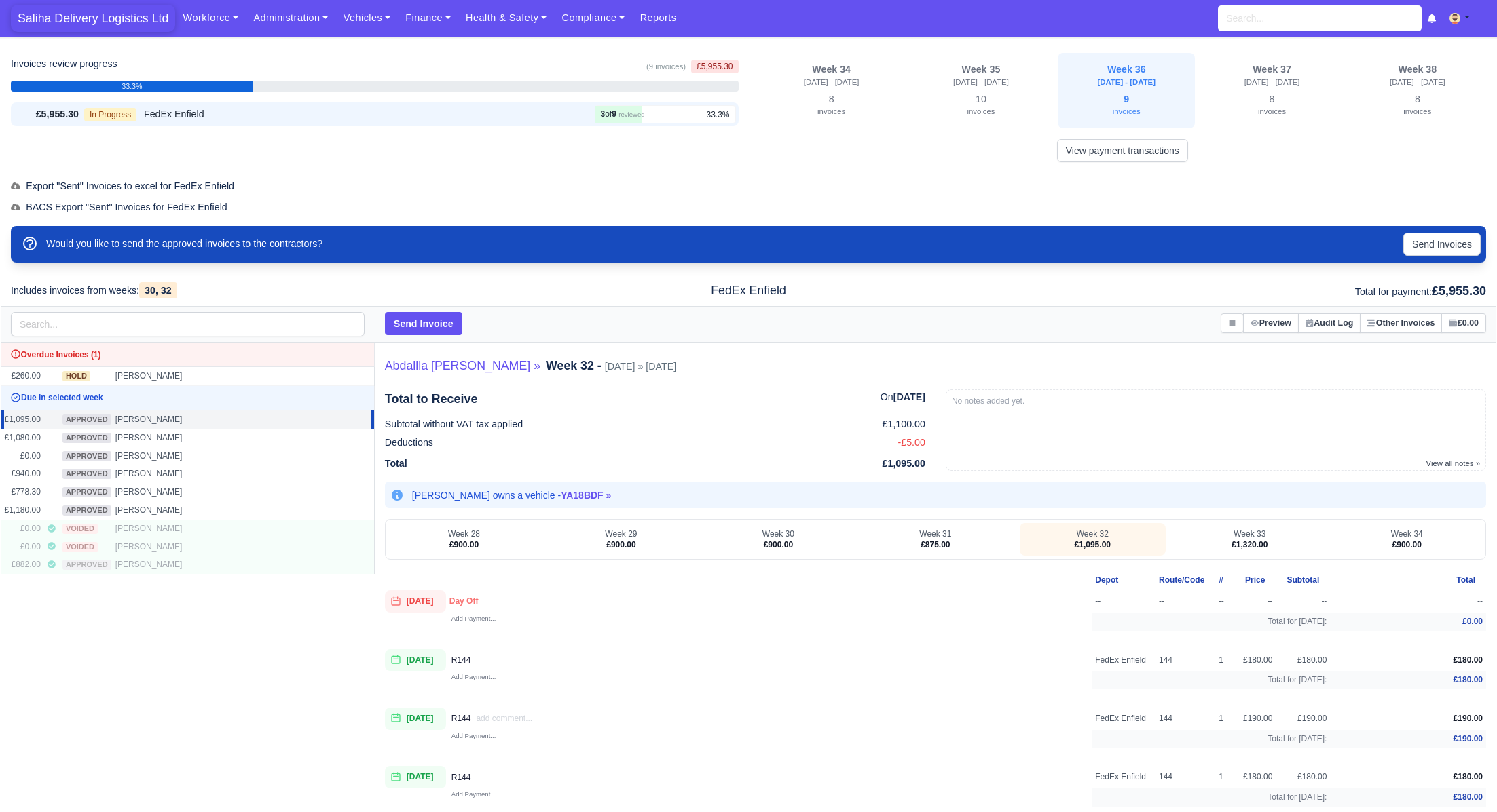
click at [96, 25] on span "Saliha Delivery Logistics Ltd" at bounding box center [93, 18] width 165 height 27
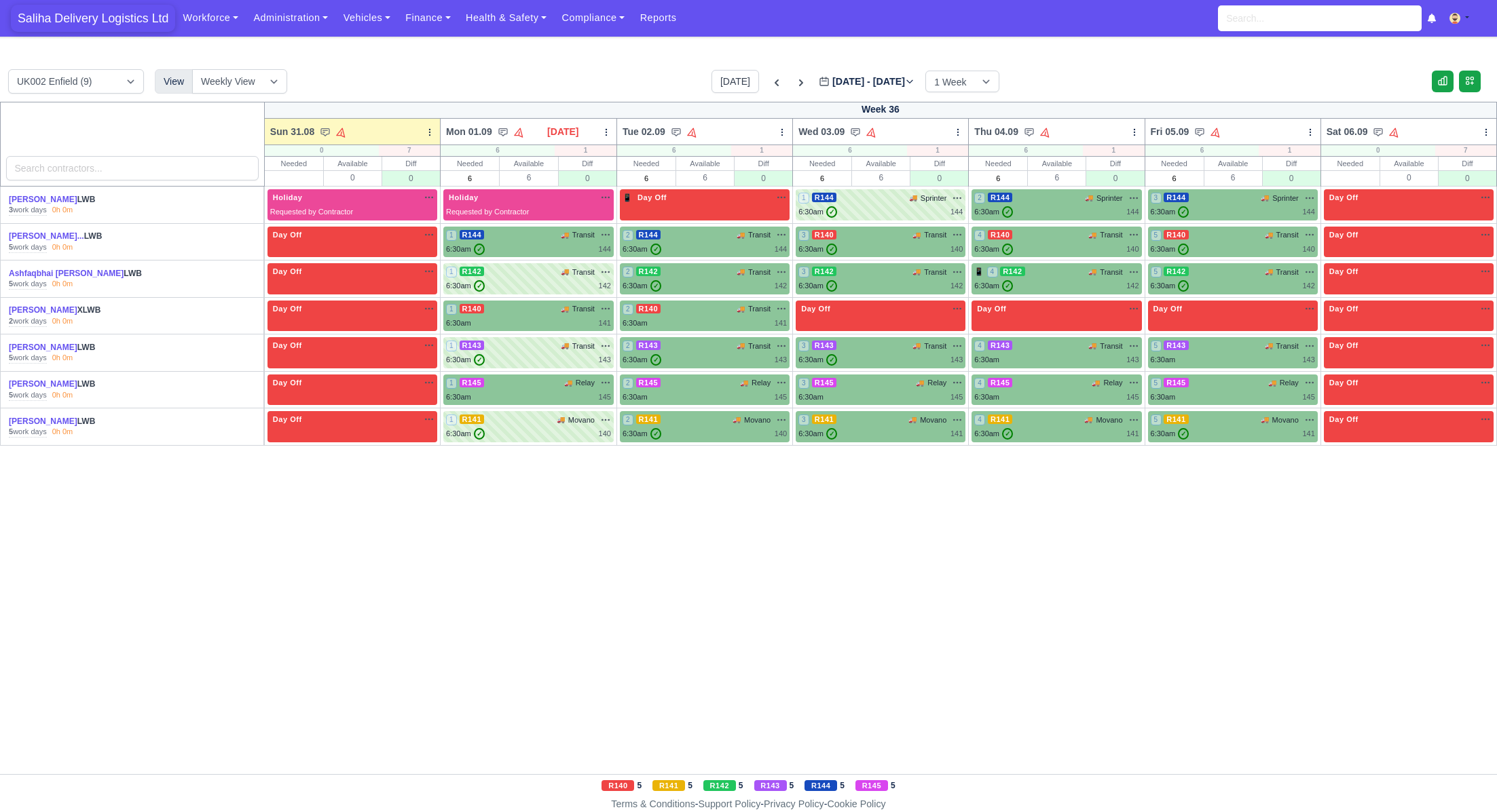
click at [74, 15] on span "Saliha Delivery Logistics Ltd" at bounding box center [93, 18] width 165 height 27
click at [521, 245] on div "6:30am ✓ 144" at bounding box center [529, 249] width 165 height 12
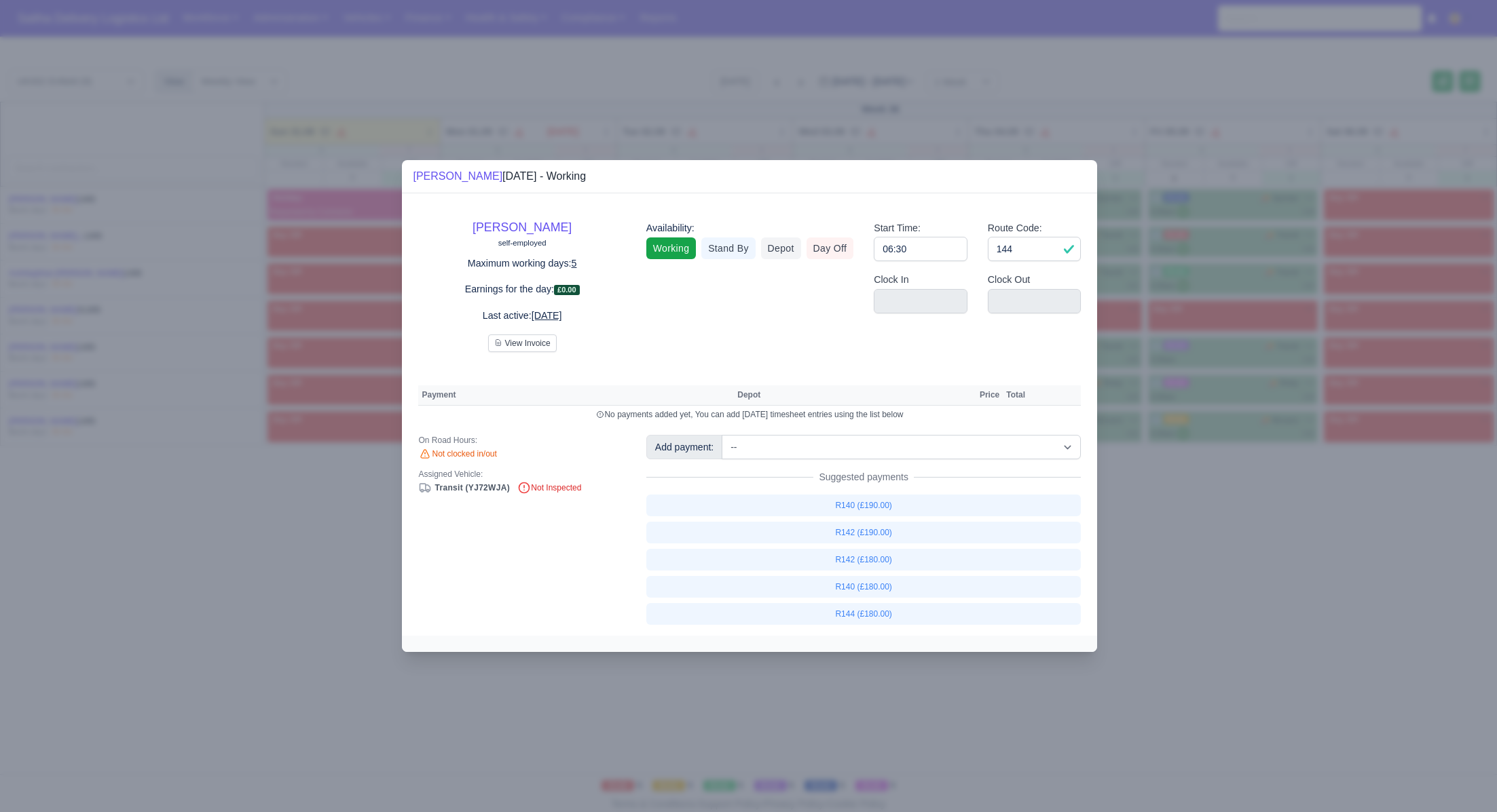
click at [1215, 544] on div at bounding box center [748, 406] width 1497 height 812
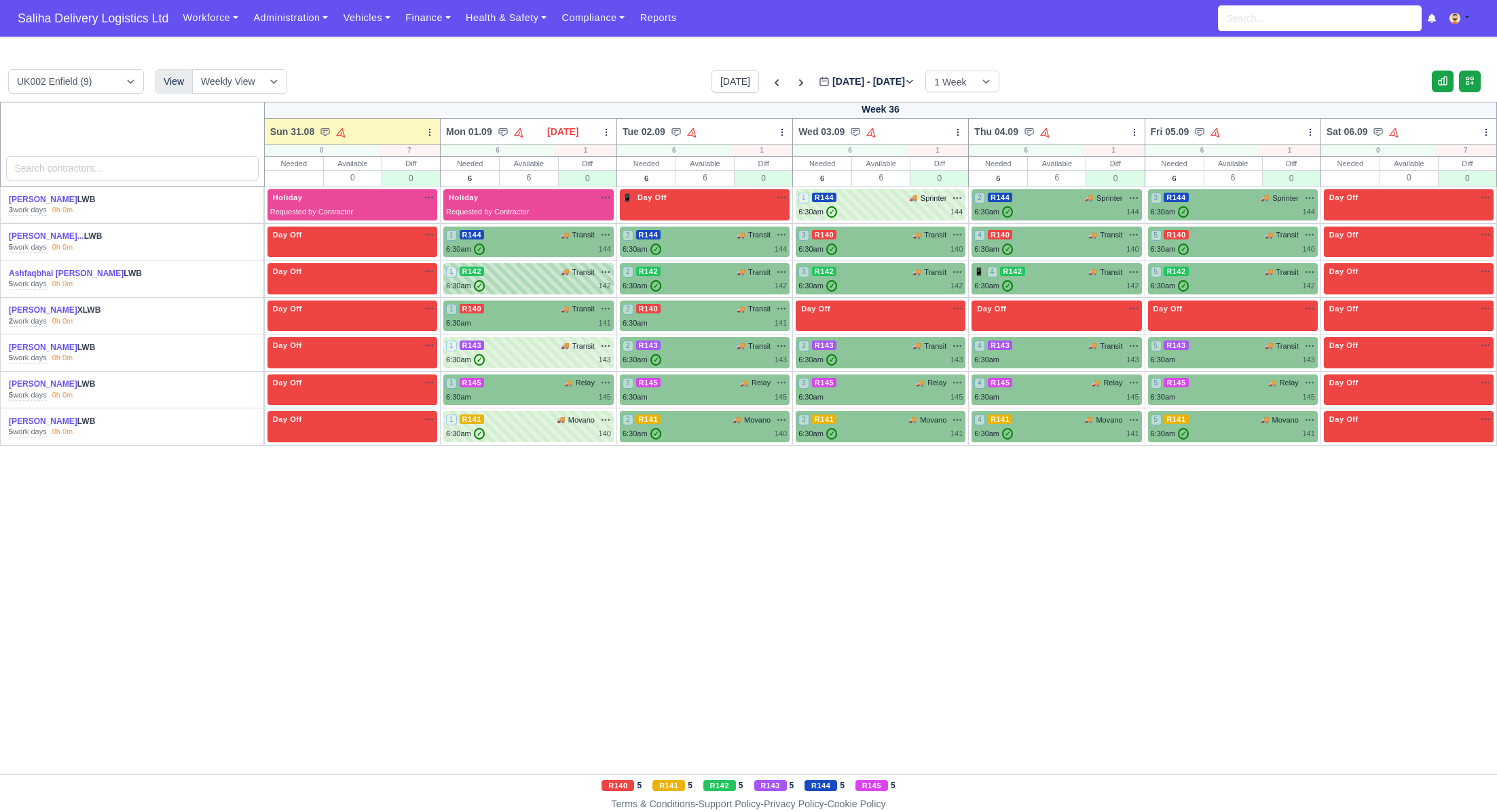
click at [542, 272] on div "1 R142 🚚 Transit" at bounding box center [529, 271] width 165 height 12
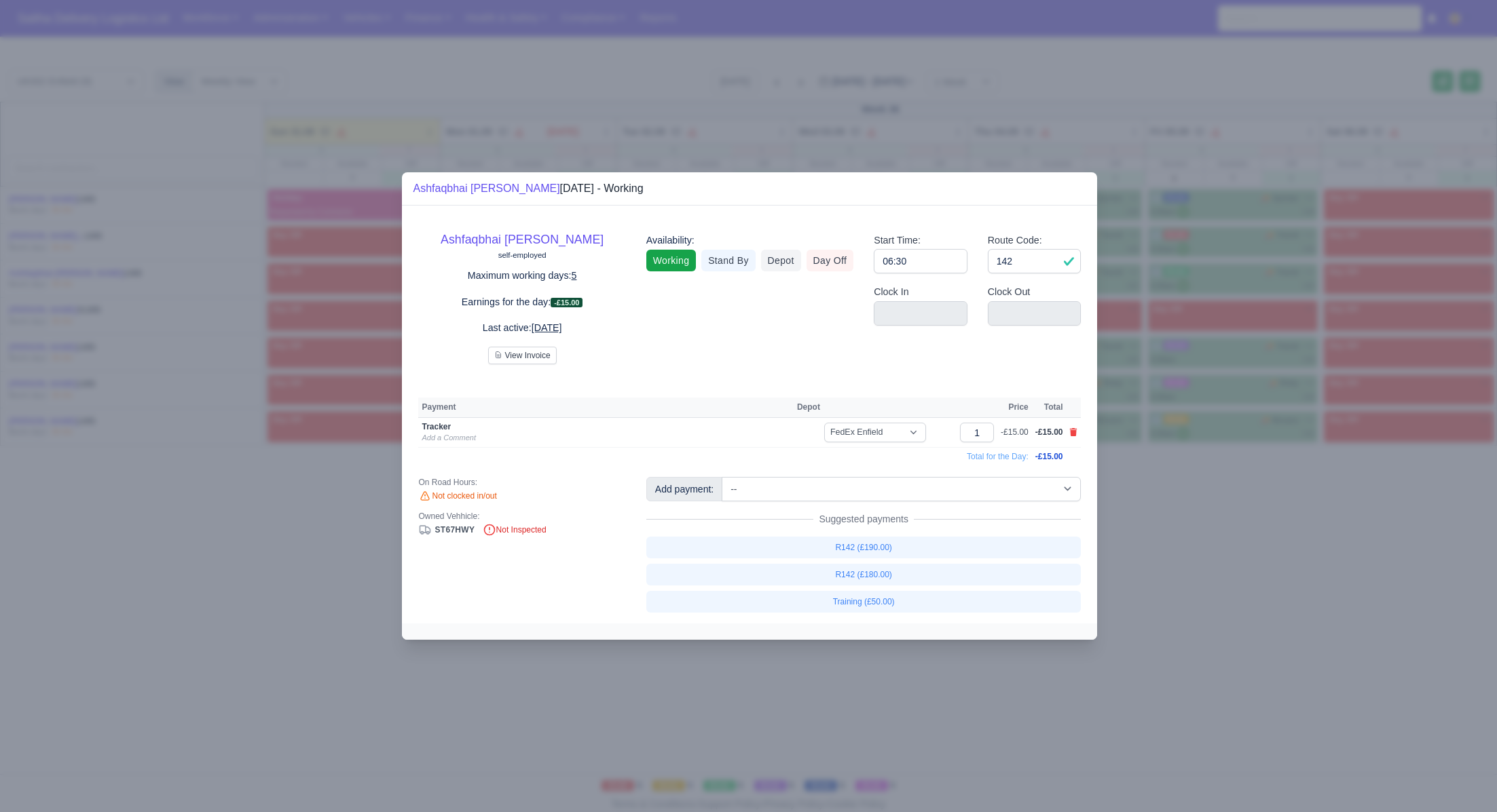
click at [1284, 539] on div at bounding box center [748, 406] width 1497 height 812
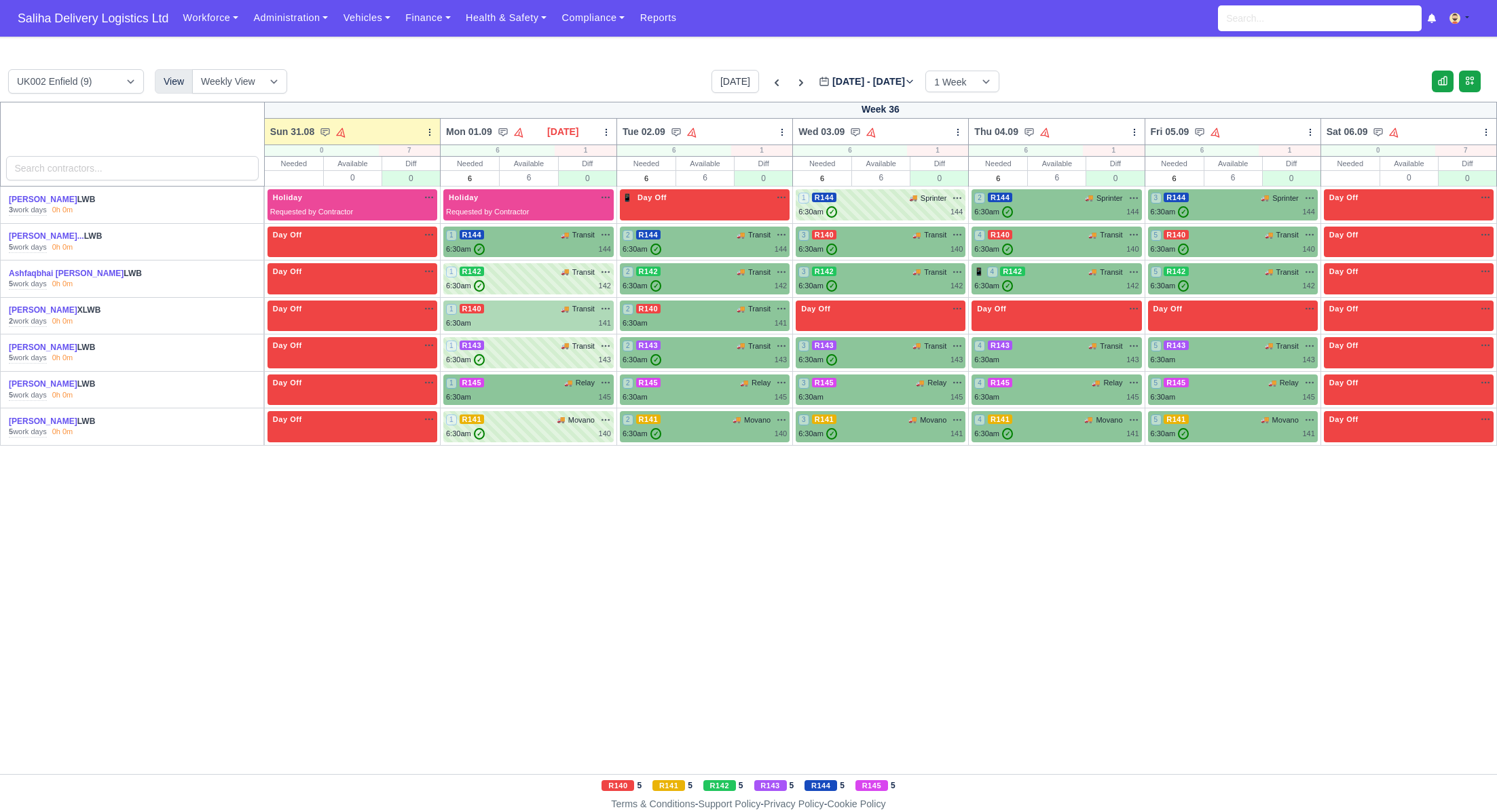
click at [540, 312] on div "1 R140 🚚 Transit" at bounding box center [529, 309] width 165 height 12
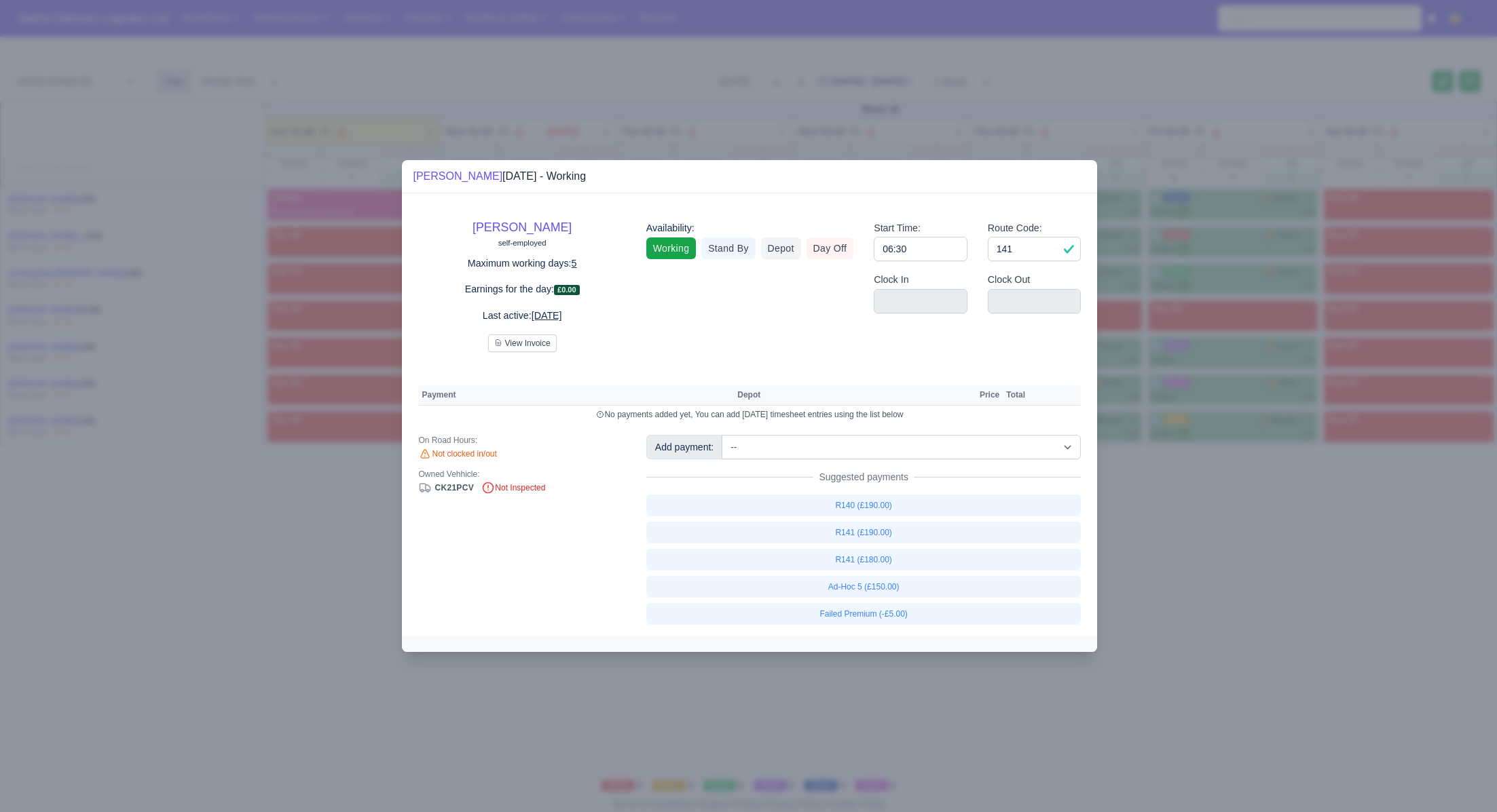
click at [1122, 556] on div at bounding box center [748, 406] width 1497 height 812
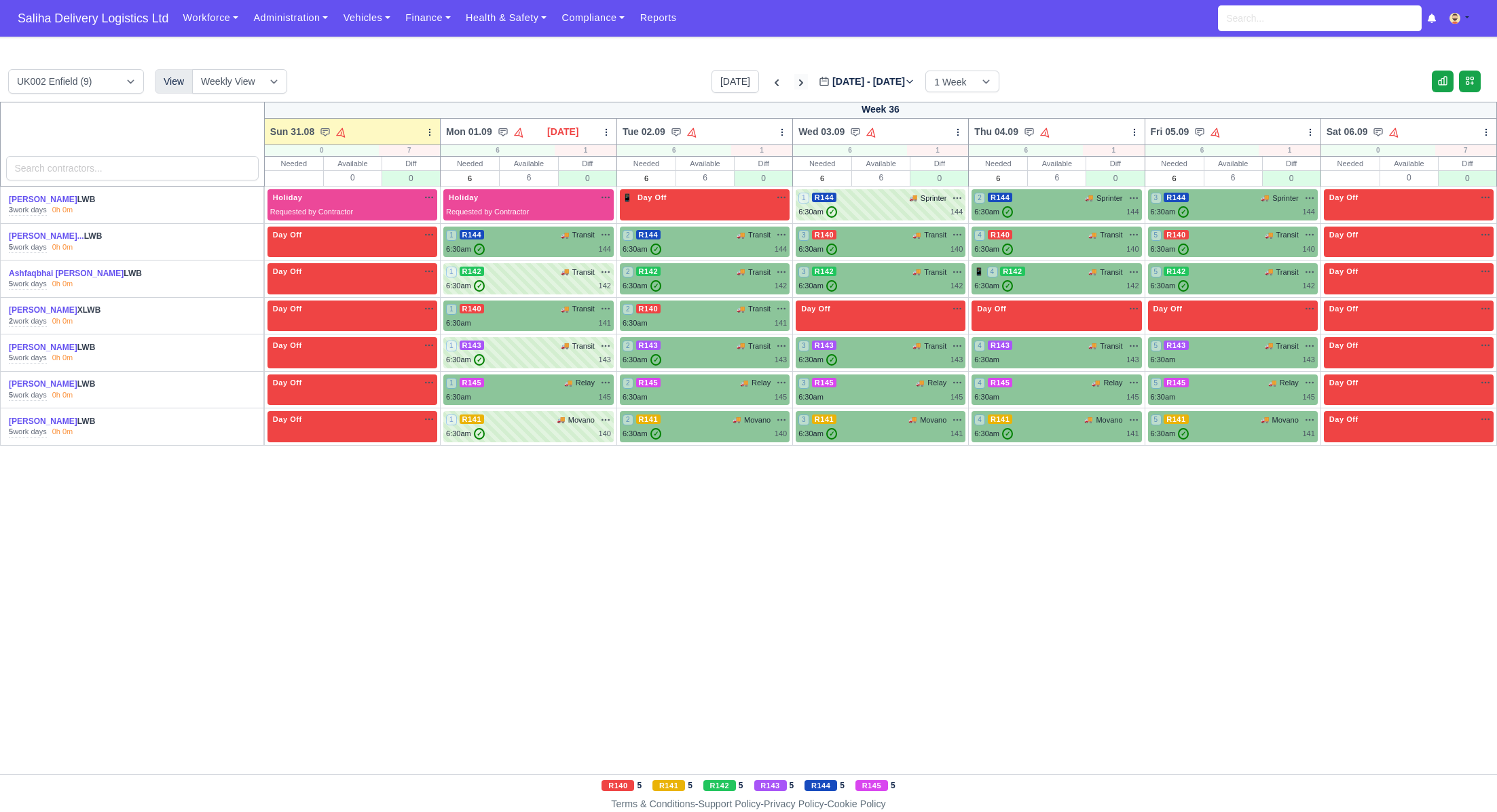
click at [794, 83] on icon at bounding box center [801, 82] width 13 height 13
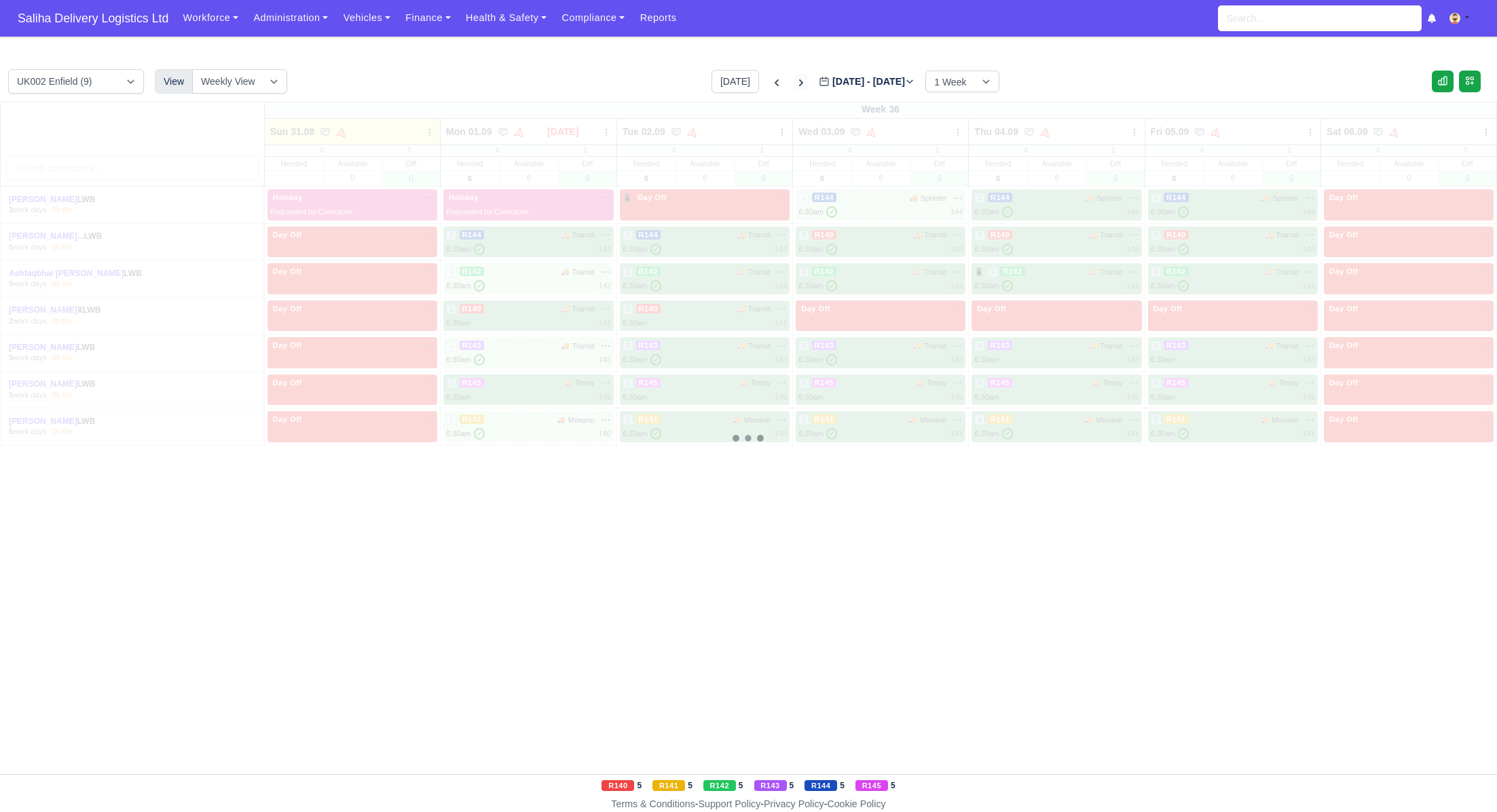
type input "2025-09-07"
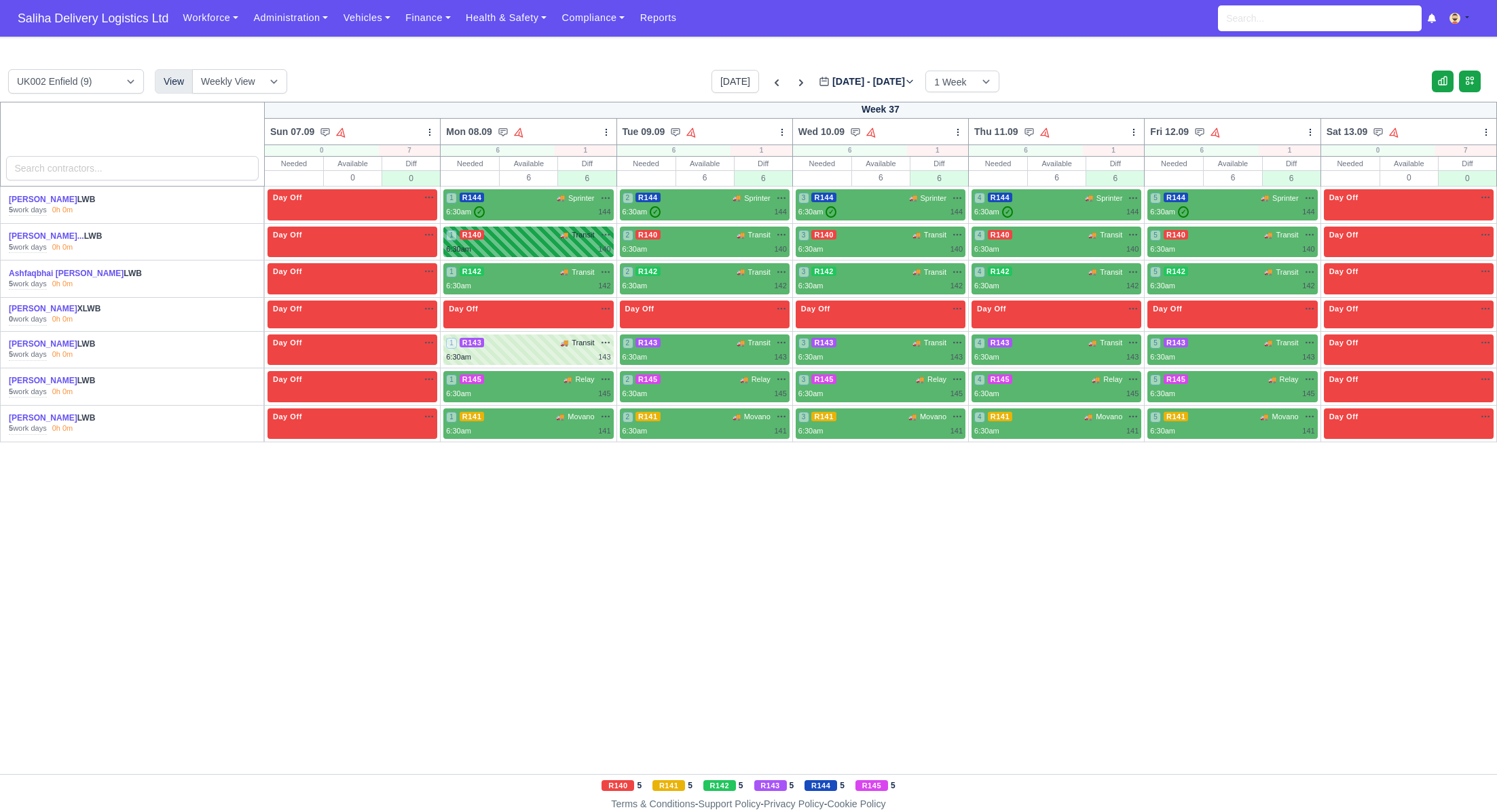
click at [519, 237] on div "1 R140 🚚 Transit" at bounding box center [529, 235] width 165 height 12
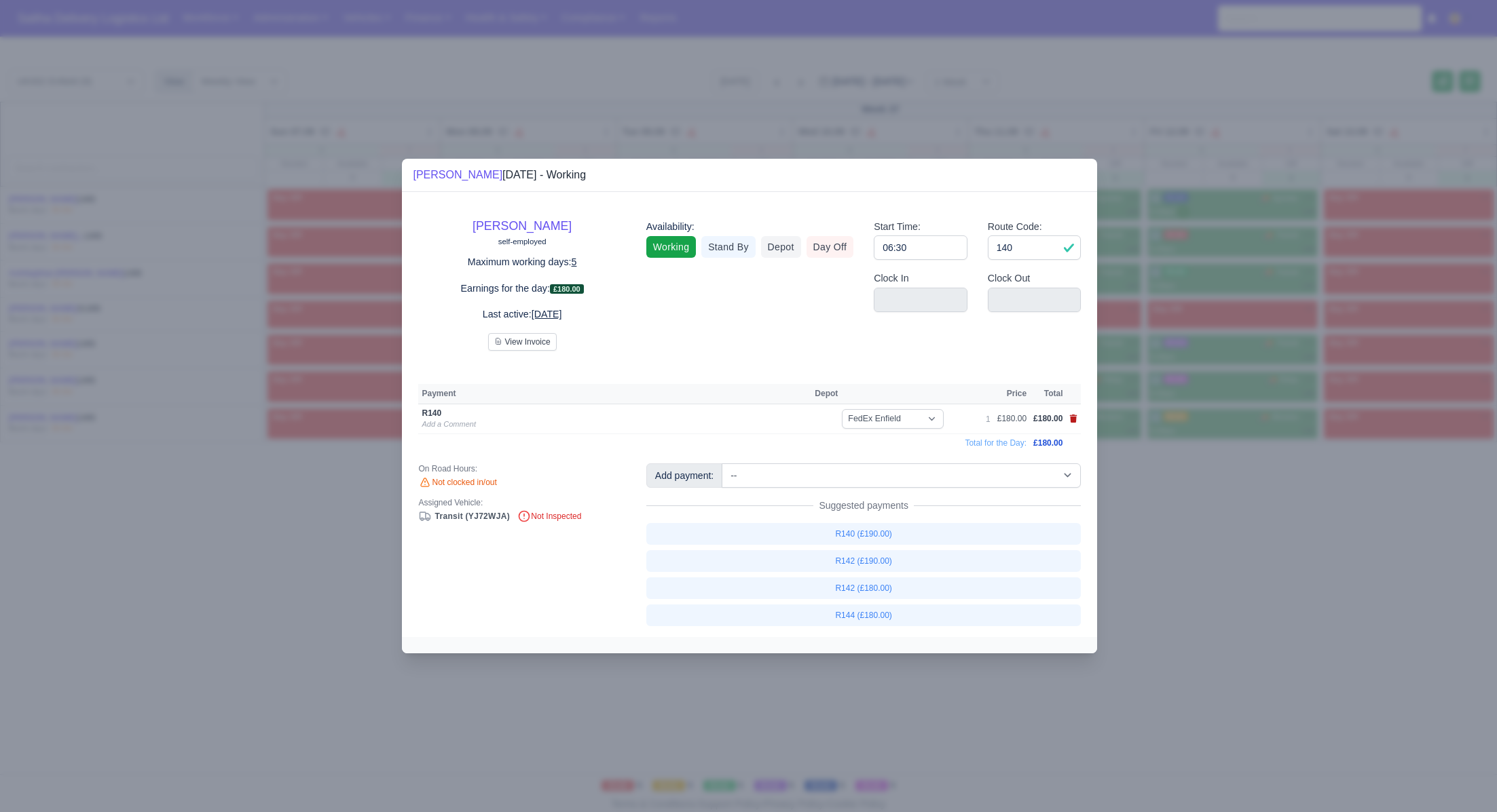
click at [1076, 419] on icon at bounding box center [1074, 419] width 8 height 8
select select
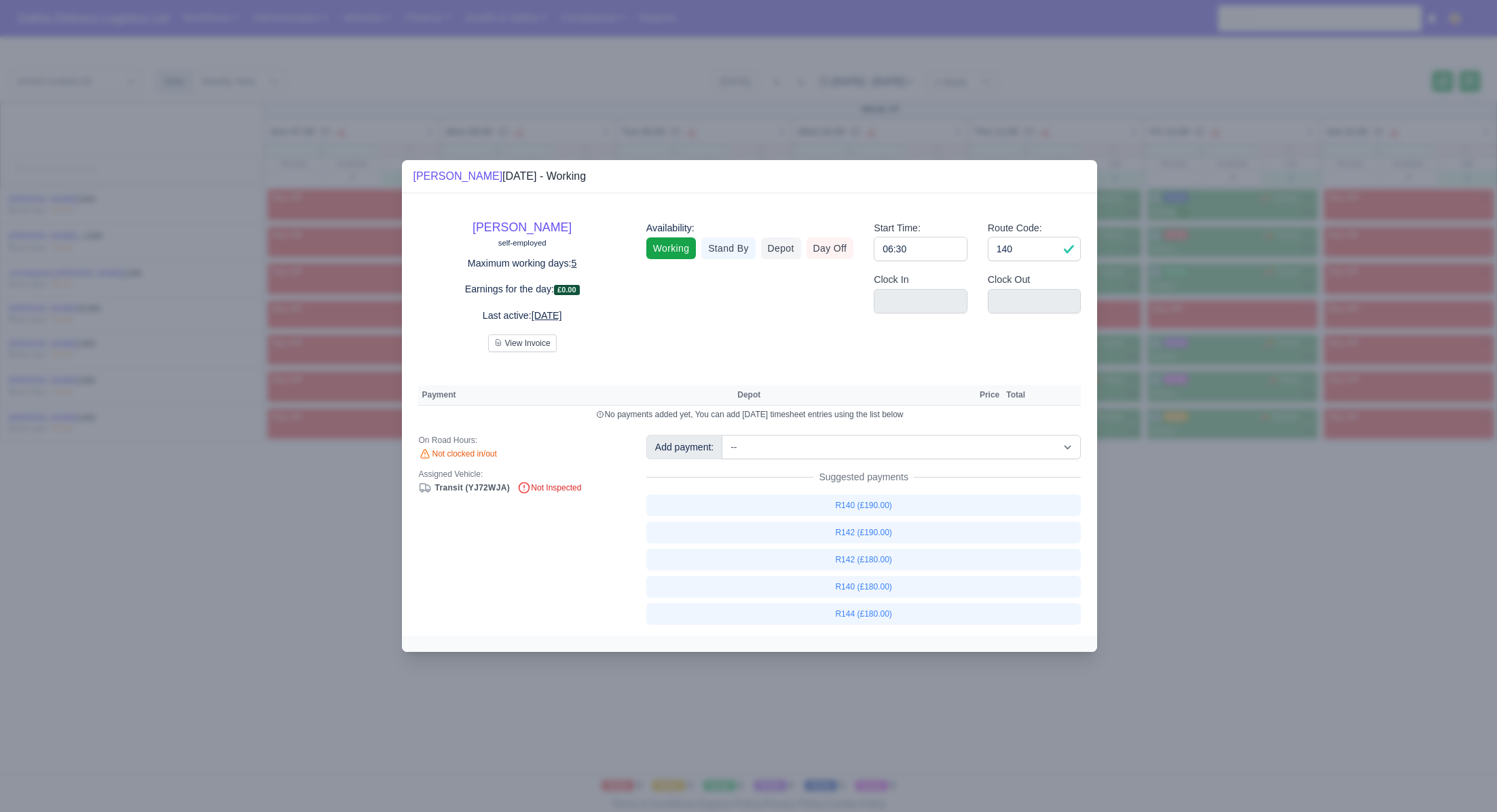
click at [1252, 592] on div at bounding box center [748, 406] width 1497 height 812
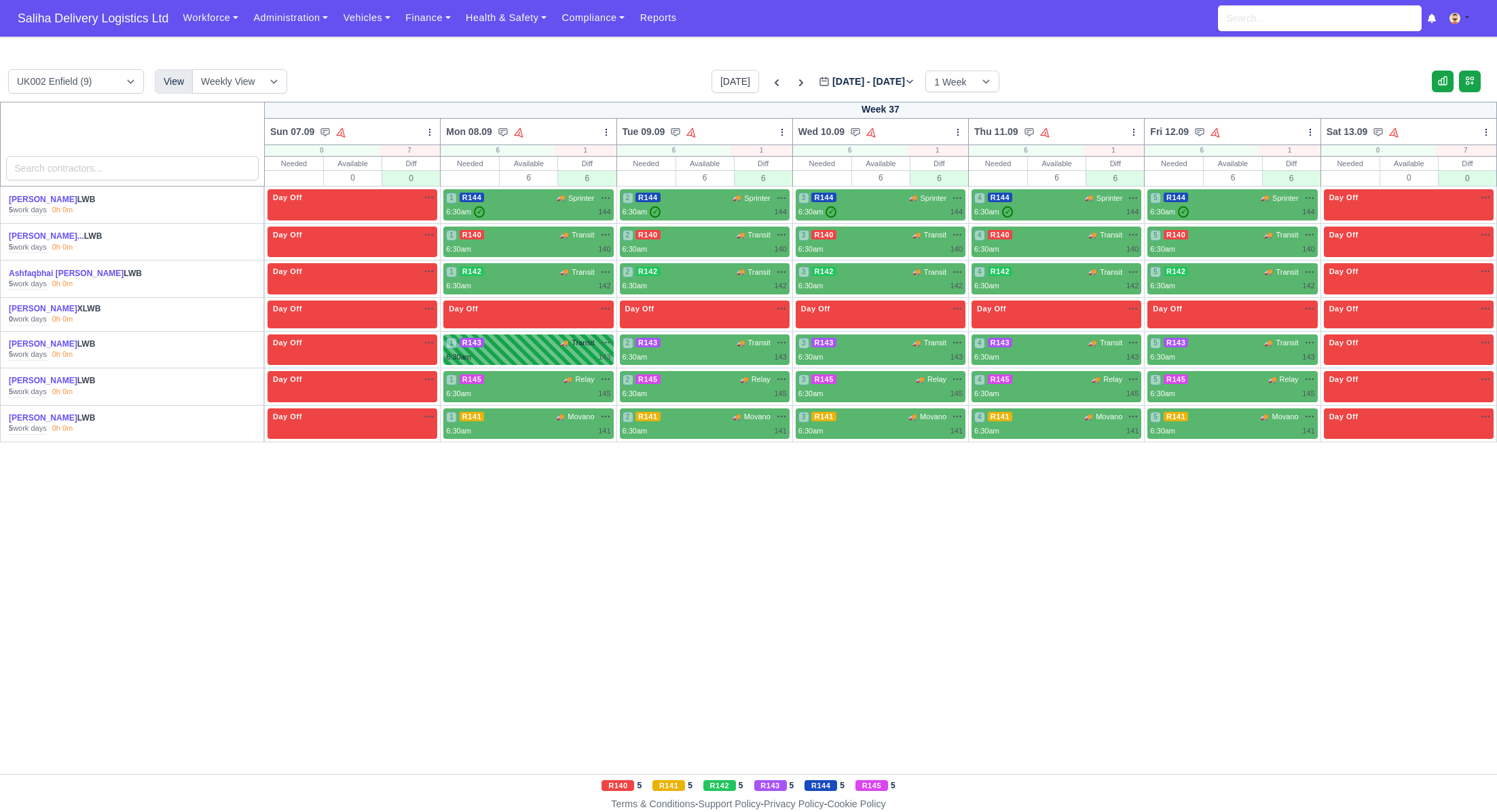
click at [536, 352] on div "6:30am 143" at bounding box center [529, 357] width 165 height 12
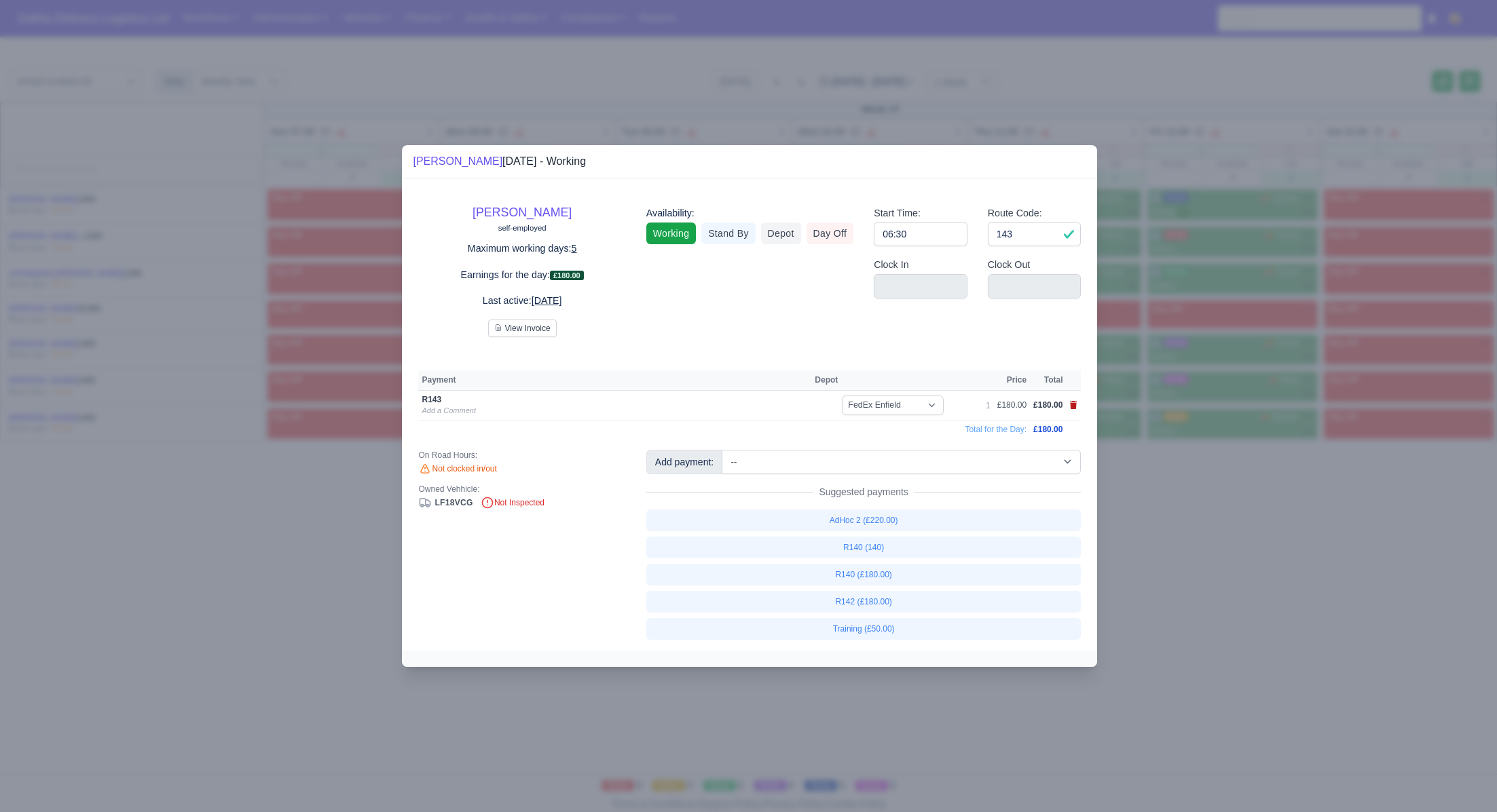
click at [1074, 407] on icon at bounding box center [1074, 405] width 8 height 8
select select
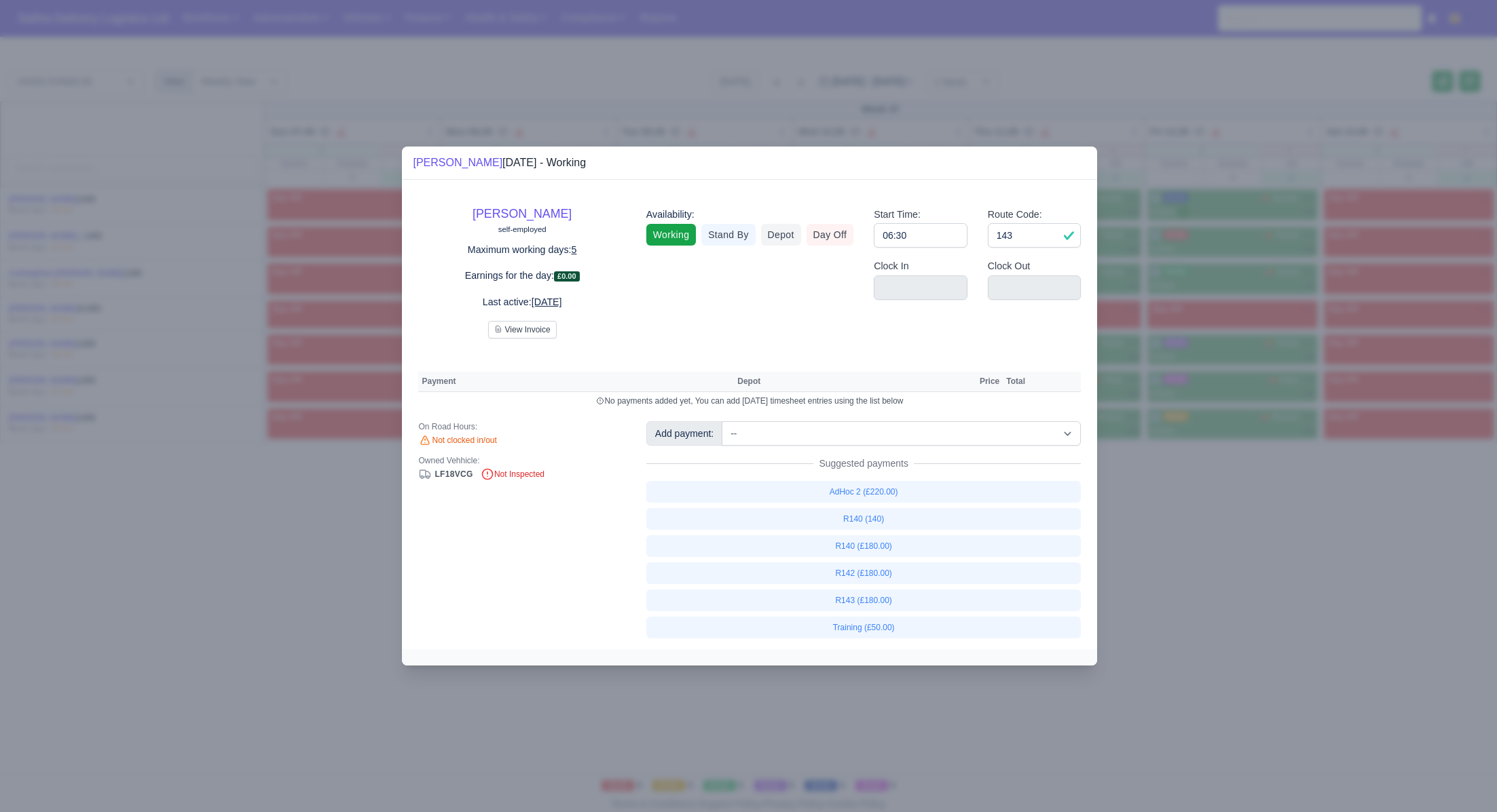
click at [1243, 640] on div at bounding box center [748, 406] width 1497 height 812
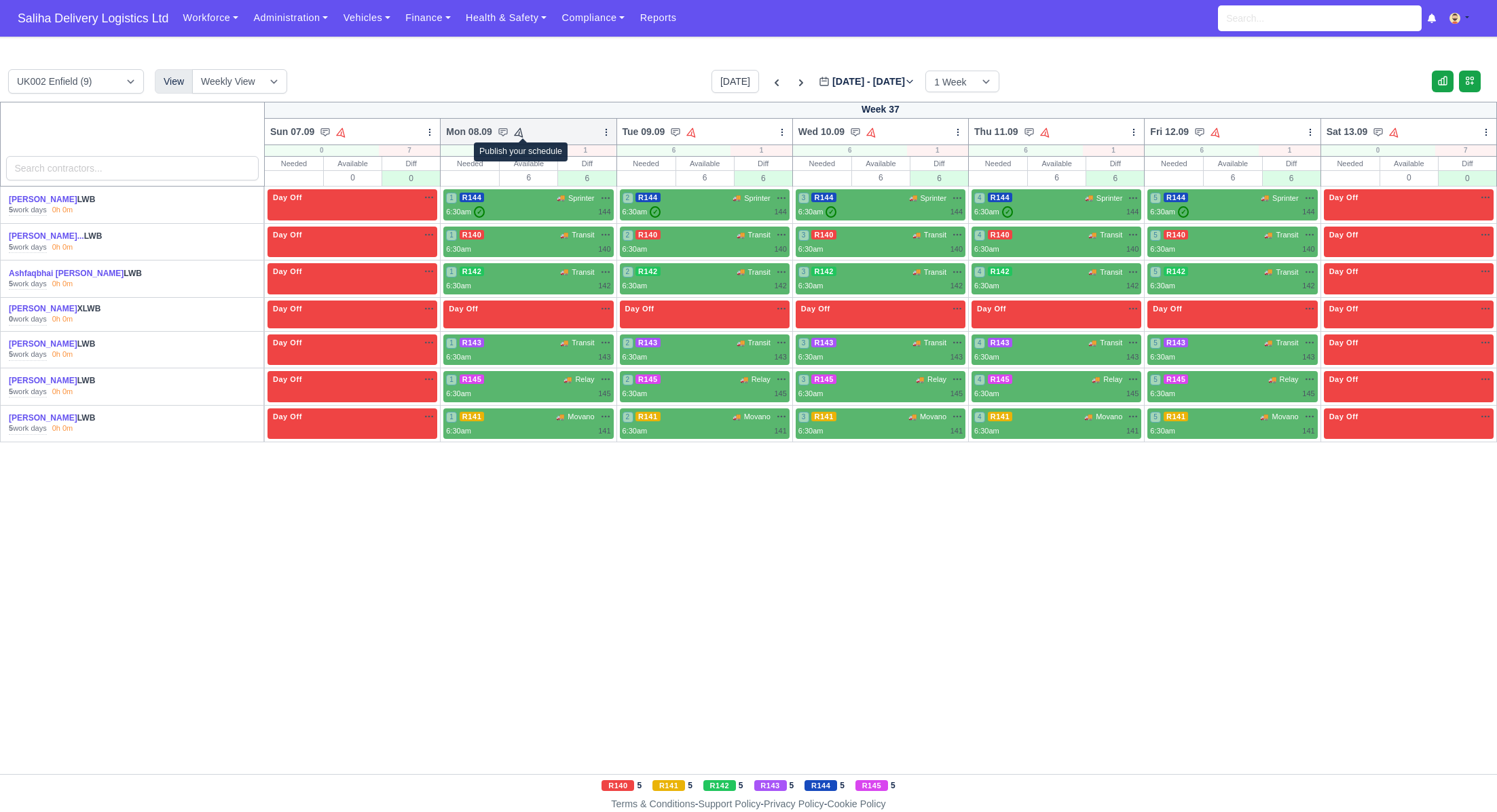
click at [525, 130] on icon at bounding box center [519, 132] width 13 height 13
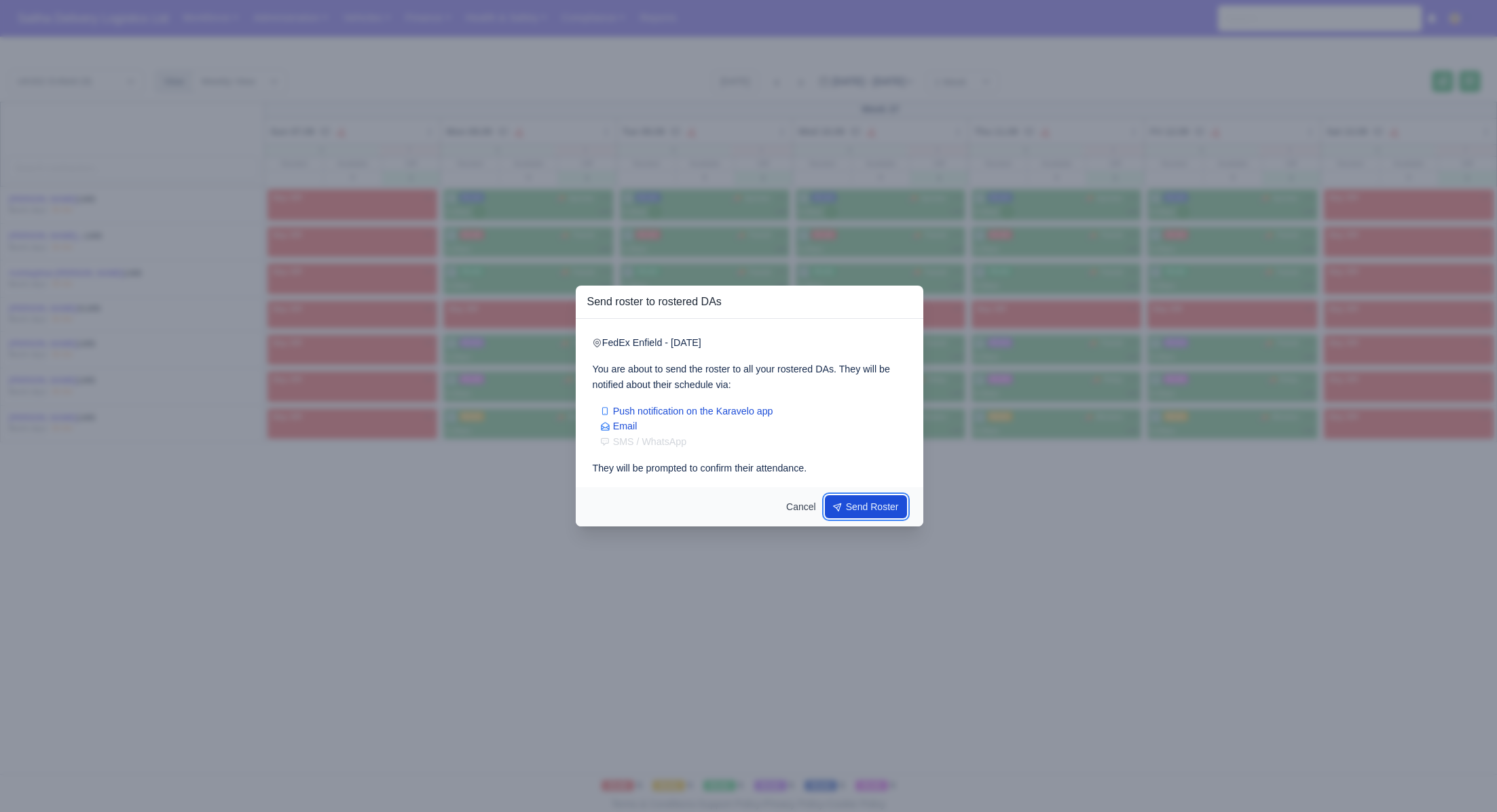
click at [838, 506] on icon "submit" at bounding box center [838, 506] width 13 height 13
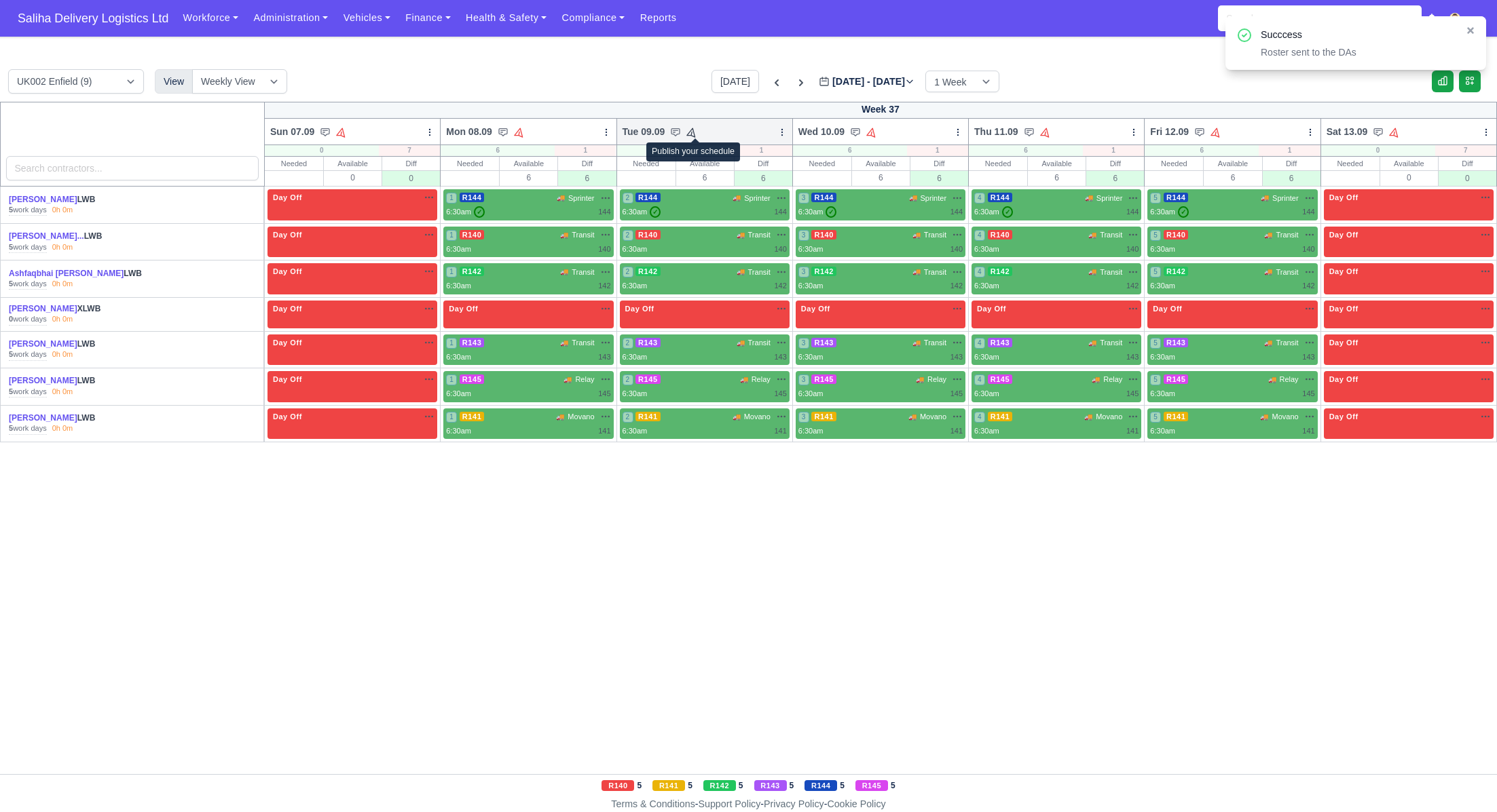
click at [693, 133] on icon at bounding box center [692, 132] width 13 height 13
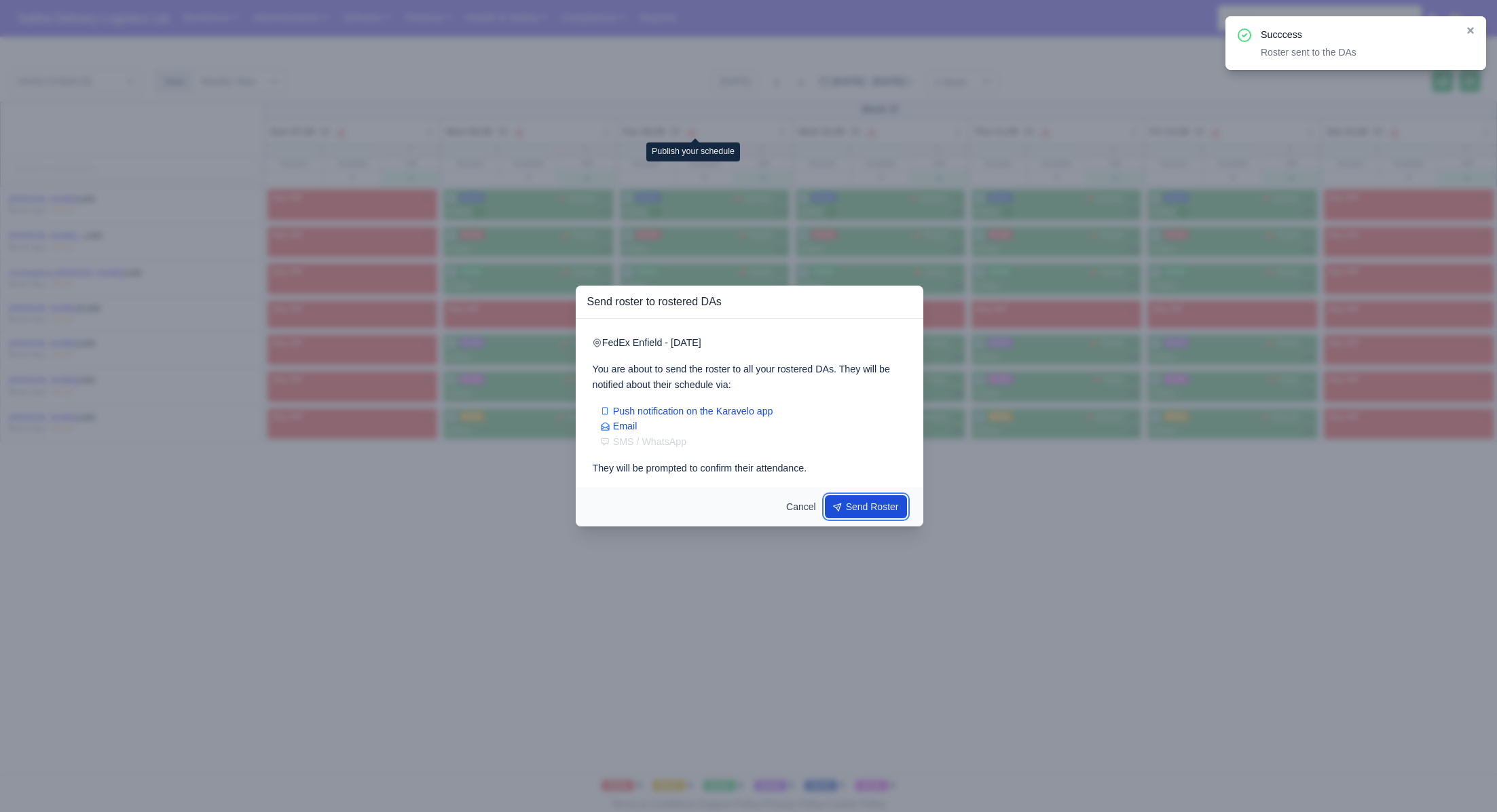
click at [864, 506] on button "Send Roster" at bounding box center [867, 506] width 83 height 23
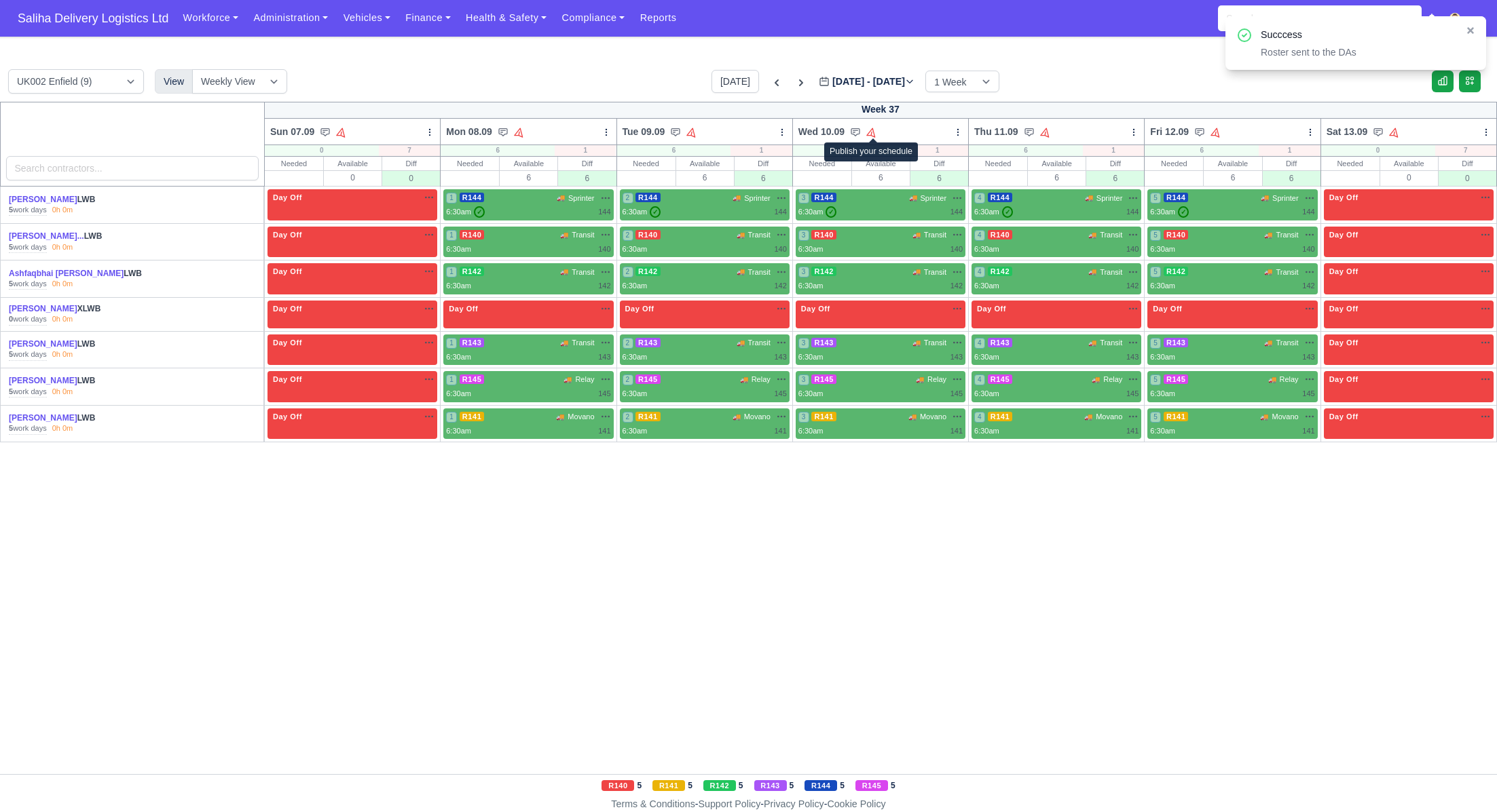
click at [874, 140] on div "Wed 10.09 Bulk Status Change Auto-assign contractors" at bounding box center [881, 132] width 176 height 27
click at [874, 130] on icon at bounding box center [872, 132] width 13 height 13
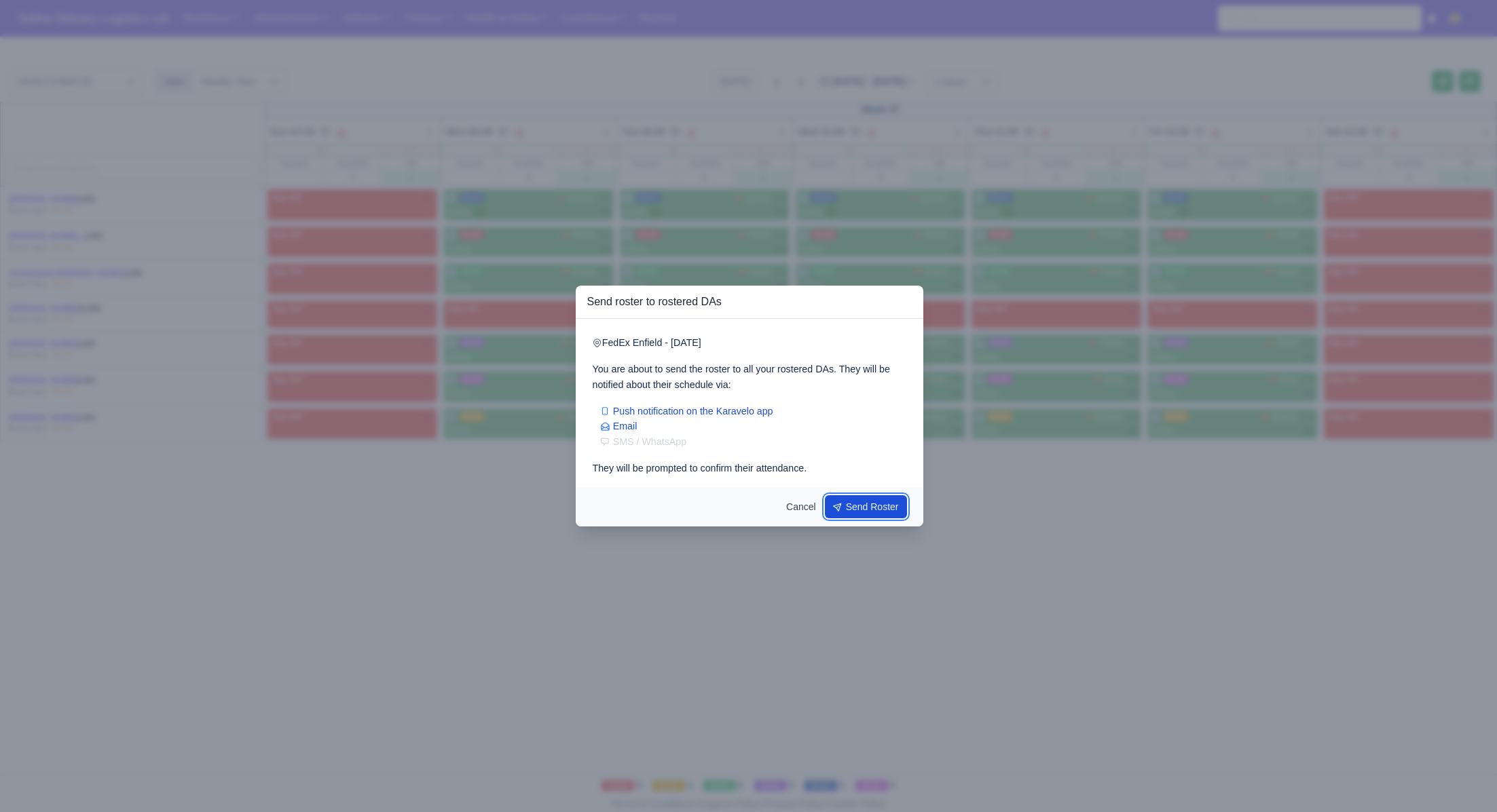
click at [872, 506] on button "Send Roster" at bounding box center [867, 506] width 83 height 23
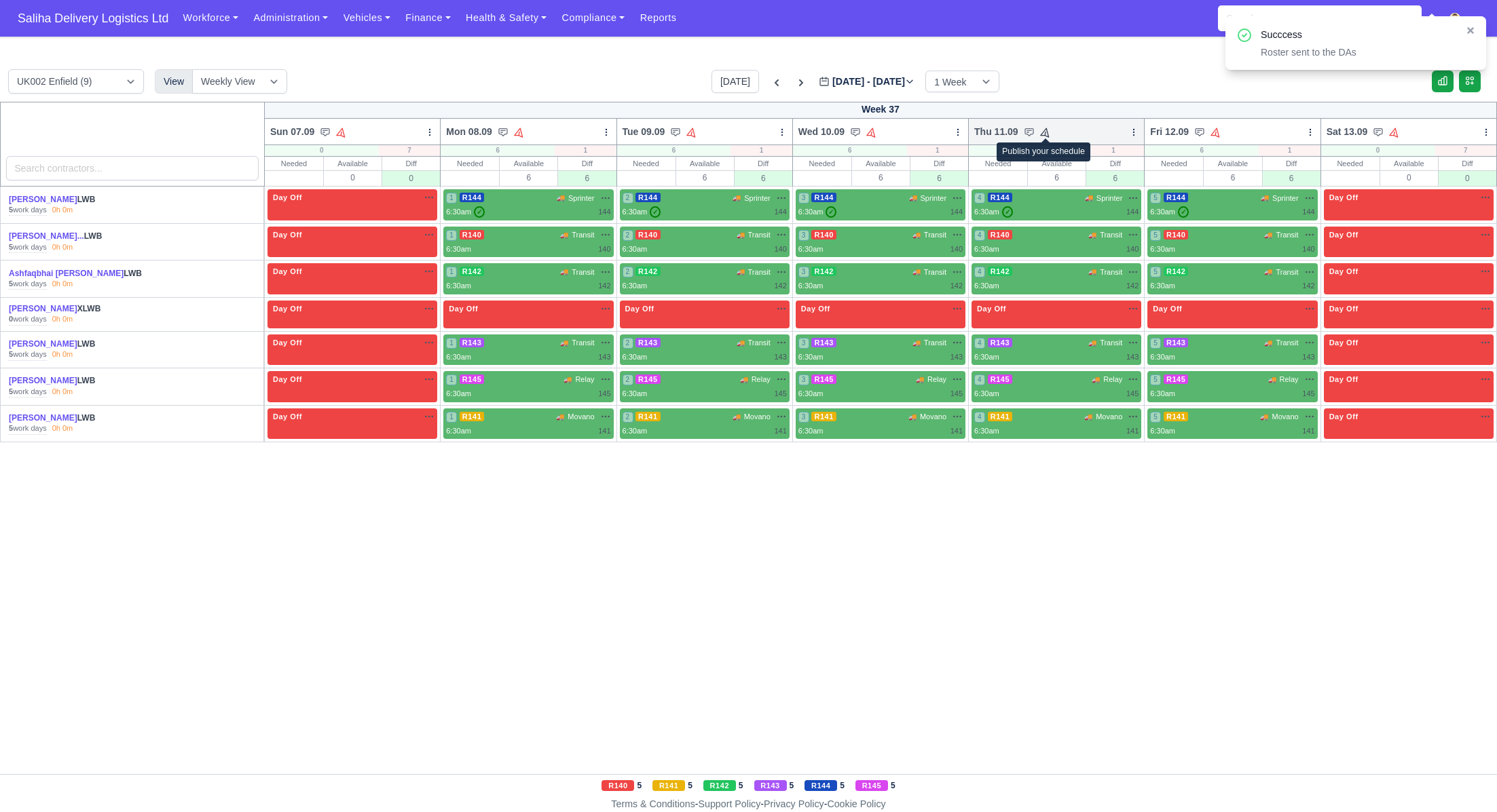
click at [1047, 133] on icon at bounding box center [1045, 132] width 9 height 9
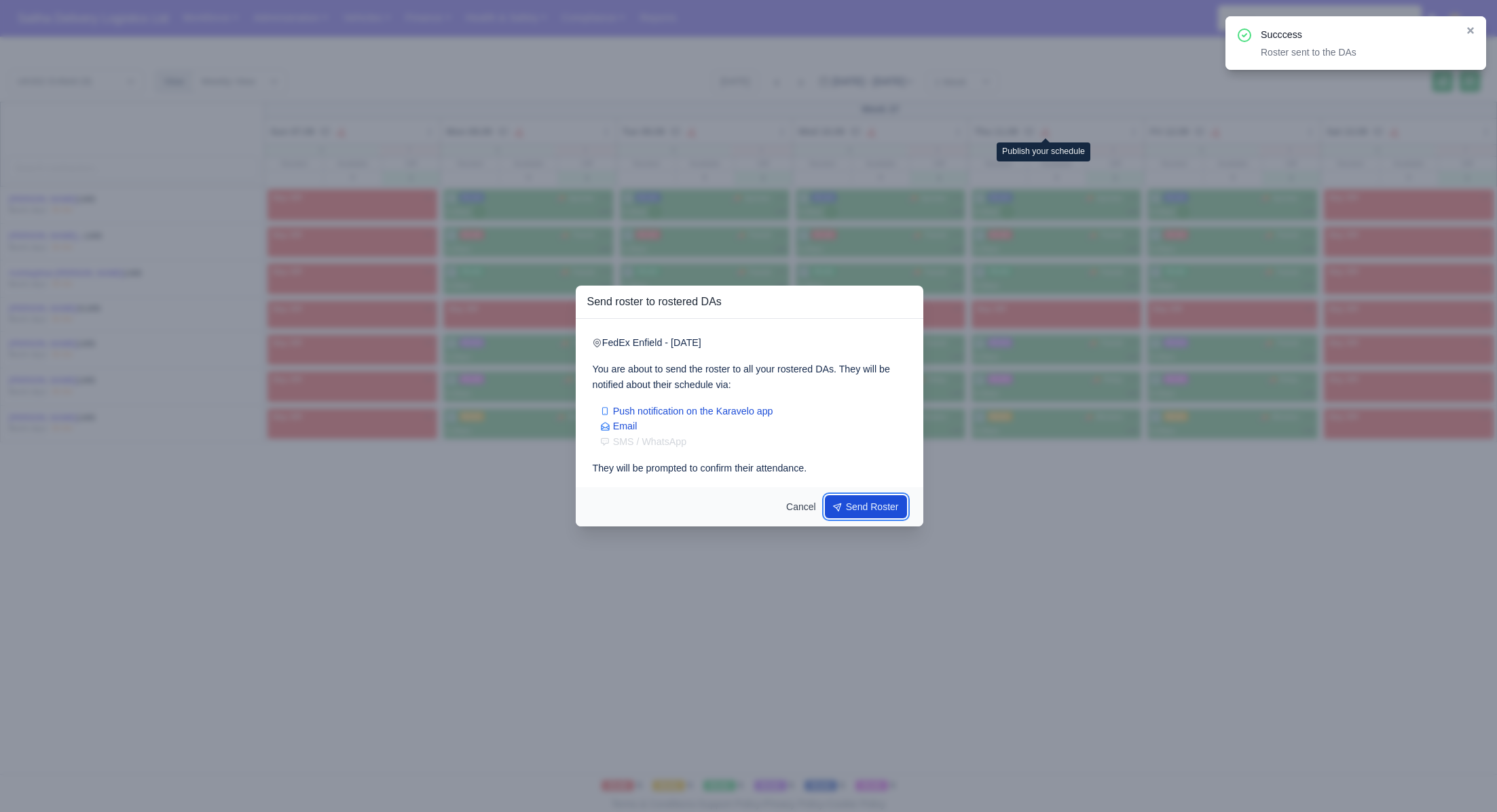
click at [868, 518] on button "Send Roster" at bounding box center [867, 506] width 83 height 23
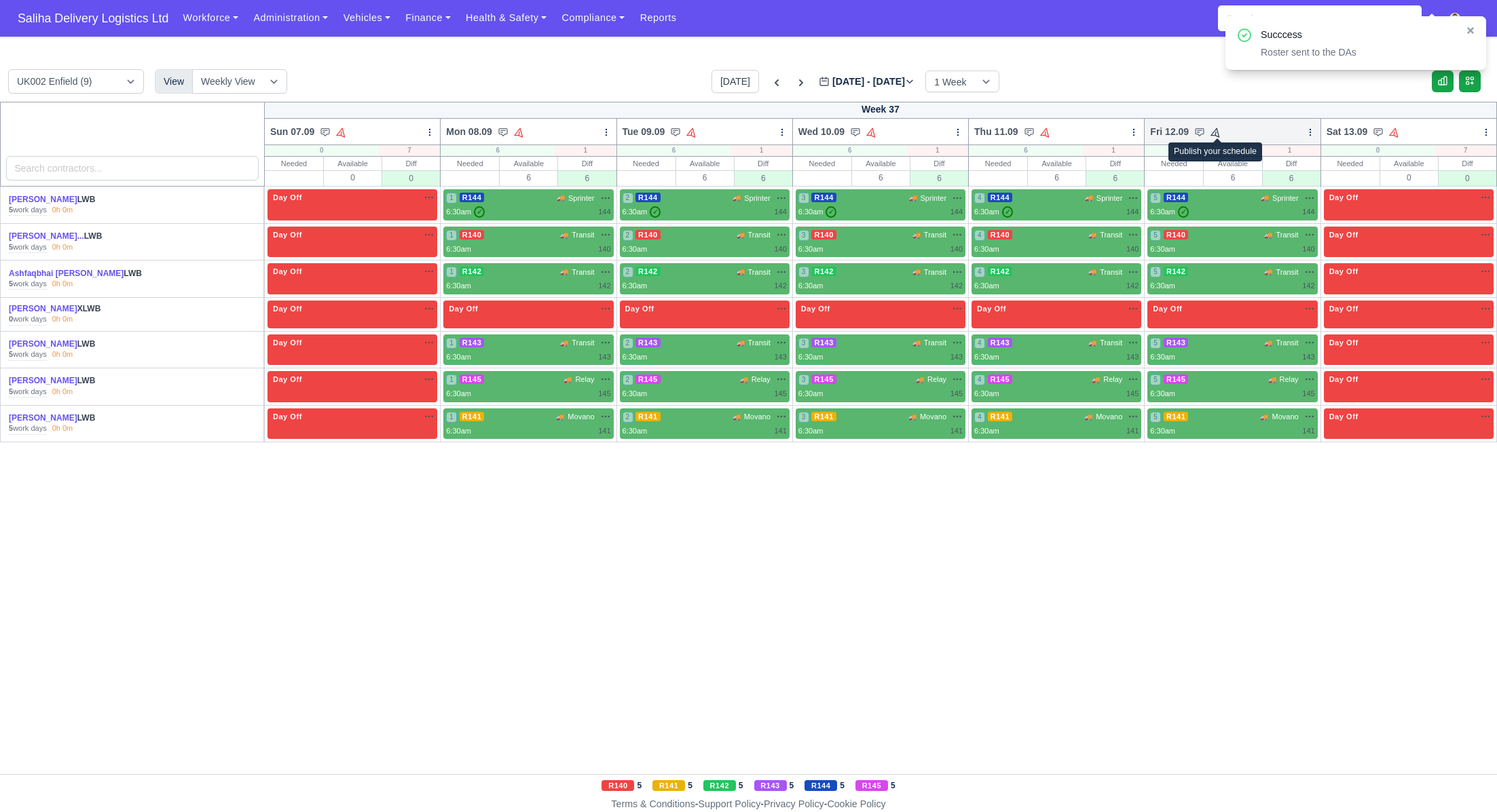
click at [1215, 134] on icon at bounding box center [1216, 132] width 13 height 13
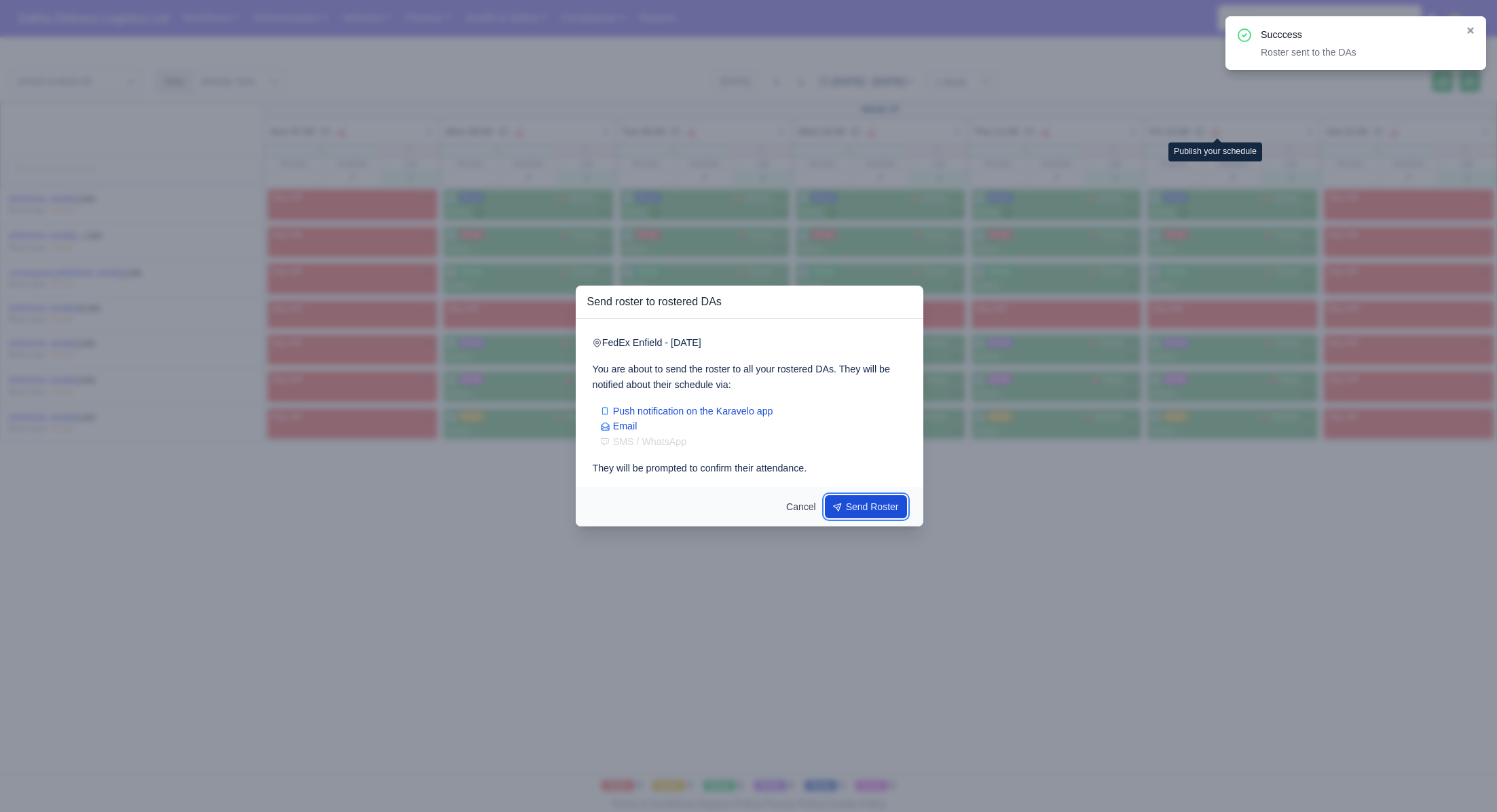
click at [877, 506] on button "Send Roster" at bounding box center [867, 506] width 83 height 23
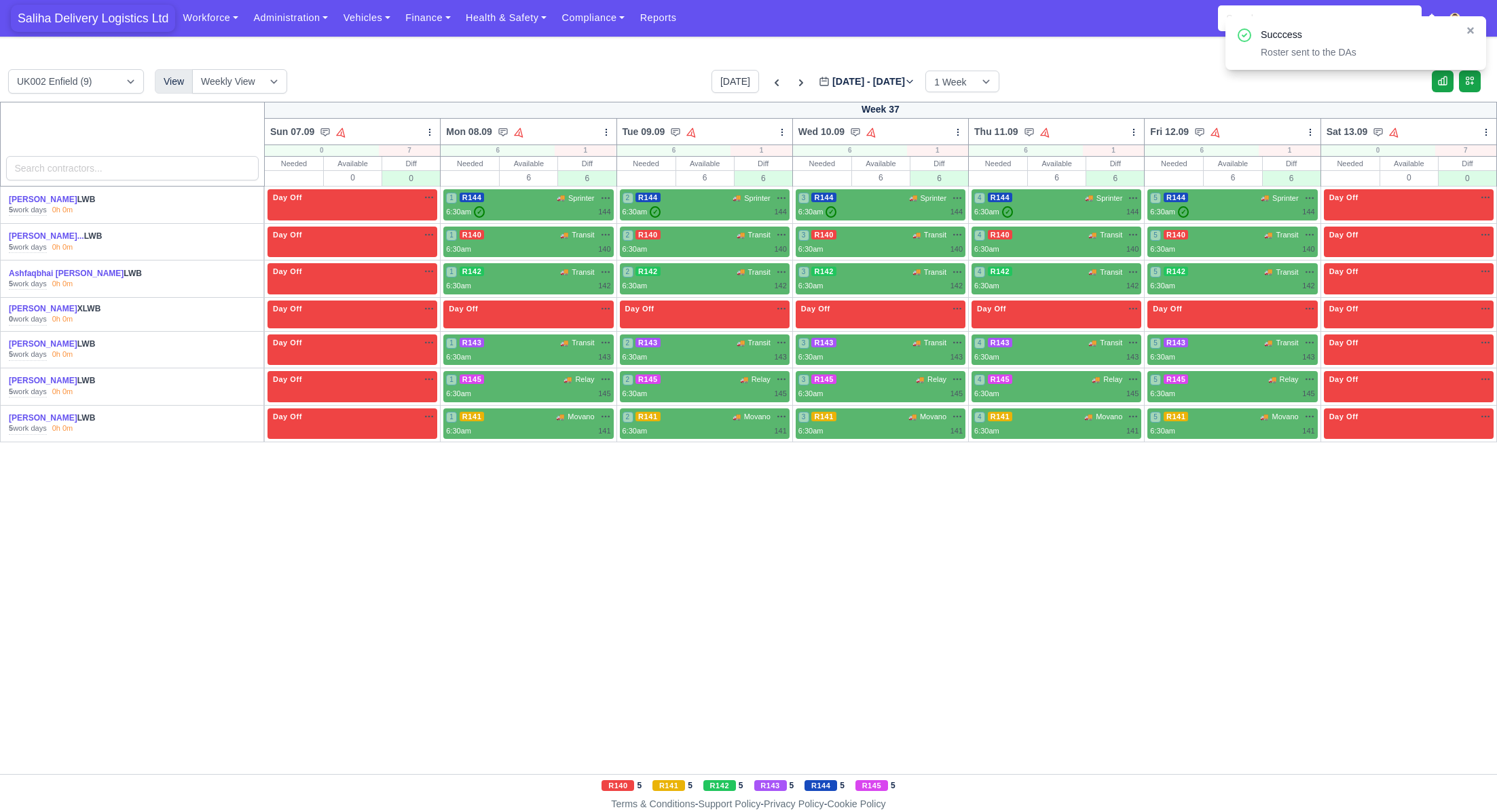
click at [108, 15] on span "Saliha Delivery Logistics Ltd" at bounding box center [93, 18] width 165 height 27
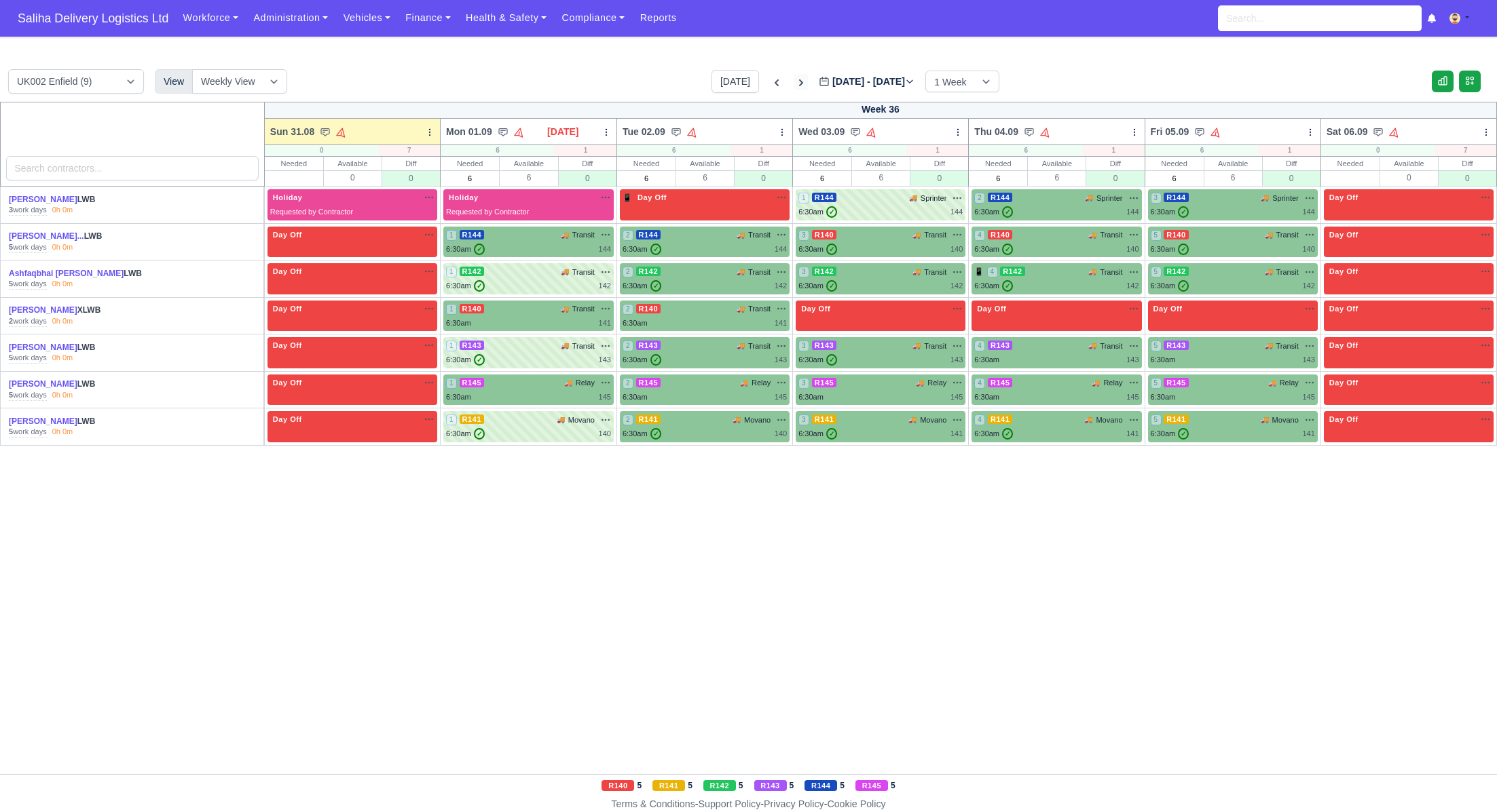
click at [794, 85] on icon at bounding box center [801, 82] width 13 height 13
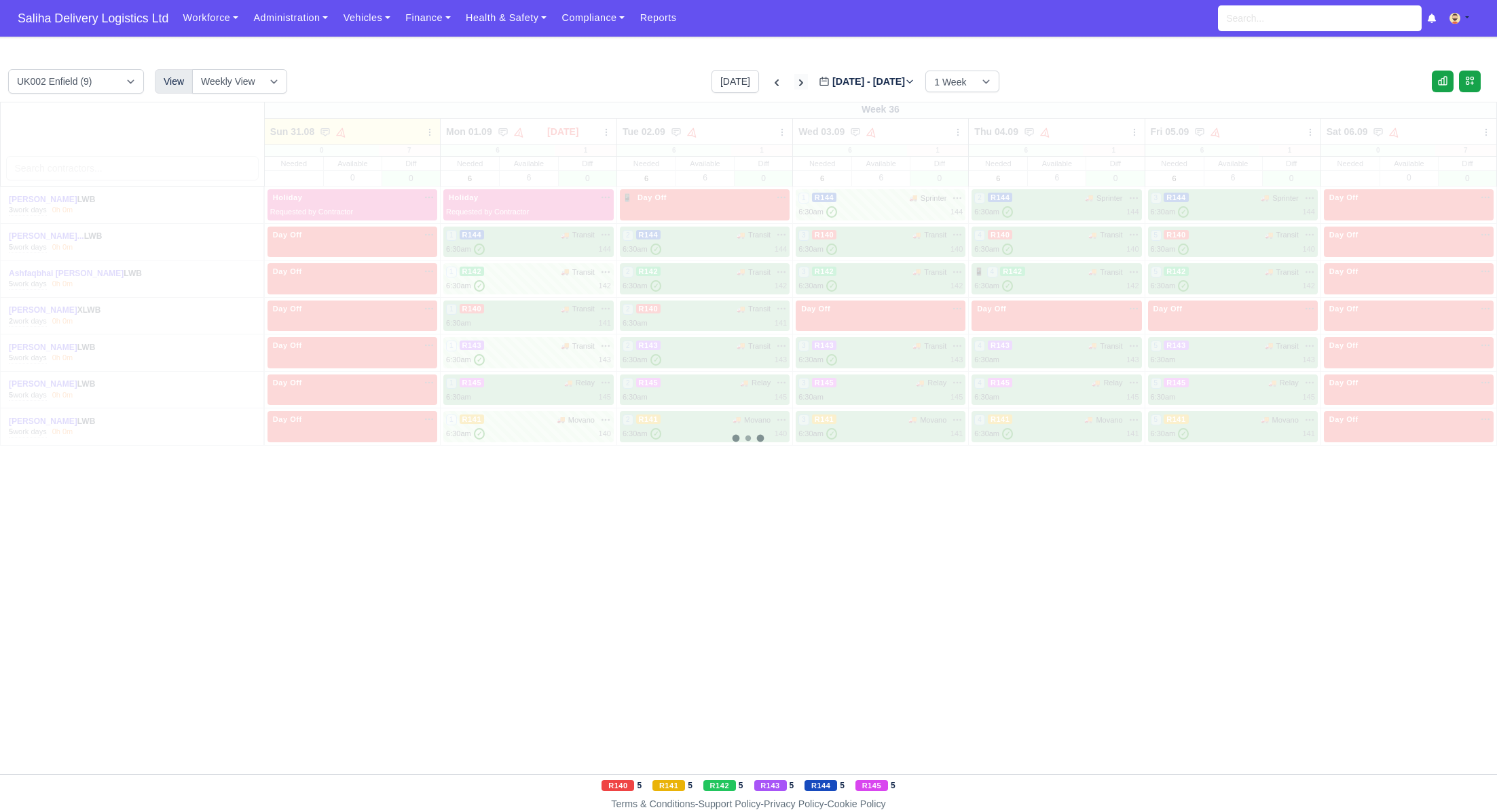
type input "2025-09-07"
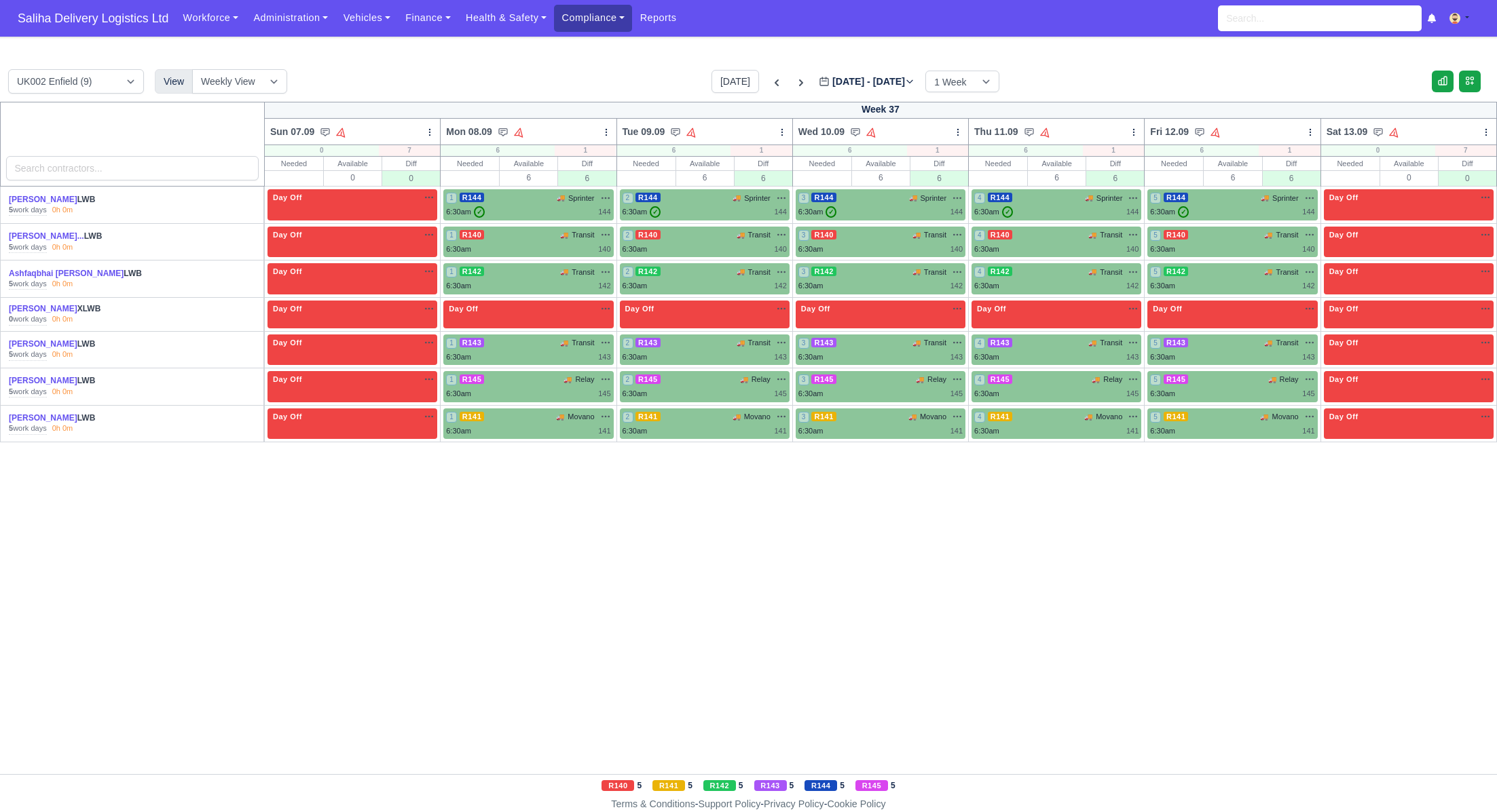
click at [620, 23] on link "Compliance" at bounding box center [594, 18] width 78 height 27
click at [627, 132] on link "Communication Center" at bounding box center [620, 133] width 122 height 28
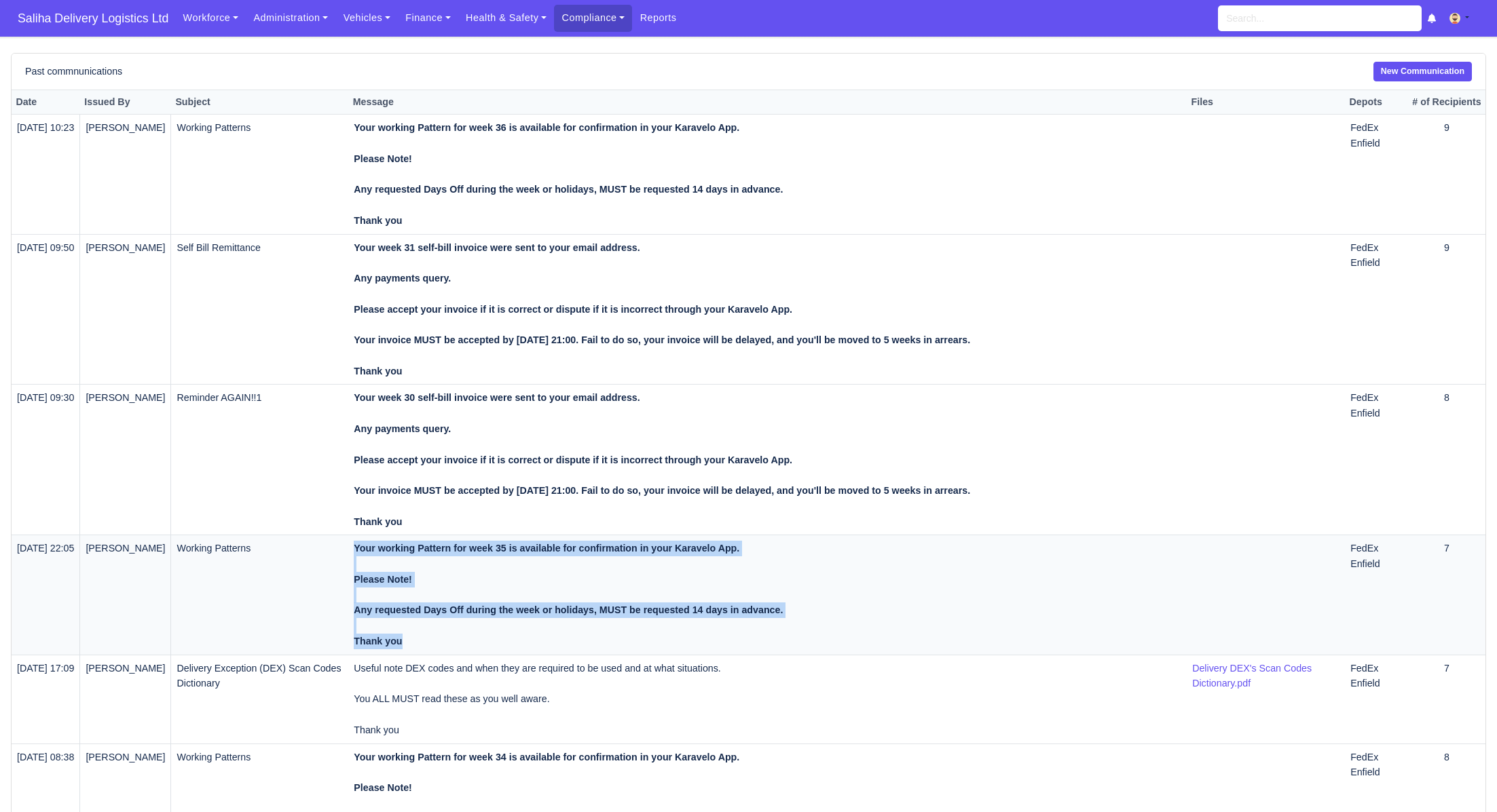
drag, startPoint x: 428, startPoint y: 640, endPoint x: 357, endPoint y: 557, distance: 109.2
click at [357, 557] on tr "21/08/2025 22:05 Sami Moussaoui Working Patterns Your working Pattern for week …" at bounding box center [749, 595] width 1474 height 119
copy tr "Your working Pattern for week 35 is available for confirmation in your Karavelo…"
click at [1453, 72] on link "New Communication" at bounding box center [1423, 71] width 99 height 20
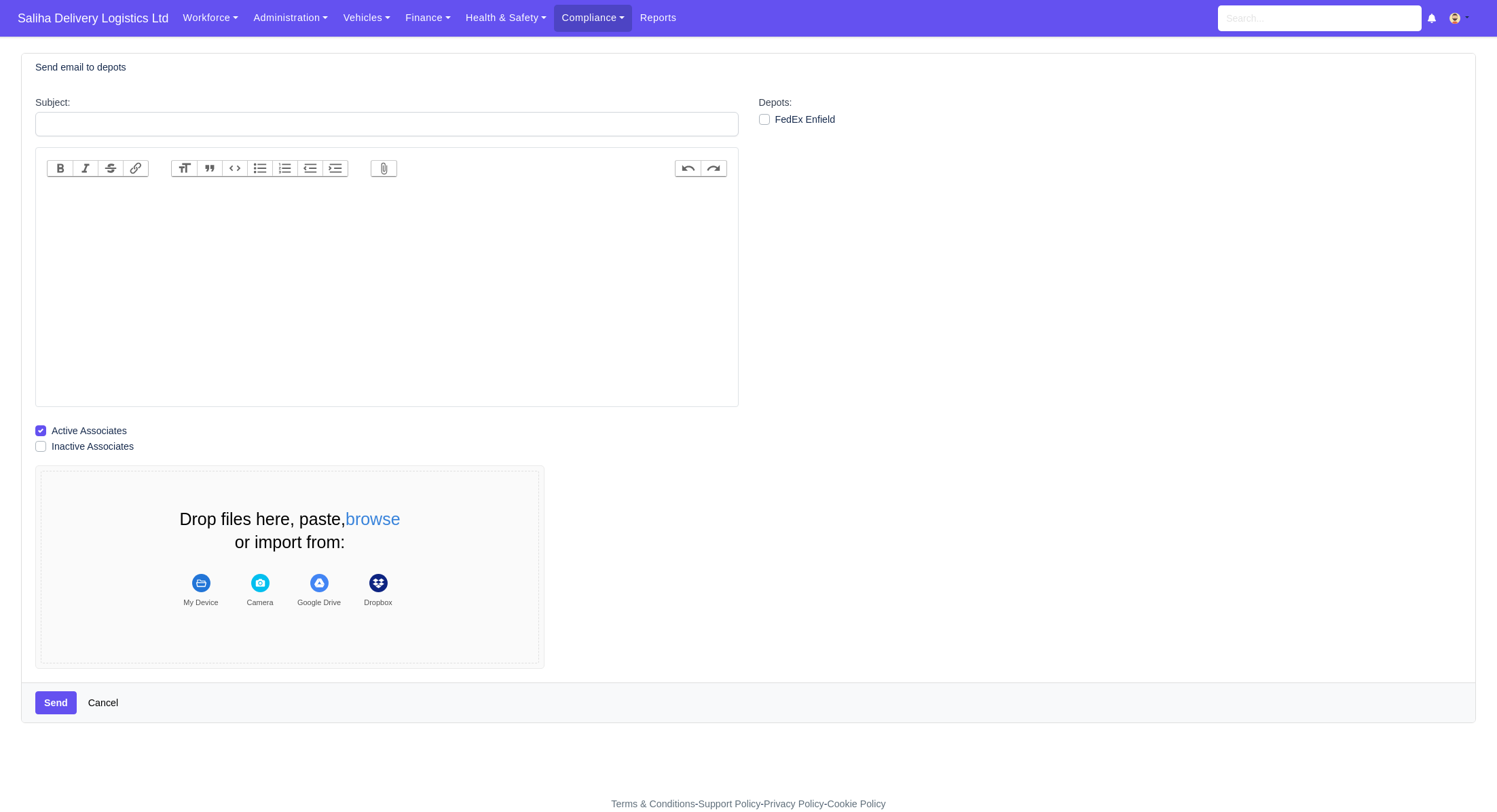
click at [233, 187] on trix-editor at bounding box center [387, 295] width 681 height 217
paste trix-editor "<div><strong><br>Your working Pattern for week 35 is available for confirmation…"
click at [210, 215] on strong "Your working Pattern for week 35 is available for confirmation in your Karavelo…" at bounding box center [267, 240] width 429 height 68
click at [54, 208] on strong "Your working Pattern for week 37 is available for confirmation in your Karavelo…" at bounding box center [267, 240] width 429 height 68
type trix-editor "<div><strong>Your working Pattern for week 37 is available for confirmation in …"
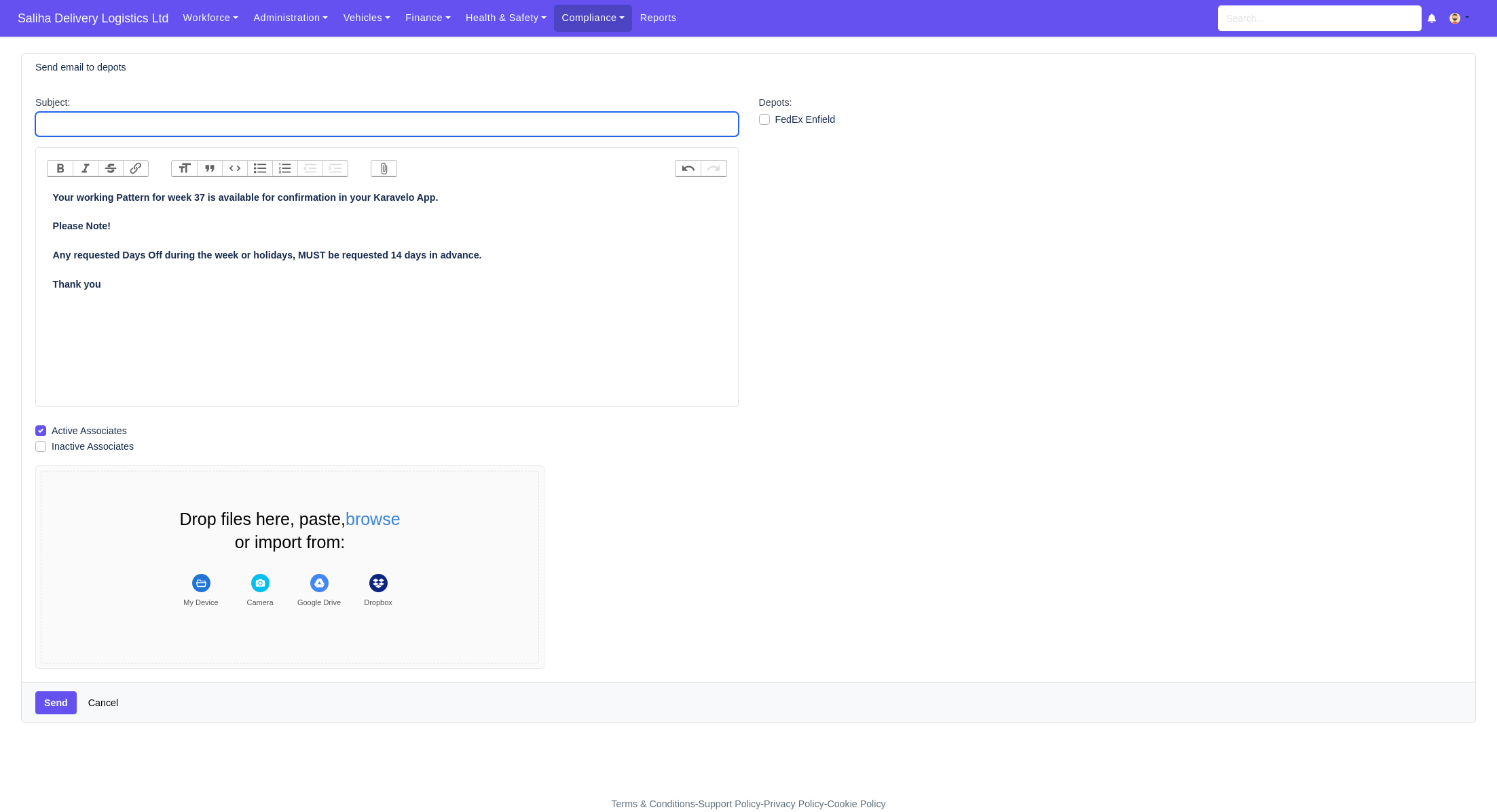
click at [104, 123] on input "Subject:" at bounding box center [387, 124] width 703 height 24
type input "Working Patterns"
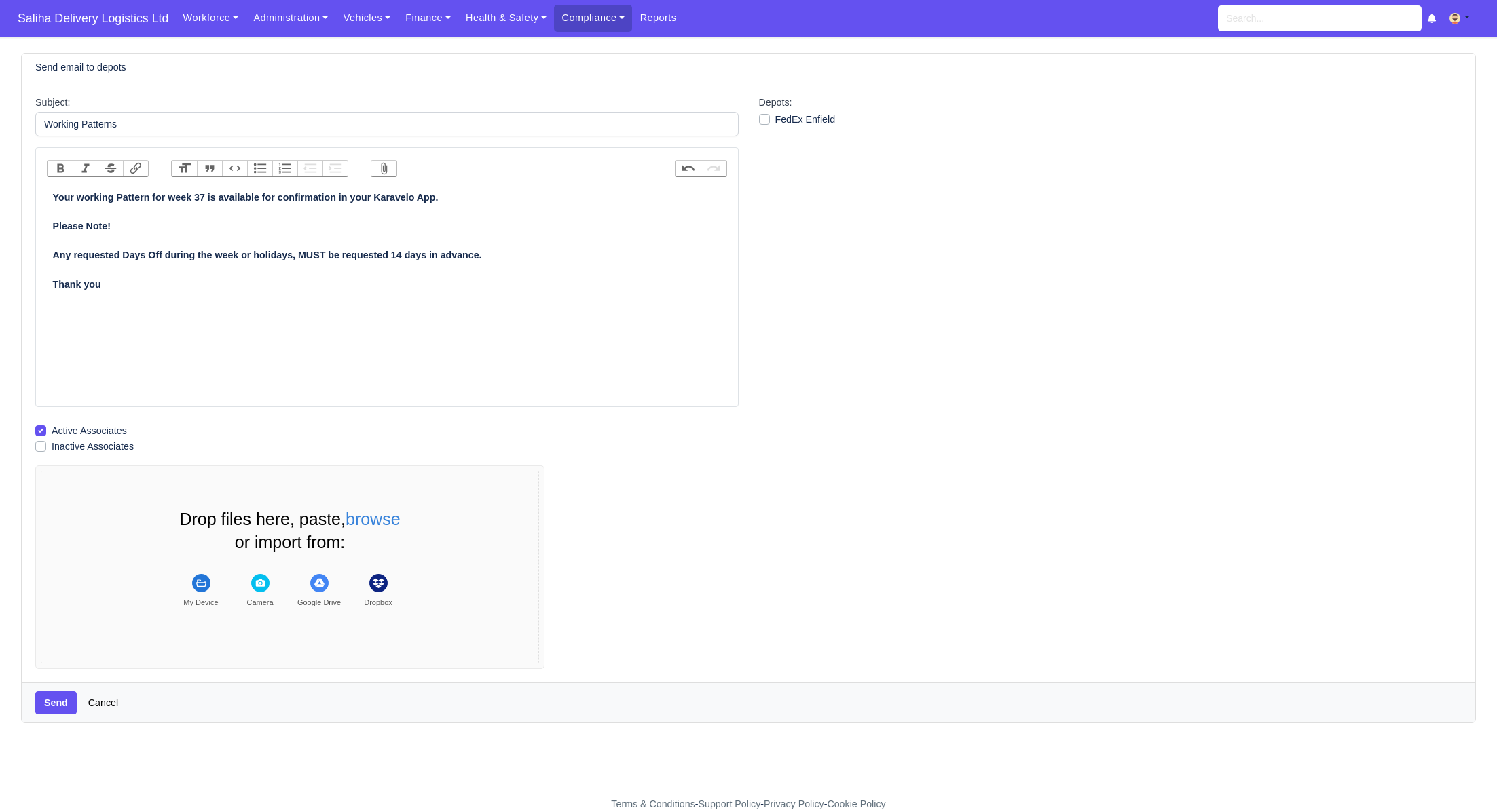
click at [776, 120] on label "FedEx Enfield" at bounding box center [805, 120] width 60 height 16
click at [765, 120] on input "FedEx Enfield" at bounding box center [765, 118] width 11 height 11
checkbox input "true"
click at [54, 701] on button "Send" at bounding box center [56, 702] width 42 height 23
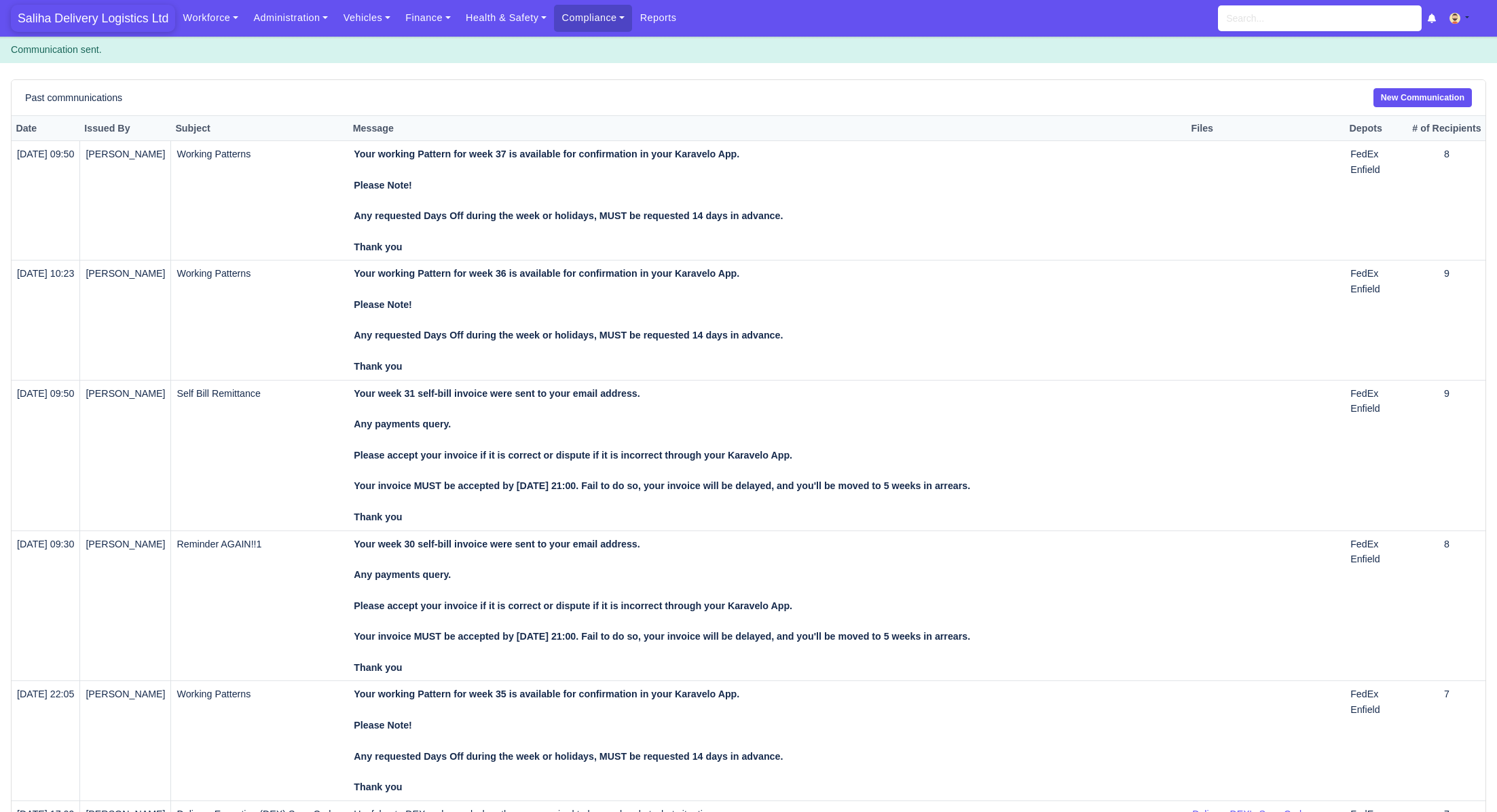
click at [71, 21] on span "Saliha Delivery Logistics Ltd" at bounding box center [93, 18] width 165 height 27
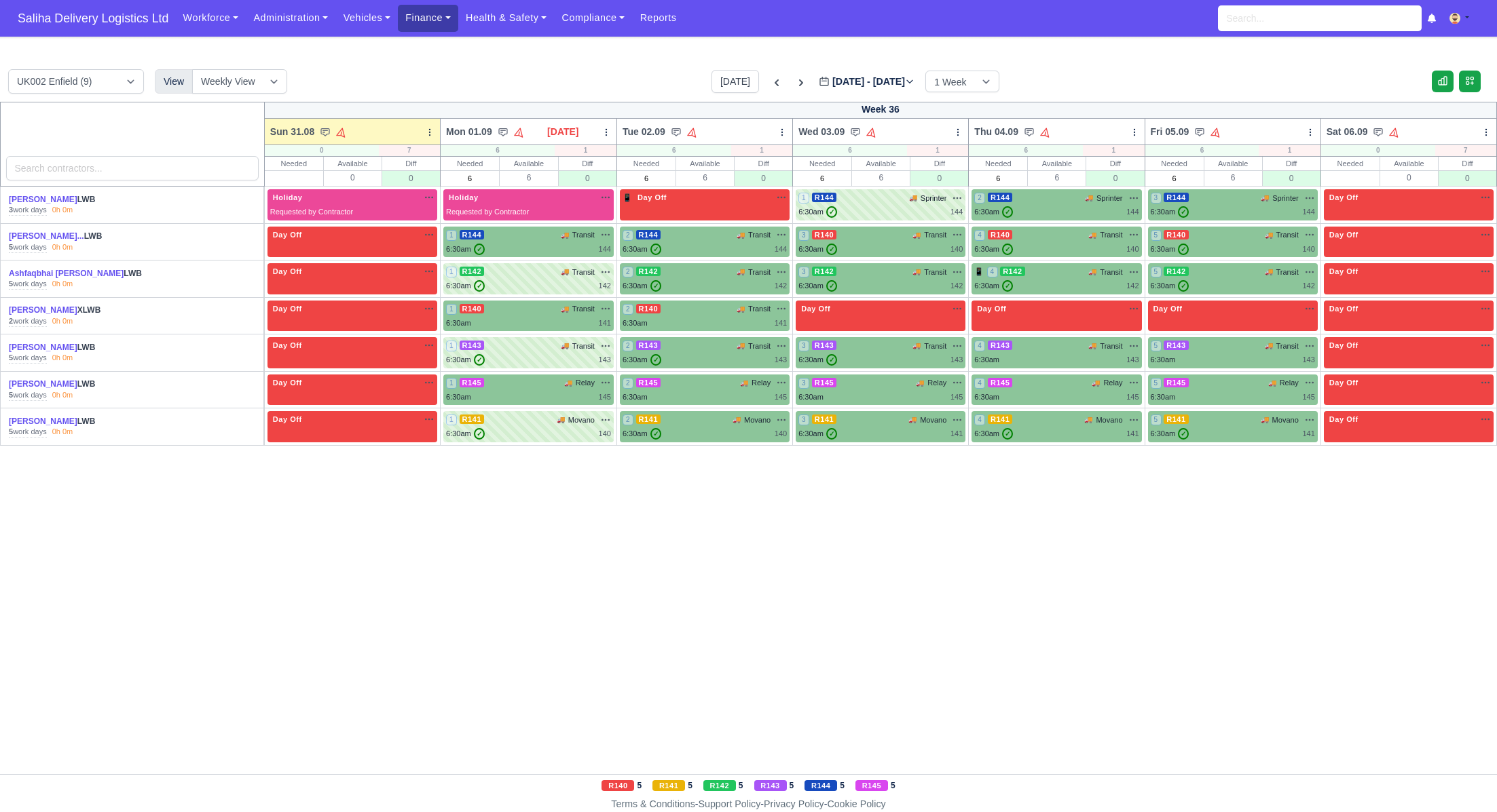
click at [441, 29] on link "Finance" at bounding box center [427, 18] width 60 height 27
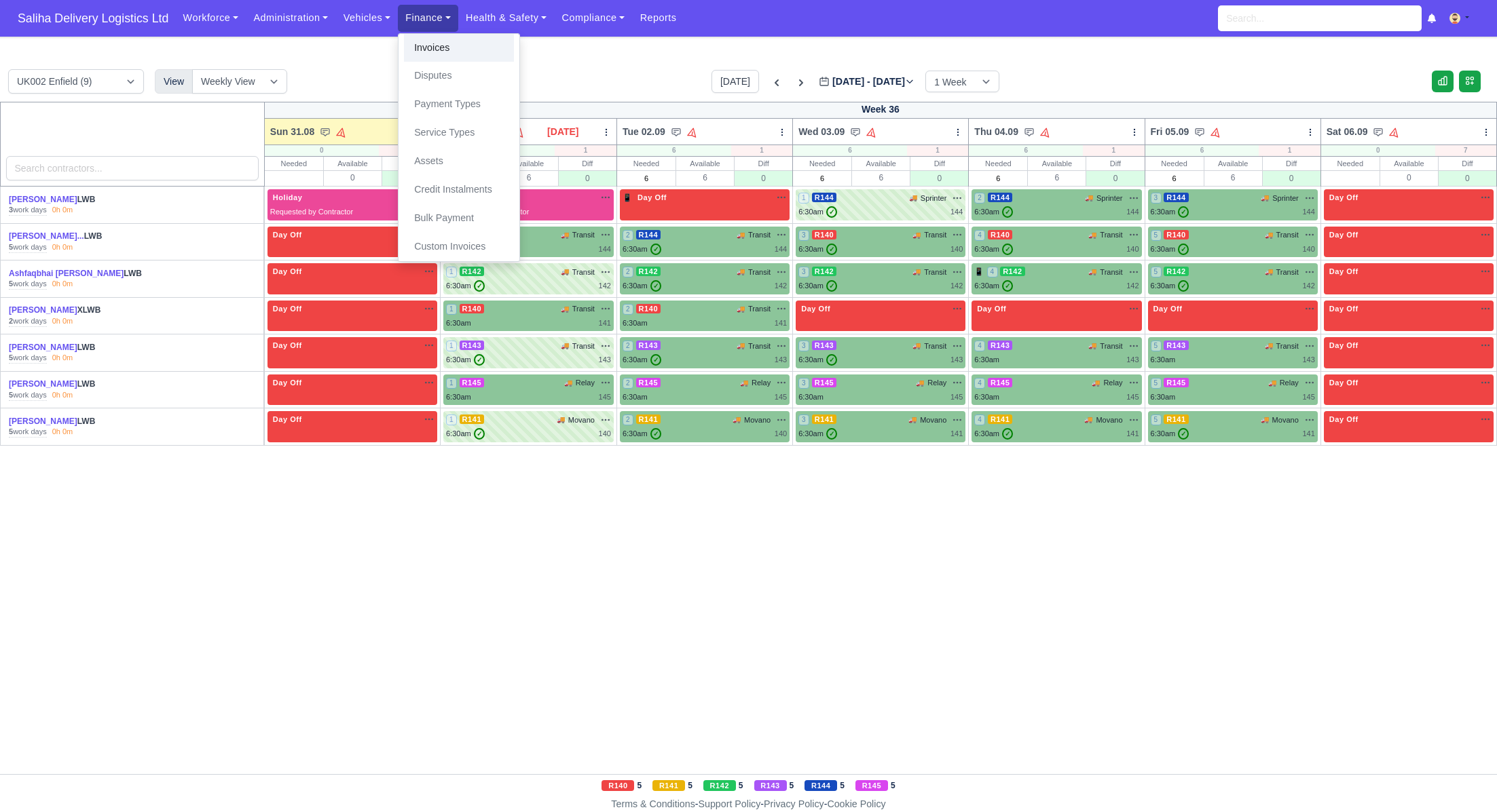
click at [449, 56] on link "Invoices" at bounding box center [459, 48] width 110 height 28
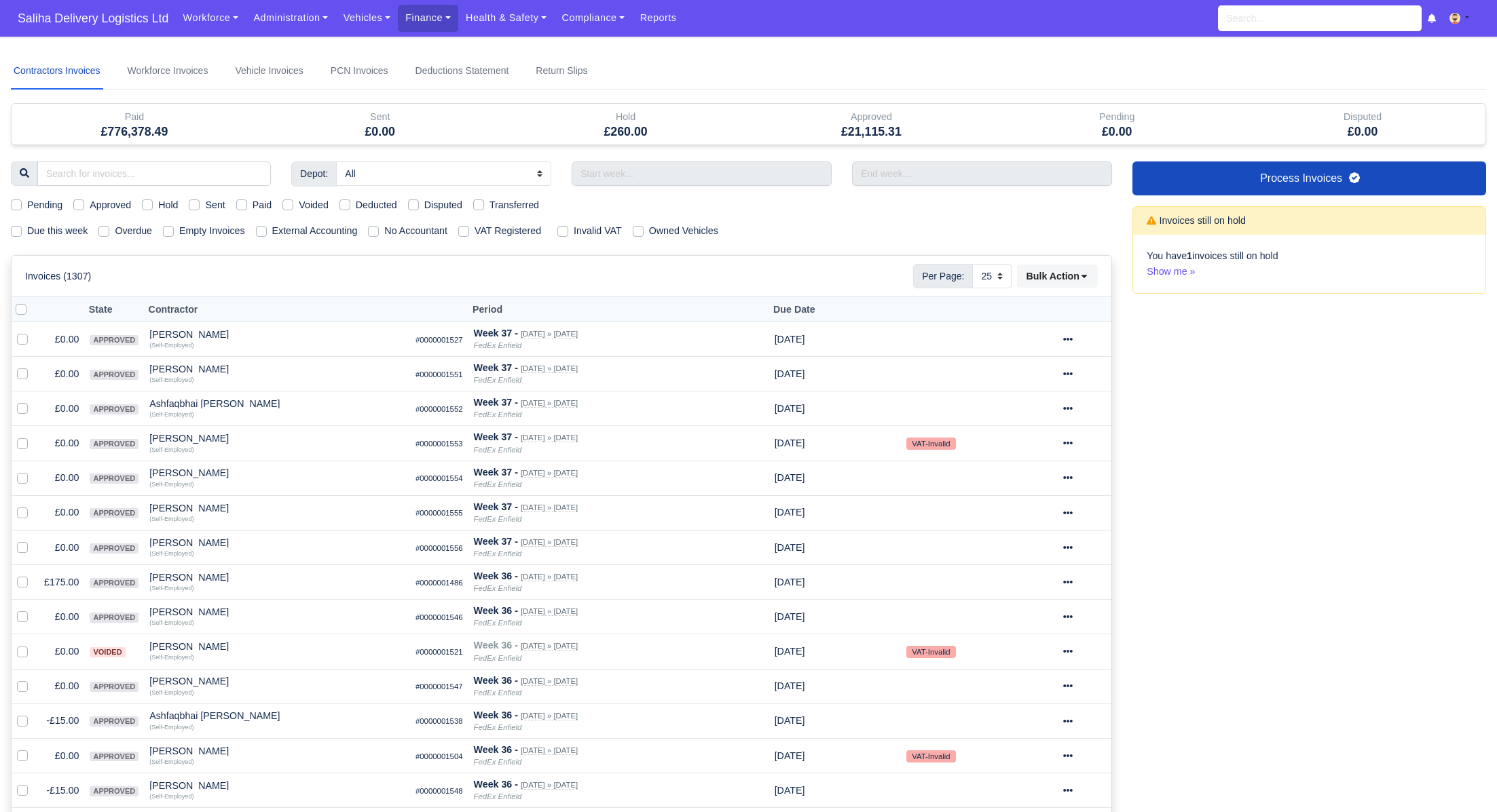
select select "25"
click at [27, 201] on label "Pending" at bounding box center [45, 205] width 35 height 16
click at [13, 201] on input "Pending" at bounding box center [16, 203] width 11 height 11
checkbox input "true"
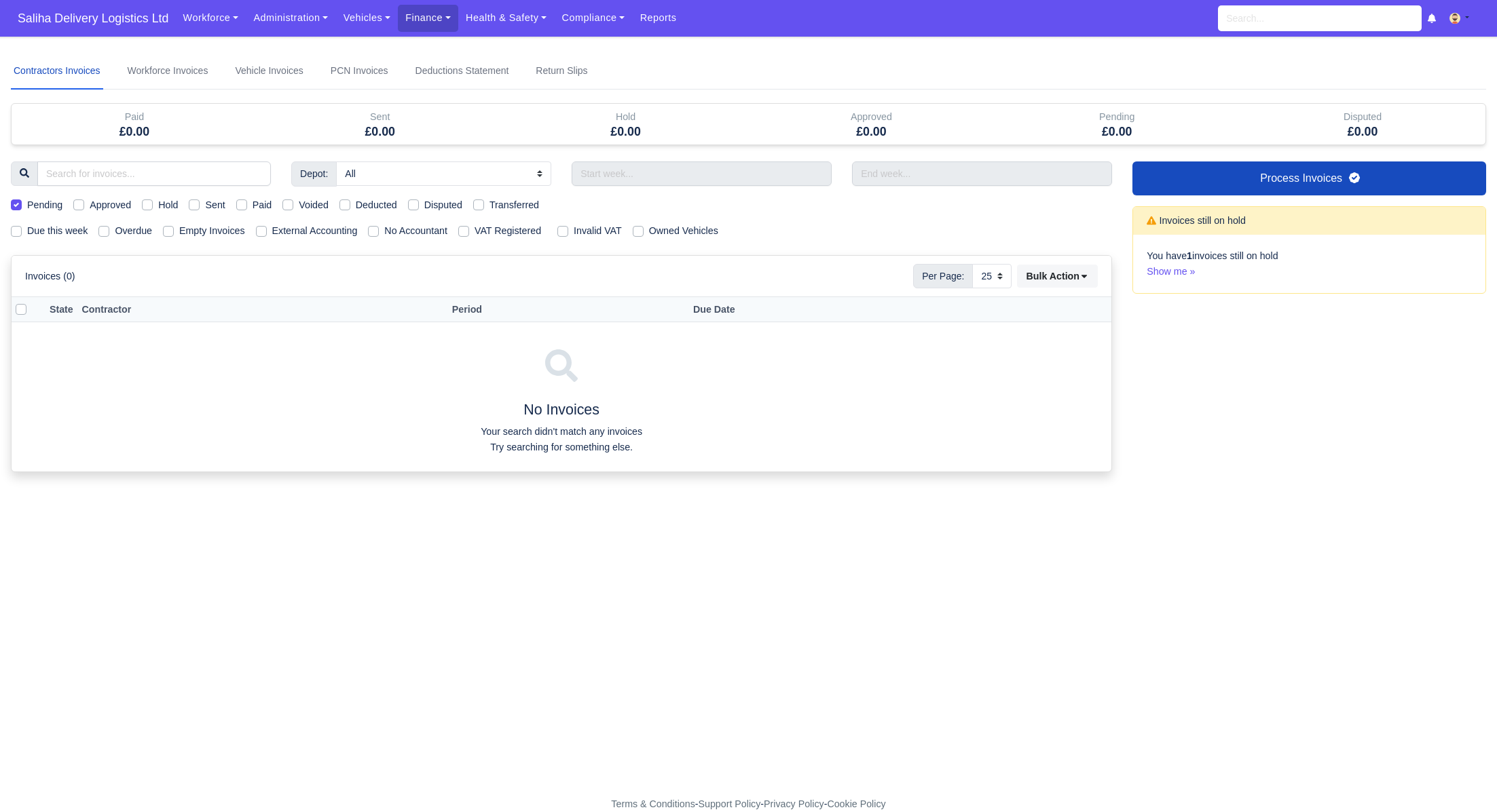
click at [27, 201] on label "Pending" at bounding box center [45, 205] width 35 height 16
click at [13, 201] on input "Pending" at bounding box center [16, 203] width 11 height 11
checkbox input "false"
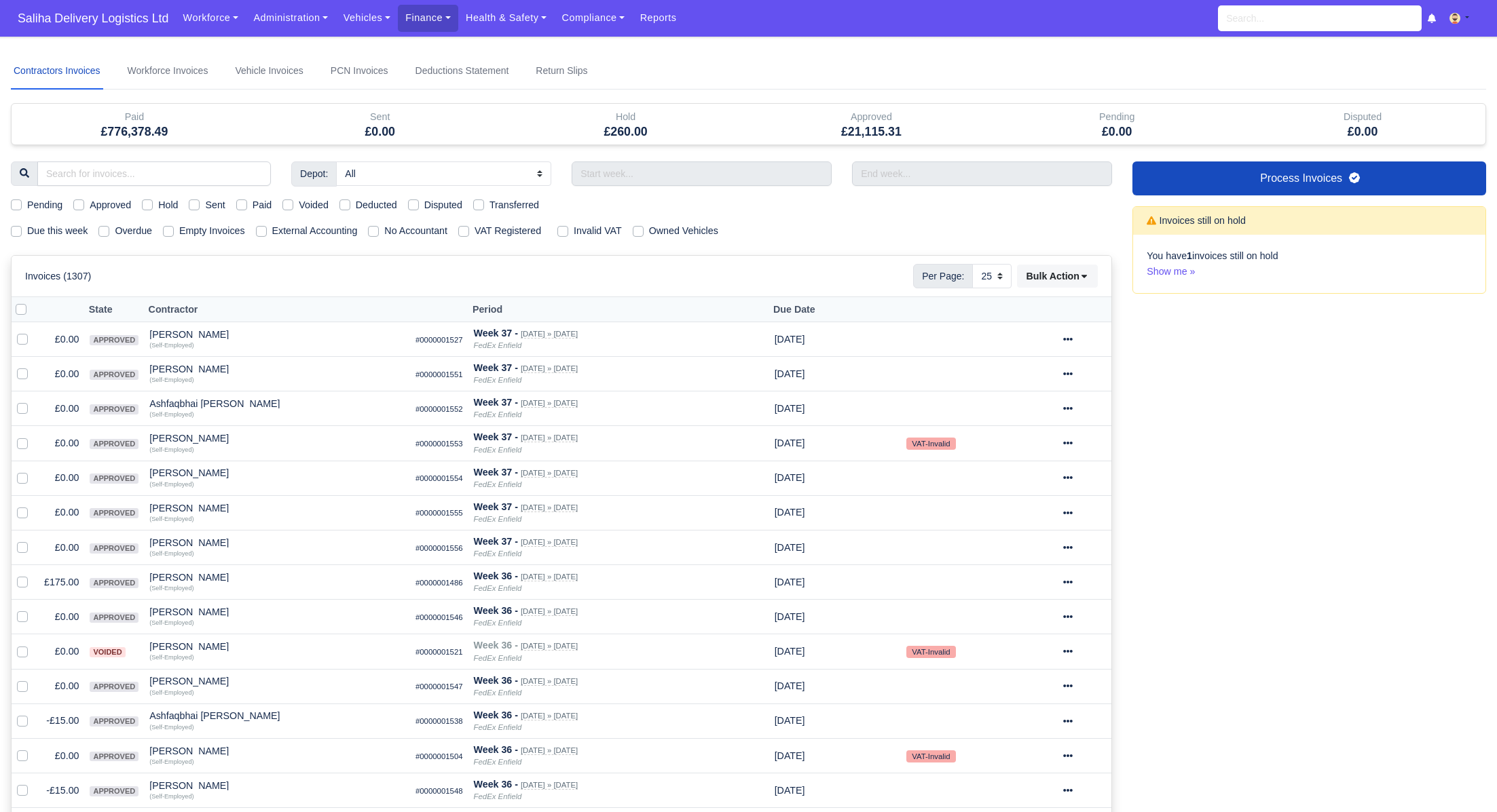
click at [16, 223] on div "Due this week" at bounding box center [49, 231] width 77 height 16
click at [27, 227] on label "Due this week" at bounding box center [57, 231] width 60 height 16
click at [16, 227] on input "Due this week" at bounding box center [16, 229] width 11 height 11
checkbox input "true"
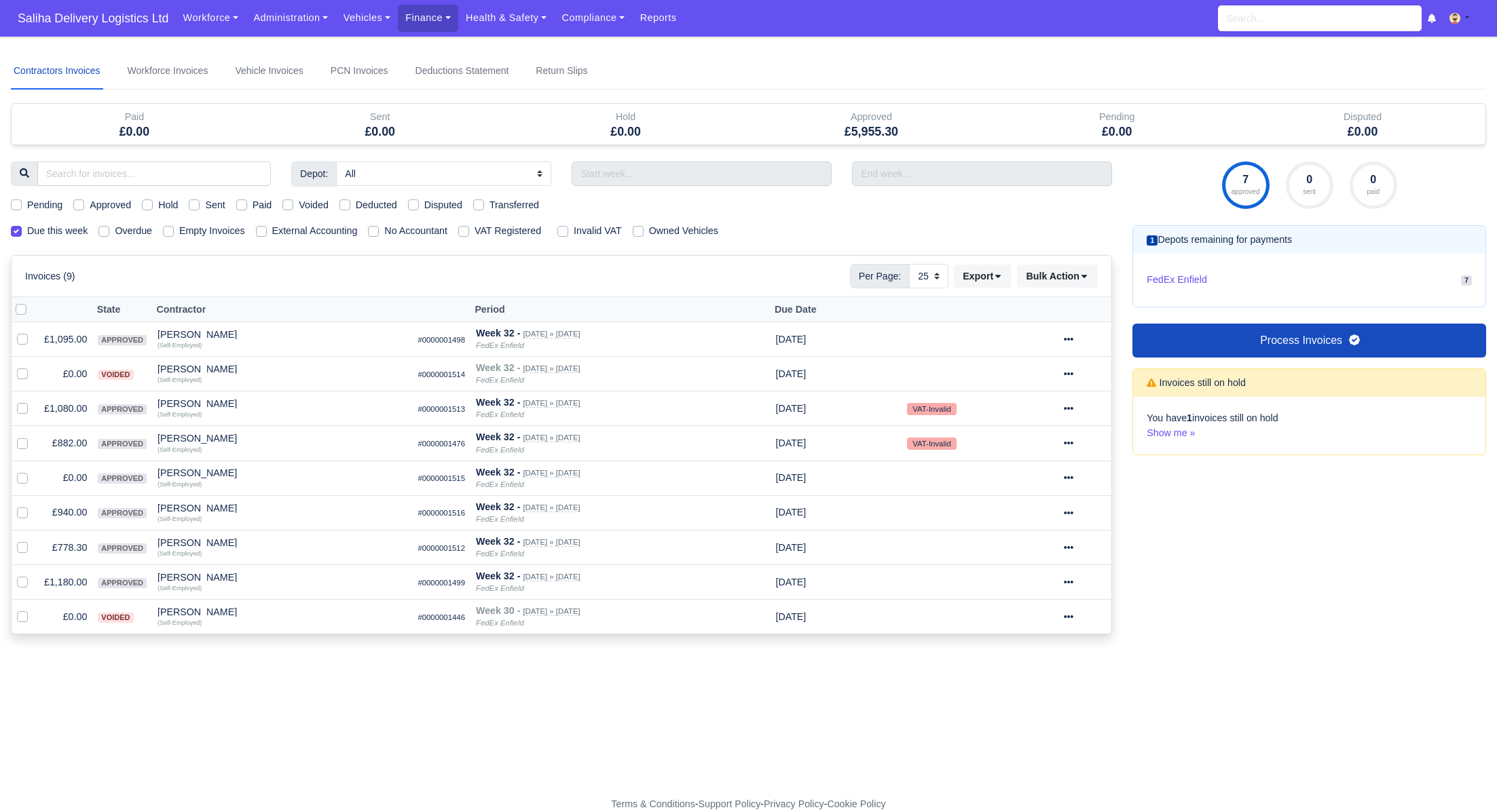
click at [89, 204] on label "Approved" at bounding box center [110, 205] width 42 height 16
click at [79, 204] on input "Approved" at bounding box center [79, 203] width 11 height 11
checkbox input "true"
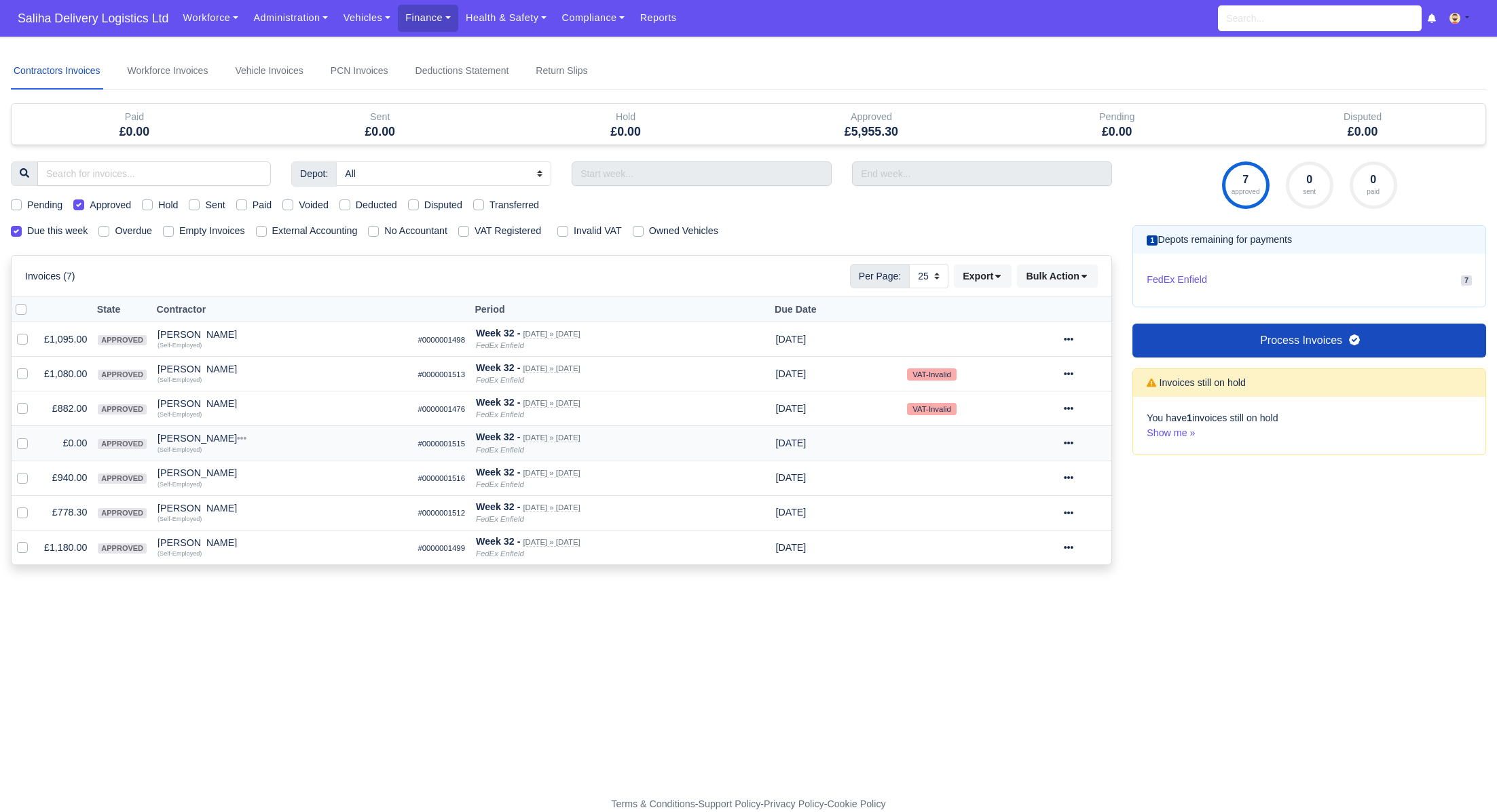
click at [33, 436] on label at bounding box center [33, 436] width 0 height 0
click at [20, 438] on input "checkbox" at bounding box center [23, 441] width 11 height 11
checkbox input "true"
click at [1077, 447] on div at bounding box center [1085, 444] width 43 height 16
click at [1034, 556] on button "Void" at bounding box center [1037, 559] width 121 height 21
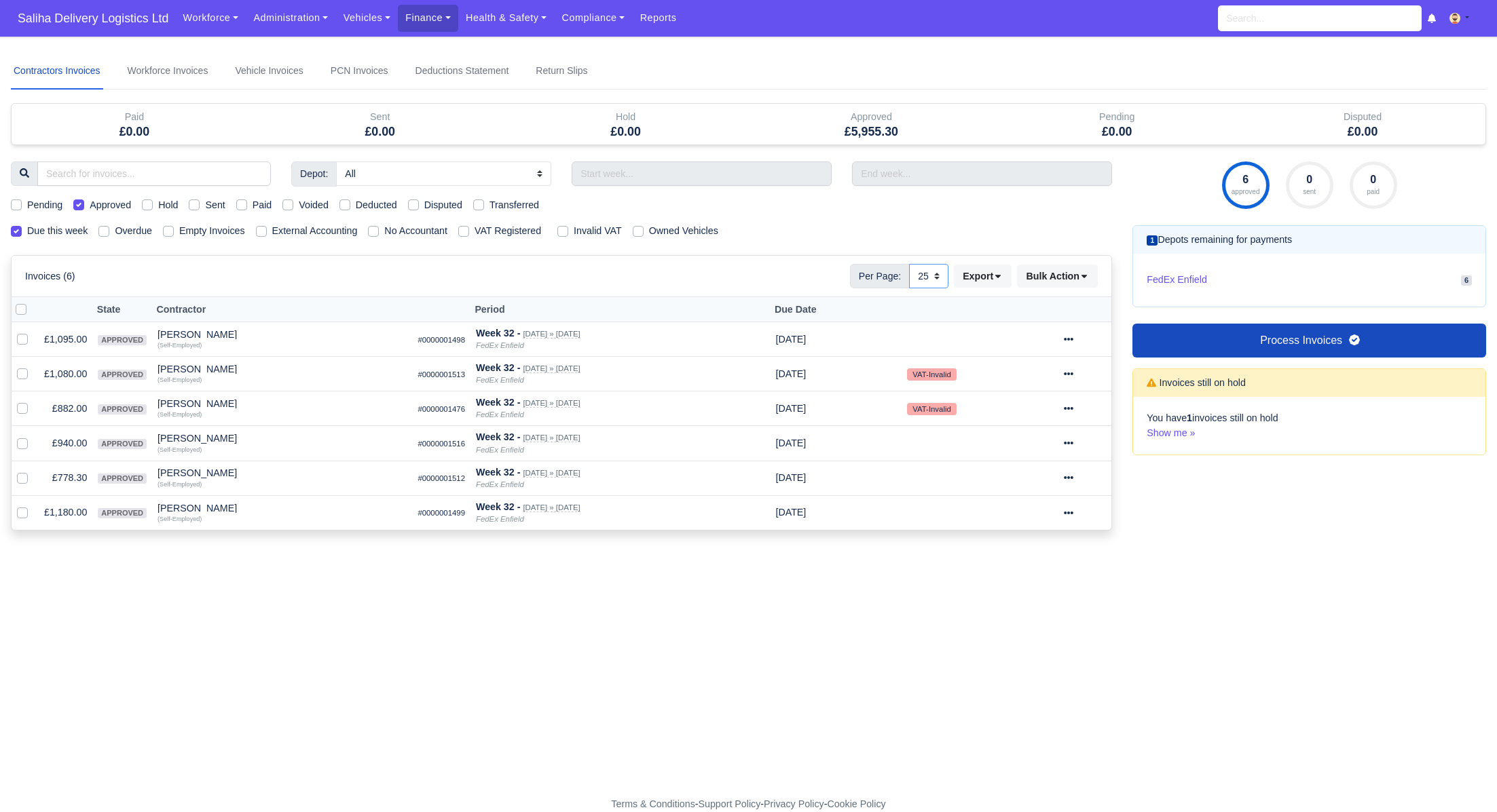
click at [934, 276] on select "10 25 50" at bounding box center [928, 276] width 39 height 24
select select "50"
click at [909, 264] on select "10 25 50" at bounding box center [928, 276] width 39 height 24
click at [1082, 338] on div at bounding box center [1085, 339] width 43 height 16
click at [1033, 375] on link "Show Invoice" at bounding box center [1037, 381] width 121 height 21
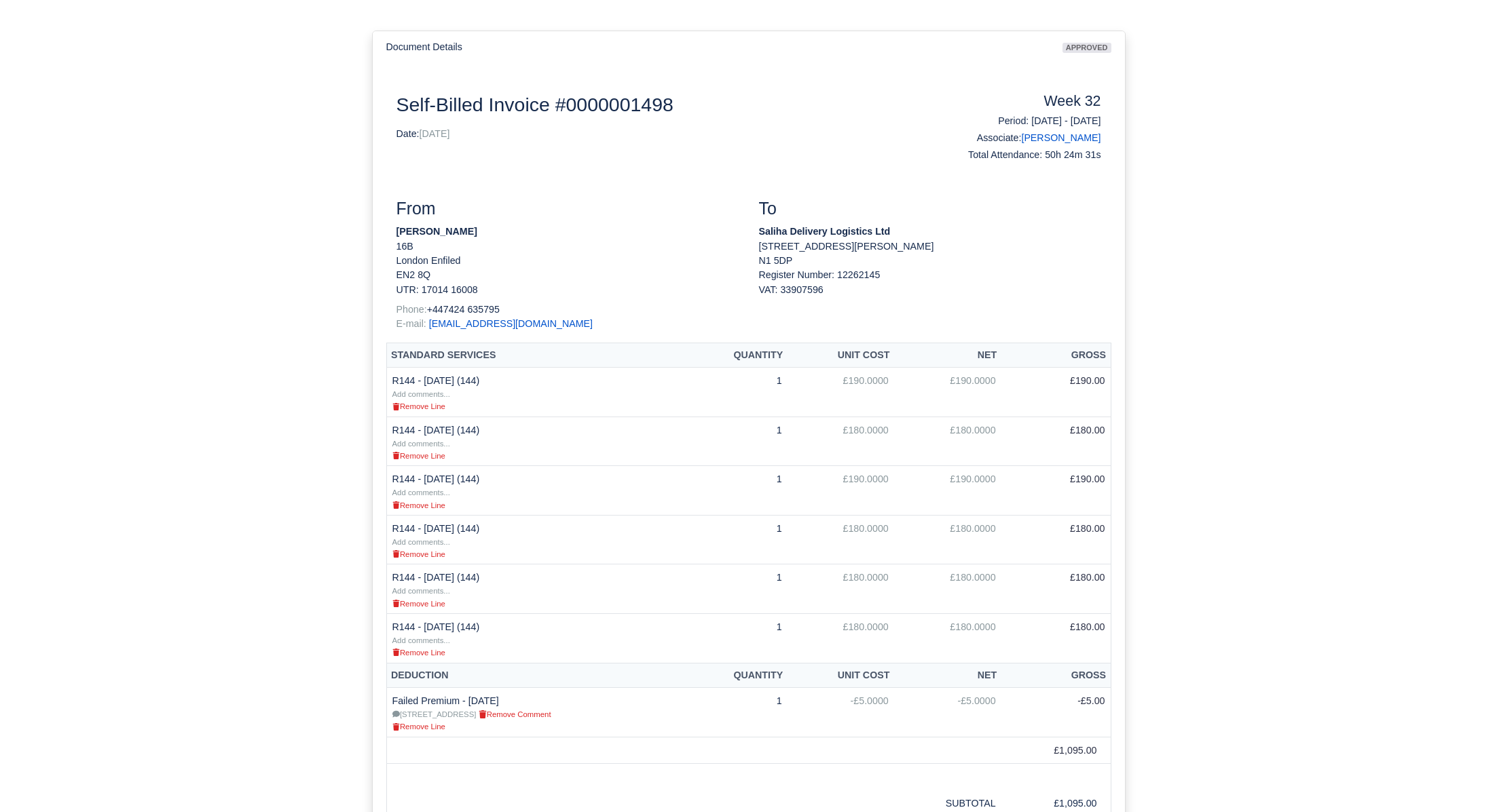
scroll to position [163, 0]
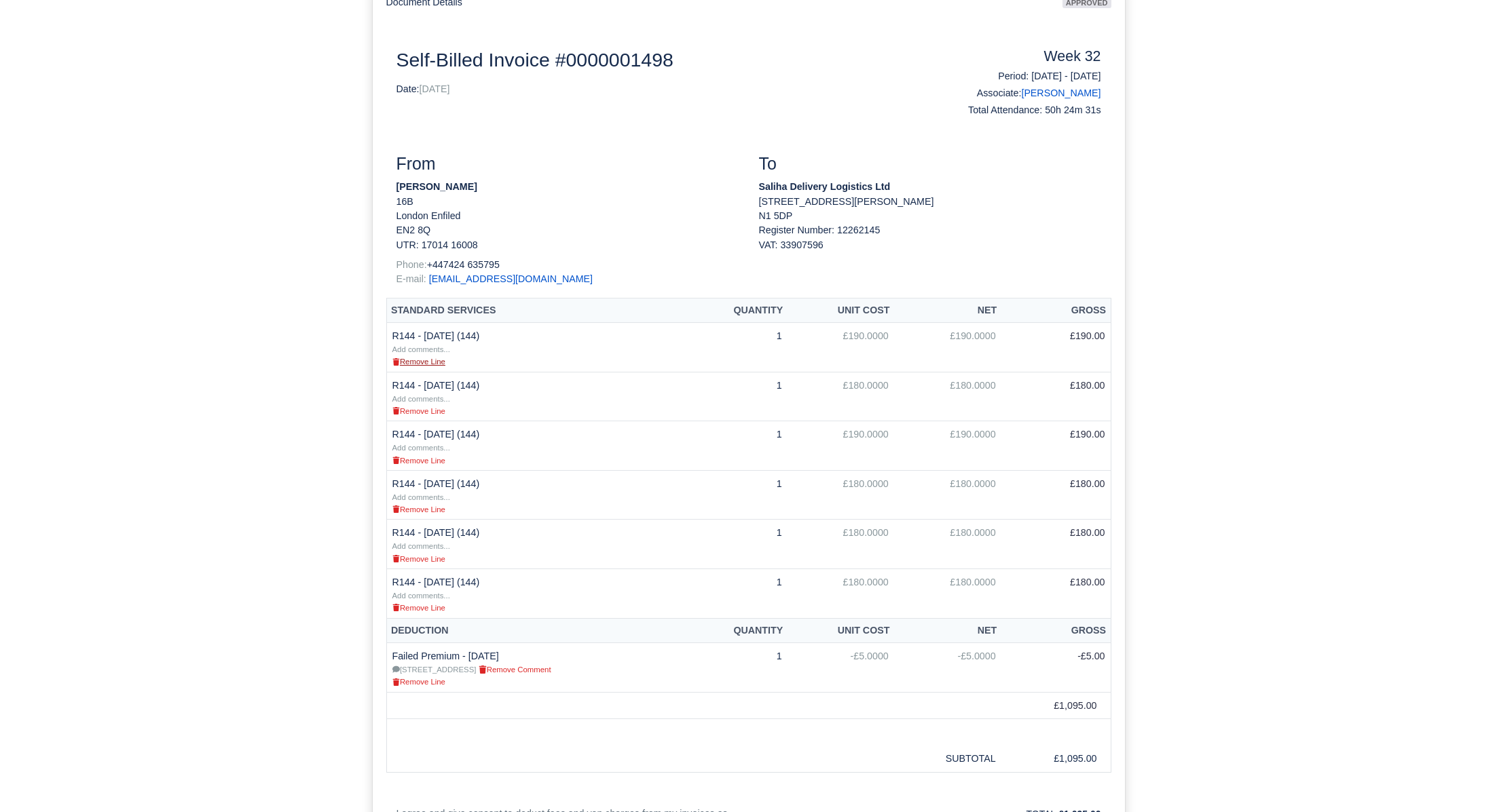
click at [418, 364] on small "Remove Line" at bounding box center [419, 361] width 53 height 8
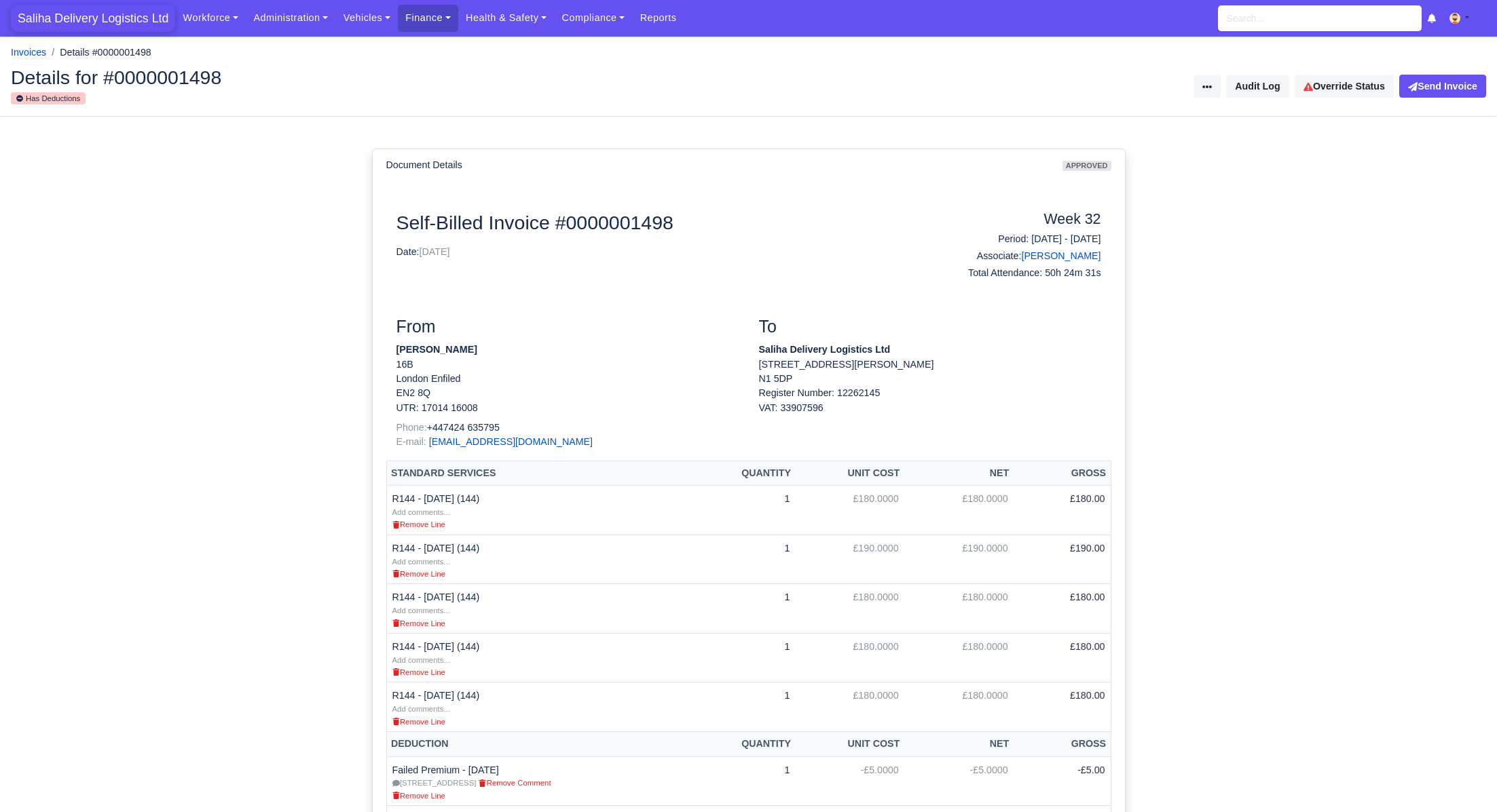
click at [56, 19] on span "Saliha Delivery Logistics Ltd" at bounding box center [93, 18] width 165 height 27
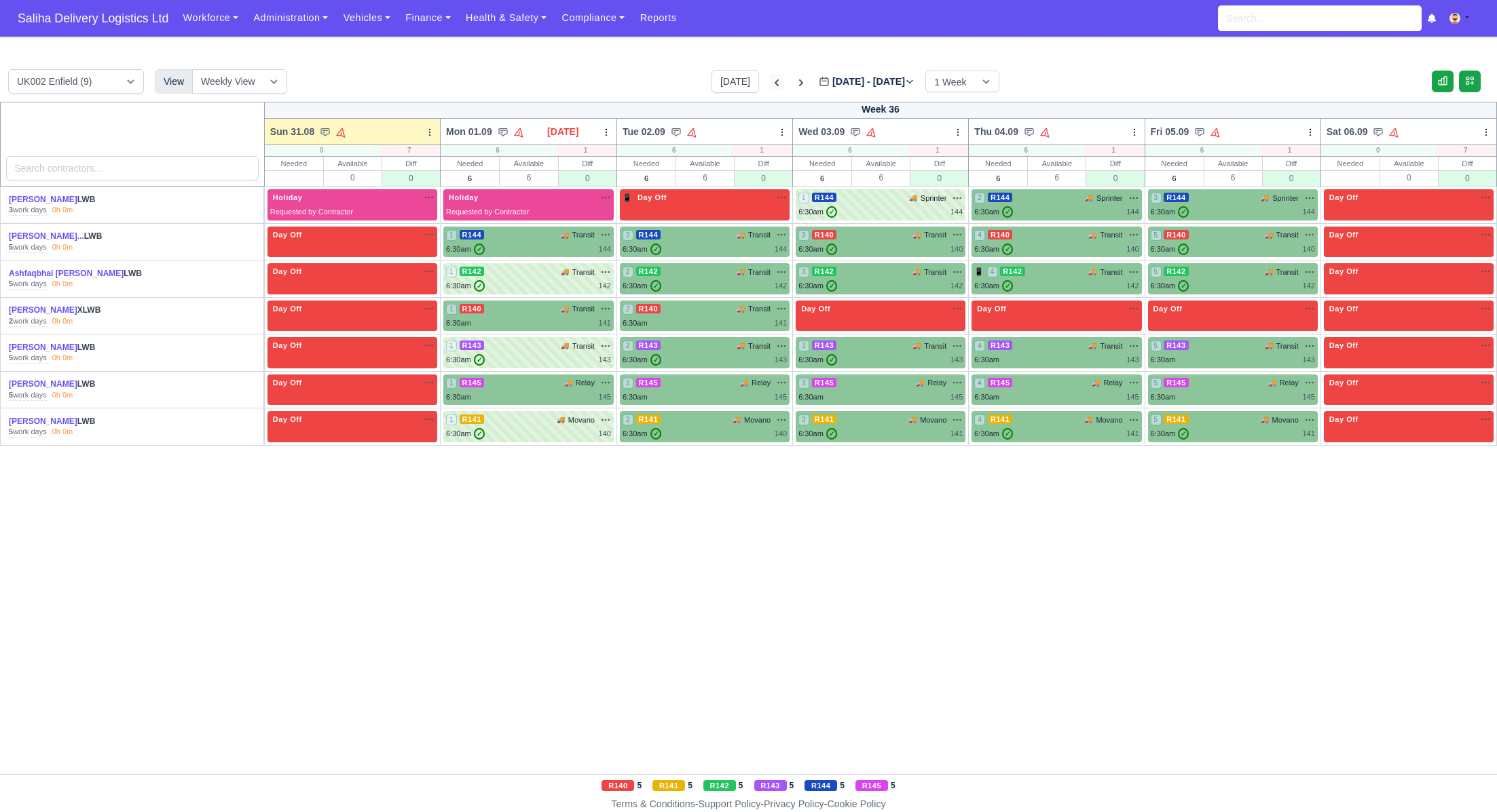
click at [770, 80] on icon at bounding box center [776, 82] width 13 height 13
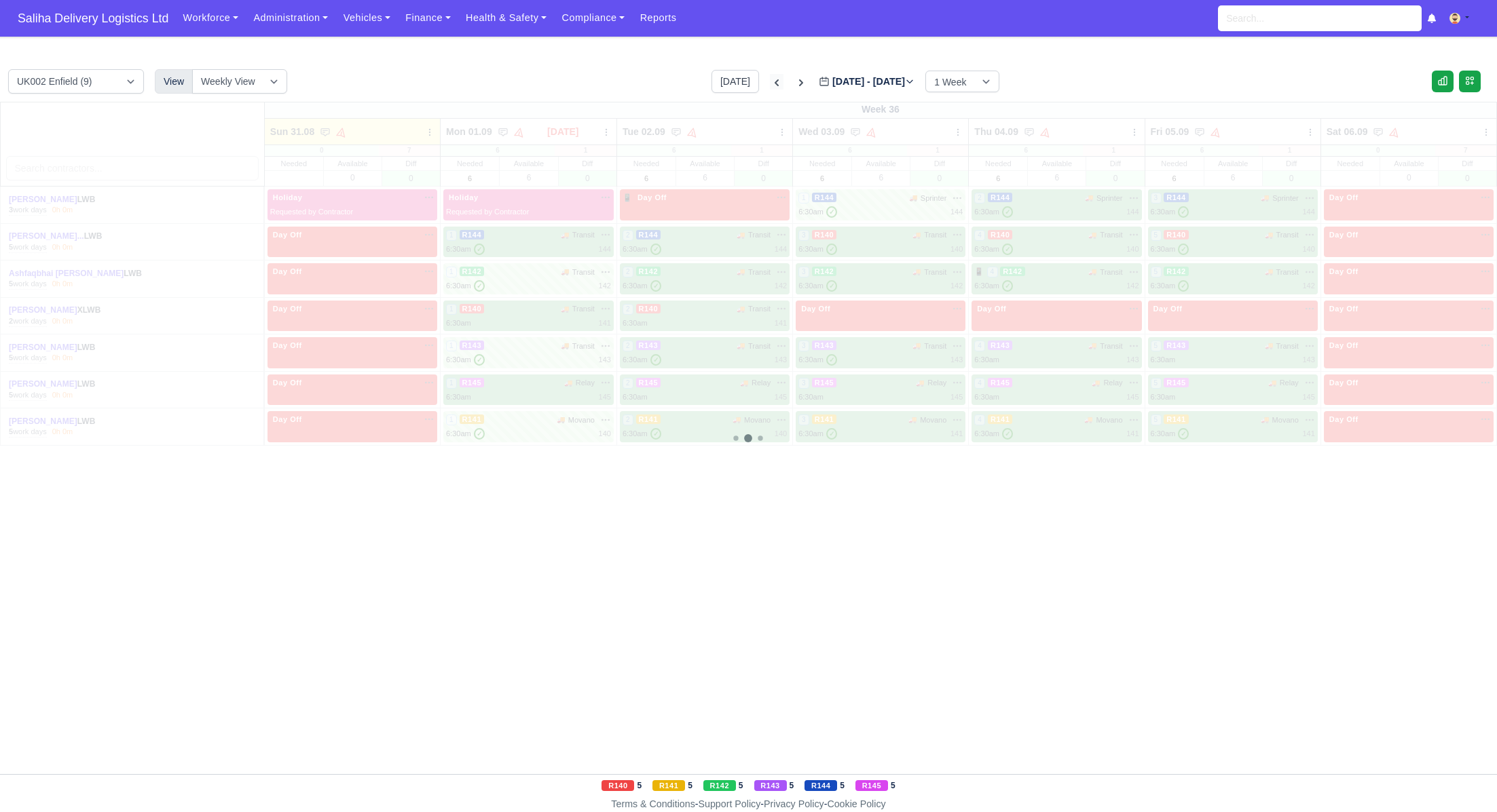
type input "[DATE]"
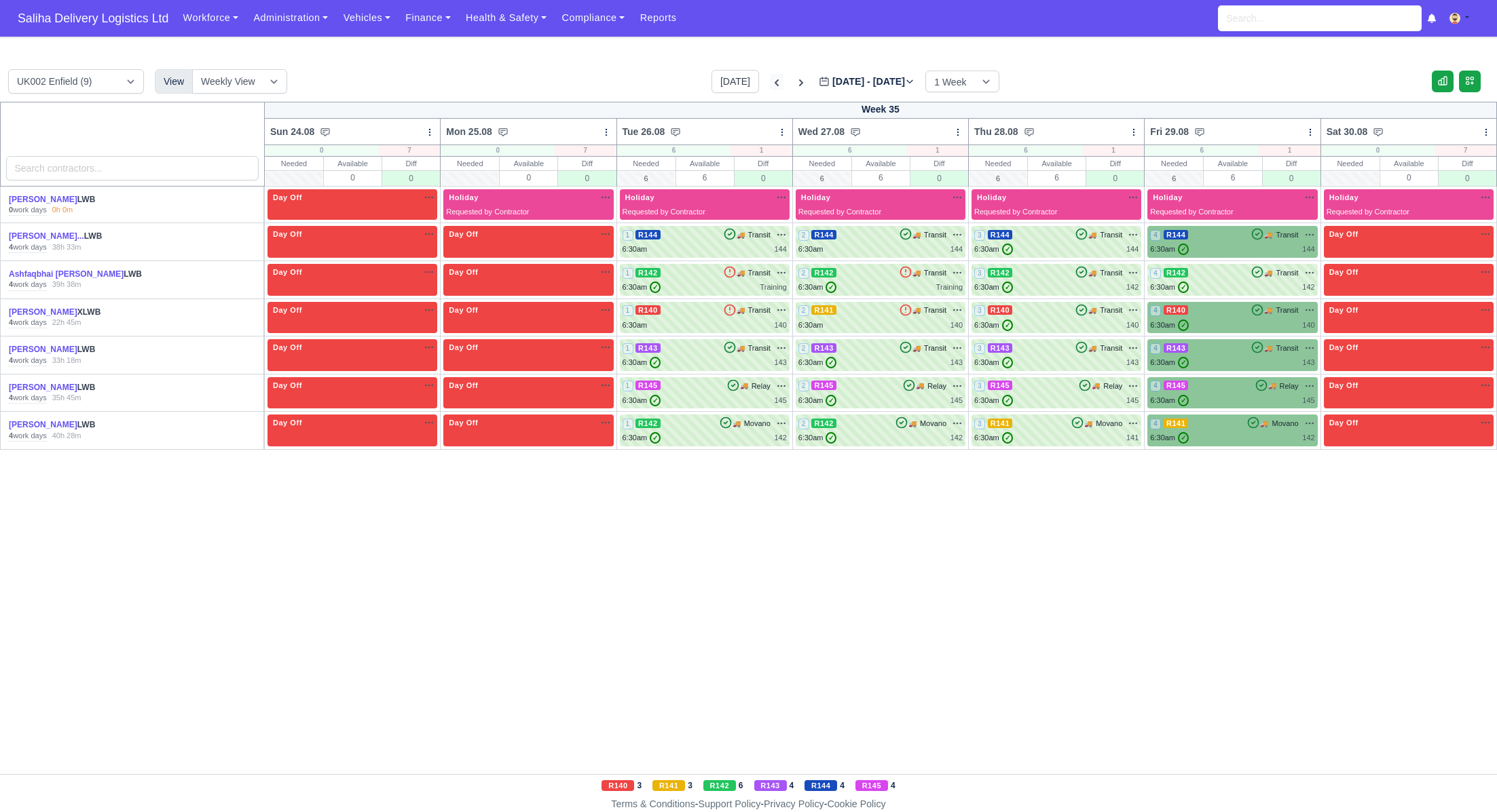
click at [775, 80] on icon at bounding box center [776, 82] width 4 height 7
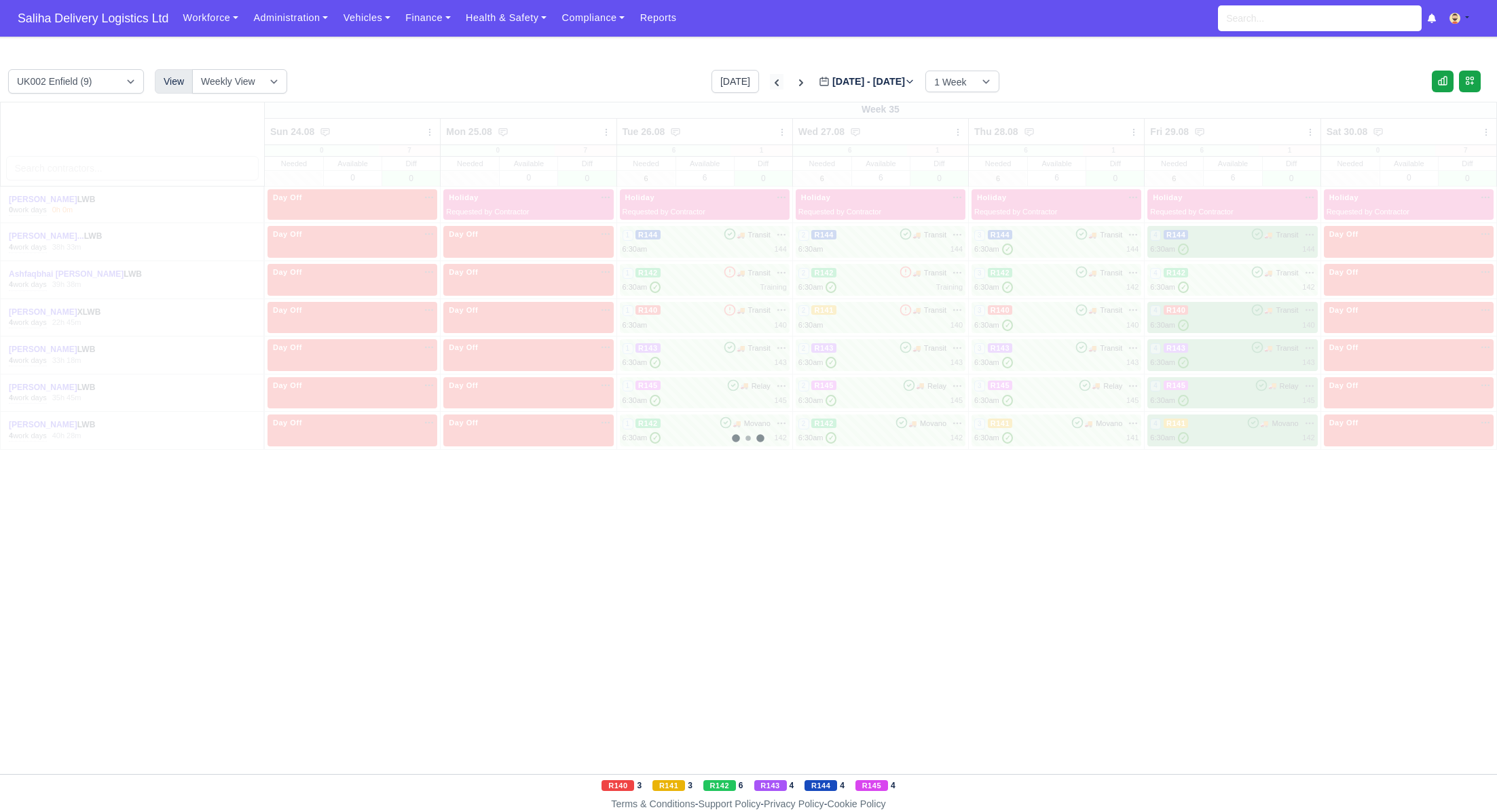
type input "2025-08-17"
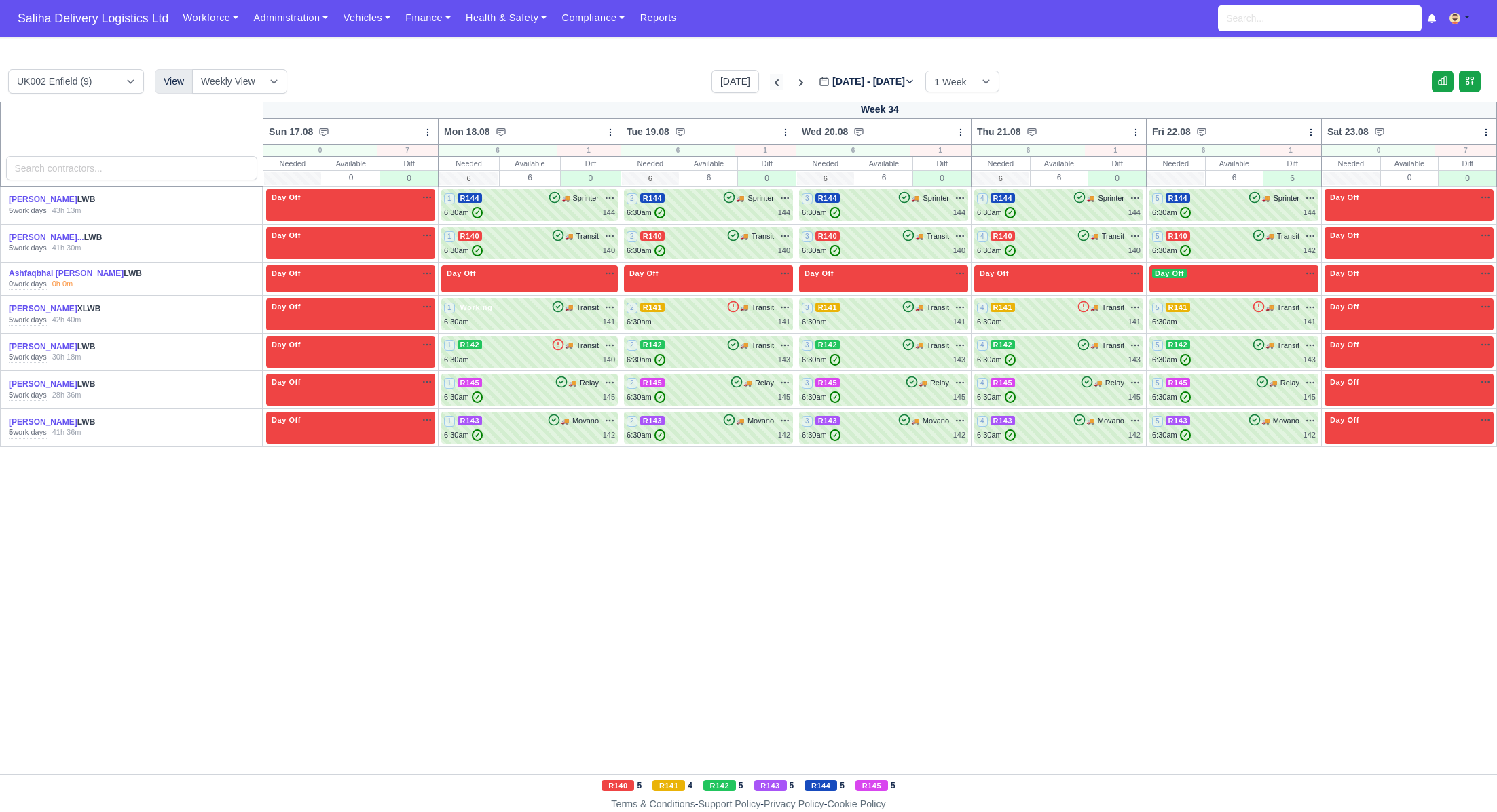
click at [770, 80] on icon at bounding box center [776, 82] width 13 height 13
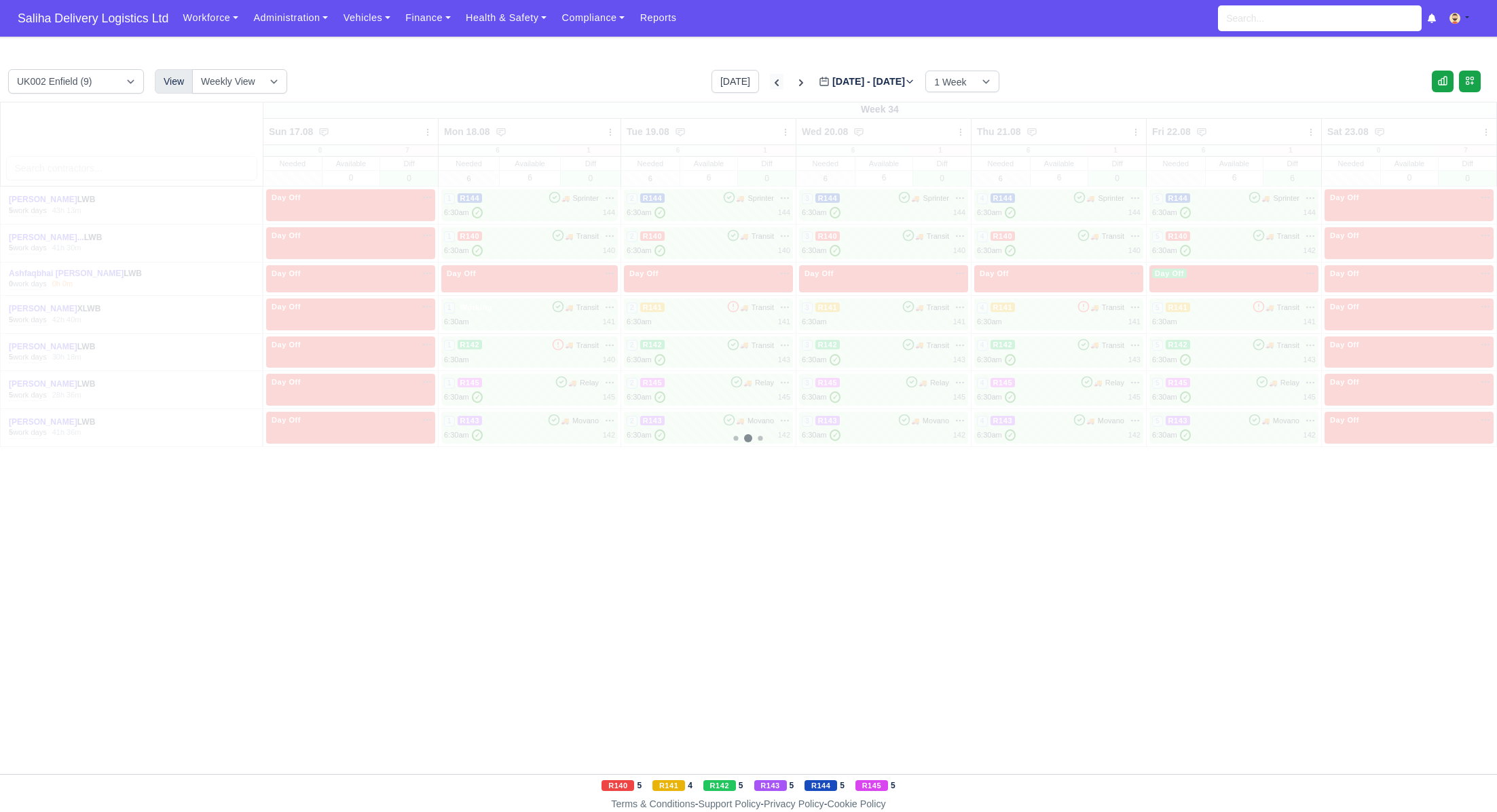
type input "2025-08-10"
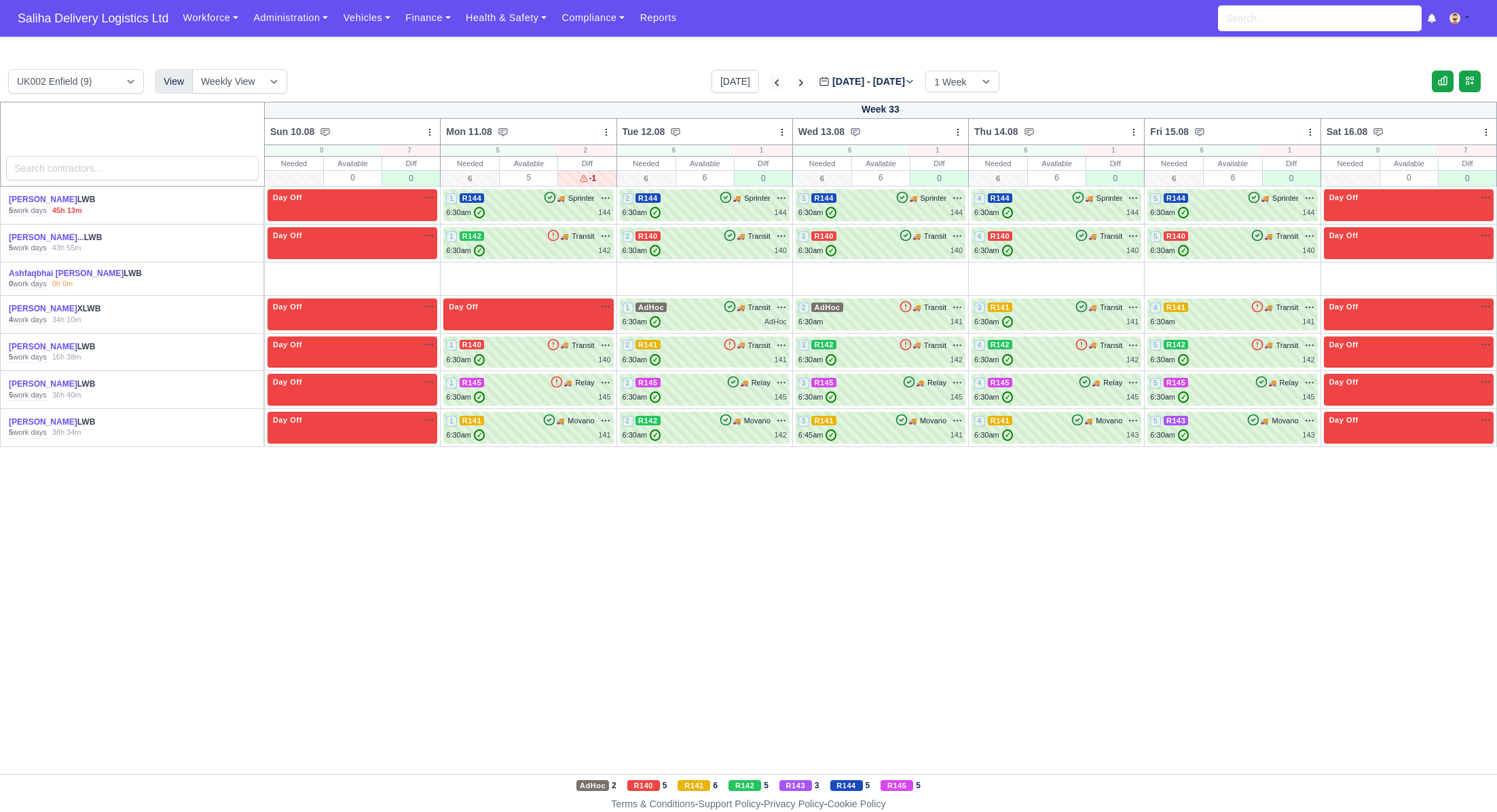
click at [770, 80] on icon at bounding box center [776, 82] width 13 height 13
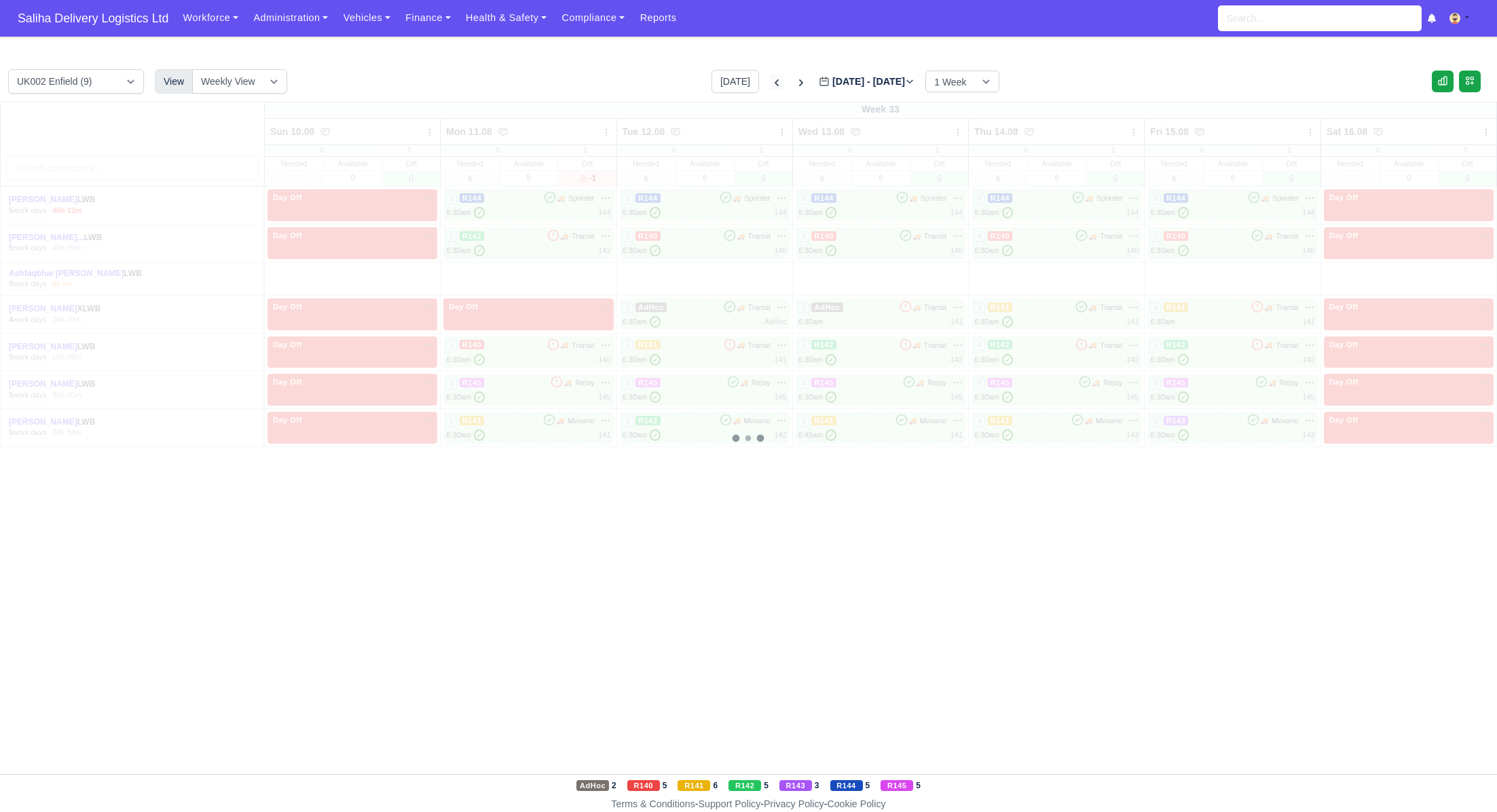
type input "2025-08-03"
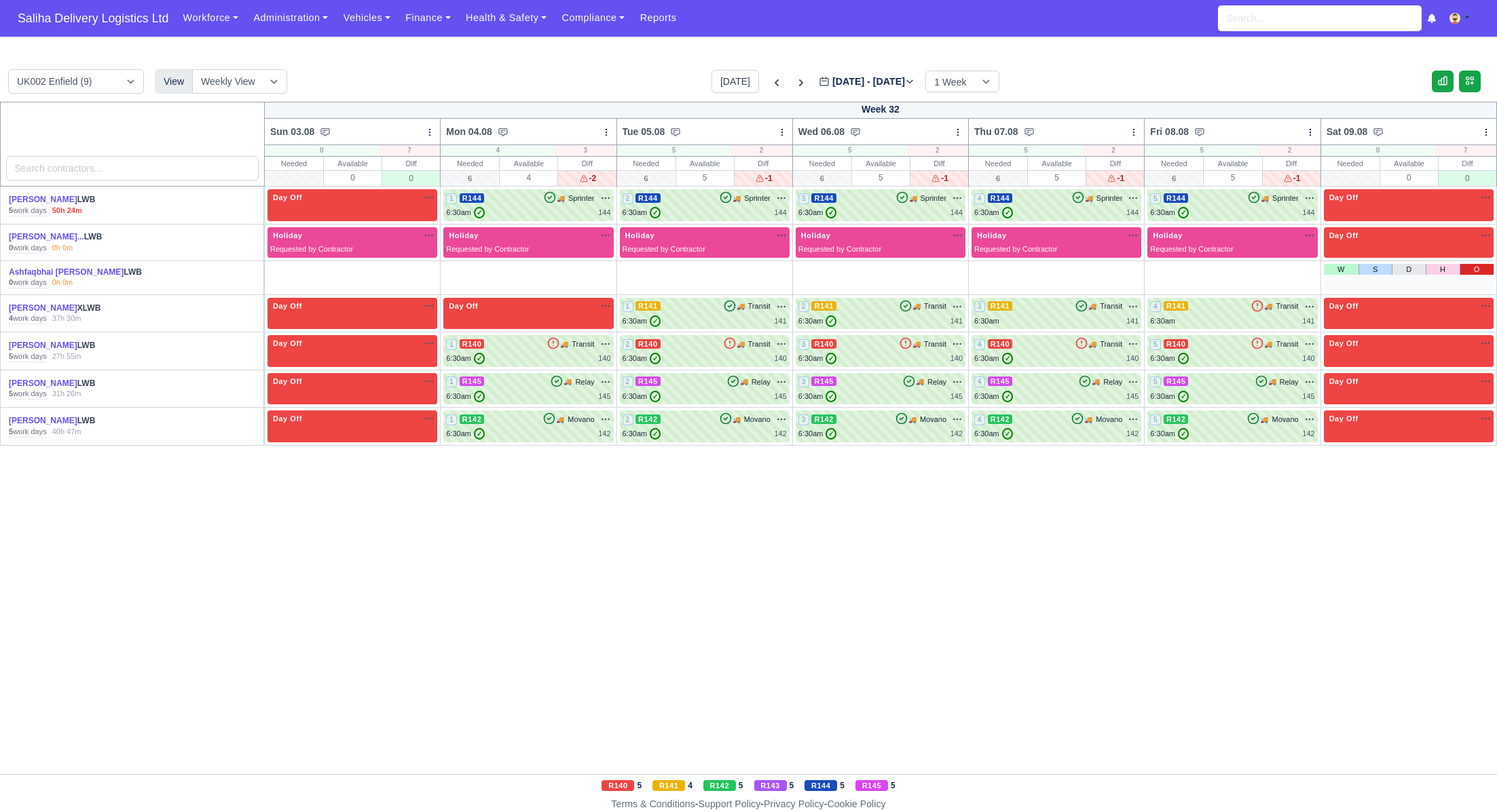
click at [1473, 270] on link "O" at bounding box center [1477, 270] width 34 height 11
click at [1305, 272] on link "O" at bounding box center [1300, 270] width 34 height 11
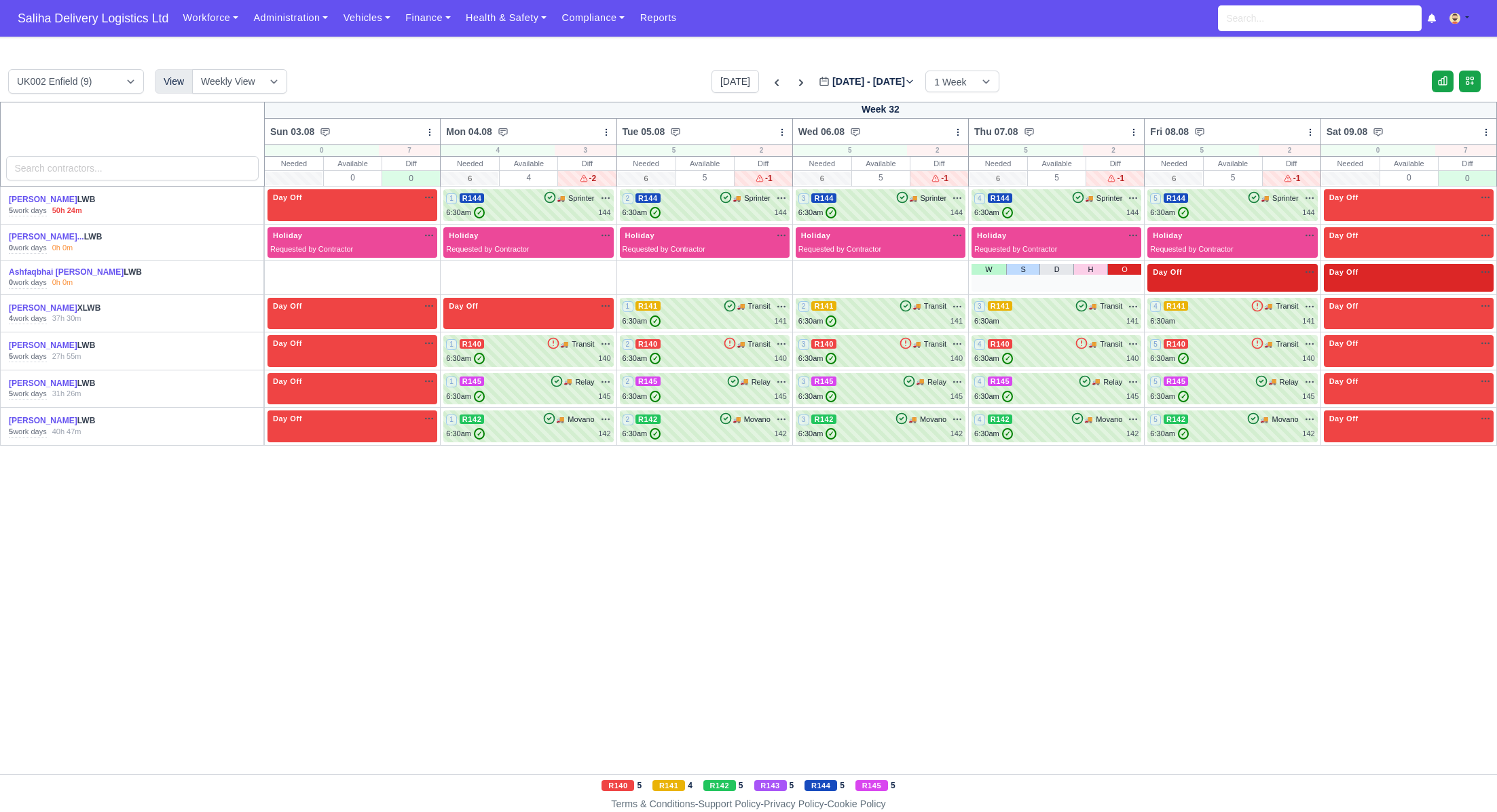
click at [1121, 270] on link "O" at bounding box center [1124, 270] width 34 height 11
click at [950, 270] on link "O" at bounding box center [948, 270] width 34 height 11
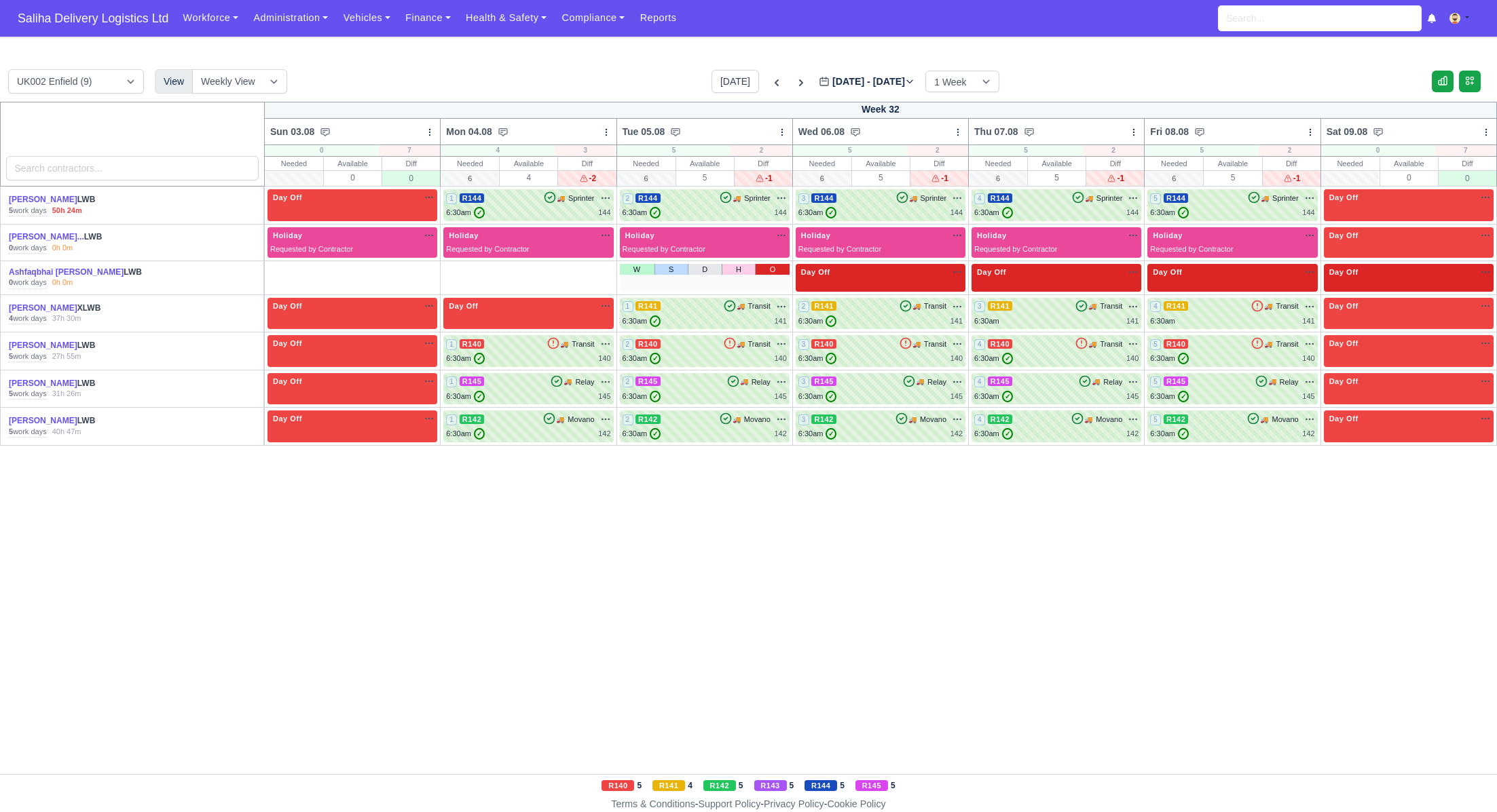
click at [777, 268] on link "O" at bounding box center [772, 270] width 34 height 11
click at [598, 272] on link "O" at bounding box center [596, 270] width 34 height 11
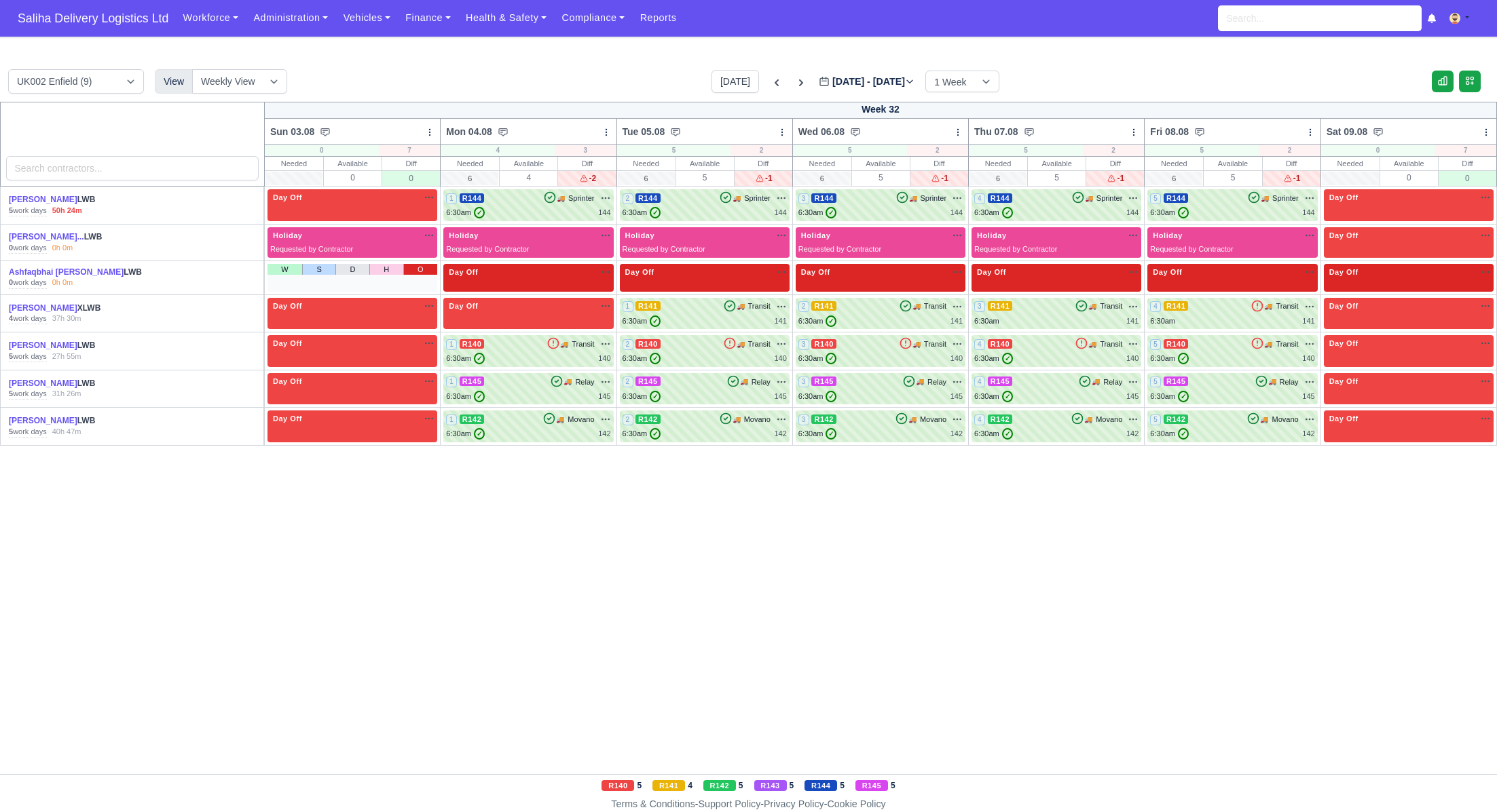
click at [421, 273] on link "O" at bounding box center [420, 270] width 34 height 11
click at [708, 208] on div "6:30am ✓ 144" at bounding box center [705, 212] width 165 height 12
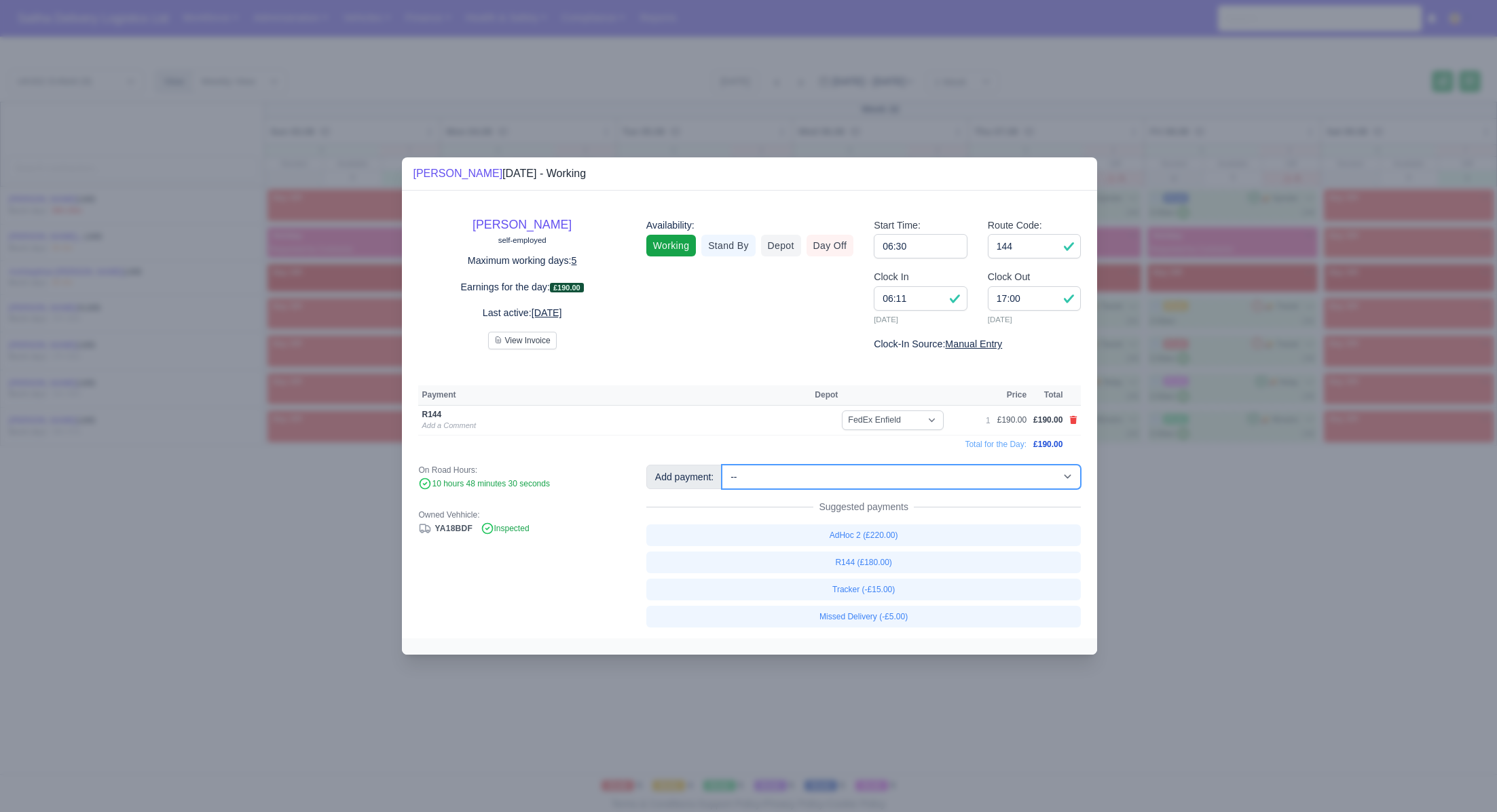
click at [900, 474] on select "-- Ad-Hoc 1 (AD-HO) Ad-Hoc 2 (AD-HO) Ad-Hoc 3 (AD-HO) Ad-Hoc 4 (AD-HO) Ad-Hoc 5…" at bounding box center [901, 477] width 359 height 24
click at [723, 465] on select "-- Ad-Hoc 1 (AD-HO) Ad-Hoc 2 (AD-HO) Ad-Hoc 3 (AD-HO) Ad-Hoc 4 (AD-HO) Ad-Hoc 5…" at bounding box center [901, 477] width 359 height 24
select select "1"
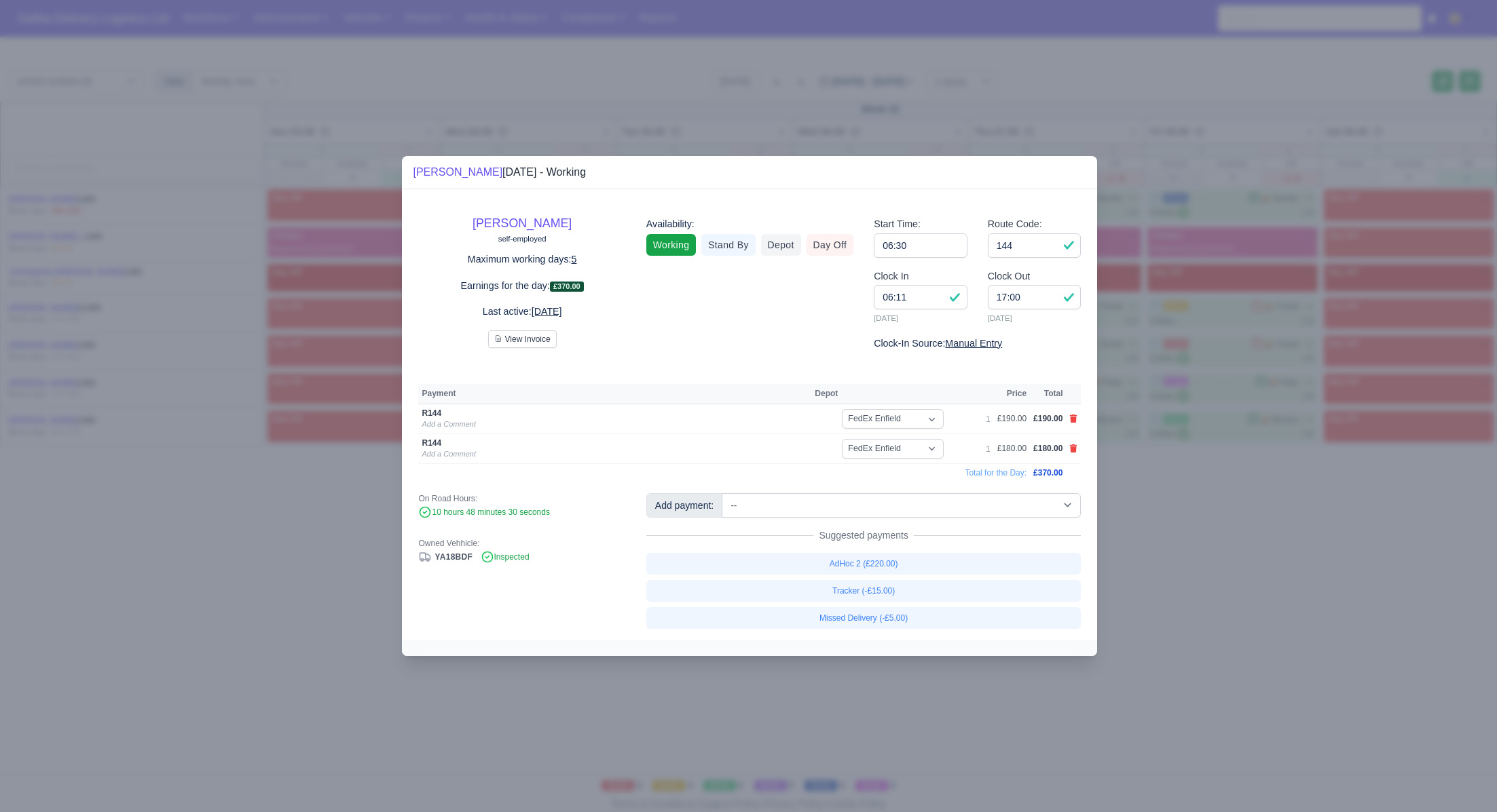
click at [1077, 418] on td at bounding box center [1073, 419] width 15 height 30
click at [1071, 419] on icon at bounding box center [1074, 419] width 8 height 8
select select
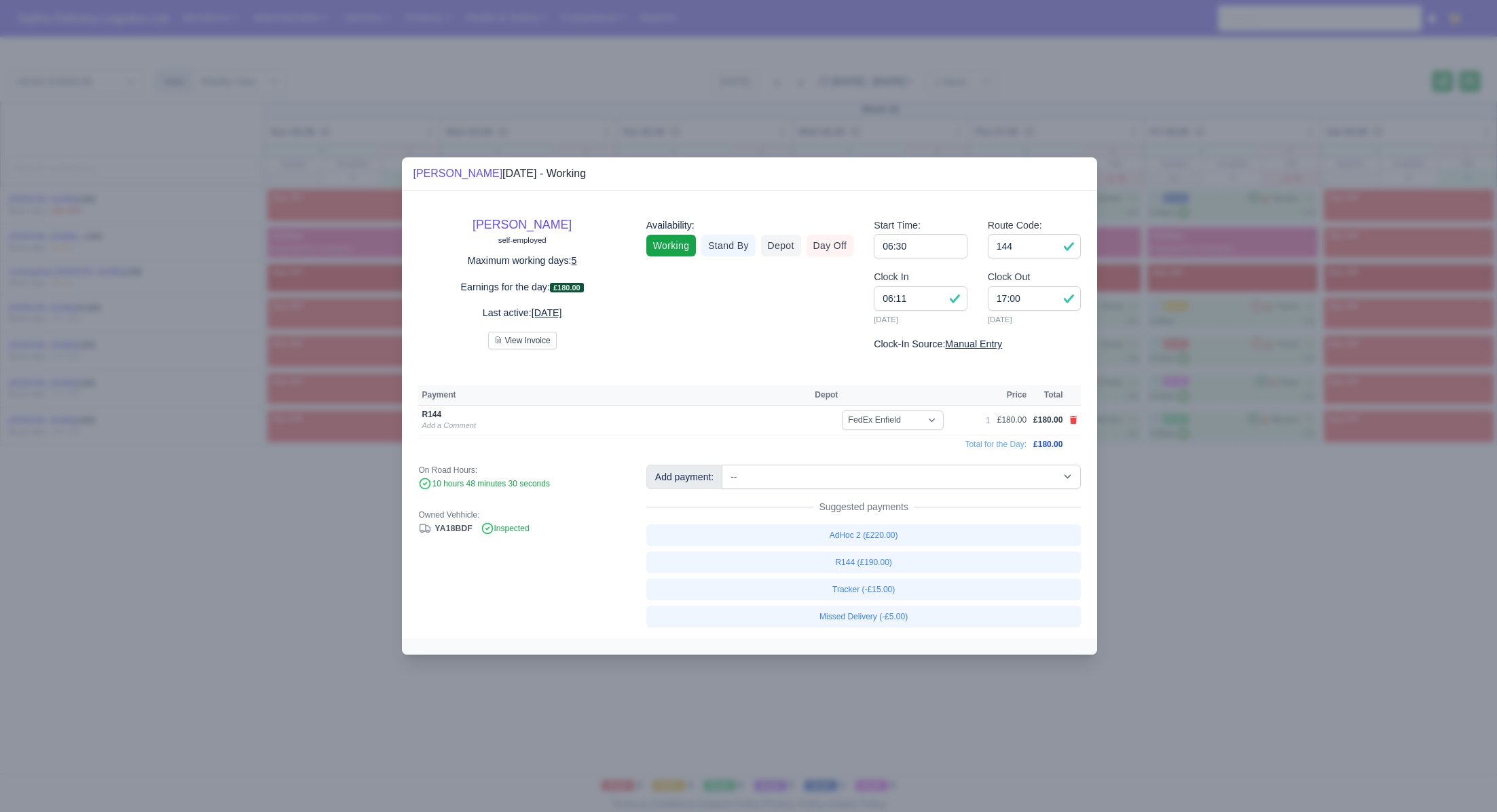
click at [1181, 575] on div at bounding box center [748, 406] width 1497 height 812
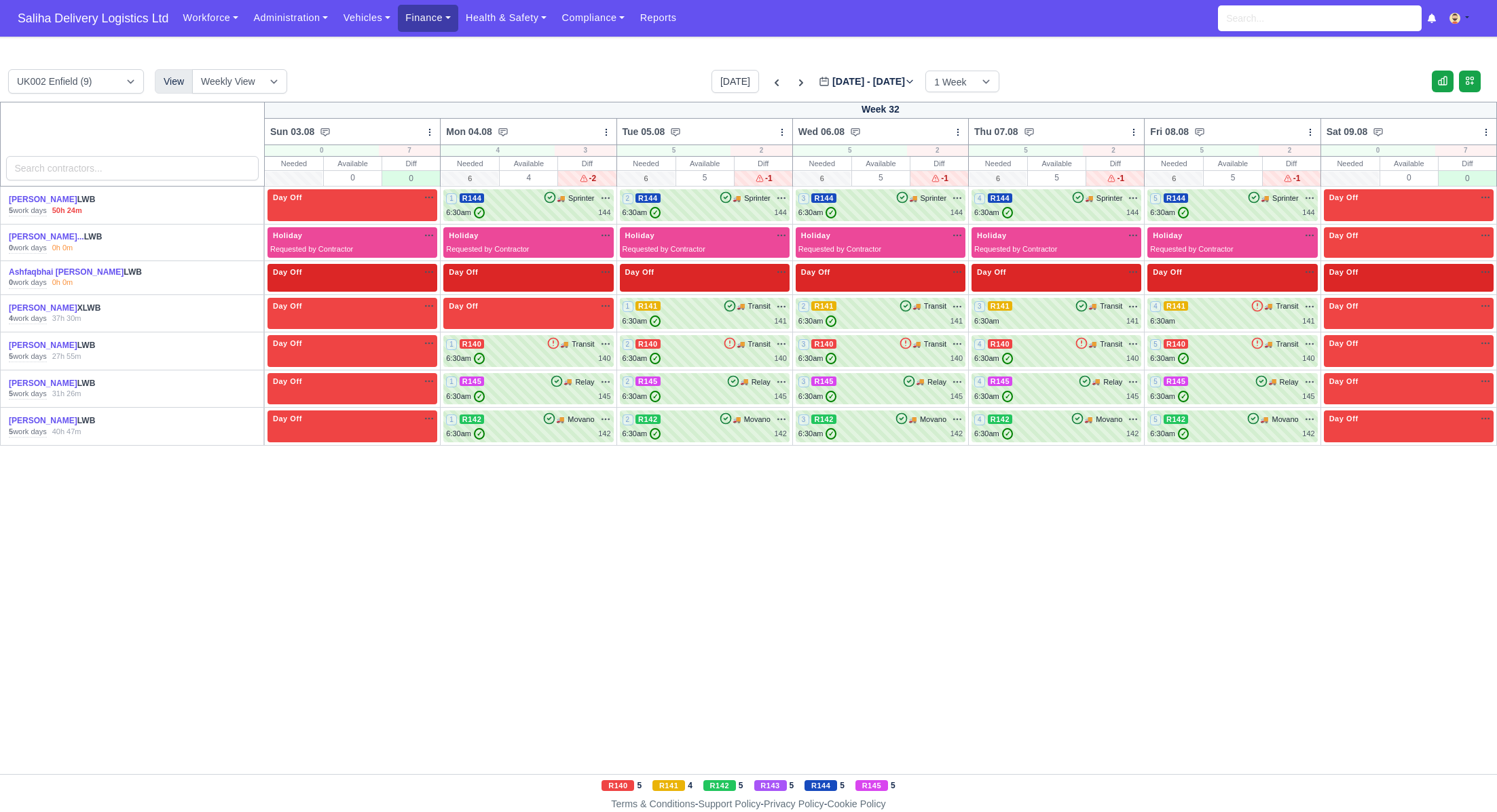
click at [420, 26] on link "Finance" at bounding box center [427, 18] width 60 height 27
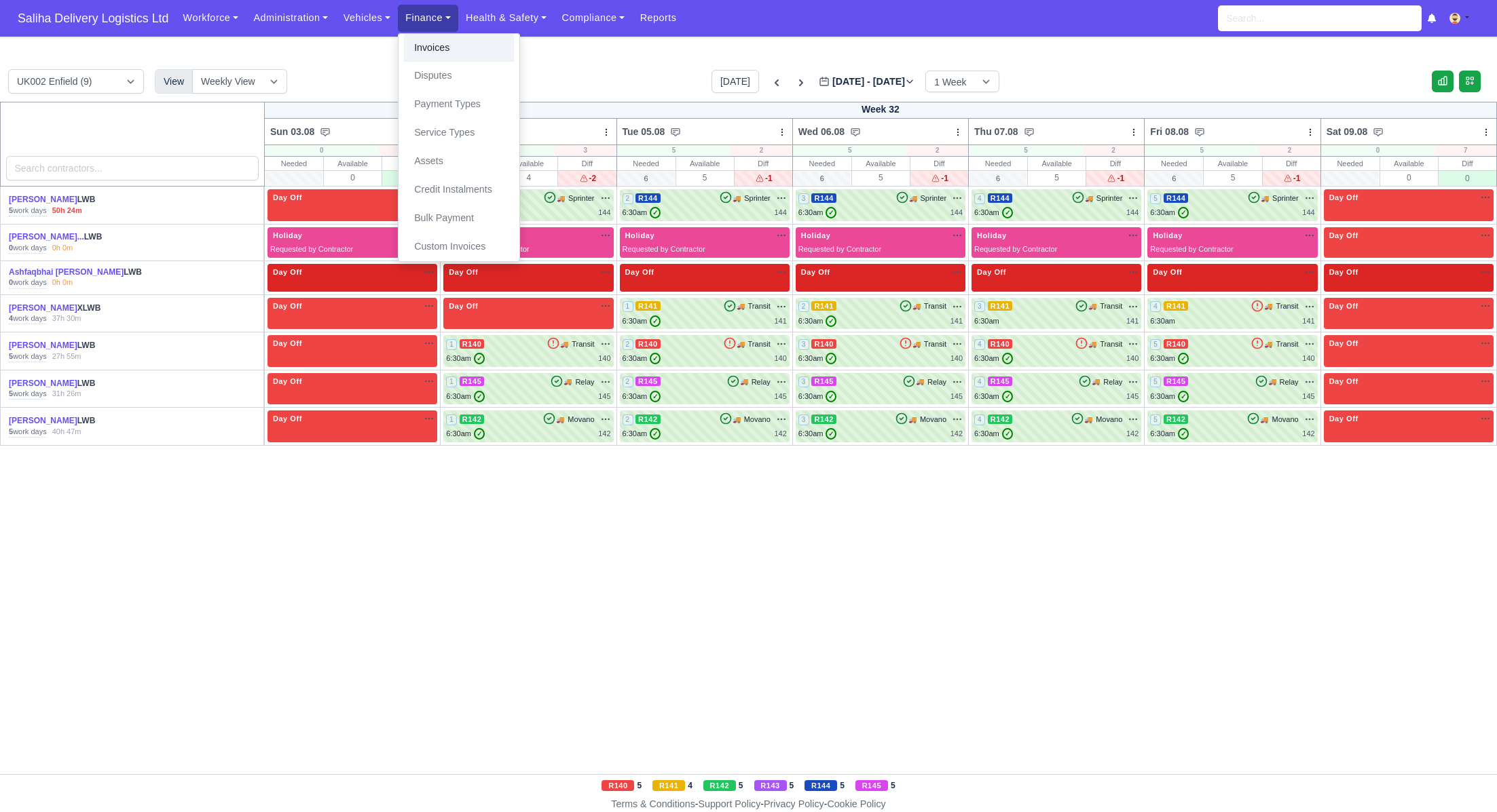
click at [438, 48] on link "Invoices" at bounding box center [459, 48] width 110 height 28
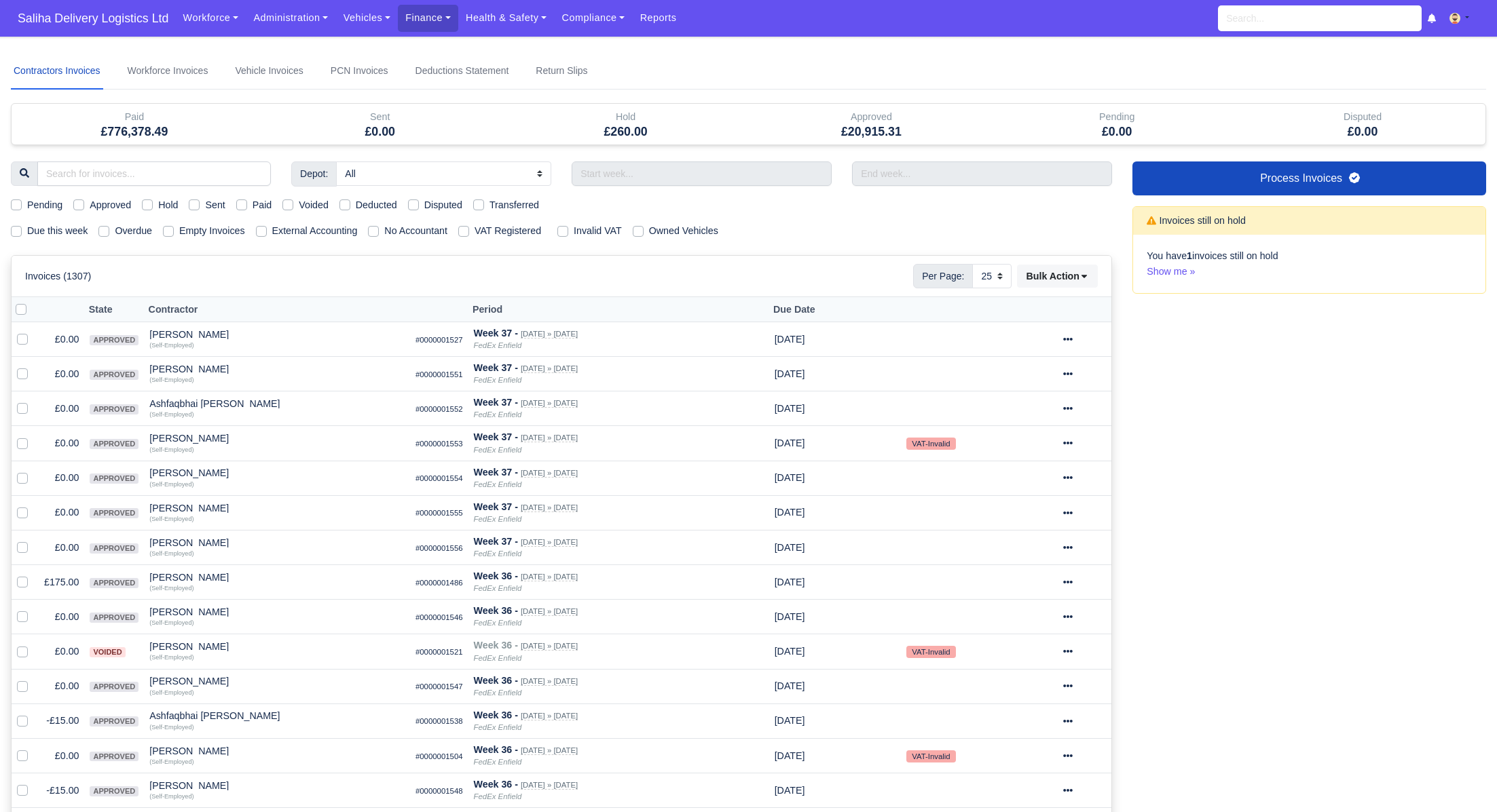
select select "25"
click at [27, 230] on label "Due this week" at bounding box center [57, 231] width 60 height 16
click at [18, 230] on input "Due this week" at bounding box center [16, 229] width 11 height 11
checkbox input "true"
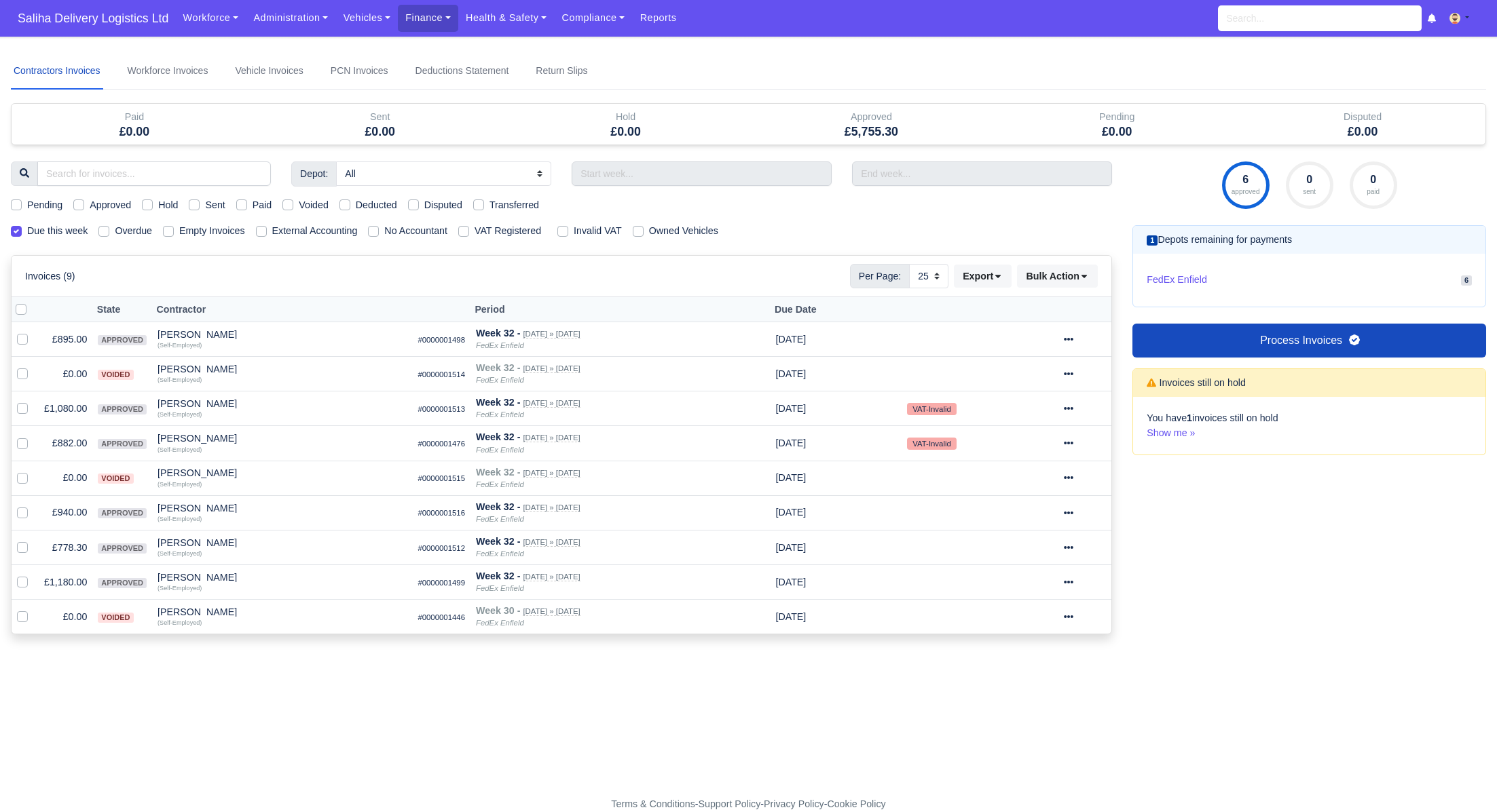
click at [89, 205] on label "Approved" at bounding box center [110, 205] width 42 height 16
click at [78, 205] on input "Approved" at bounding box center [79, 203] width 11 height 11
checkbox input "true"
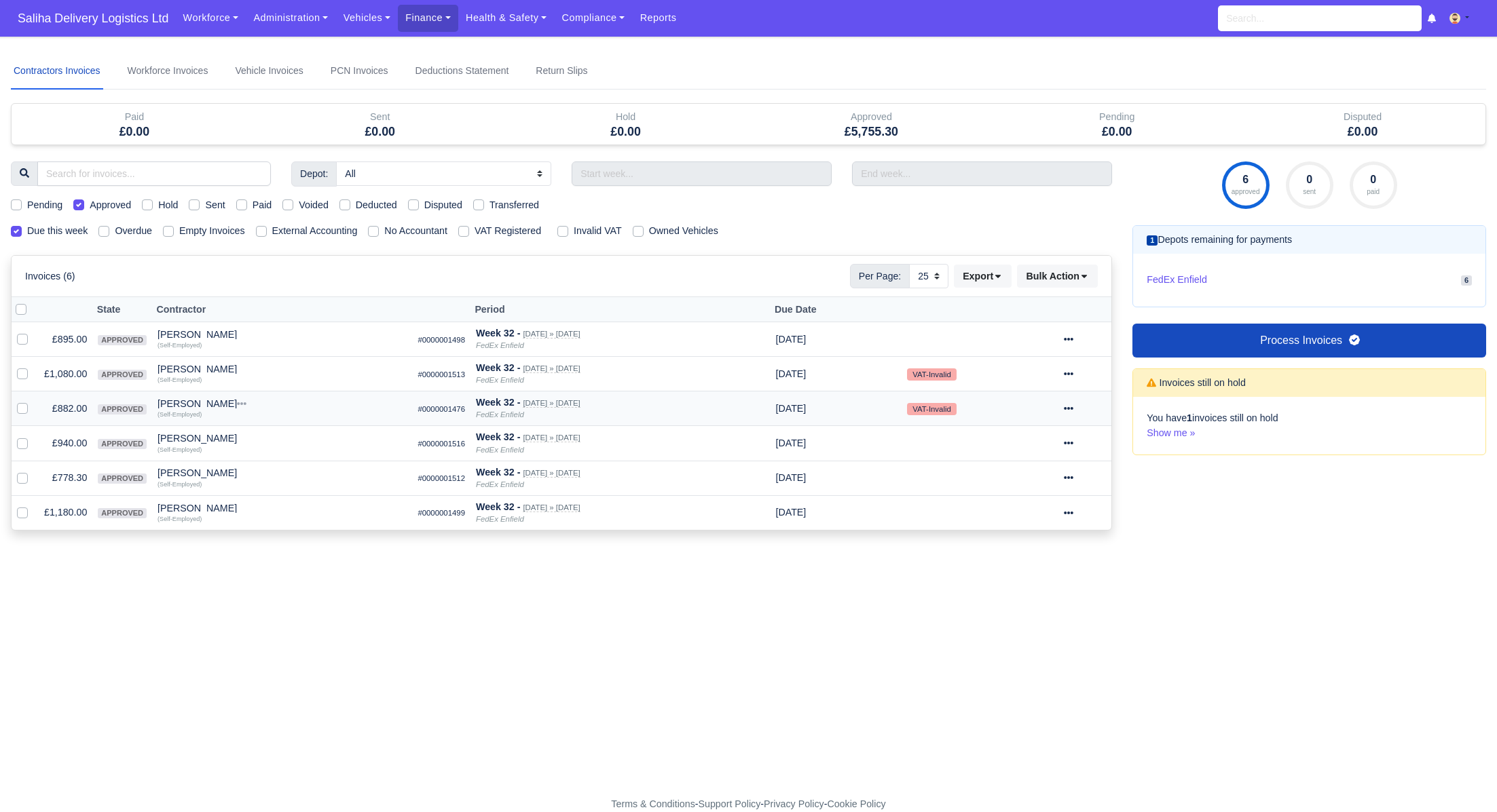
click at [1074, 408] on icon at bounding box center [1069, 408] width 9 height 2
click at [1036, 452] on link "Show Invoice" at bounding box center [1037, 450] width 121 height 21
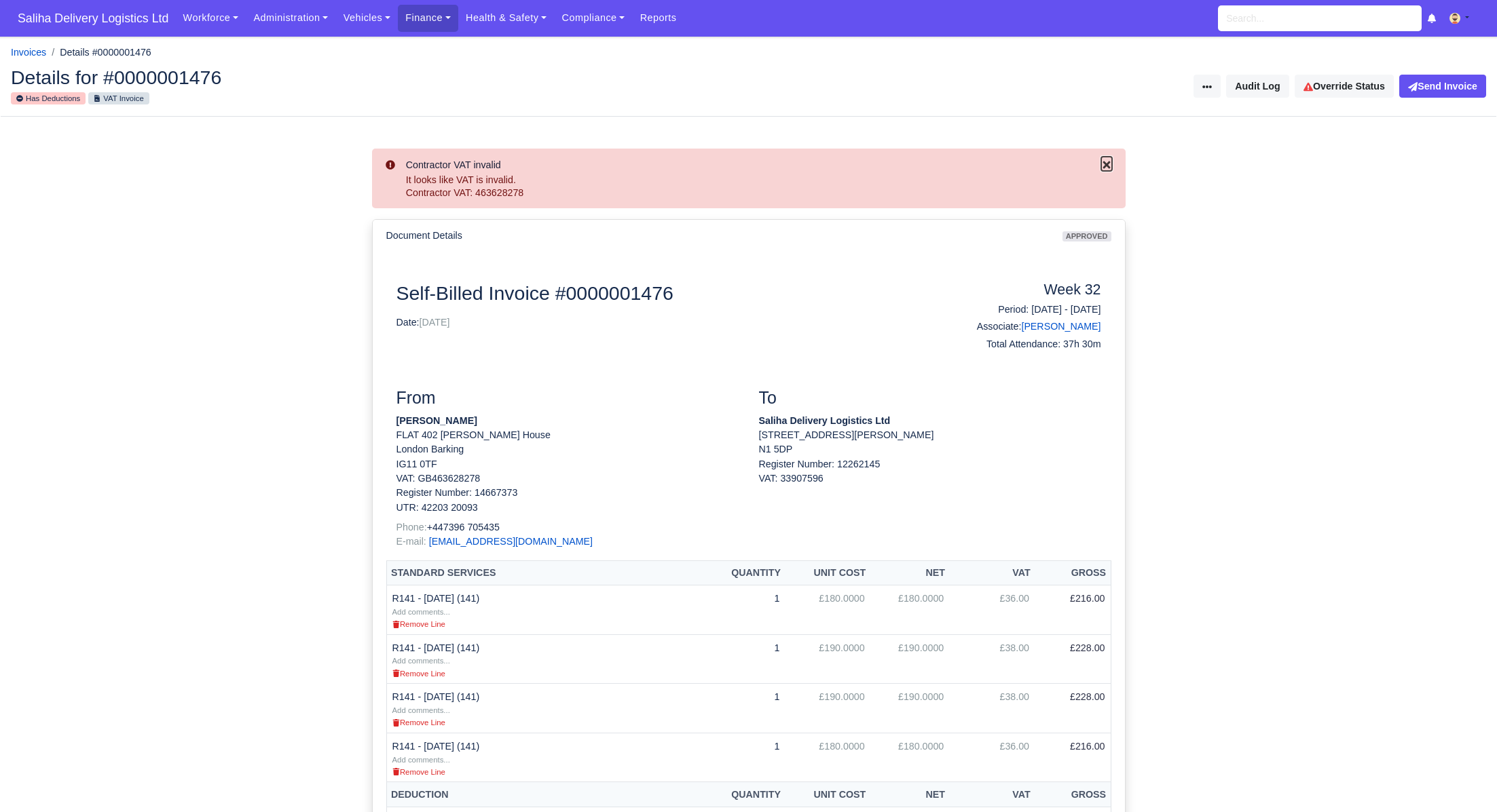
click at [1104, 165] on icon "Close" at bounding box center [1107, 165] width 11 height 11
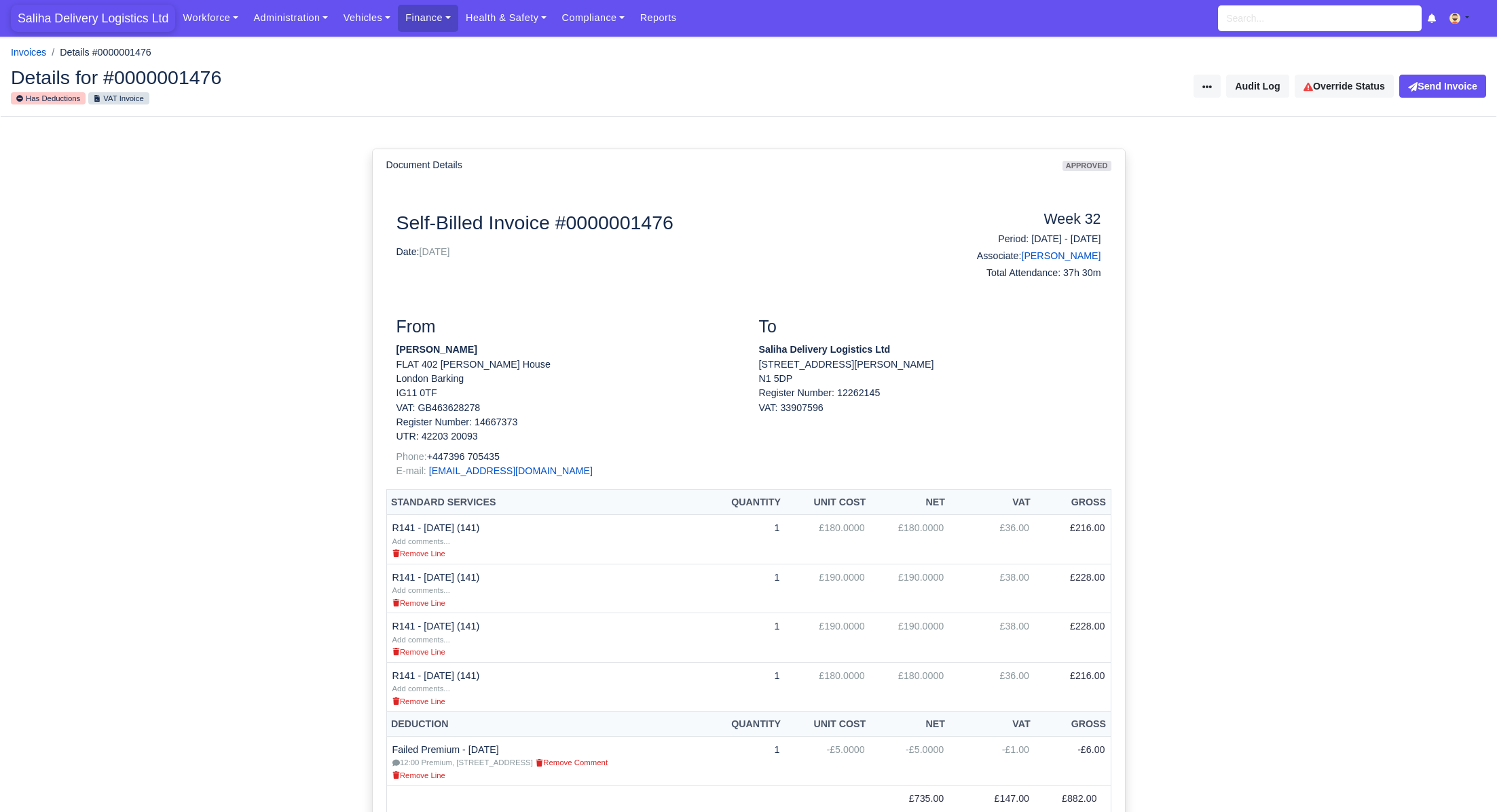
click at [106, 16] on span "Saliha Delivery Logistics Ltd" at bounding box center [93, 18] width 165 height 27
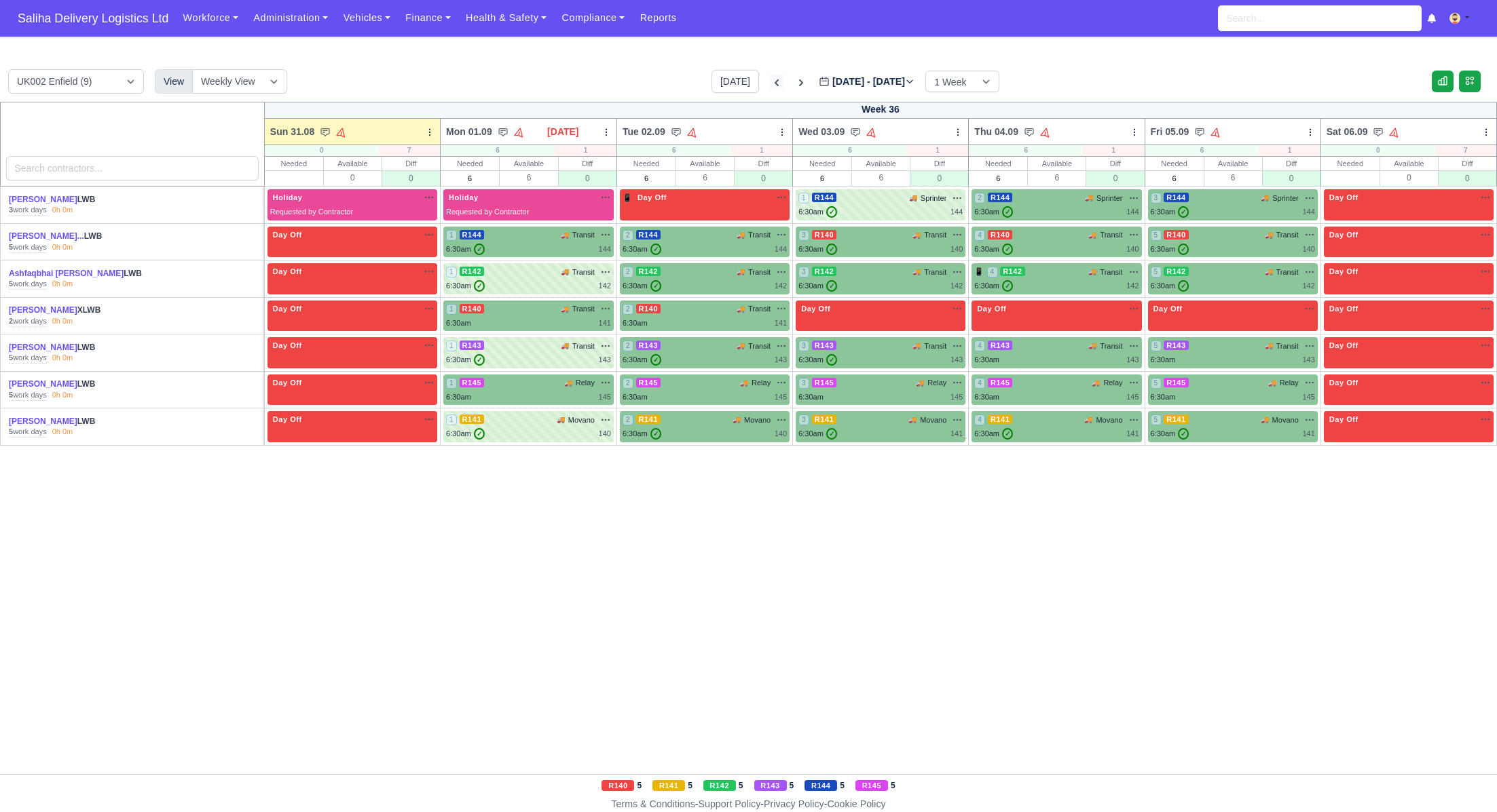
click at [775, 84] on icon at bounding box center [776, 82] width 4 height 7
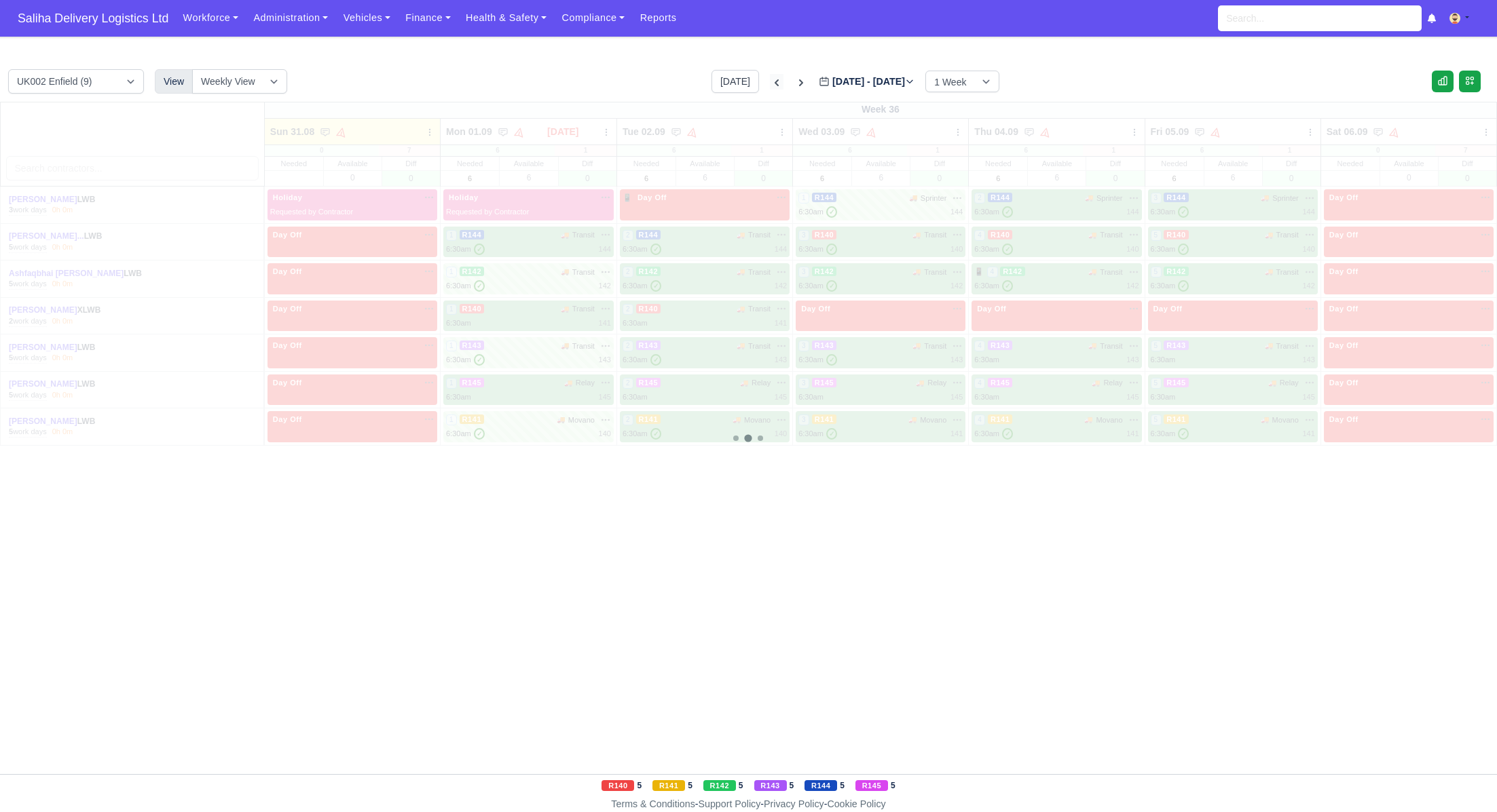
type input "[DATE]"
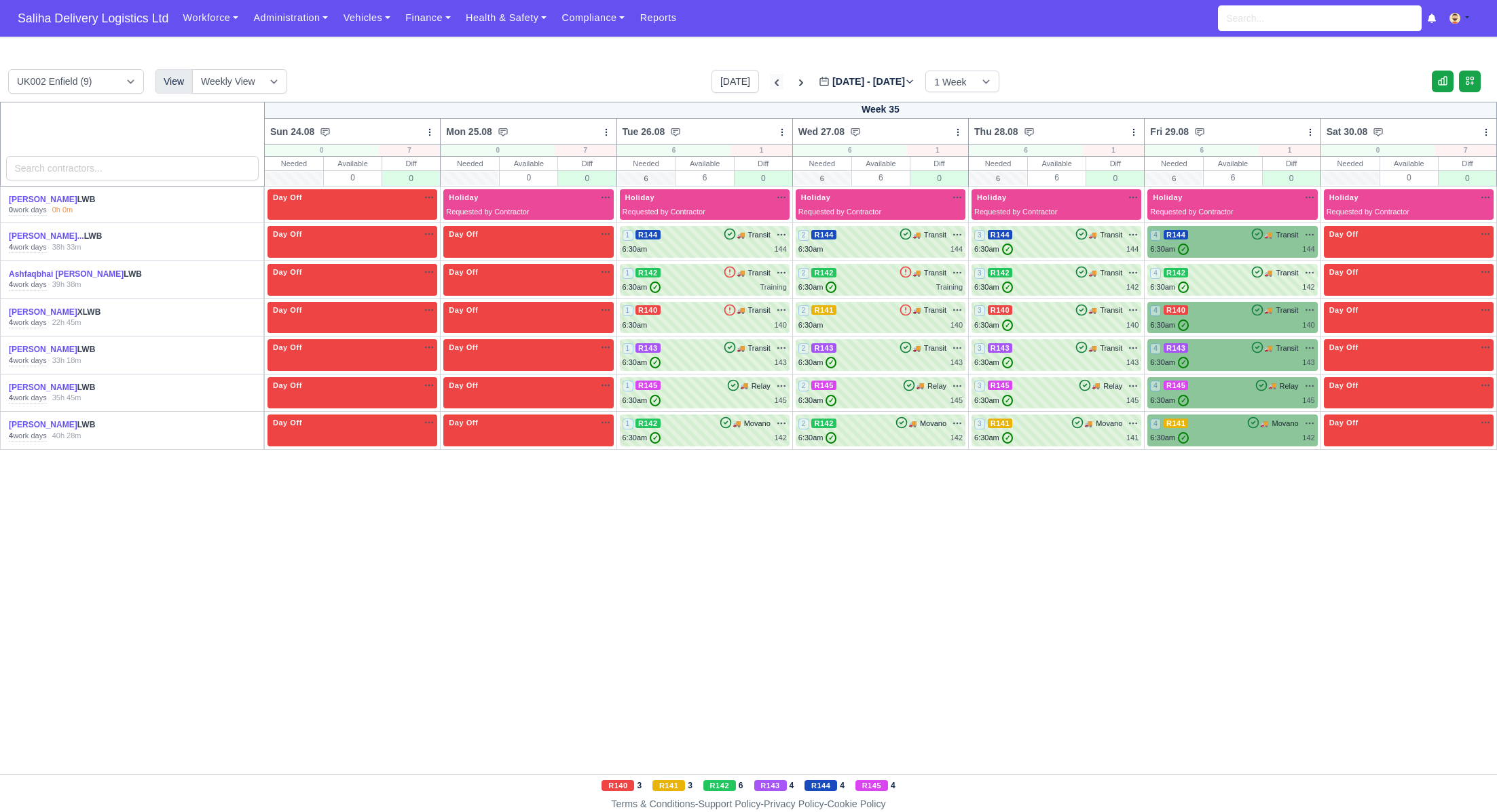
click at [770, 84] on icon at bounding box center [776, 82] width 13 height 13
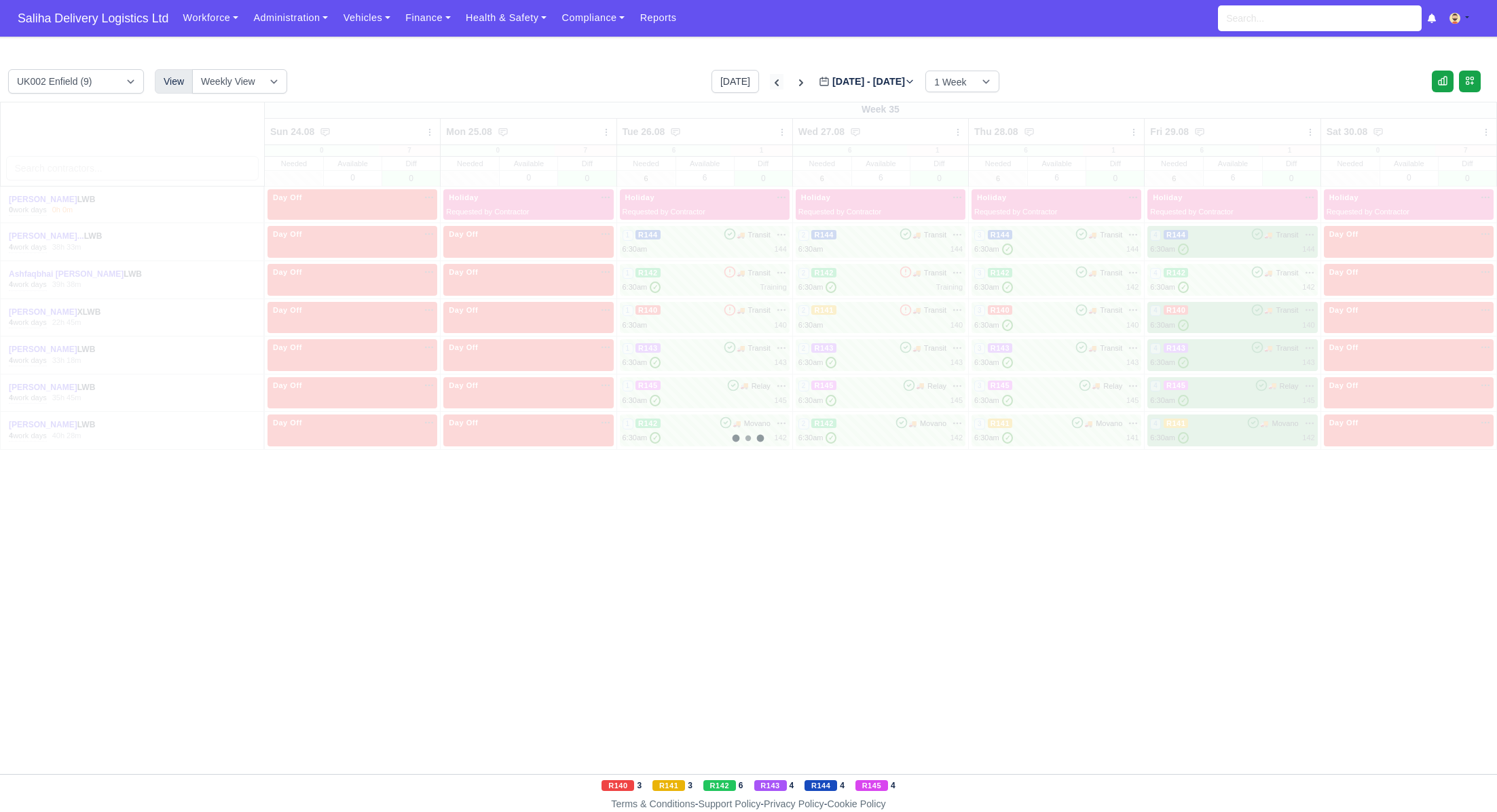
type input "[DATE]"
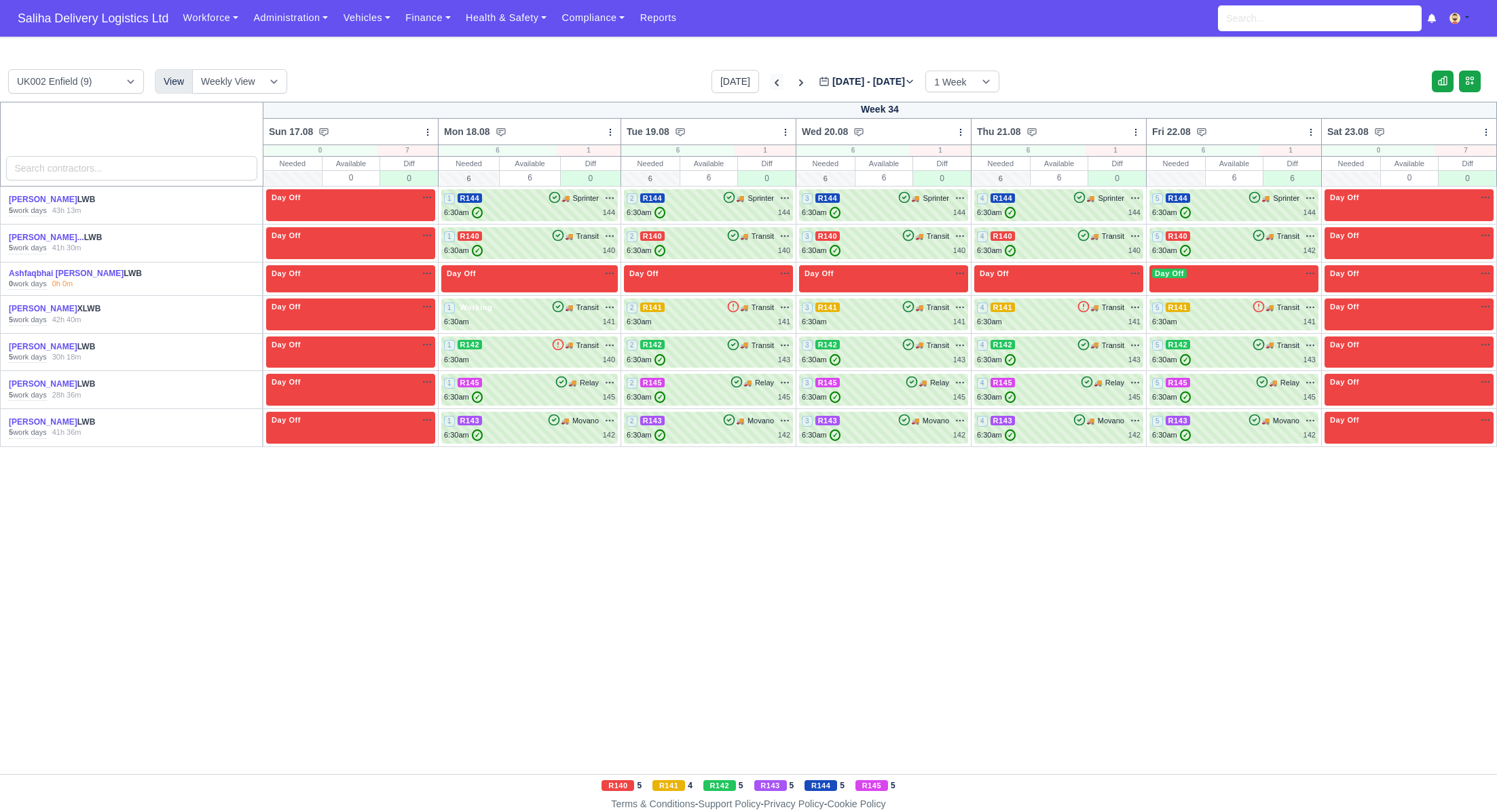
click at [775, 84] on icon at bounding box center [776, 82] width 4 height 7
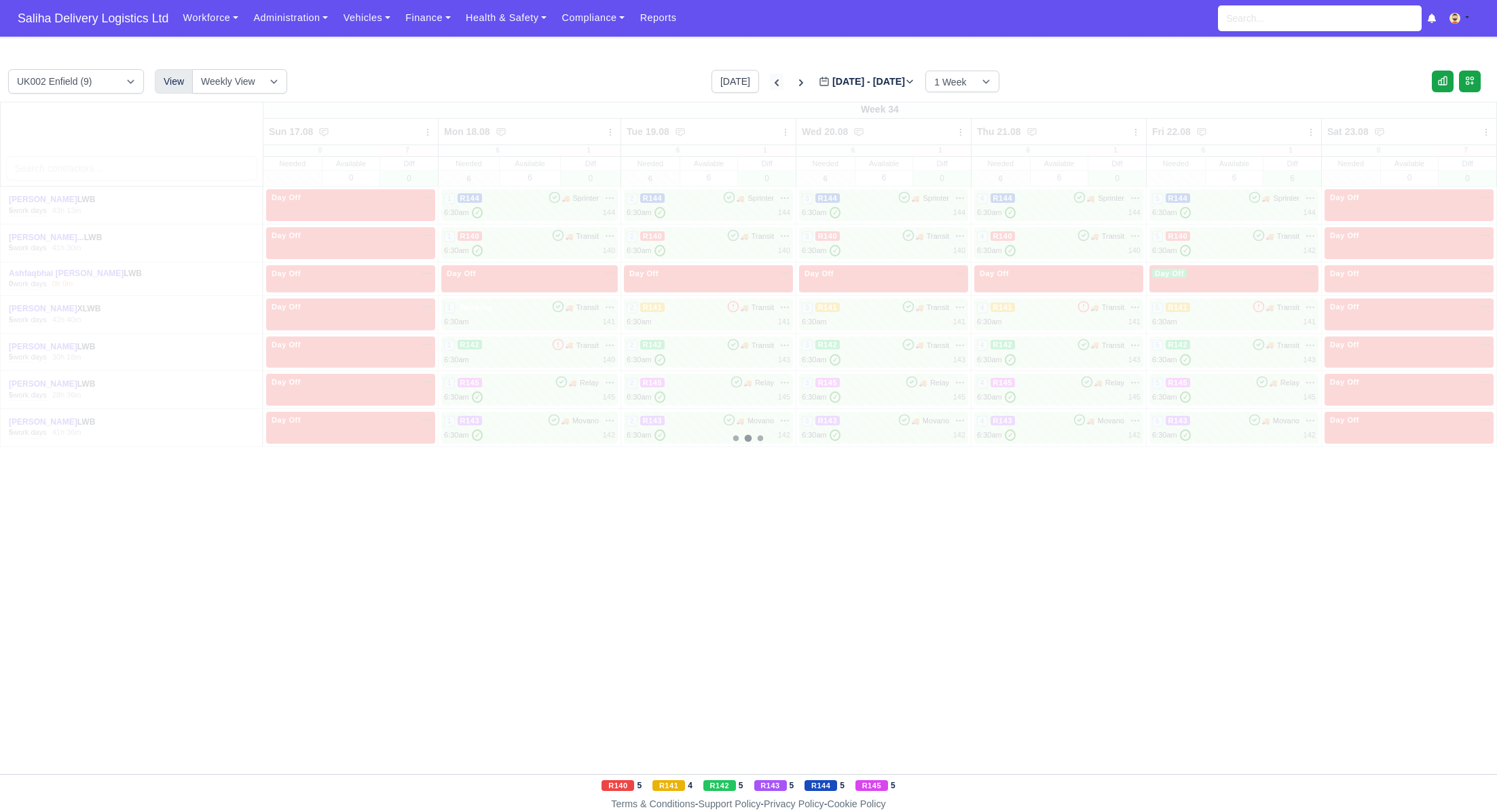
type input "[DATE]"
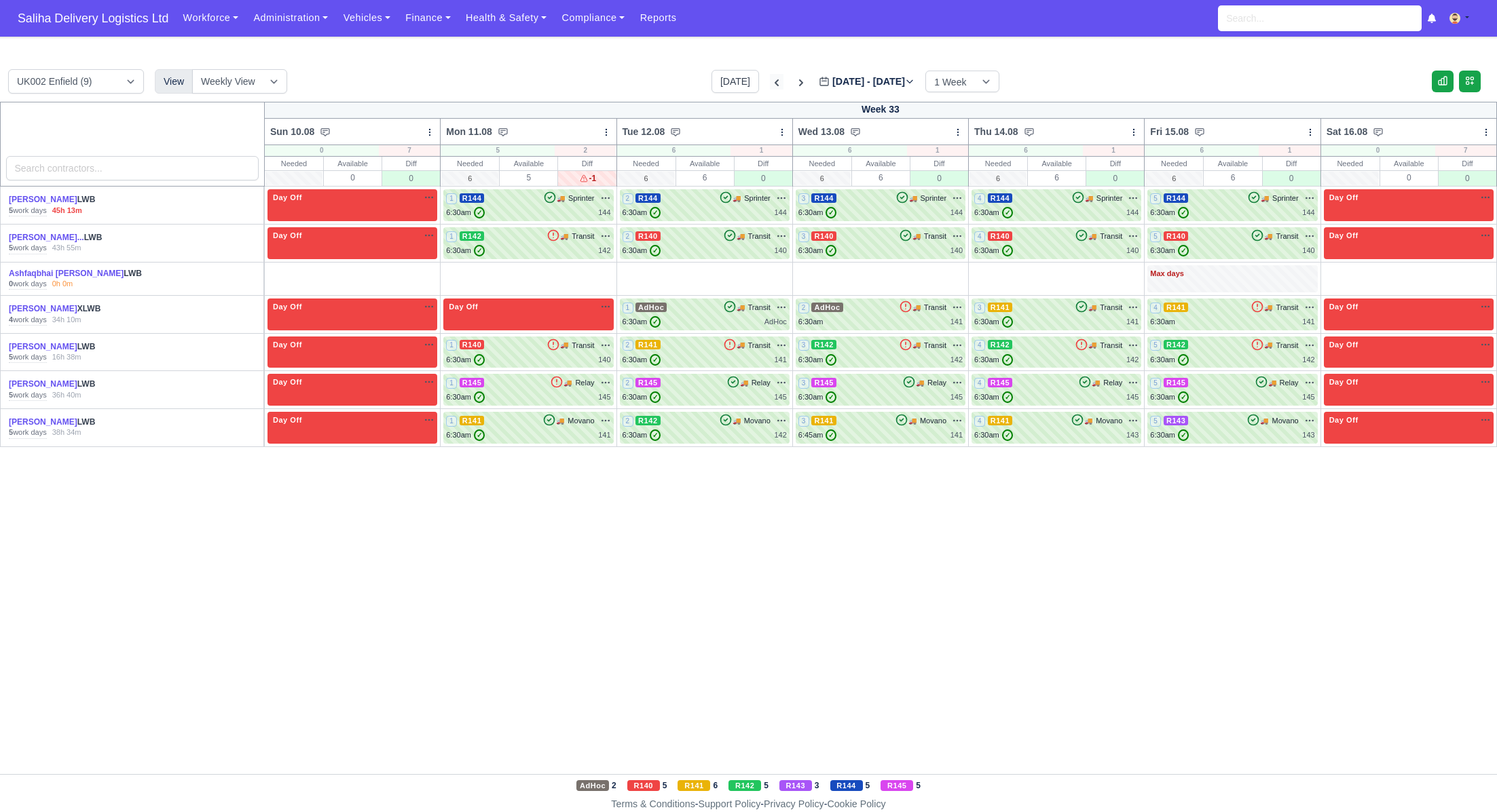
click at [775, 84] on icon at bounding box center [776, 82] width 4 height 7
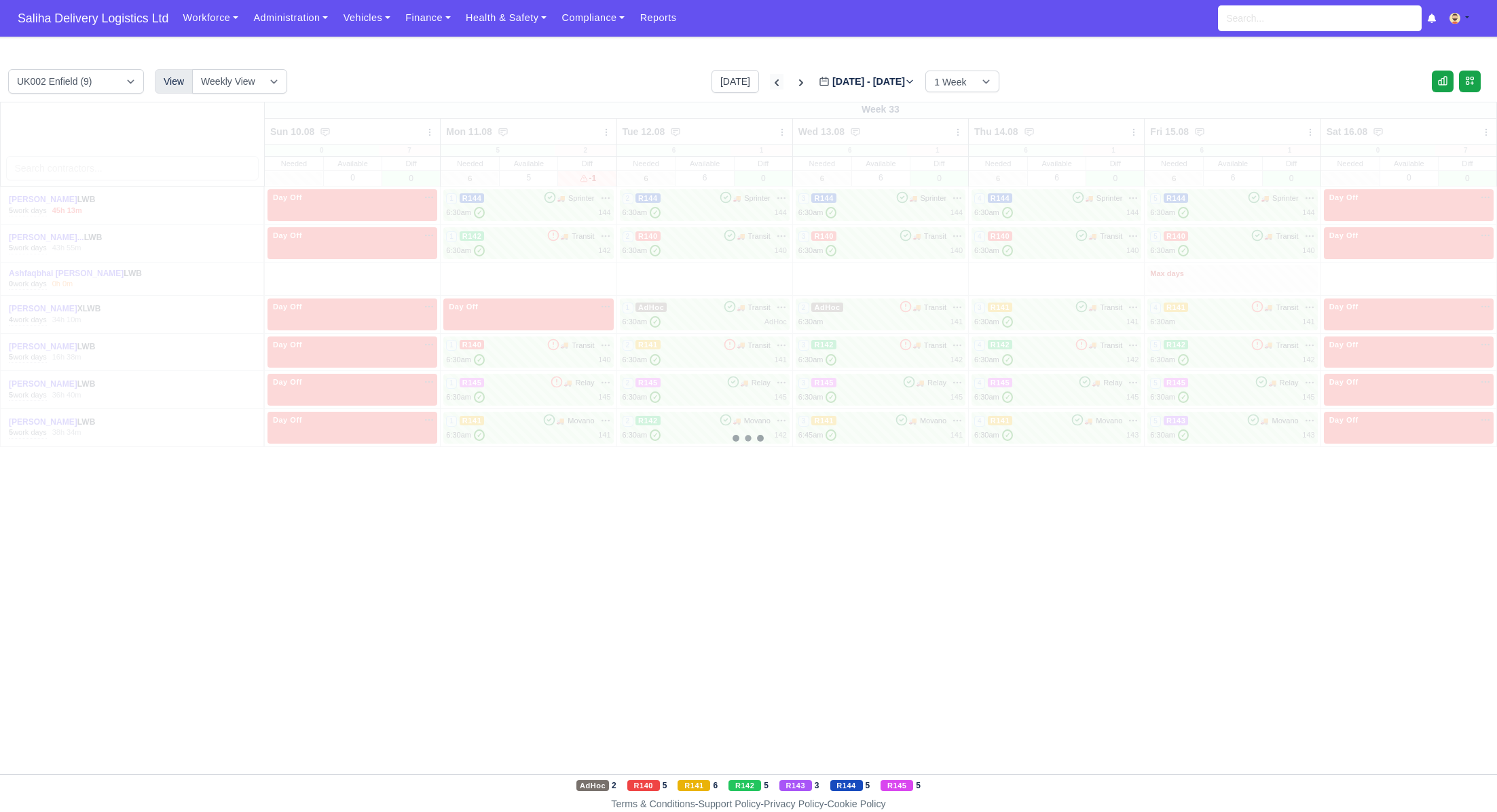
type input "[DATE]"
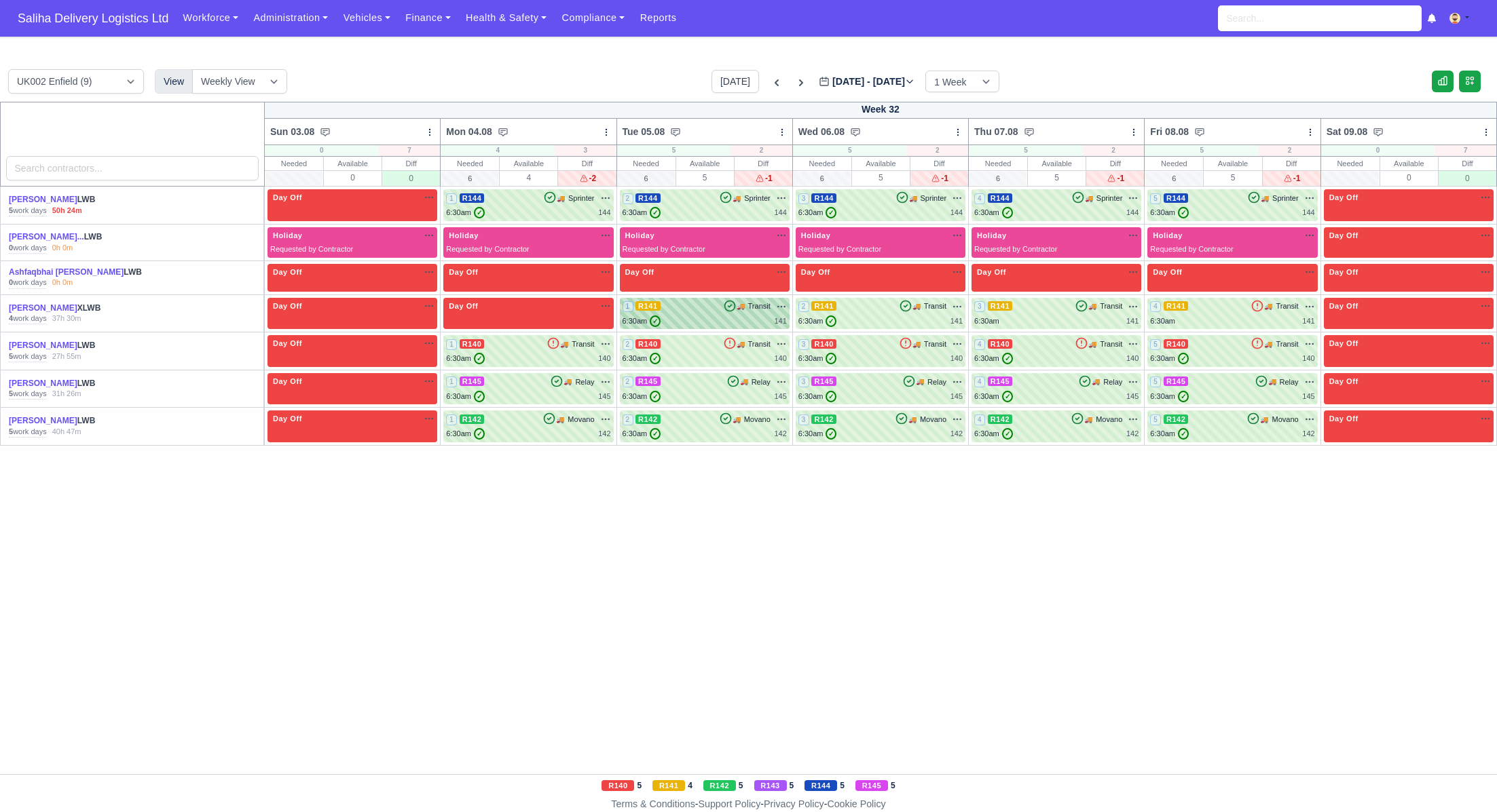
click at [719, 321] on div "6:30am ✓ 141" at bounding box center [705, 321] width 165 height 12
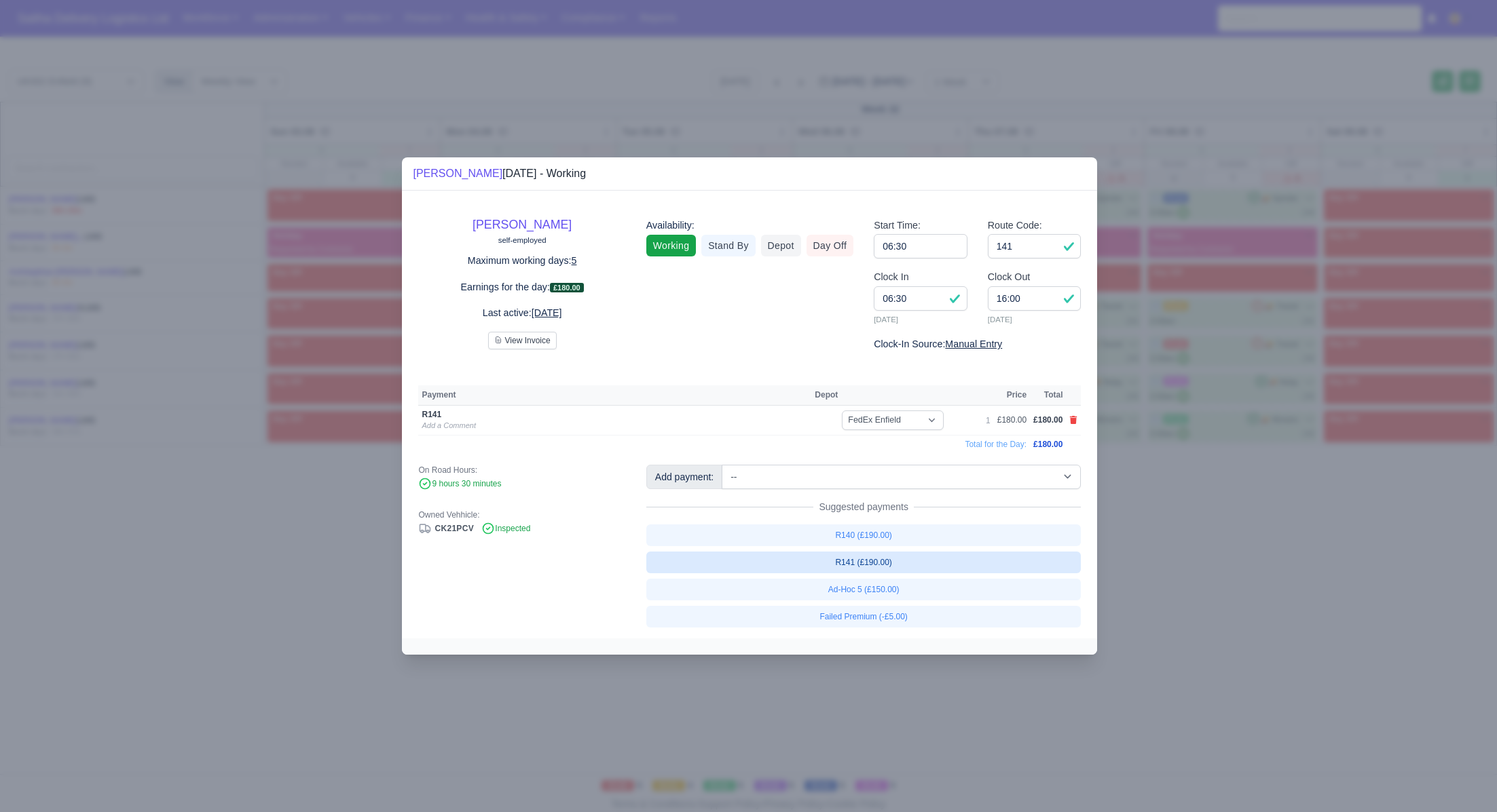
click at [869, 567] on link "R141 (£190.00)" at bounding box center [863, 563] width 435 height 22
select select "1"
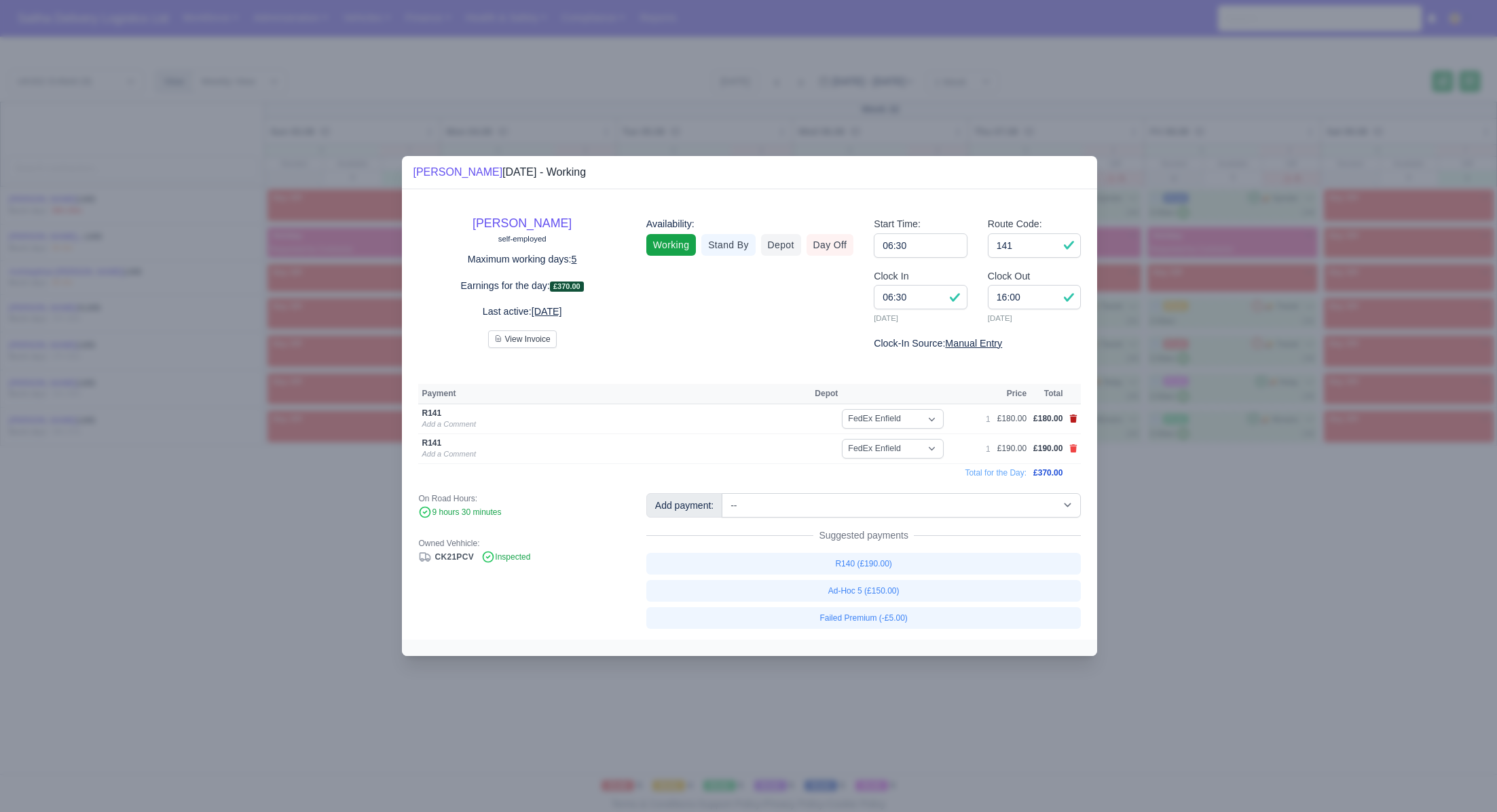
click at [1075, 422] on icon at bounding box center [1074, 419] width 8 height 8
select select
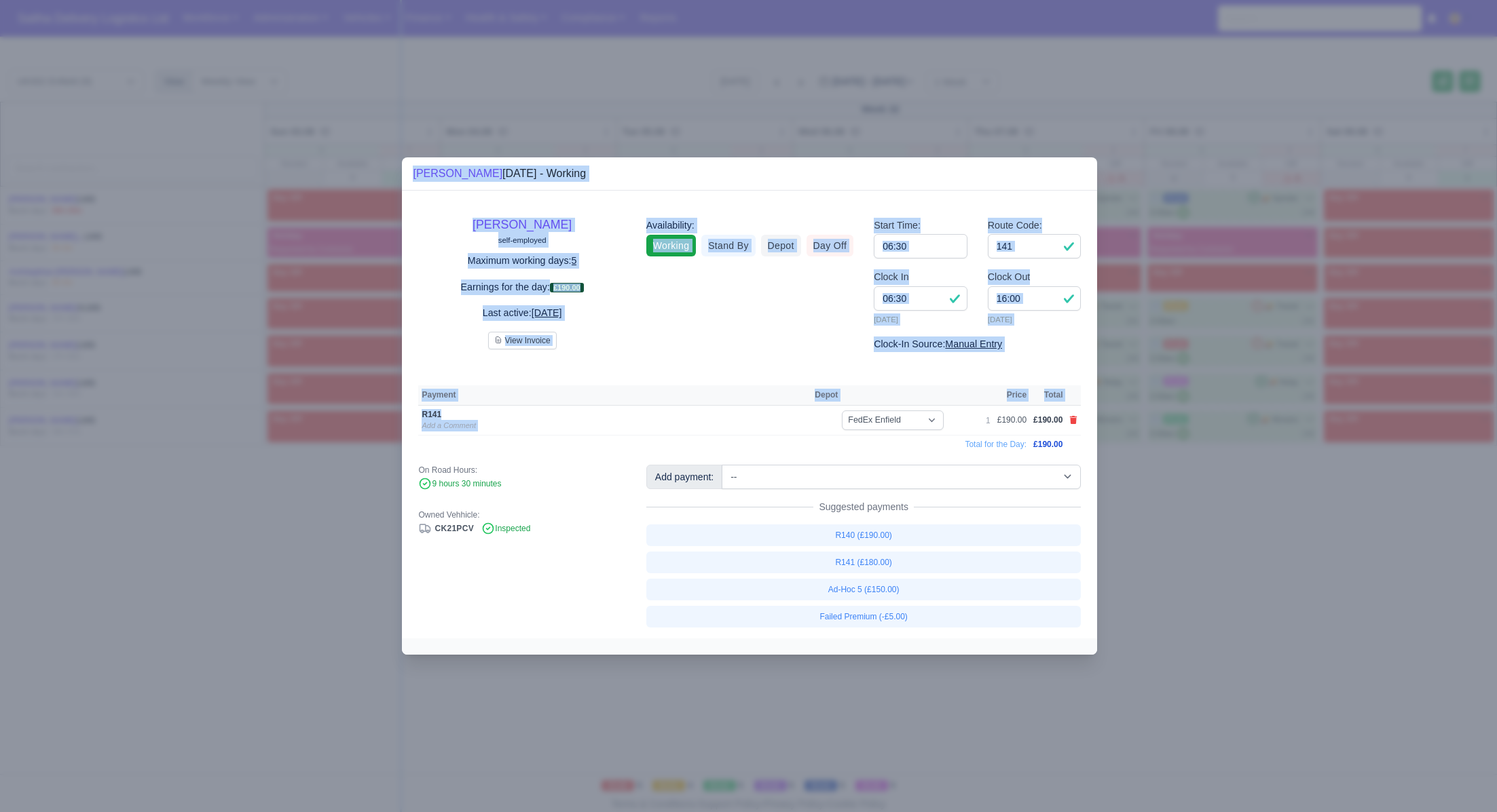
drag, startPoint x: 1165, startPoint y: 531, endPoint x: 916, endPoint y: 403, distance: 280.0
click at [917, 404] on div "​ Conrad Nuwuseb Aug 5, 2025 - Working Conrad Nuwuseb self-employed Maximum wor…" at bounding box center [748, 406] width 1497 height 812
click at [285, 497] on div at bounding box center [748, 406] width 1497 height 812
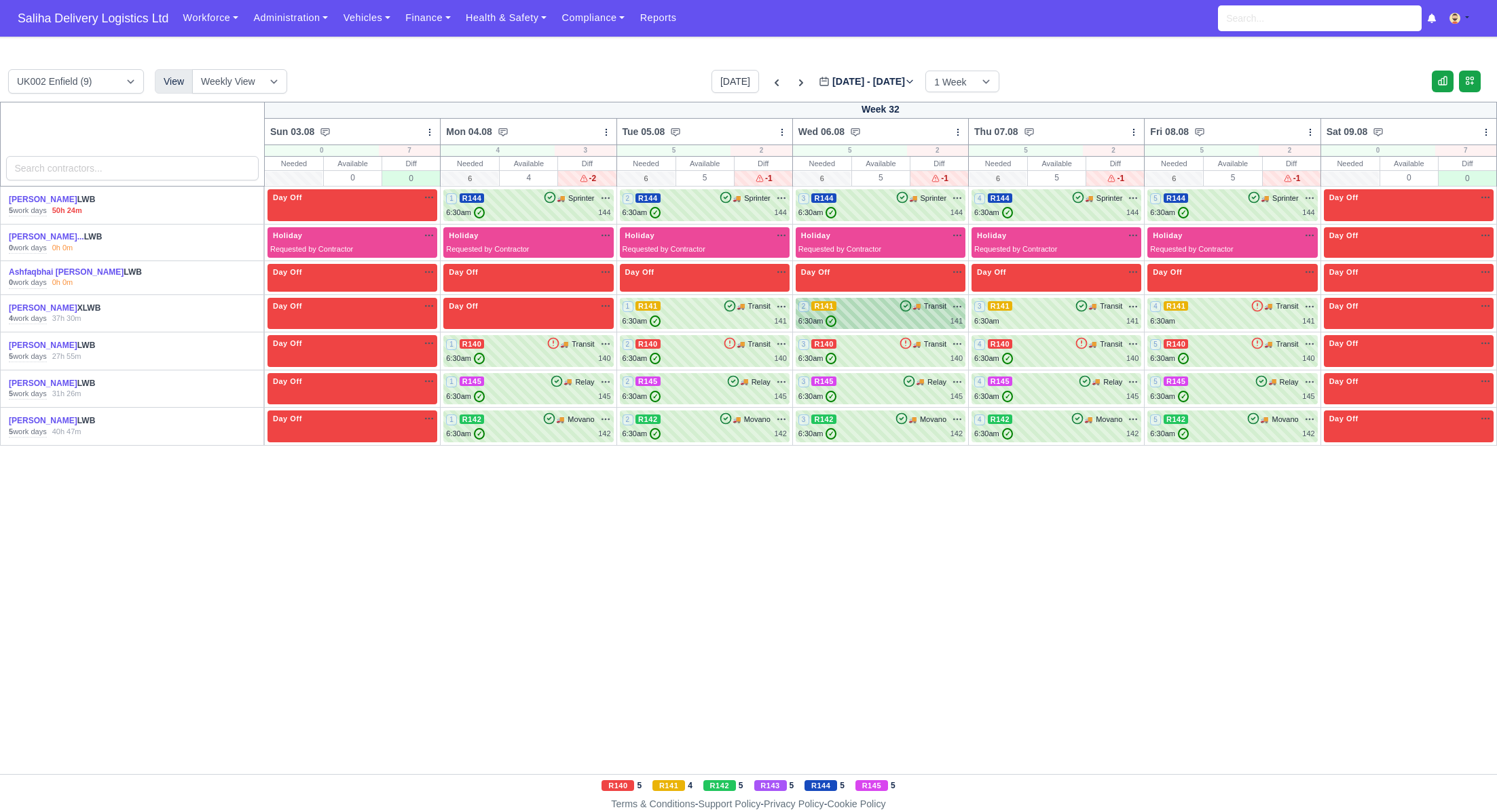
click at [840, 312] on div "2 R141 🚚 Transit" at bounding box center [881, 314] width 165 height 27
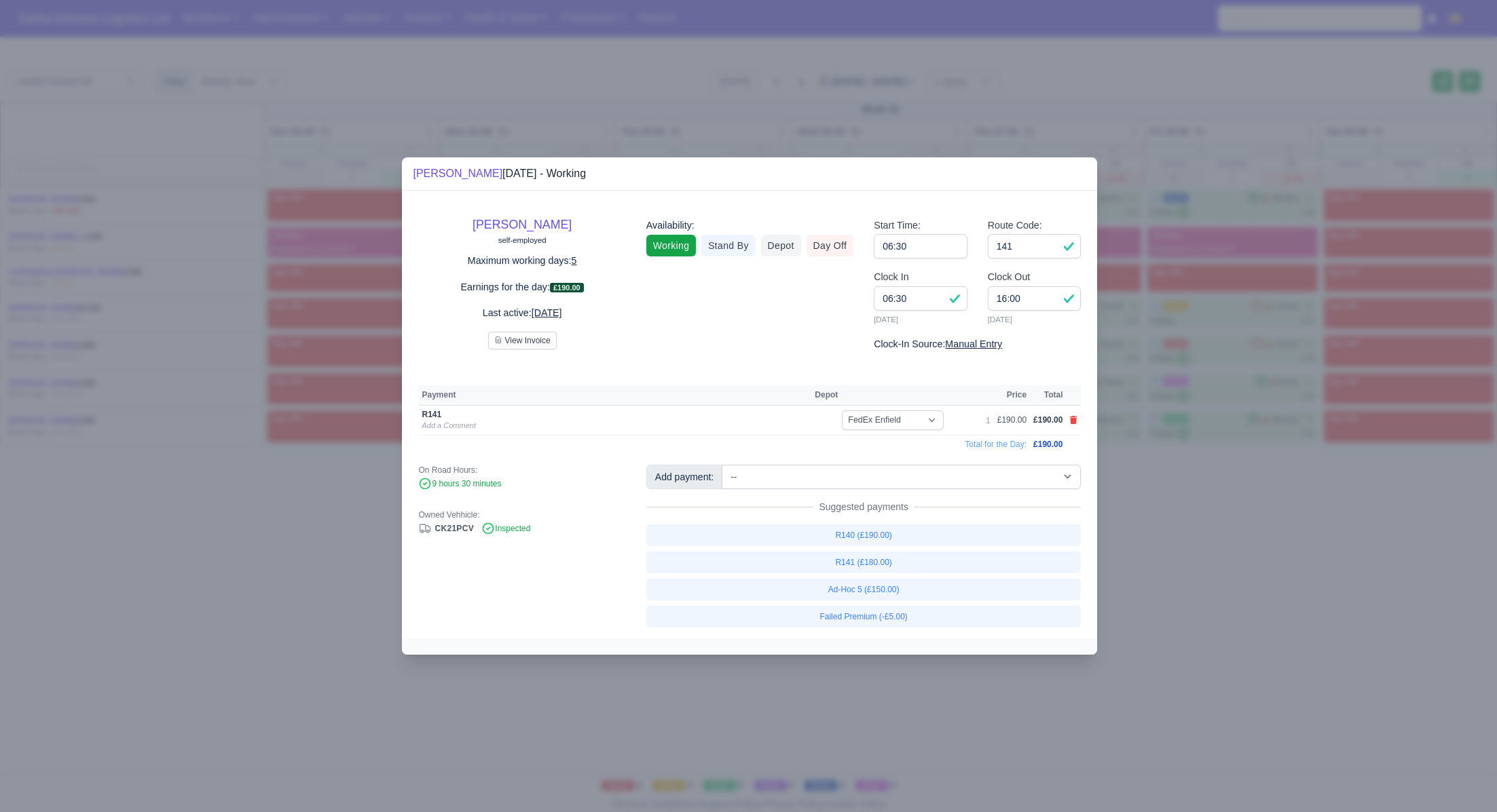
click at [1229, 546] on div at bounding box center [748, 406] width 1497 height 812
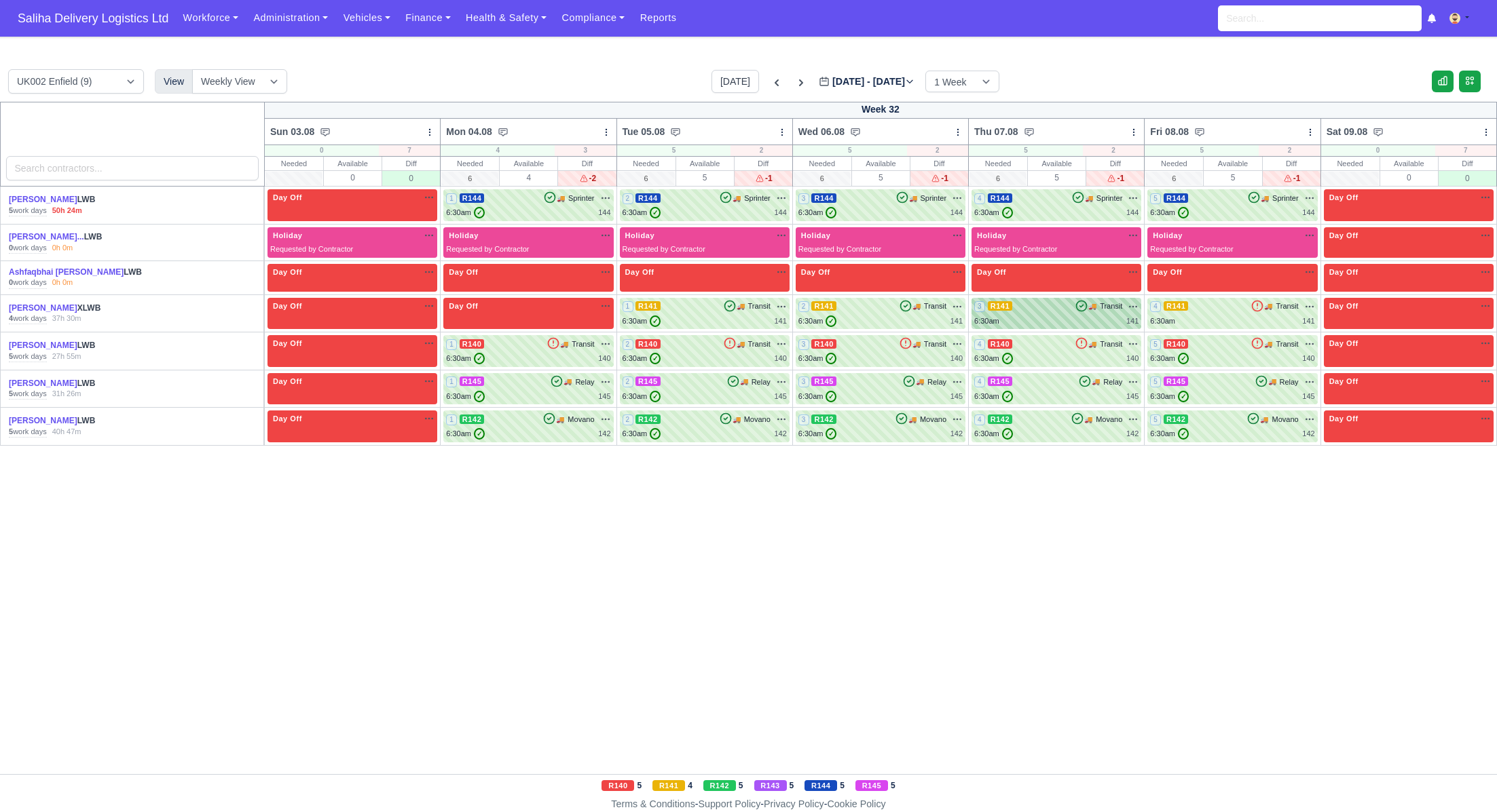
click at [1020, 312] on div "3 R141 🚚 Transit" at bounding box center [1057, 307] width 165 height 13
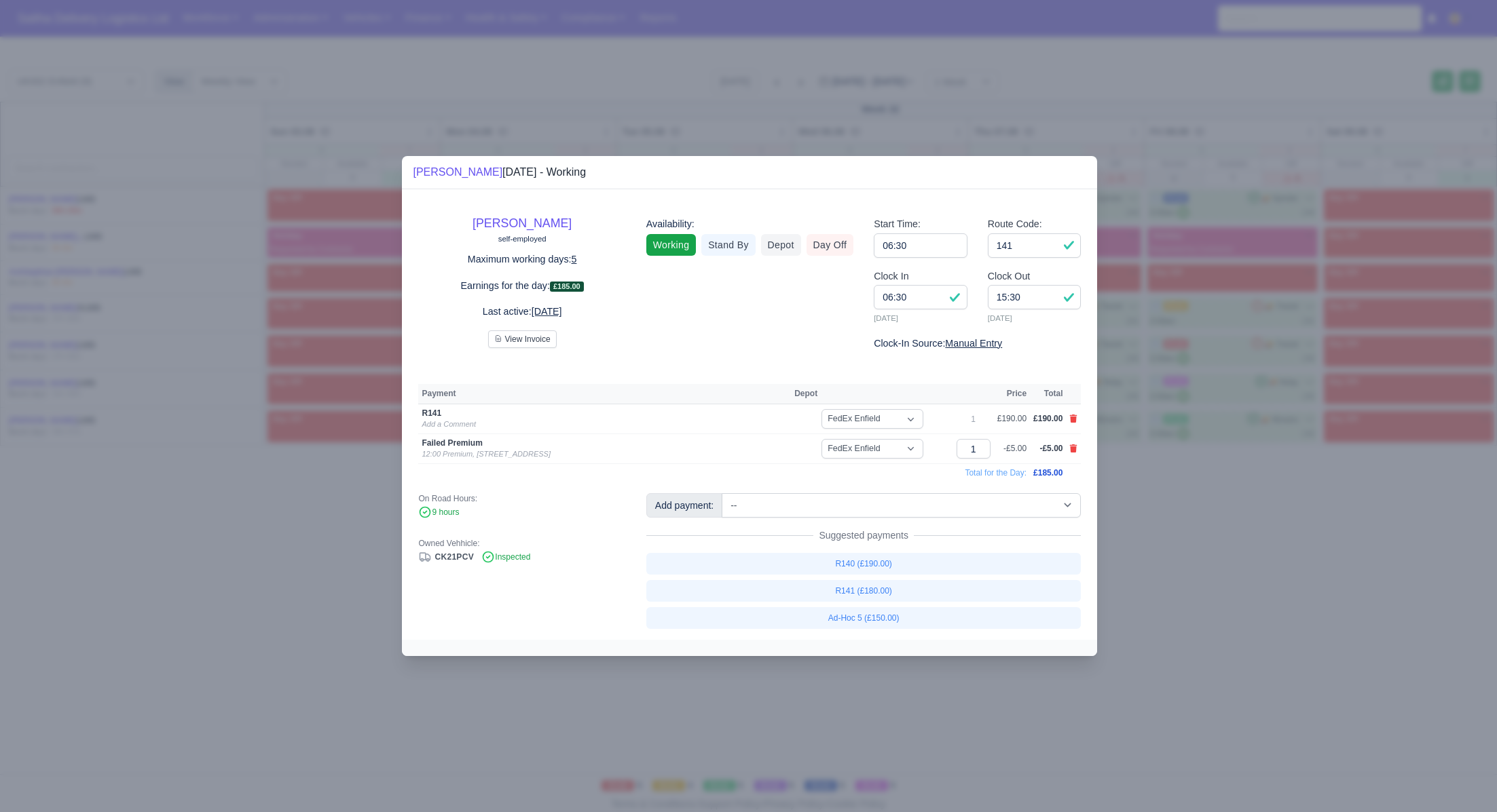
click at [1163, 524] on div at bounding box center [748, 406] width 1497 height 812
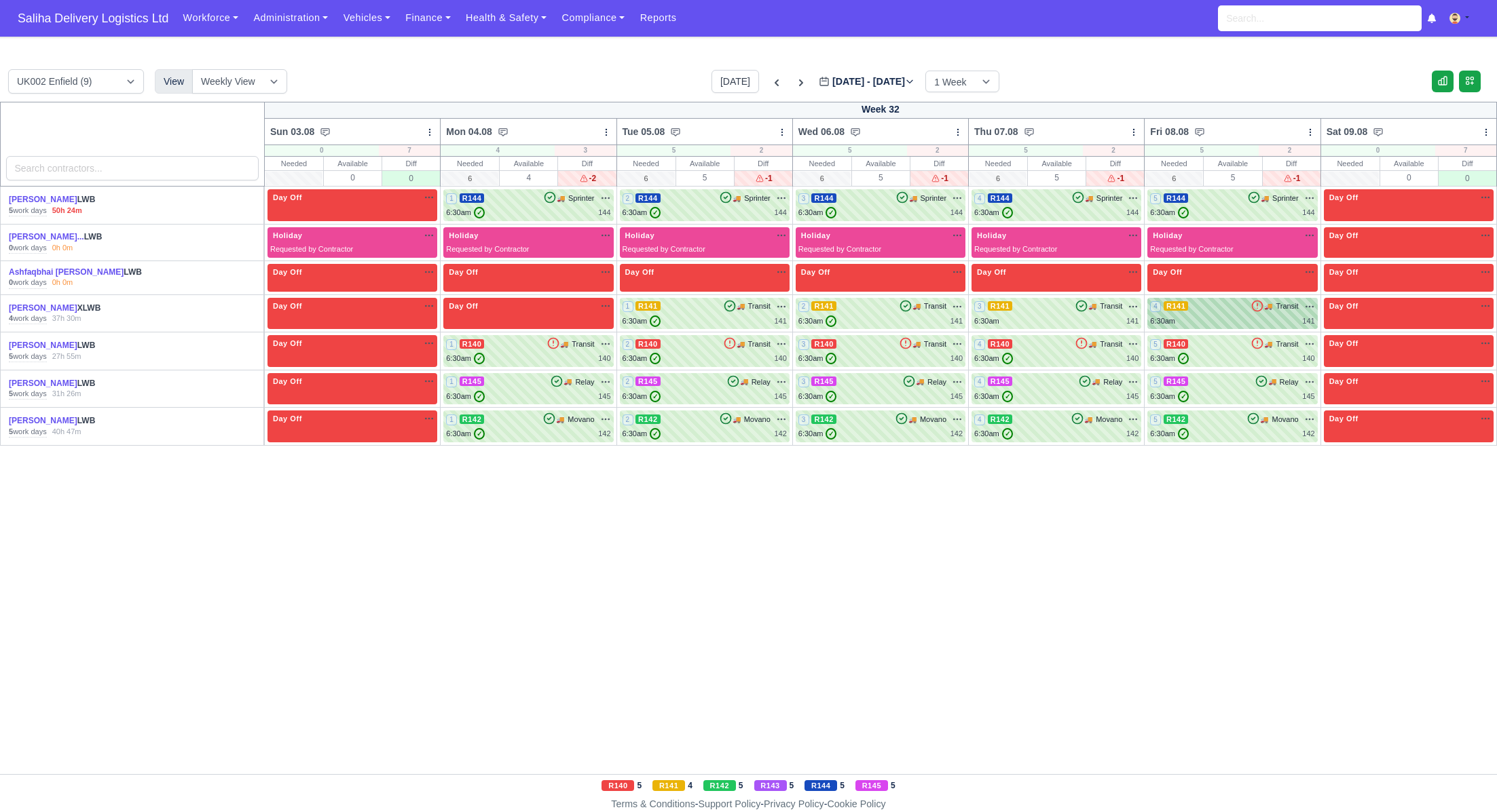
click at [1183, 311] on div "4 R141" at bounding box center [1169, 306] width 38 height 12
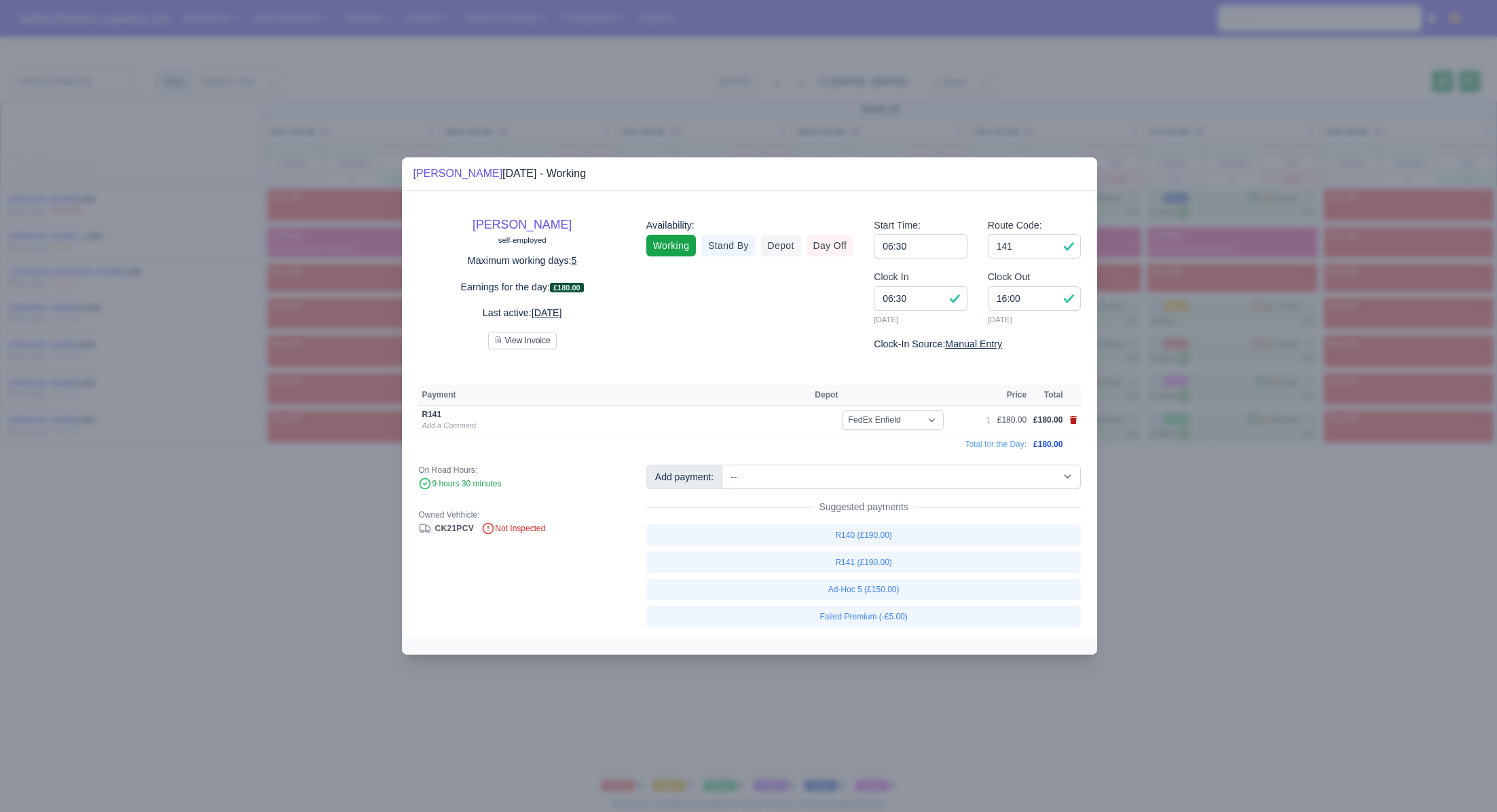
click at [1071, 419] on icon at bounding box center [1074, 420] width 8 height 8
select select
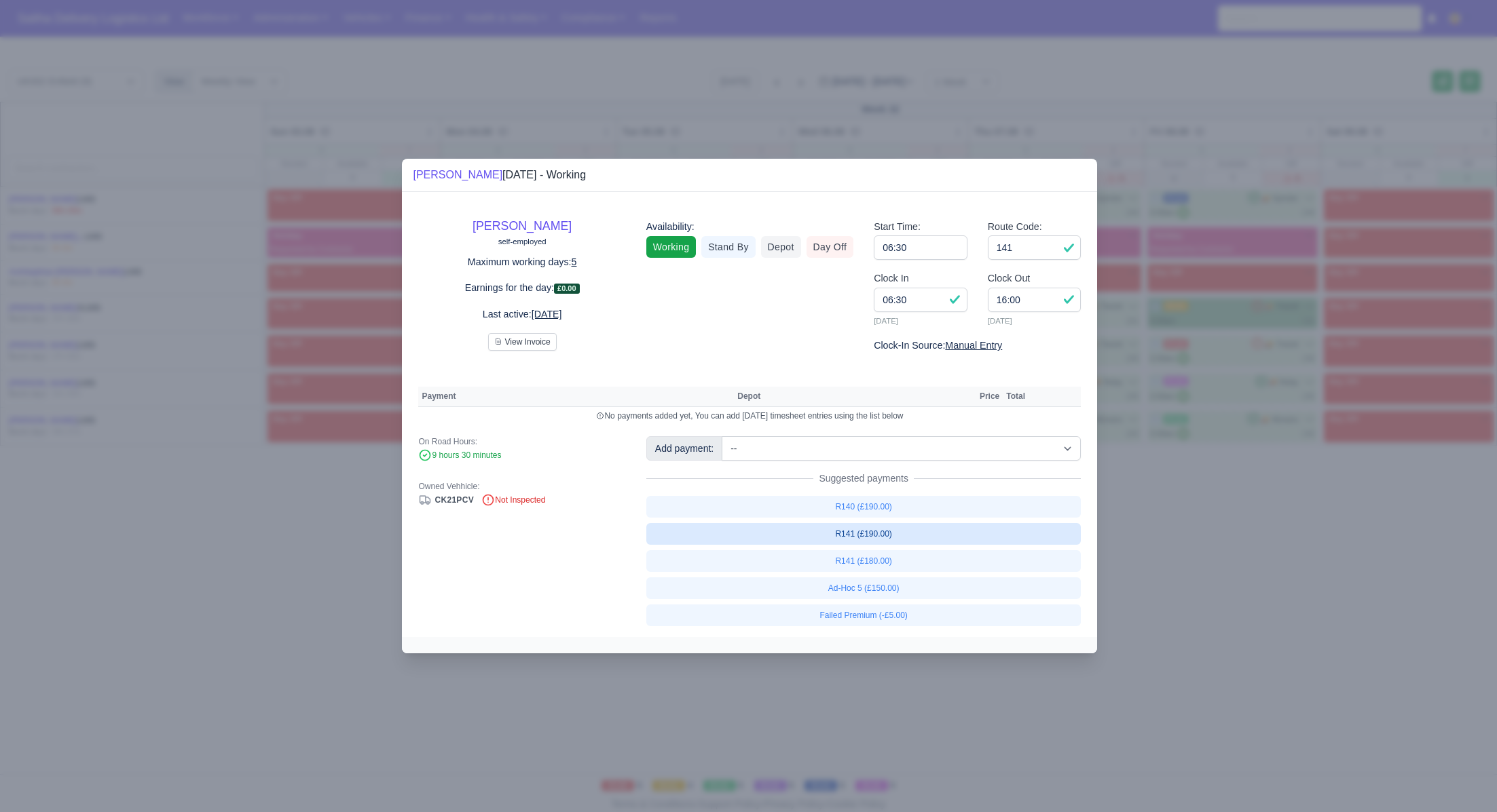
click at [877, 539] on link "R141 (£190.00)" at bounding box center [863, 535] width 435 height 22
select select "1"
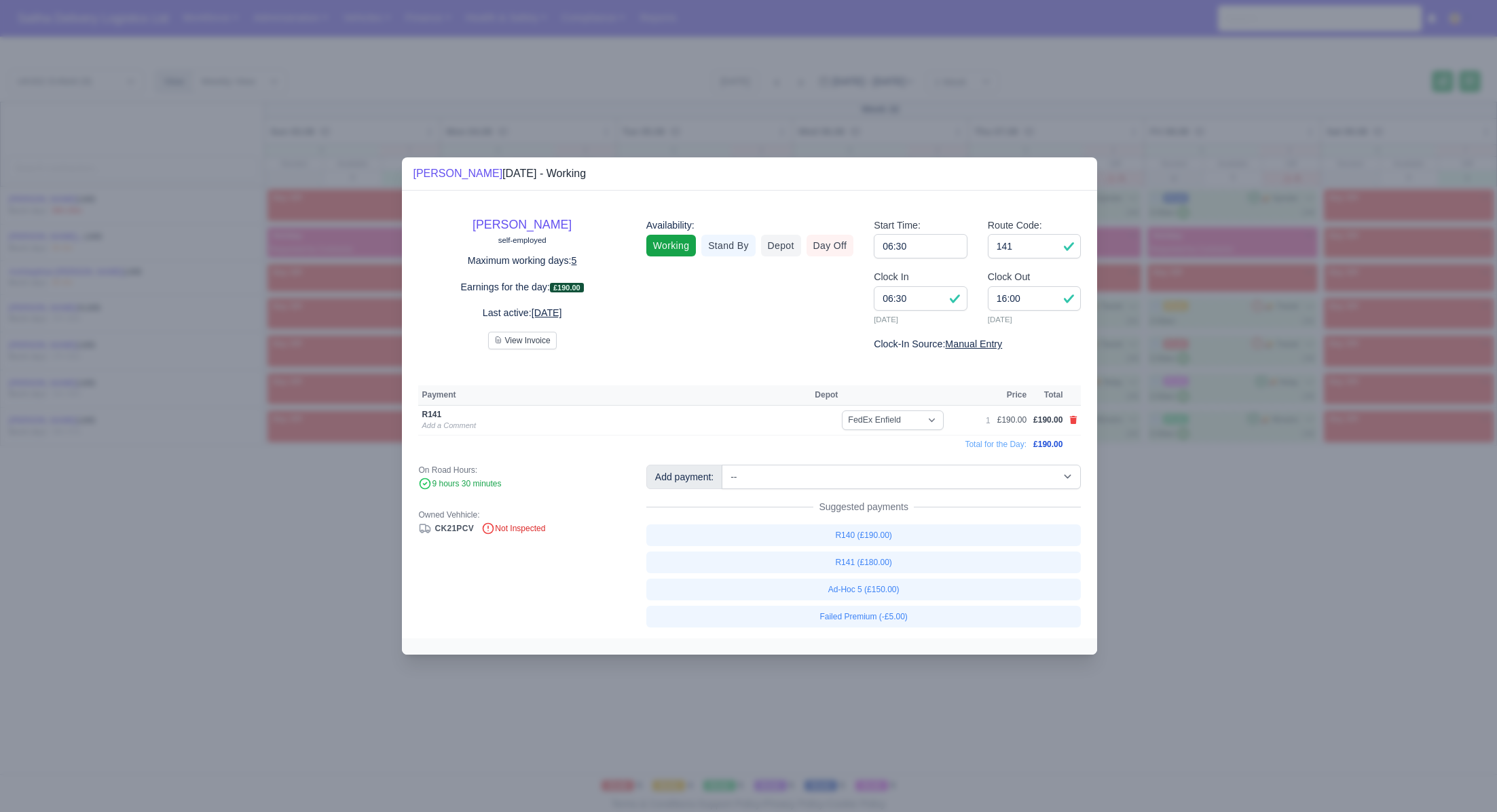
click at [1246, 639] on div at bounding box center [748, 406] width 1497 height 812
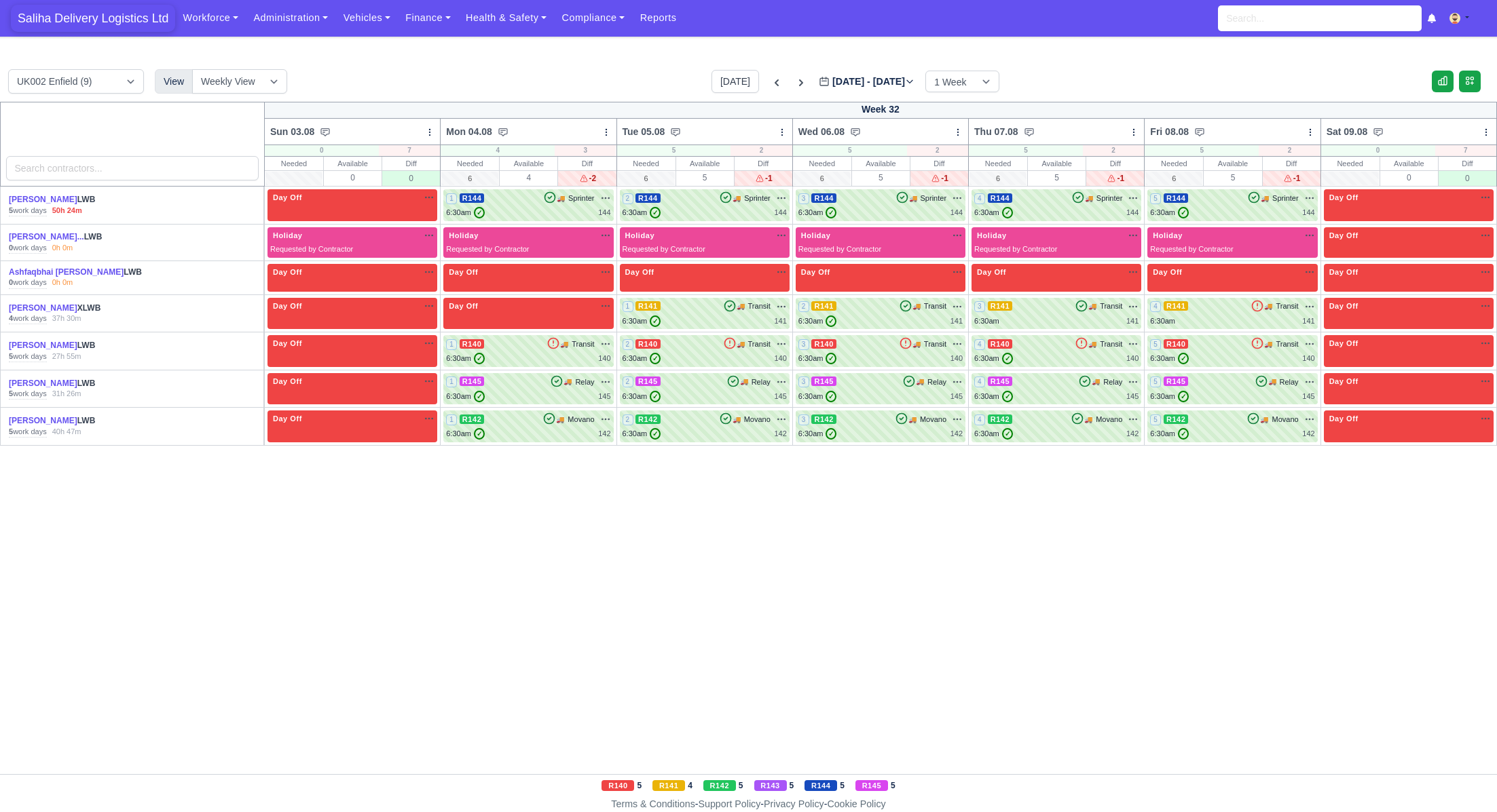
click at [99, 14] on span "Saliha Delivery Logistics Ltd" at bounding box center [93, 18] width 165 height 27
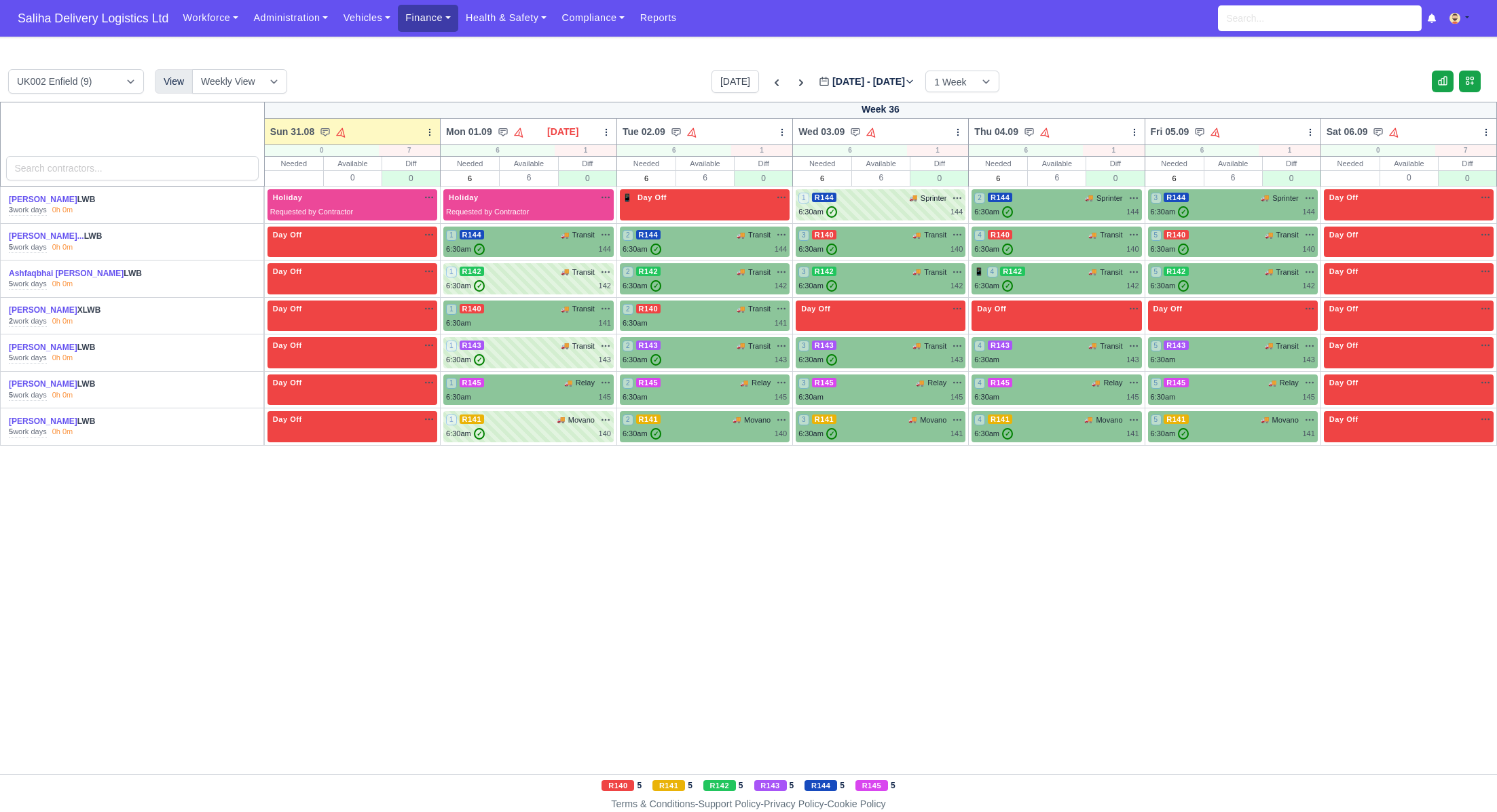
click at [438, 13] on link "Finance" at bounding box center [427, 18] width 60 height 27
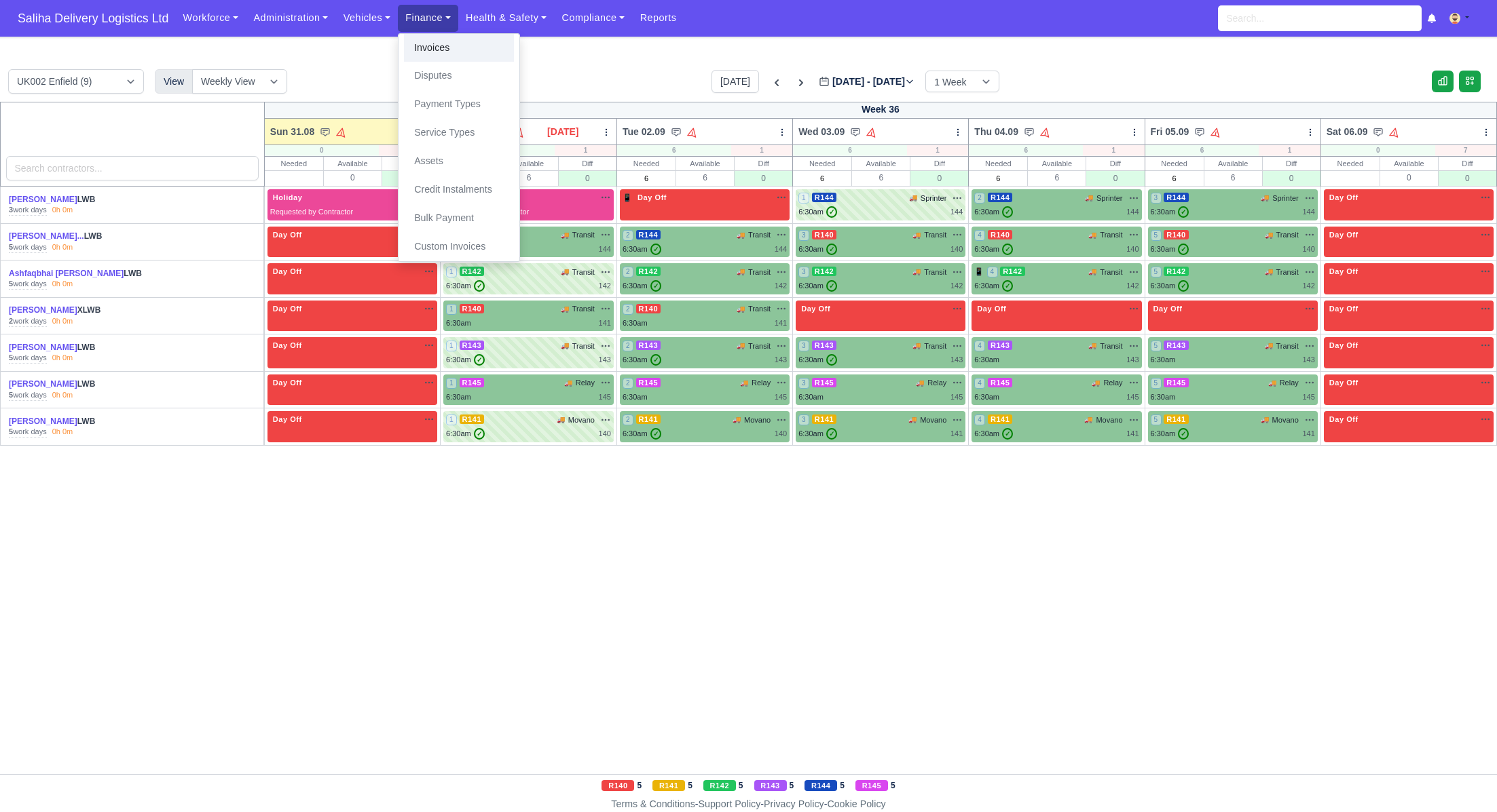
click at [437, 43] on link "Invoices" at bounding box center [459, 48] width 110 height 28
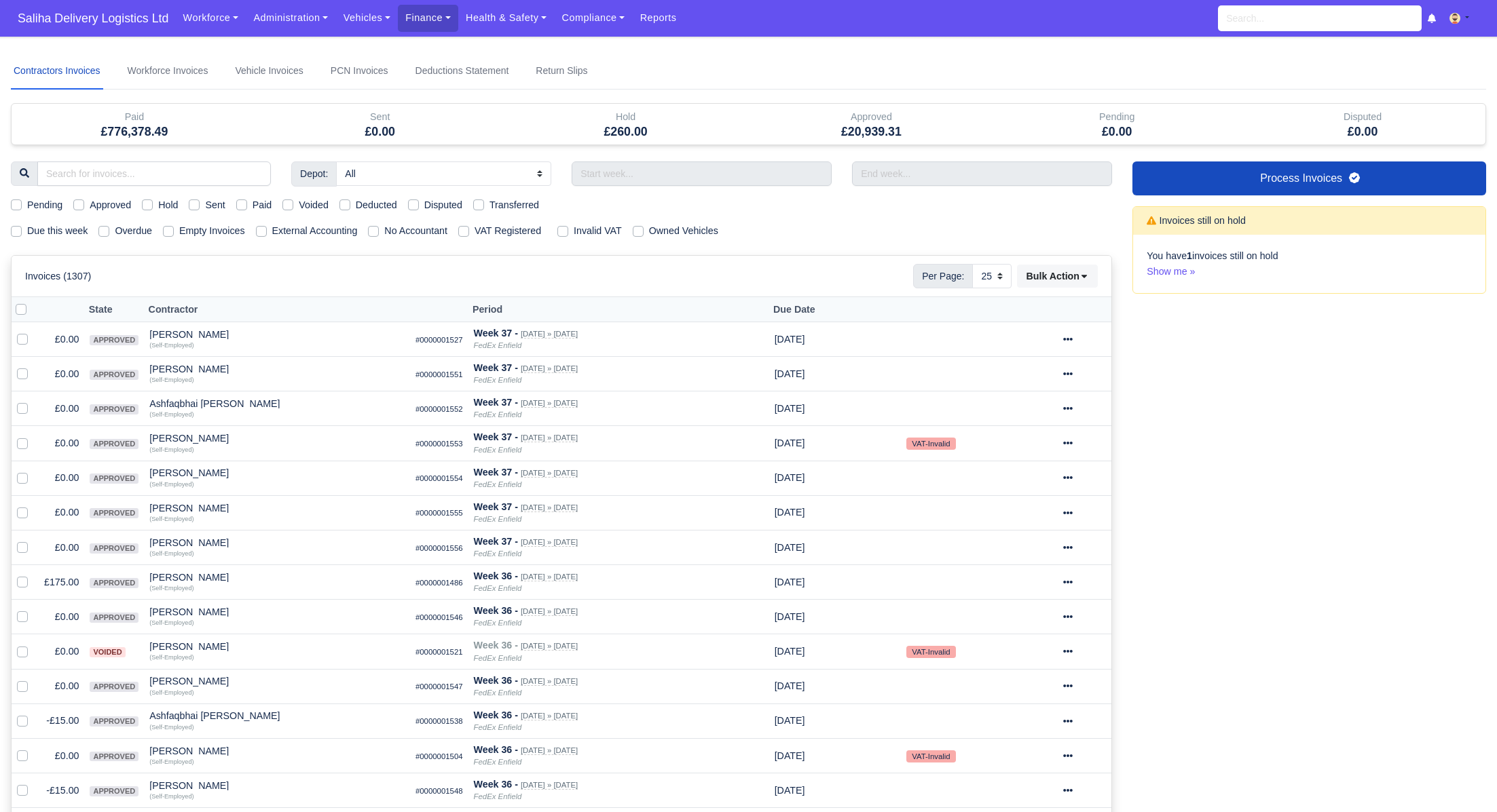
select select "25"
click at [27, 230] on label "Due this week" at bounding box center [57, 231] width 60 height 16
click at [12, 230] on input "Due this week" at bounding box center [16, 229] width 11 height 11
checkbox input "true"
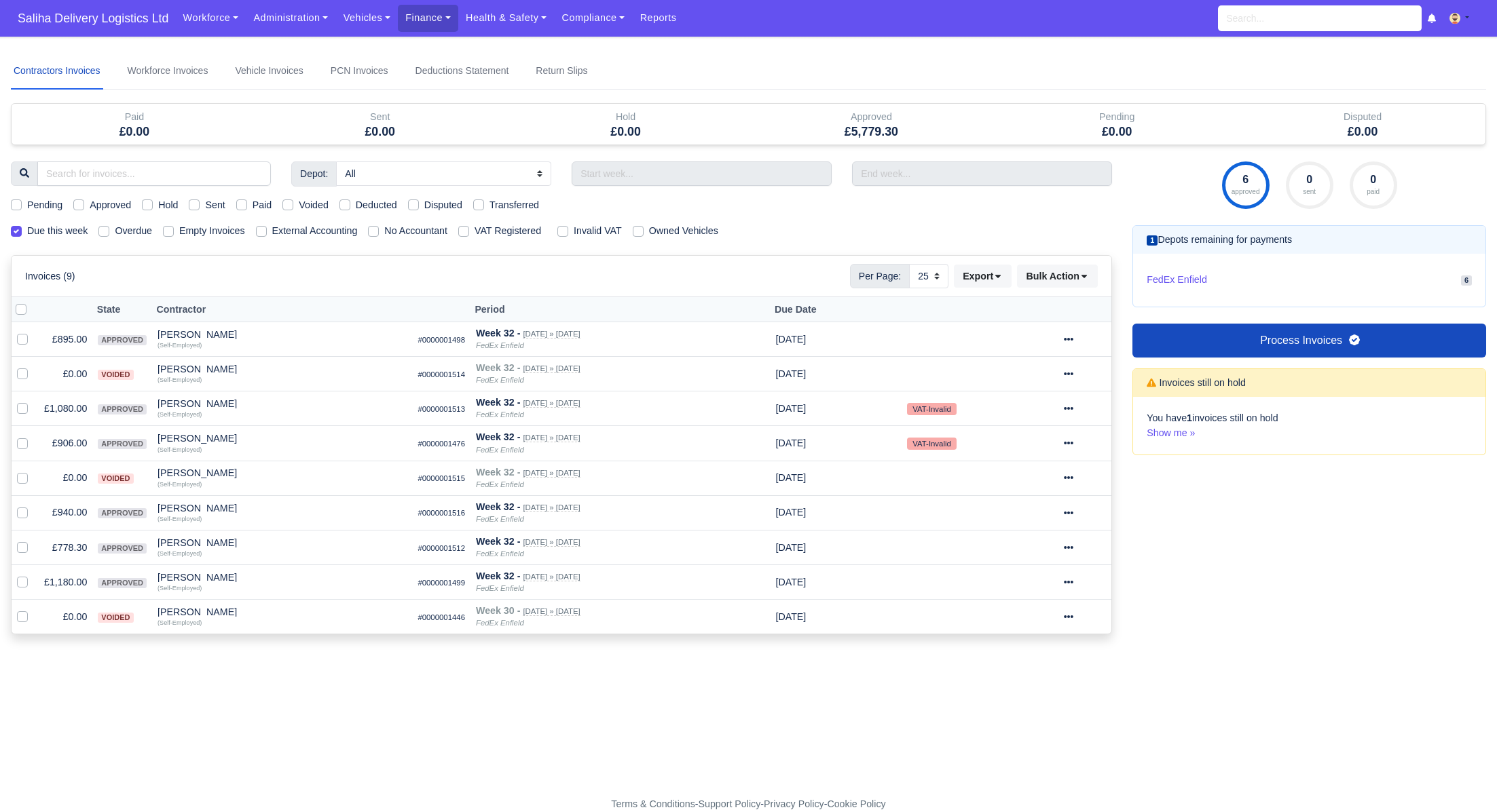
click at [89, 201] on label "Approved" at bounding box center [110, 205] width 42 height 16
click at [82, 201] on input "Approved" at bounding box center [79, 203] width 11 height 11
checkbox input "true"
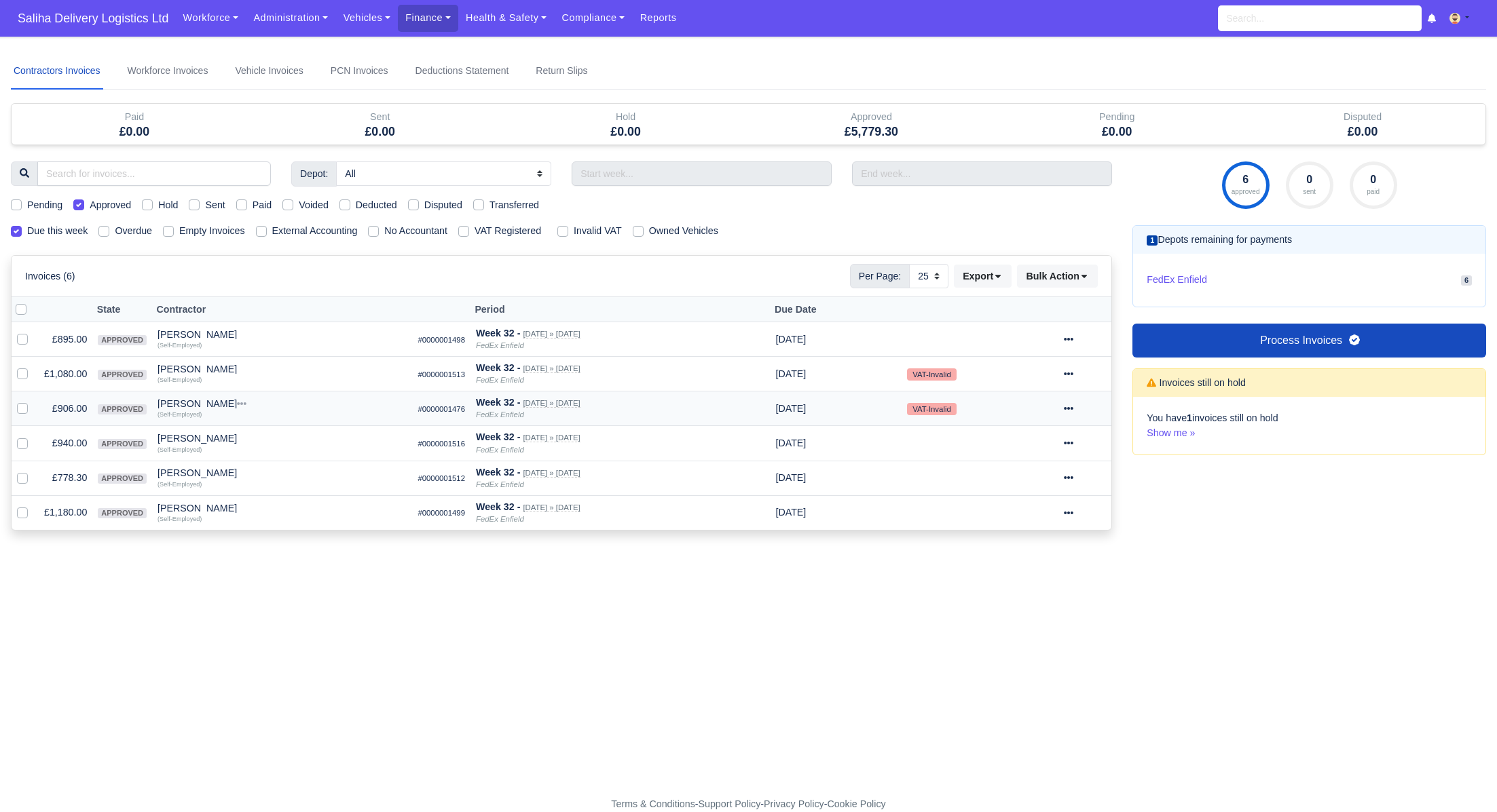
click at [1074, 408] on icon at bounding box center [1069, 408] width 9 height 2
click at [1041, 444] on link "Show Invoice" at bounding box center [1037, 450] width 121 height 21
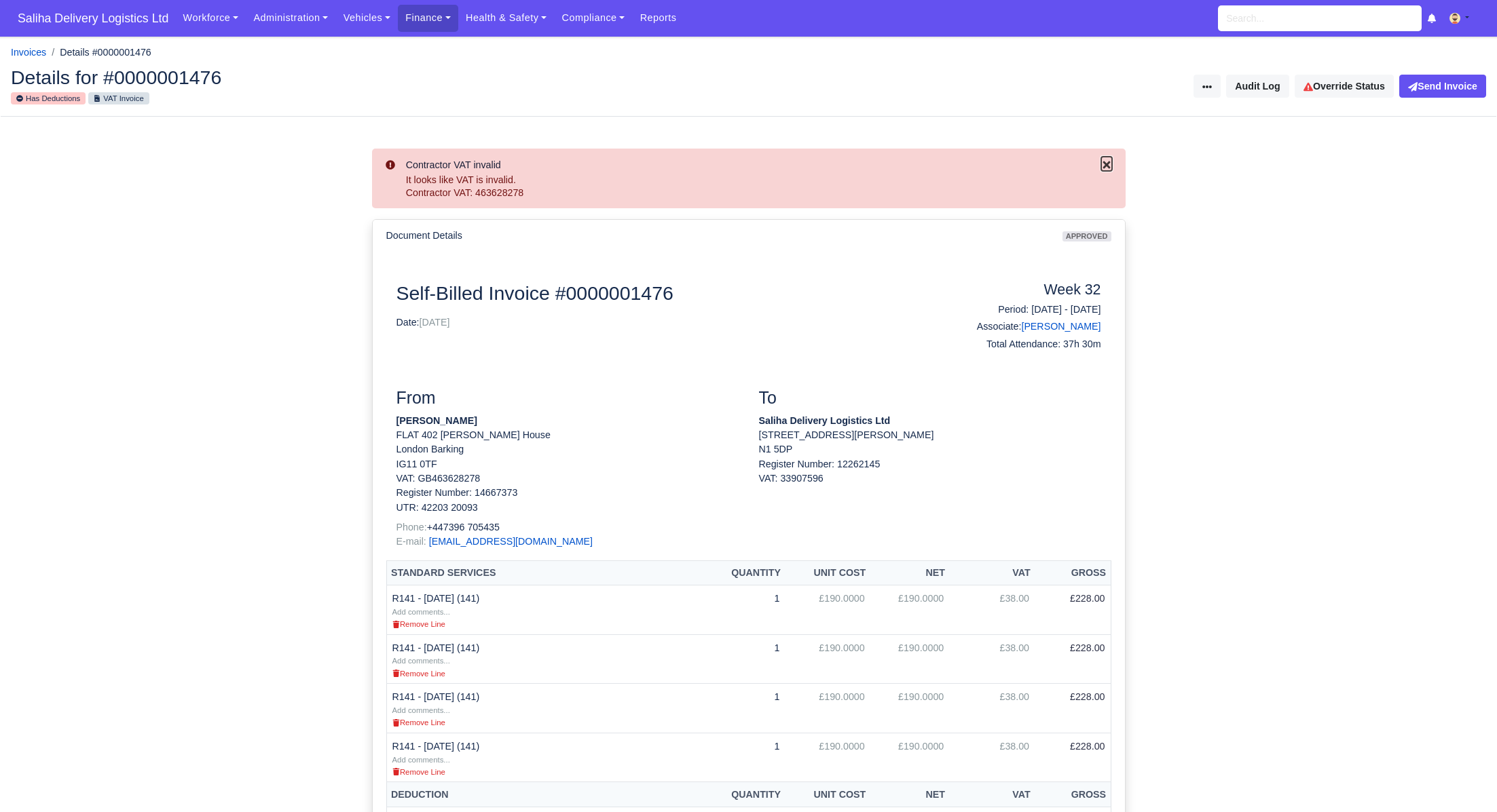
click at [1107, 161] on icon "Close" at bounding box center [1107, 165] width 11 height 11
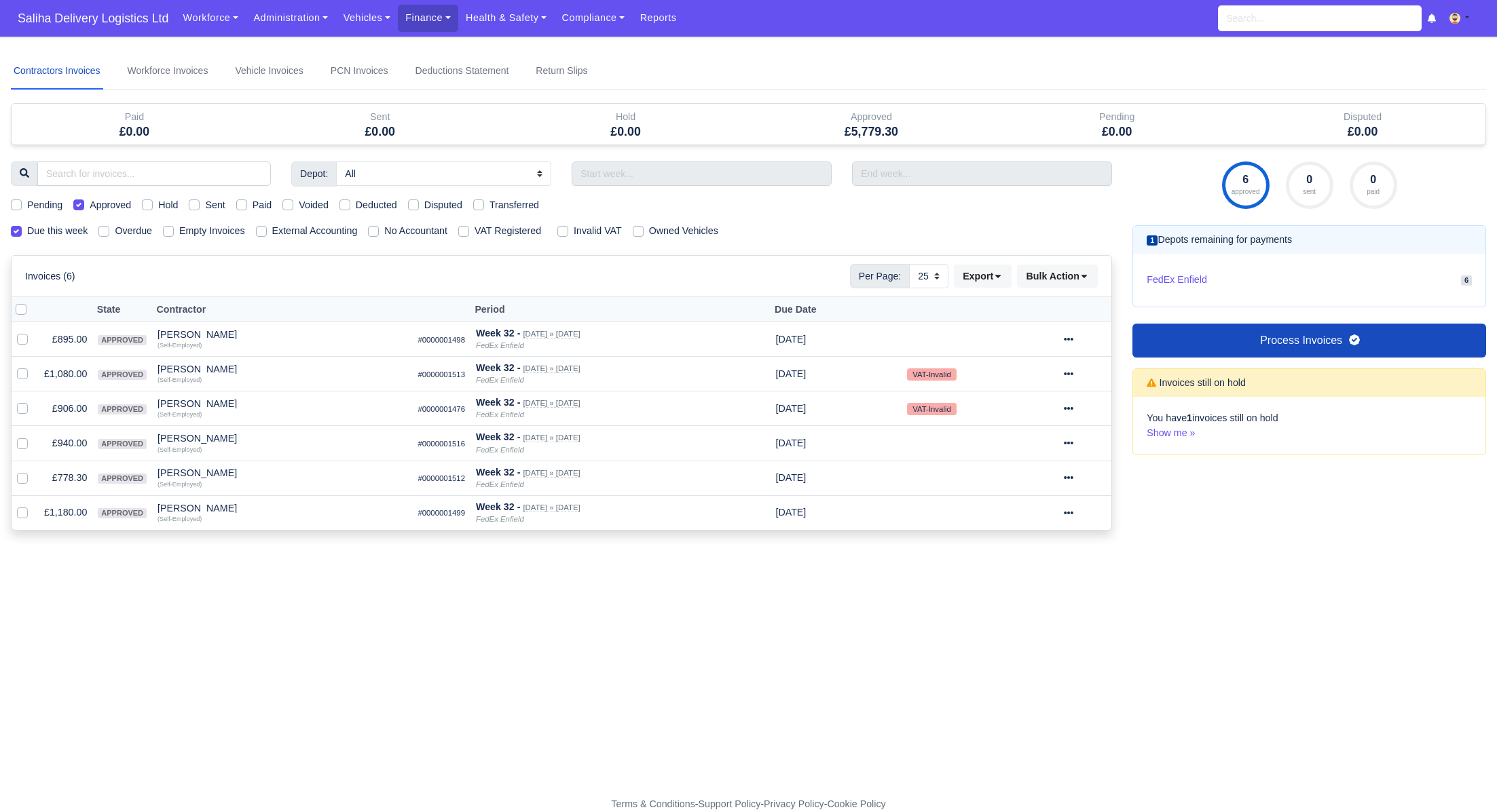
select select "25"
click at [1074, 438] on icon at bounding box center [1069, 443] width 9 height 9
click at [1020, 484] on link "Show Invoice" at bounding box center [1037, 484] width 121 height 21
select select "25"
click at [1074, 477] on icon at bounding box center [1069, 478] width 9 height 9
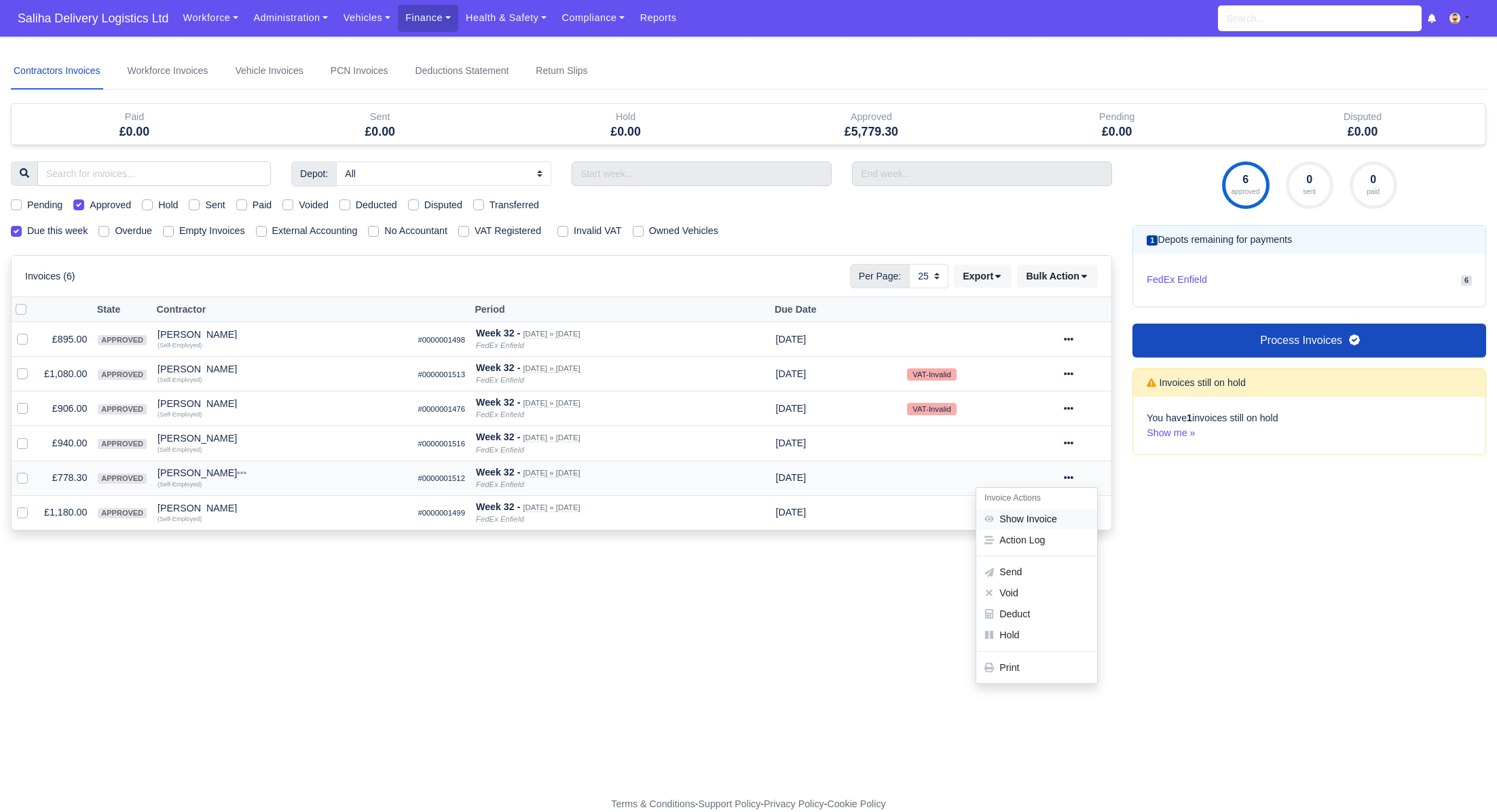
click at [1041, 524] on link "Show Invoice" at bounding box center [1037, 519] width 121 height 21
select select "25"
click at [1074, 512] on icon at bounding box center [1069, 513] width 9 height 2
click at [1030, 549] on link "Show Invoice" at bounding box center [1037, 554] width 121 height 21
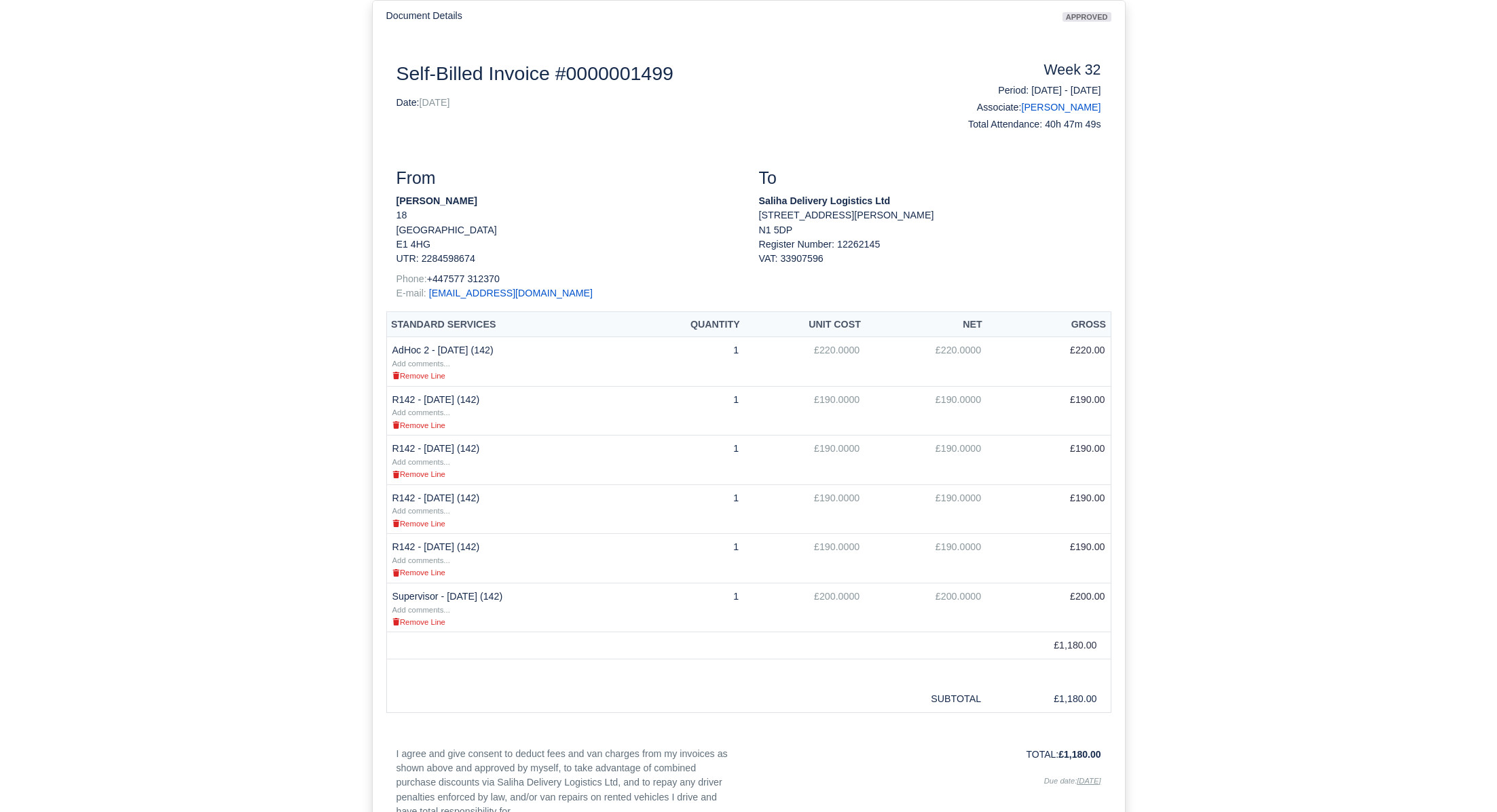
scroll to position [163, 0]
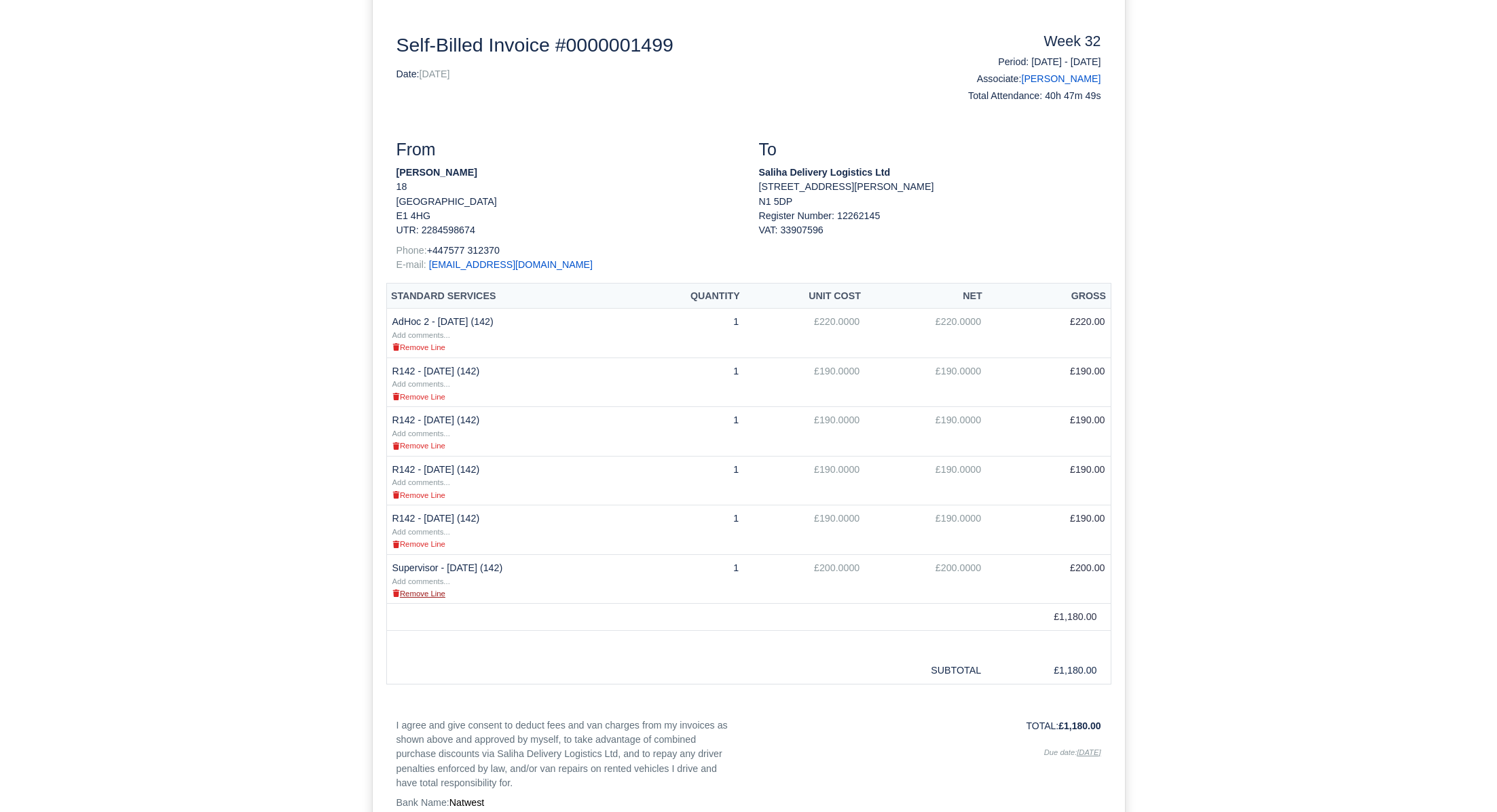
click at [433, 592] on small "Remove Line" at bounding box center [419, 593] width 53 height 8
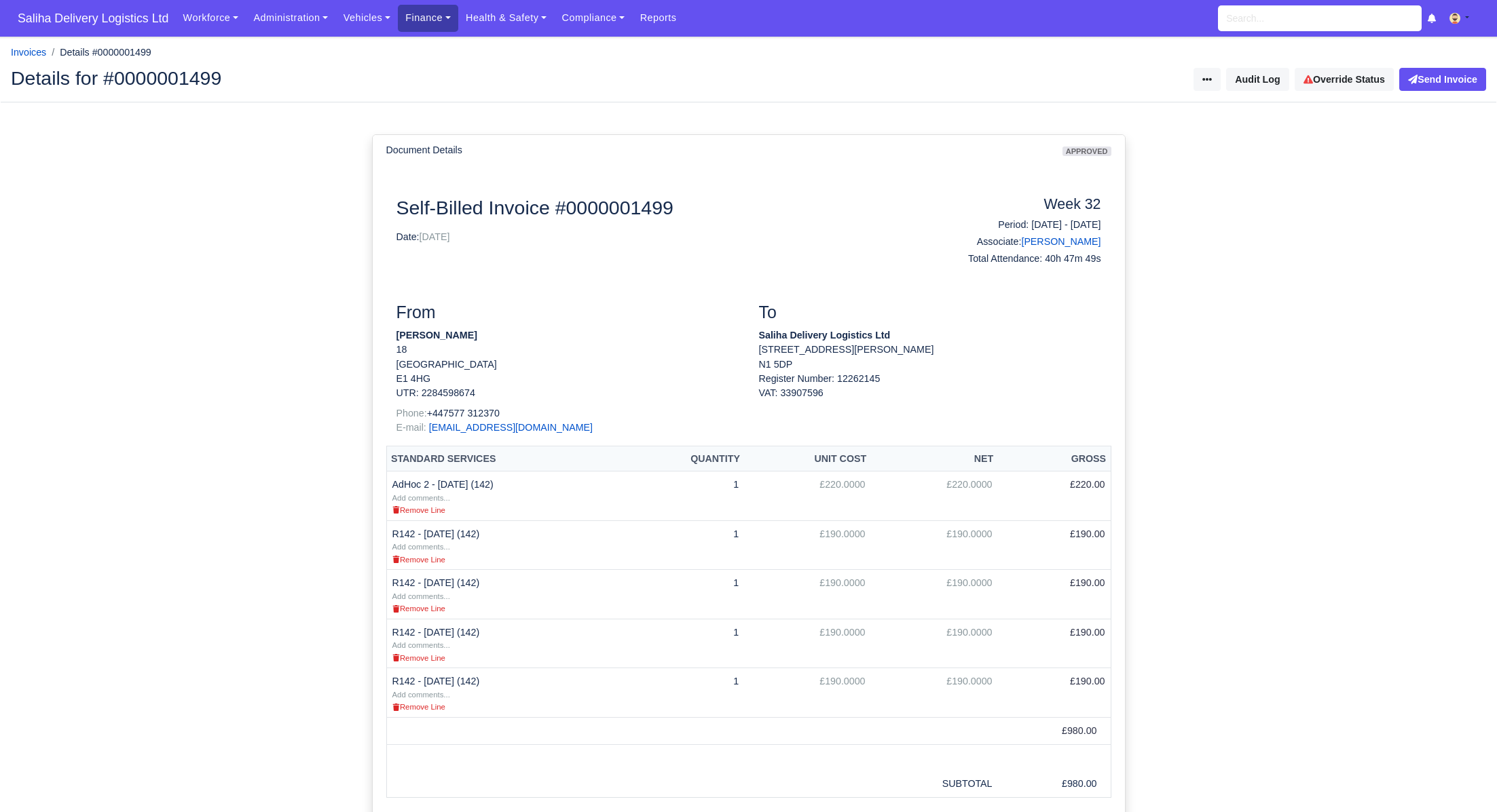
click at [423, 18] on link "Finance" at bounding box center [427, 18] width 60 height 27
click at [425, 48] on link "Invoices" at bounding box center [459, 48] width 110 height 28
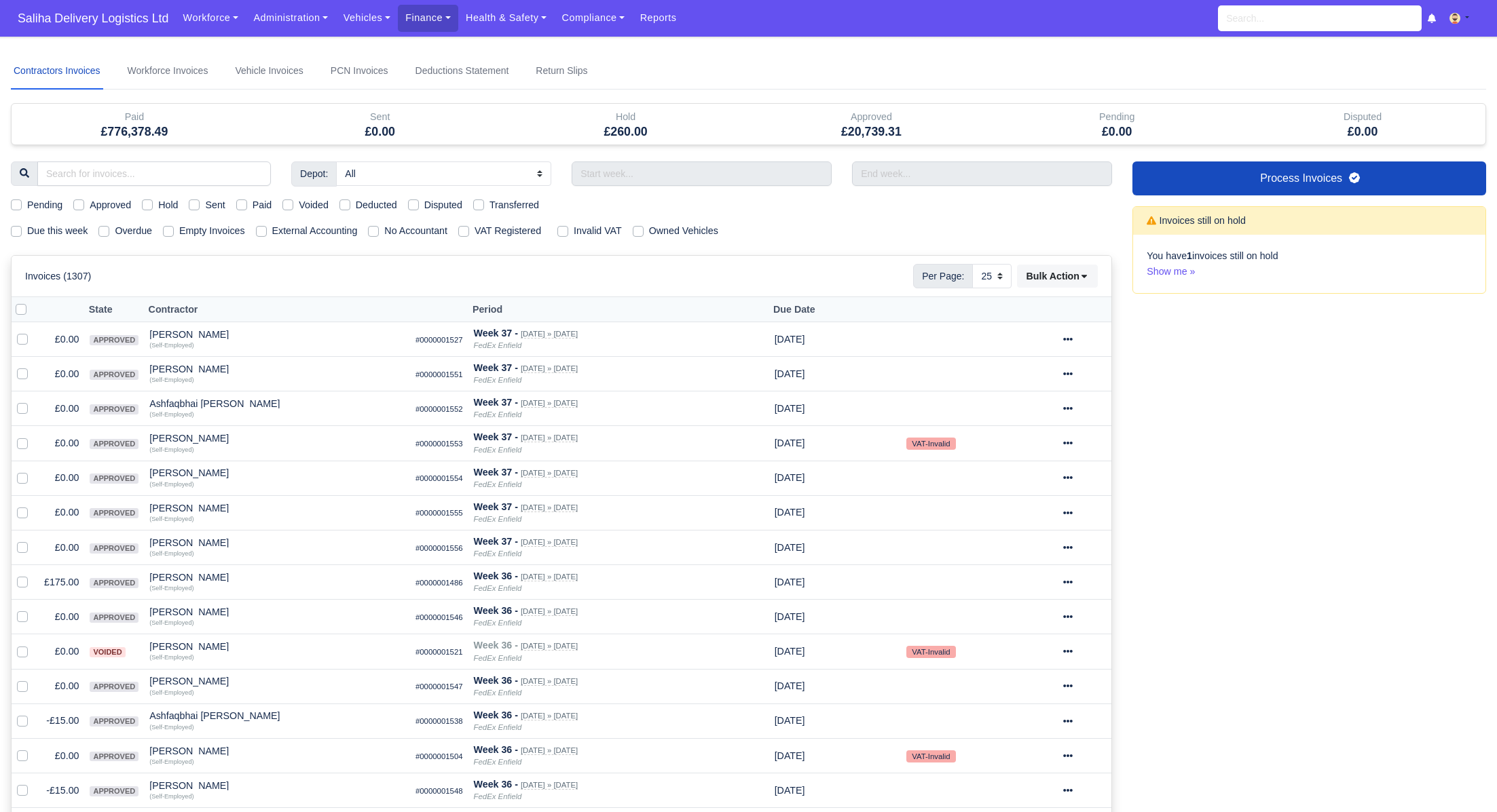
select select "25"
click at [27, 228] on label "Due this week" at bounding box center [57, 231] width 60 height 16
click at [15, 228] on input "Due this week" at bounding box center [16, 229] width 11 height 11
checkbox input "true"
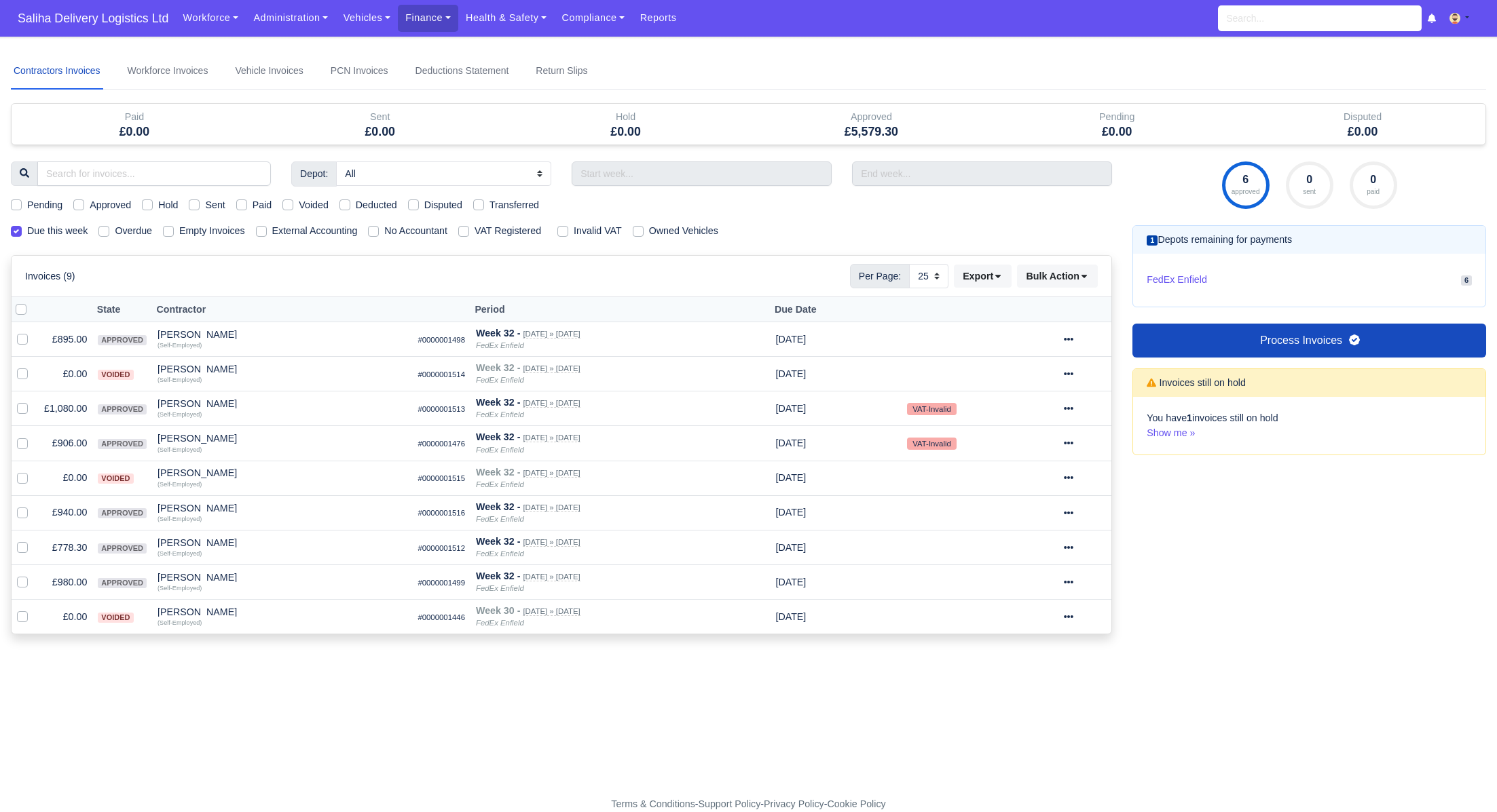
click at [85, 205] on div "Approved" at bounding box center [103, 205] width 58 height 16
click at [89, 205] on label "Approved" at bounding box center [110, 205] width 42 height 16
click at [81, 205] on input "Approved" at bounding box center [79, 203] width 11 height 11
checkbox input "true"
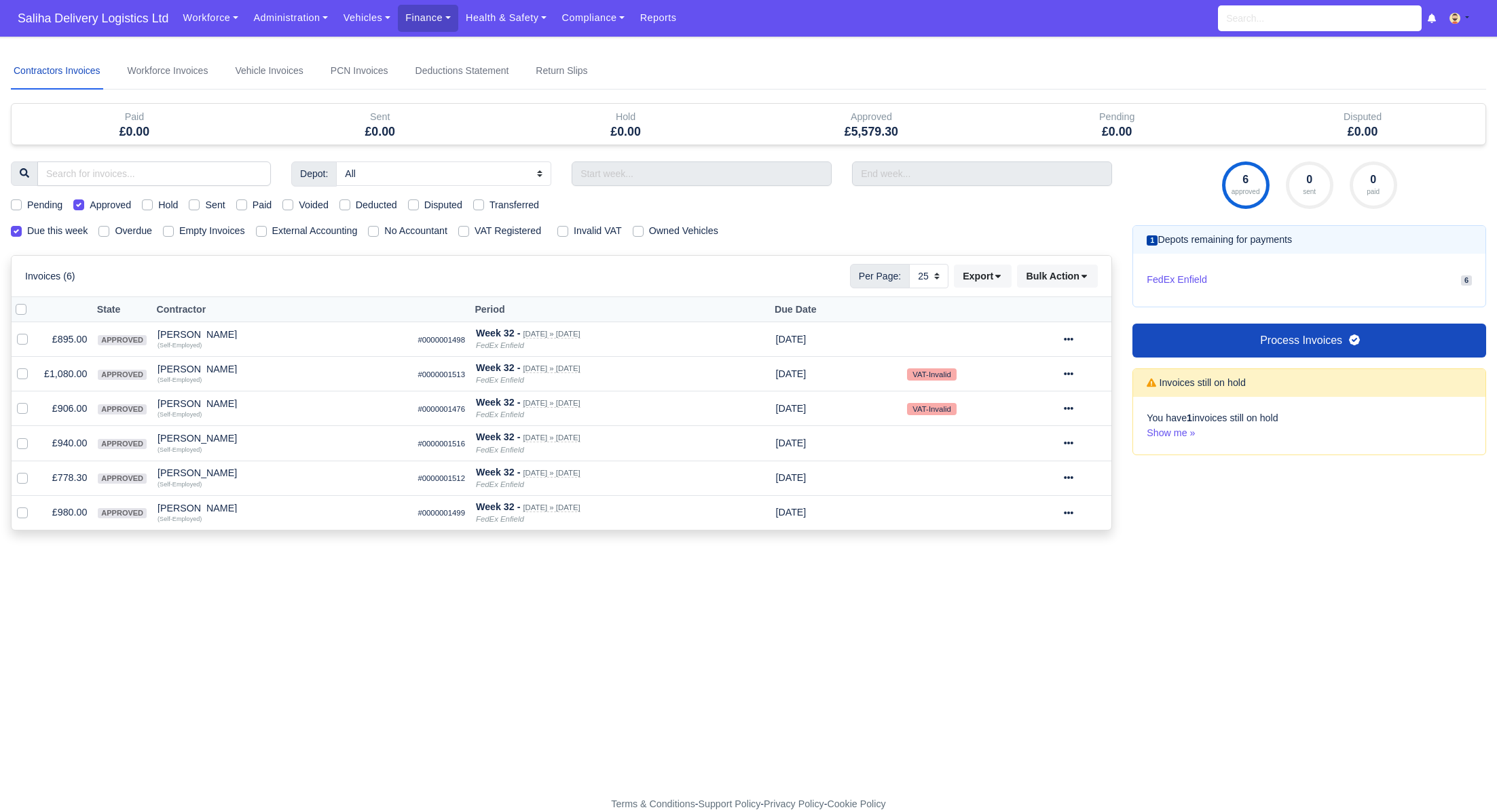
click at [32, 302] on label at bounding box center [32, 302] width 0 height 0
click at [23, 311] on input "checkbox" at bounding box center [21, 307] width 11 height 11
checkbox input "true"
click at [936, 274] on select "10 25 50" at bounding box center [928, 276] width 39 height 24
select select "50"
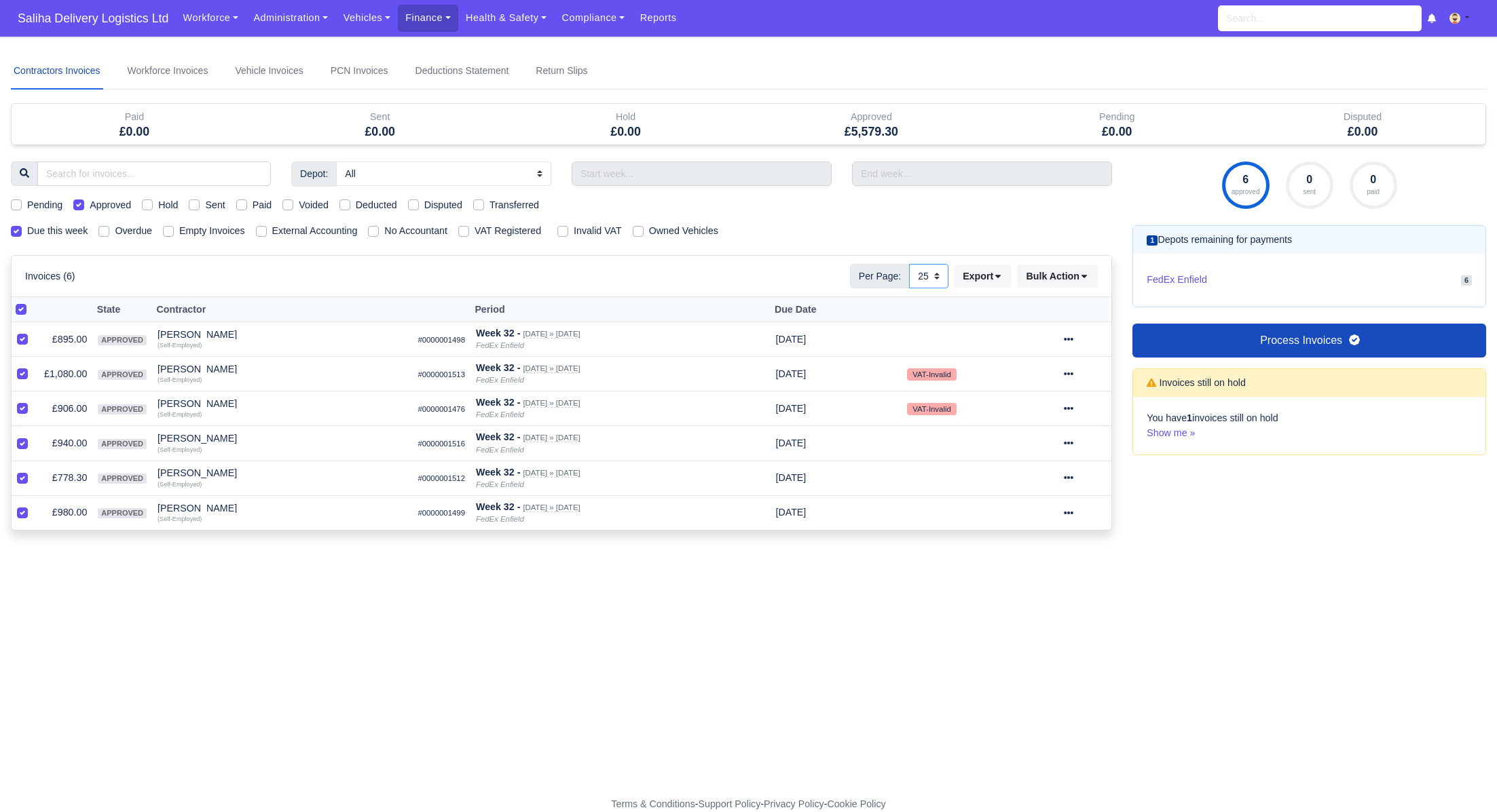
click at [909, 264] on select "10 25 50" at bounding box center [928, 276] width 39 height 24
click at [1087, 277] on icon at bounding box center [1085, 276] width 9 height 9
click at [1023, 361] on div "Send" at bounding box center [1038, 363] width 121 height 21
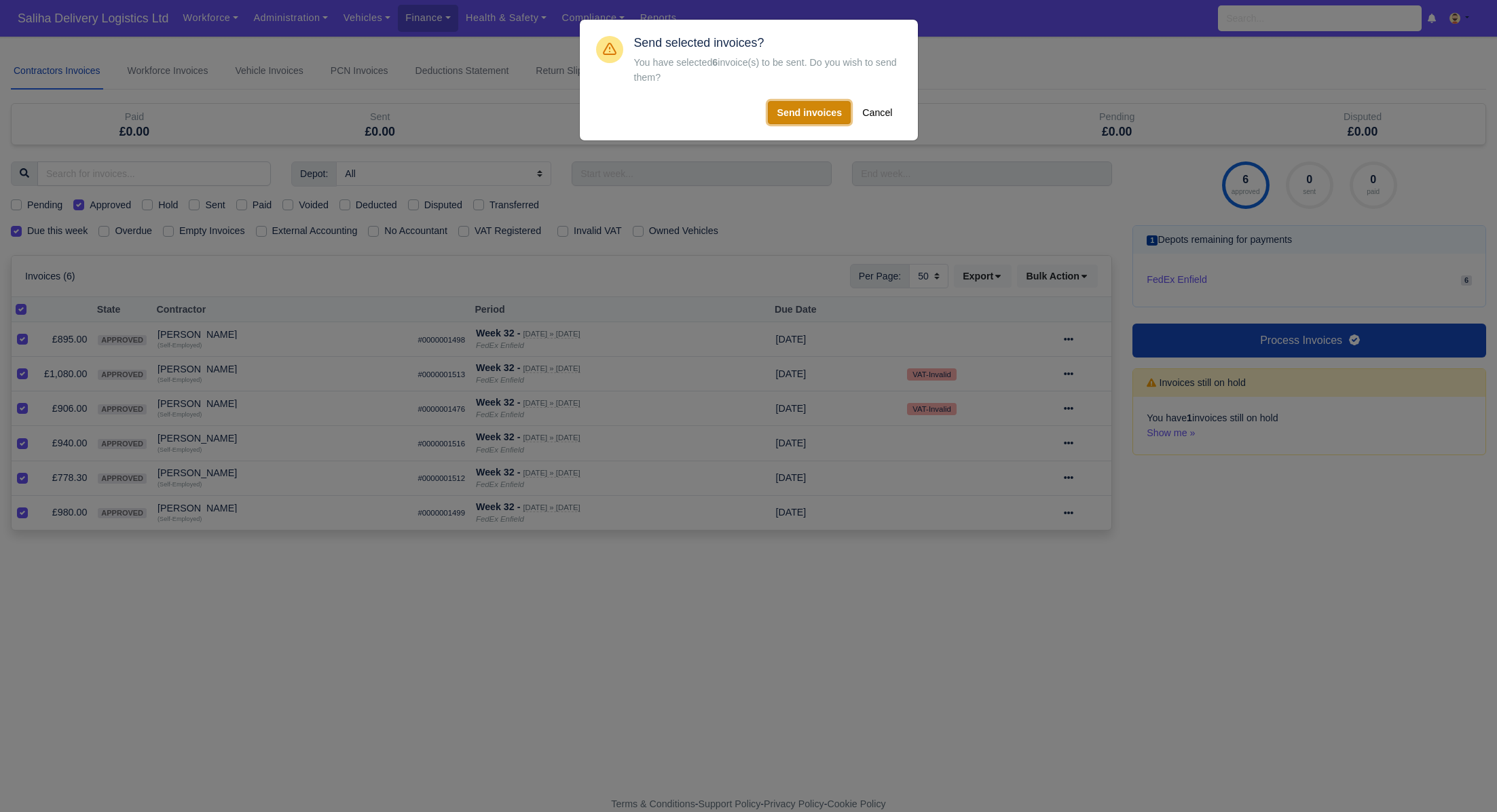
click at [801, 114] on button "Send invoices" at bounding box center [809, 112] width 83 height 23
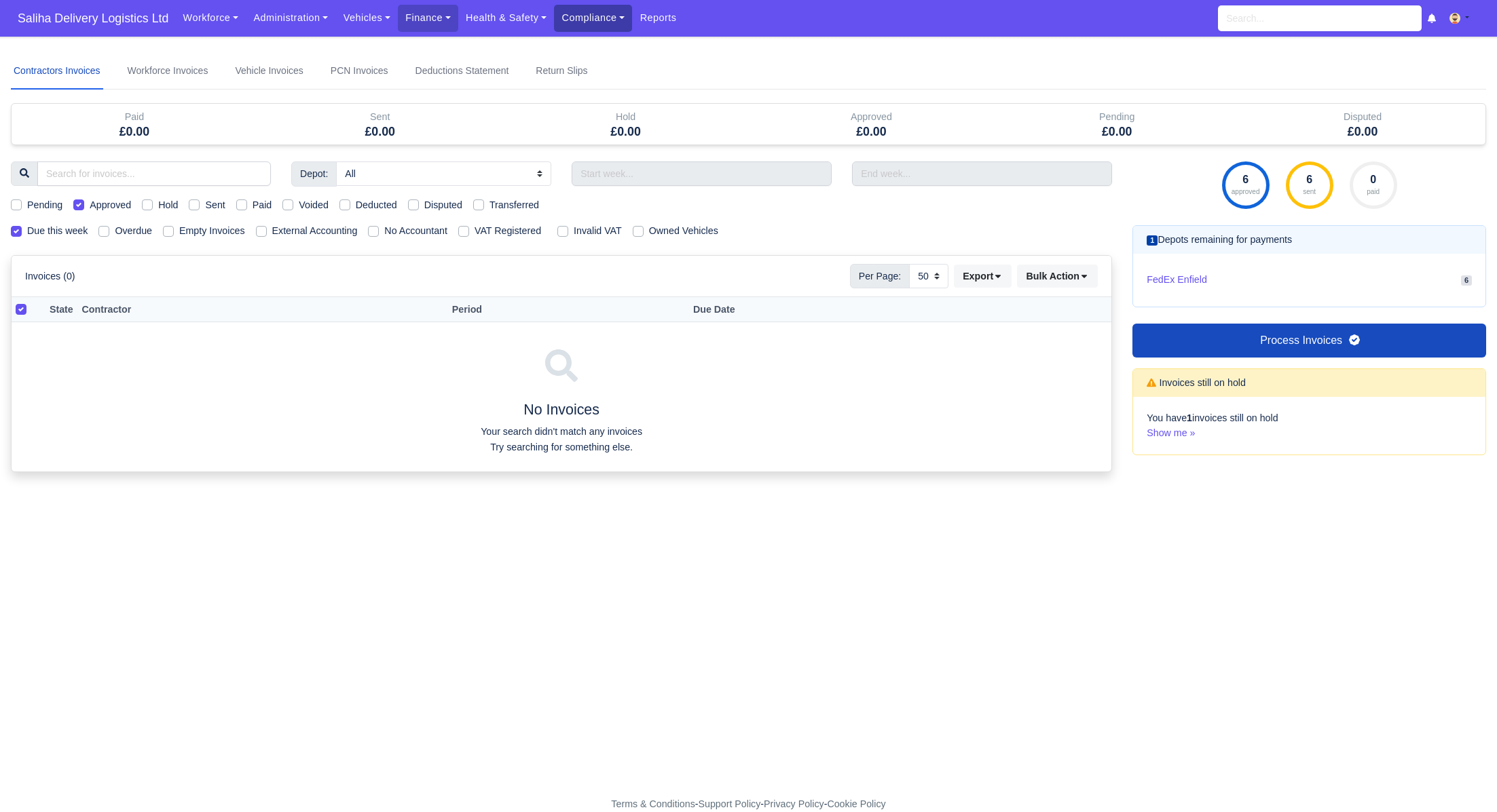
click at [575, 25] on link "Compliance" at bounding box center [594, 18] width 78 height 27
click at [593, 134] on link "Communication Center" at bounding box center [620, 133] width 122 height 28
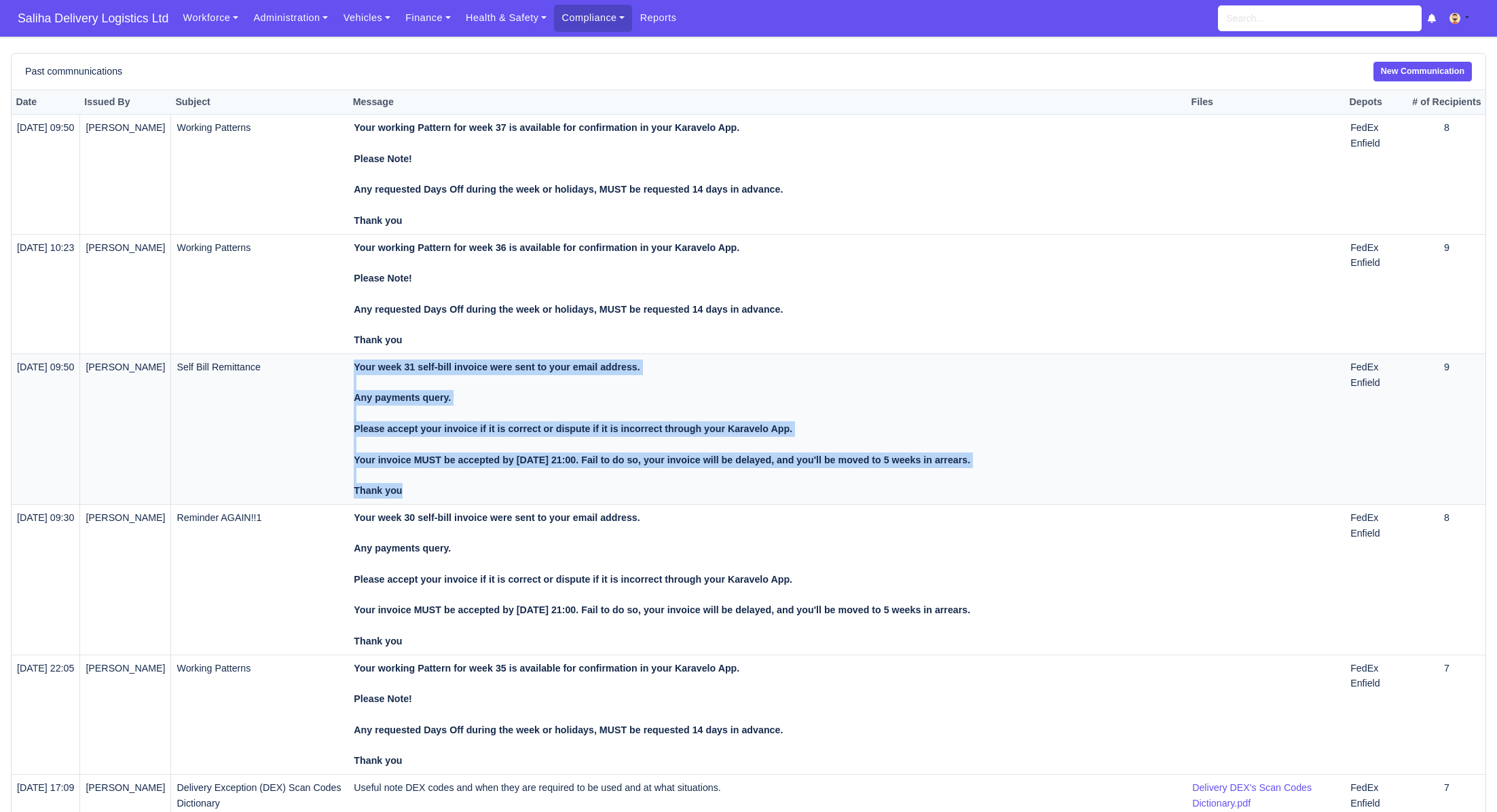
drag, startPoint x: 419, startPoint y: 491, endPoint x: 357, endPoint y: 376, distance: 130.6
click at [357, 376] on tr "24/08/2025 09:50 Sami Moussaoui Self Bill Remittance Your week 31 self-bill inv…" at bounding box center [749, 429] width 1474 height 150
copy tr "Your week 31 self-bill invoice were sent to your email address. Any payments qu…"
click at [1390, 75] on link "New Communication" at bounding box center [1423, 71] width 99 height 20
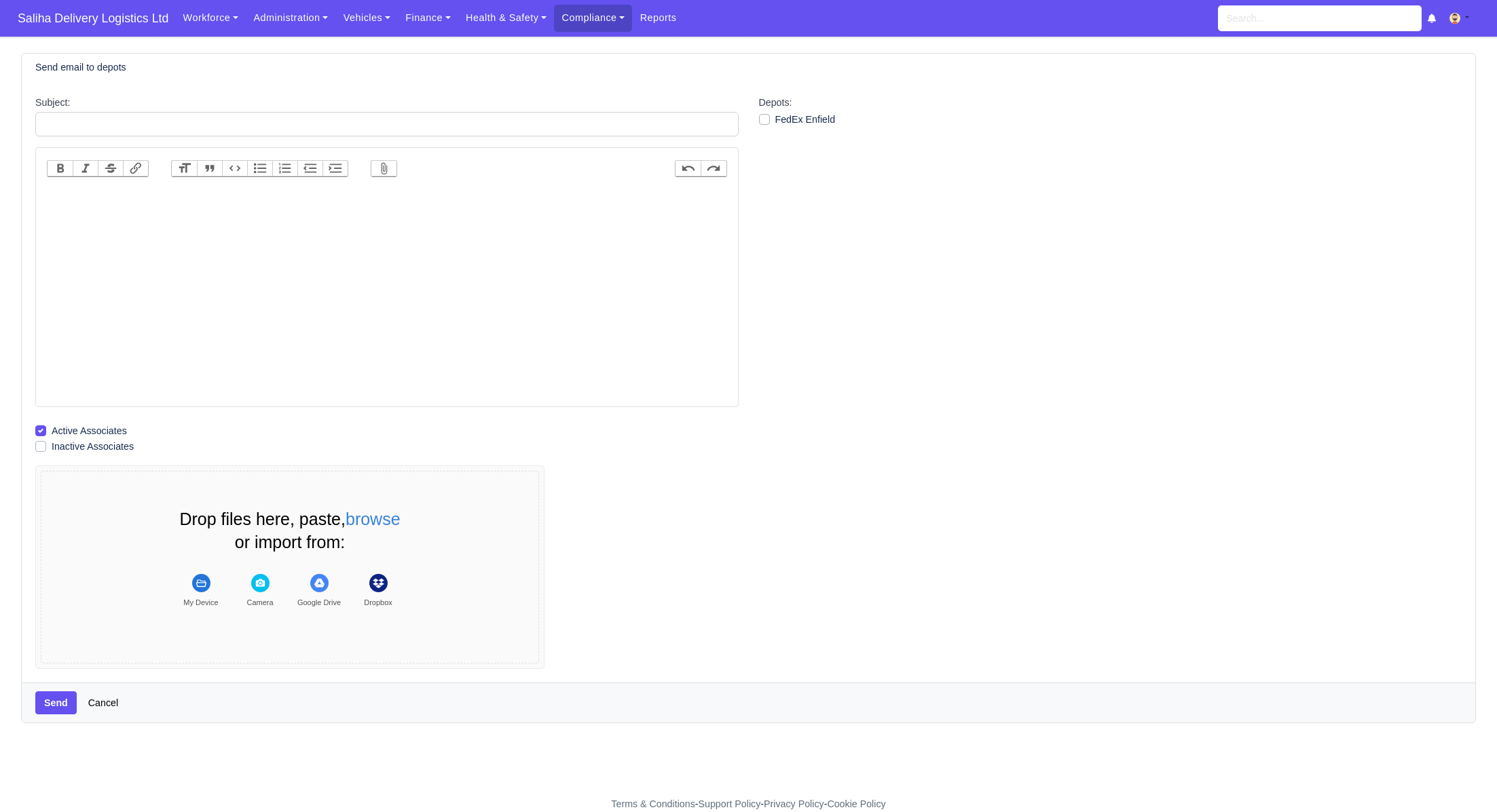
click at [451, 179] on trix-toolbar "Bold Italic Strikethrough Link Heading Quote Code Bullets Numbers Decrease Leve…" at bounding box center [387, 169] width 681 height 36
click at [434, 195] on trix-editor at bounding box center [387, 295] width 681 height 217
paste trix-editor "<div><strong><br>Your week 31 self-bill invoice were sent to your email address…"
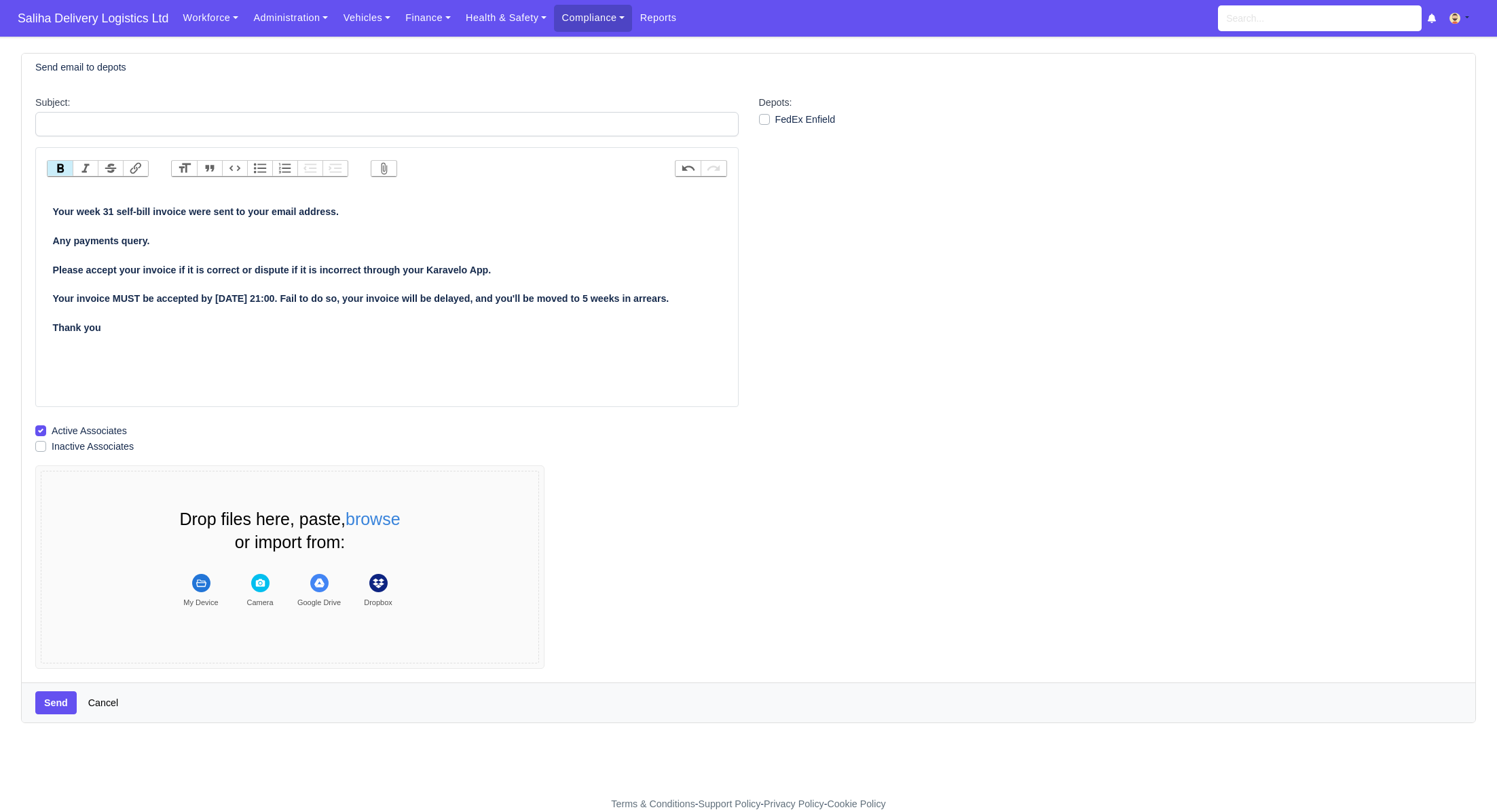
click at [51, 205] on trix-editor "Your week 31 self-bill invoice were sent to your email address. Any payments qu…" at bounding box center [387, 295] width 681 height 217
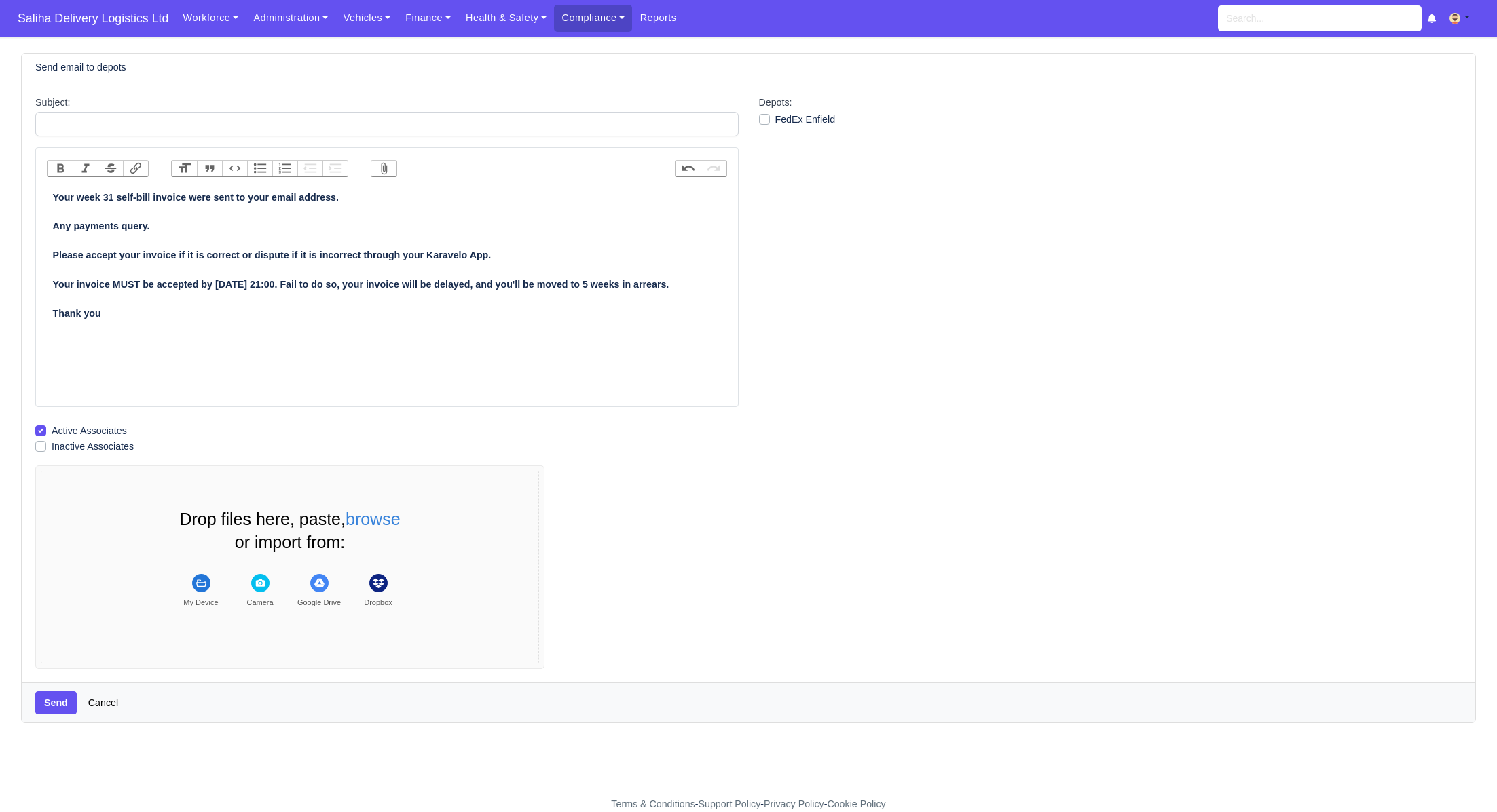
click at [109, 197] on strong "Your week 31 self-bill invoice were sent to your email address. Any payments qu…" at bounding box center [362, 256] width 616 height 127
click at [114, 197] on strong "Your week 31 self-bill invoice were sent to your email address. Any payments qu…" at bounding box center [362, 256] width 616 height 127
type trix-editor "<div><strong>Your week 32 self-bill invoice were sent to your email address.<br…"
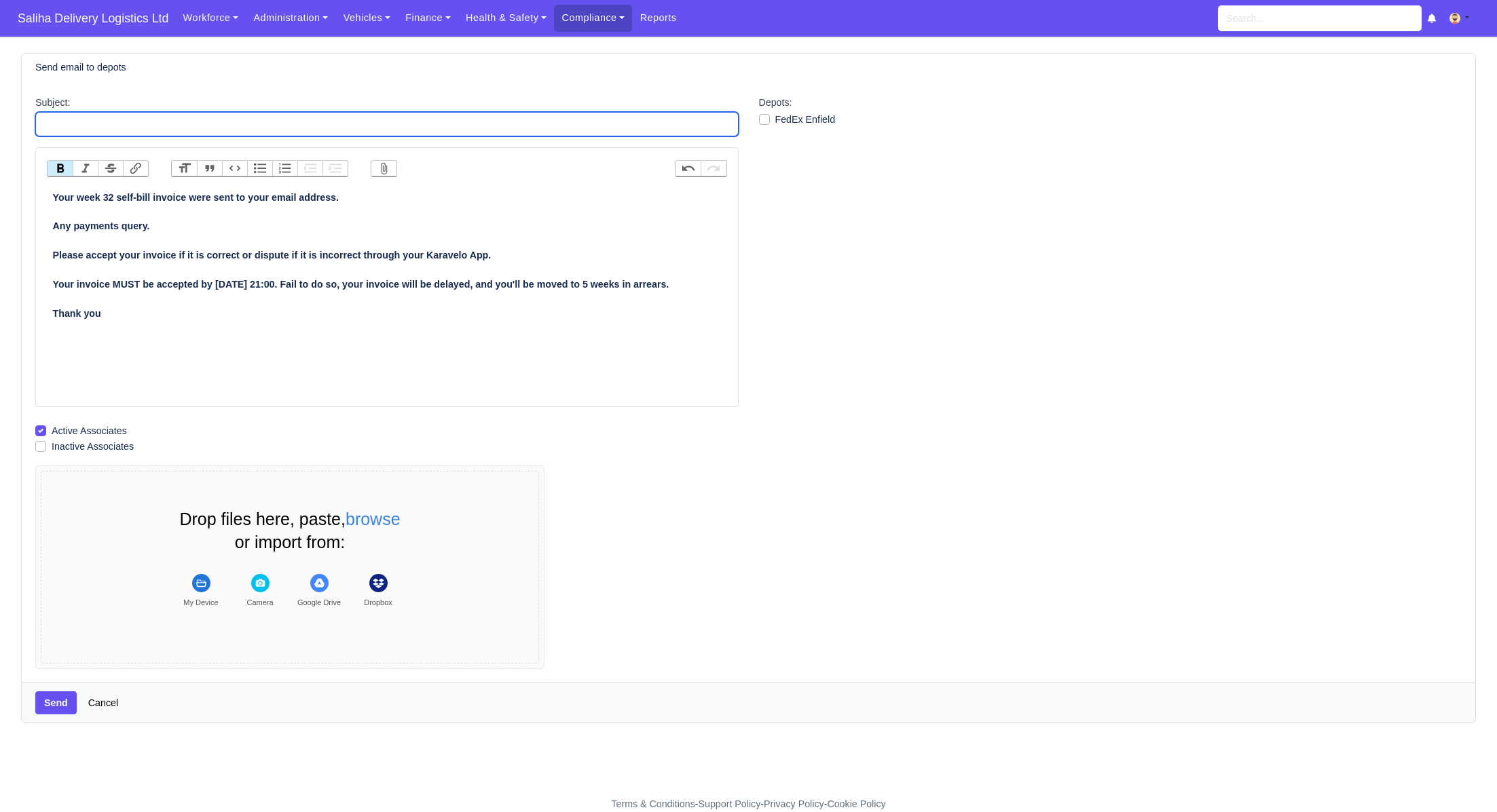
click at [125, 130] on input "Subject:" at bounding box center [387, 124] width 703 height 24
type input "Self Bill Remittance"
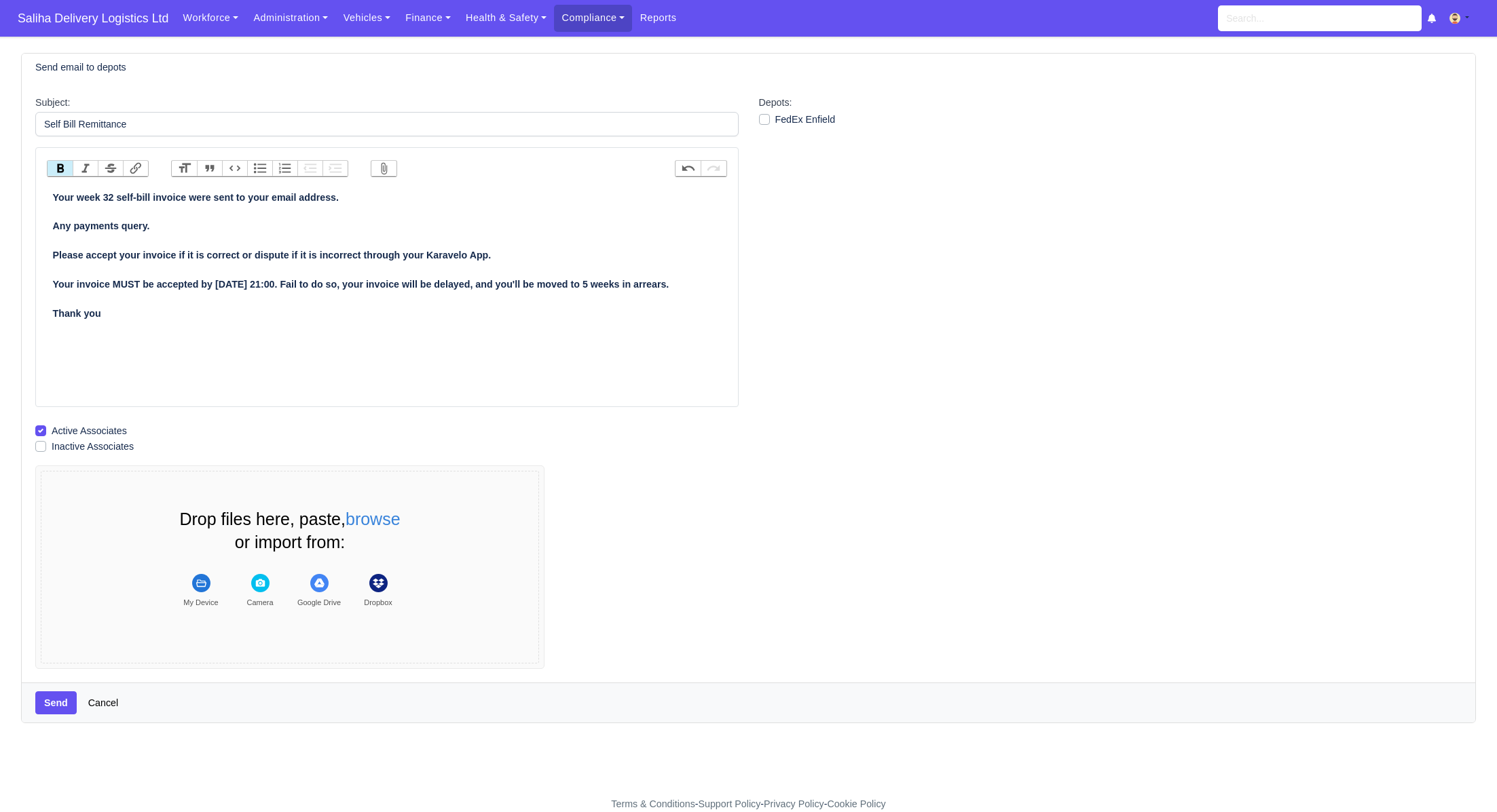
click at [776, 118] on label "FedEx Enfield" at bounding box center [805, 120] width 60 height 16
click at [761, 118] on input "FedEx Enfield" at bounding box center [765, 118] width 11 height 11
checkbox input "true"
click at [54, 700] on button "Send" at bounding box center [56, 702] width 42 height 23
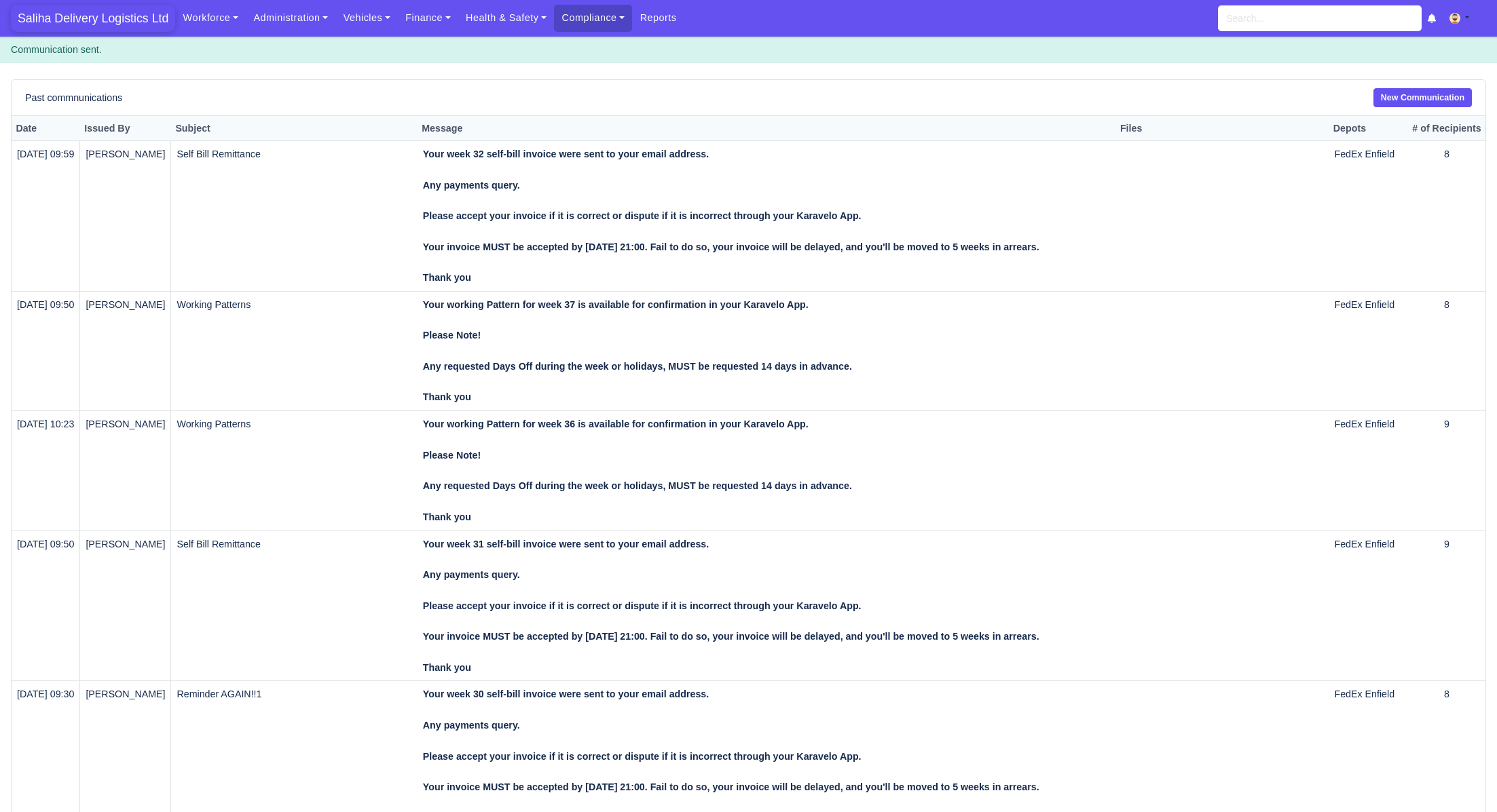
click at [92, 13] on span "Saliha Delivery Logistics Ltd" at bounding box center [93, 18] width 165 height 27
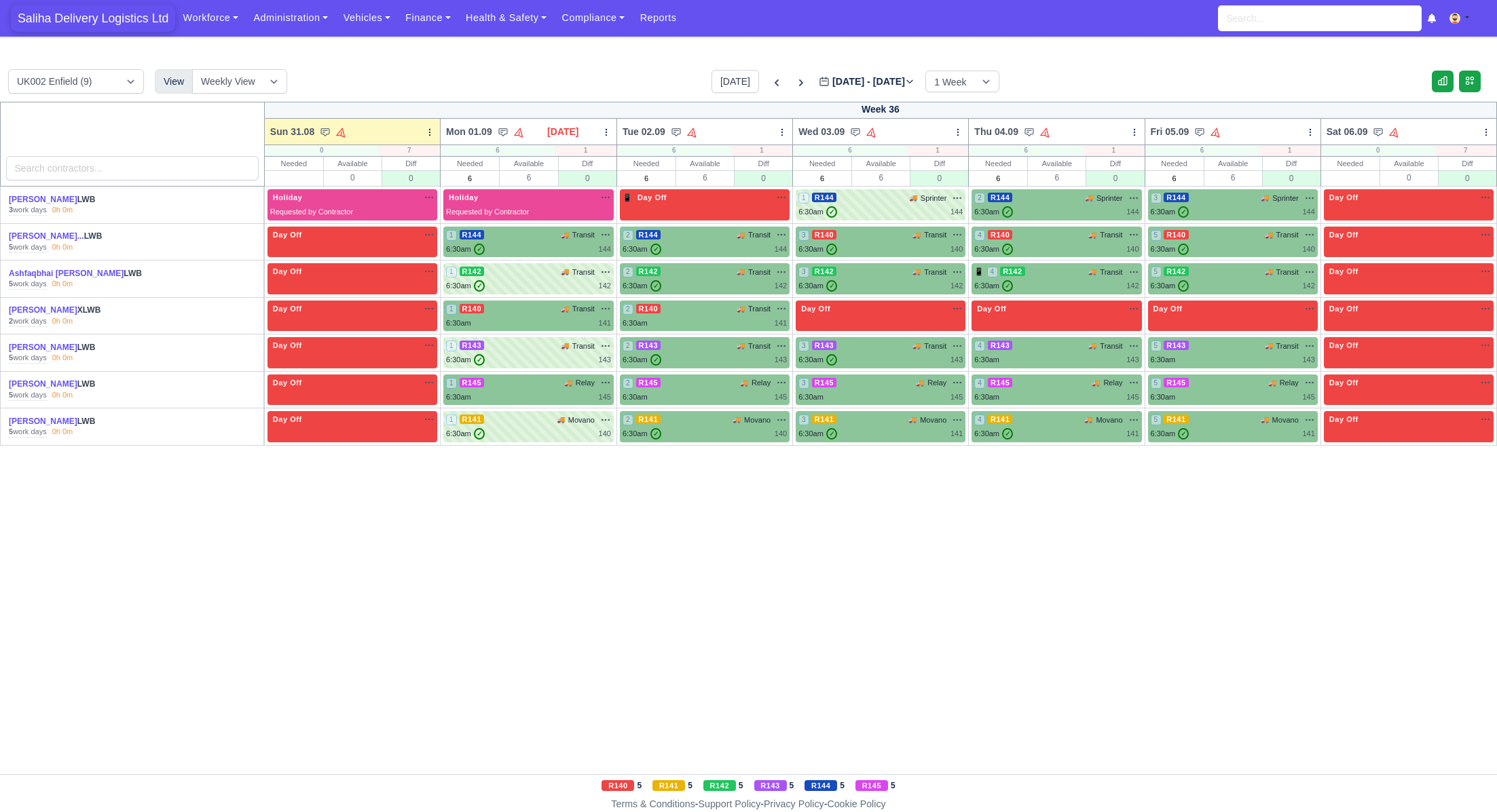
click at [113, 22] on span "Saliha Delivery Logistics Ltd" at bounding box center [93, 18] width 165 height 27
click at [367, 13] on link "Vehicles" at bounding box center [367, 18] width 63 height 27
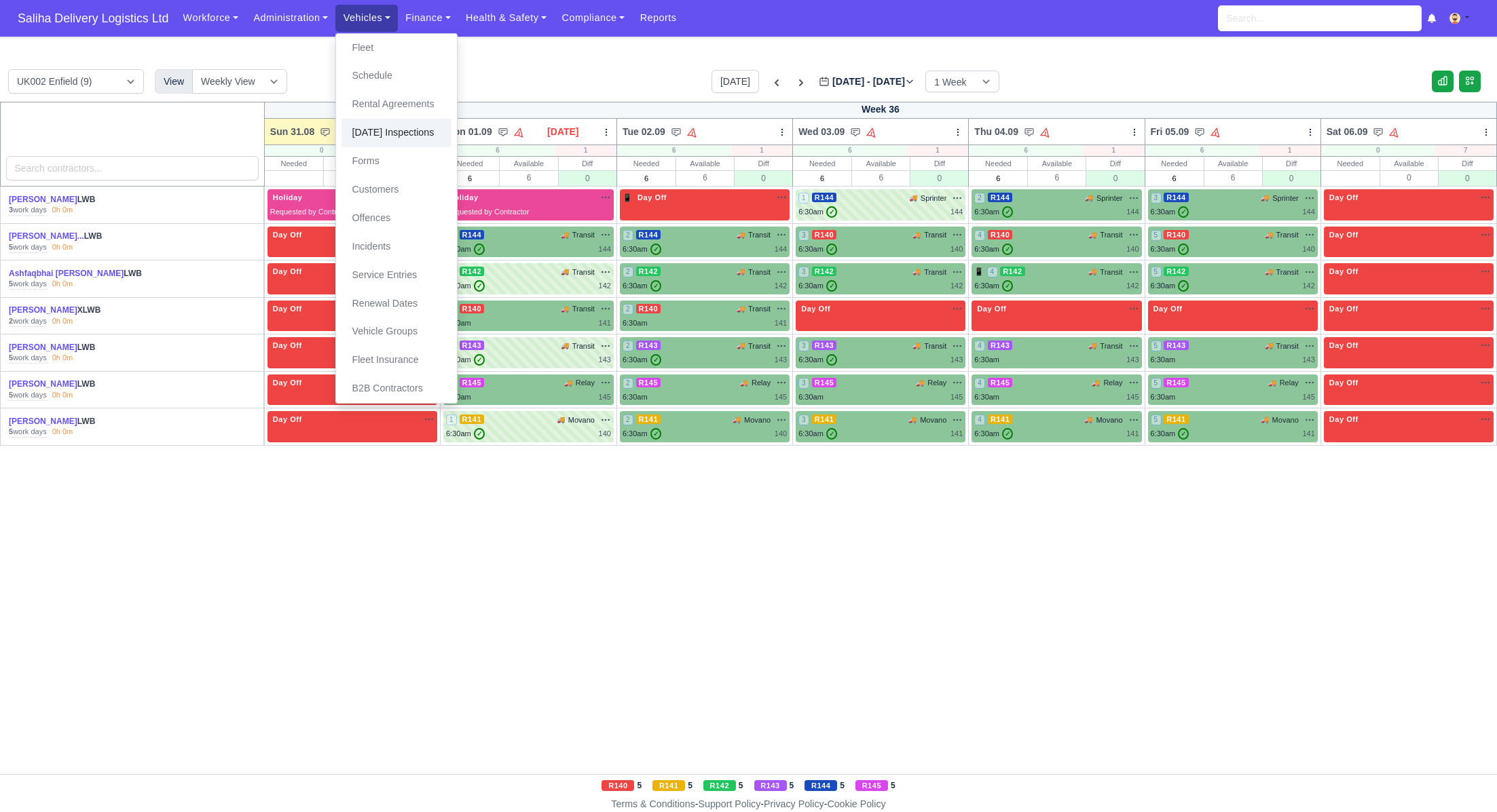
click at [402, 134] on link "[DATE] Inspections" at bounding box center [397, 133] width 110 height 28
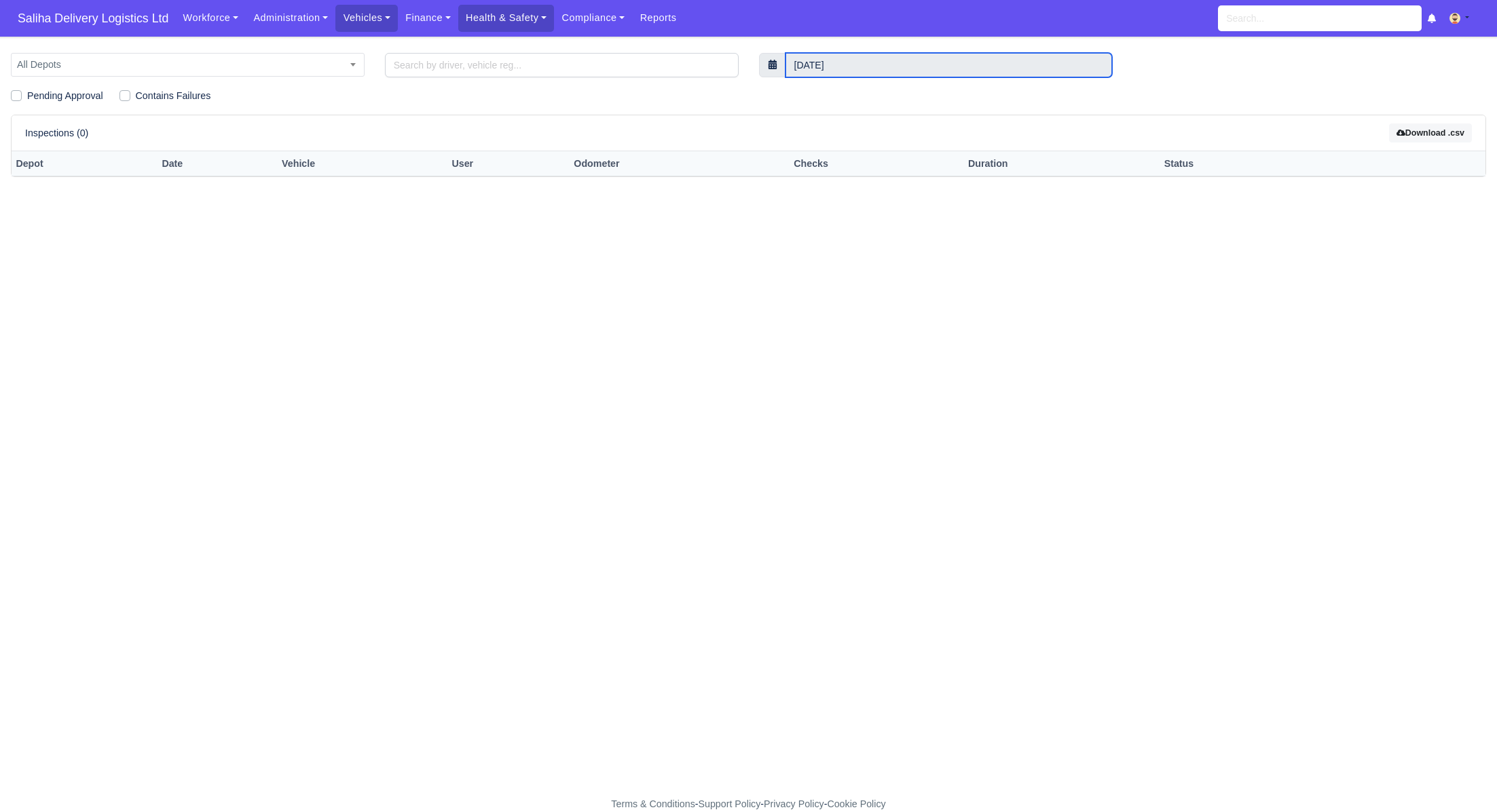
click at [1012, 74] on input "31 August 2025" at bounding box center [949, 65] width 327 height 24
type input "29 August 2025 to 31 August 2025"
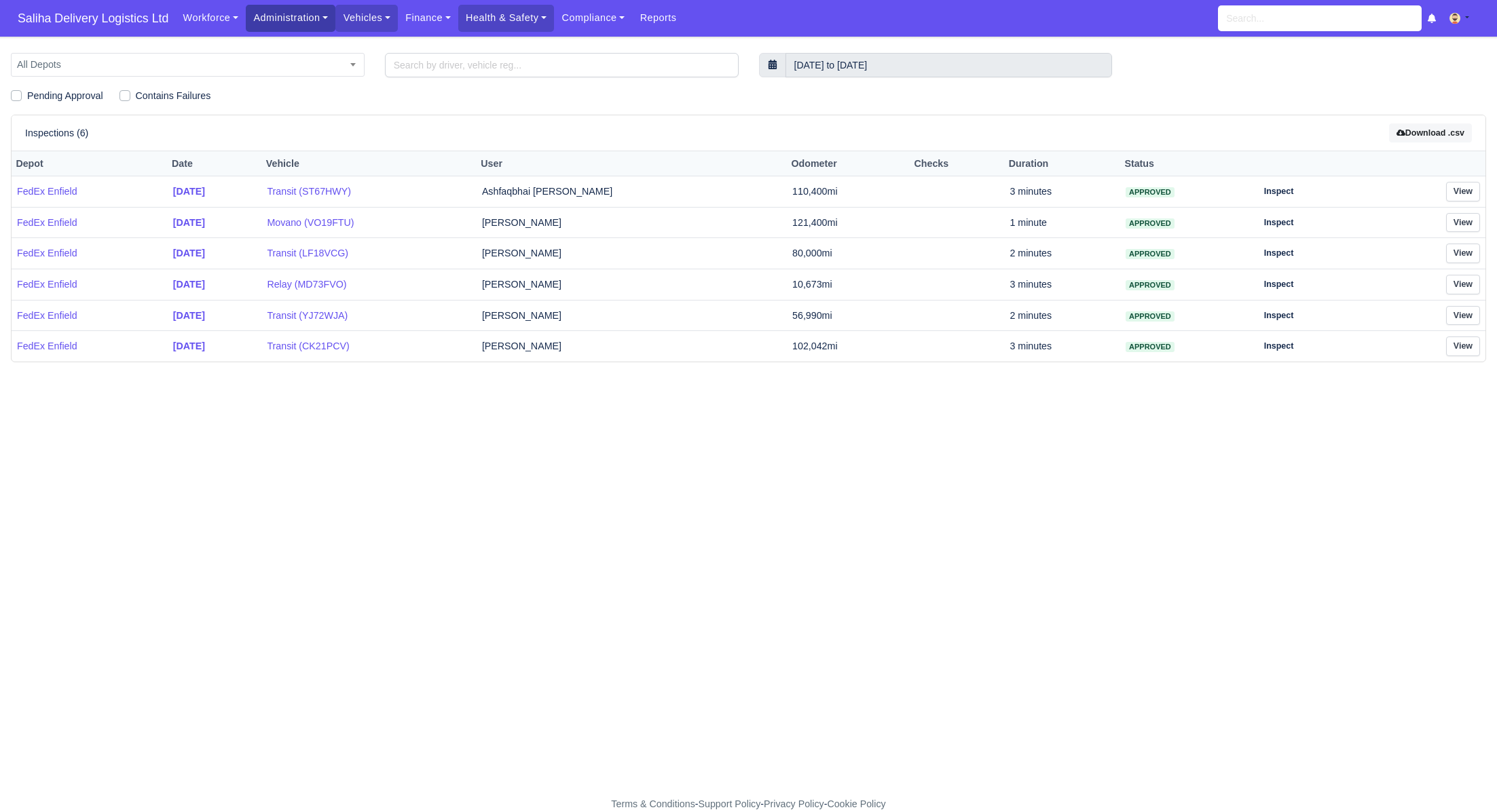
click at [300, 23] on link "Administration" at bounding box center [290, 18] width 89 height 27
click at [217, 28] on link "Workforce" at bounding box center [210, 18] width 71 height 27
click at [283, 22] on link "Administration" at bounding box center [290, 18] width 89 height 27
click at [283, 103] on link "Management" at bounding box center [307, 104] width 110 height 28
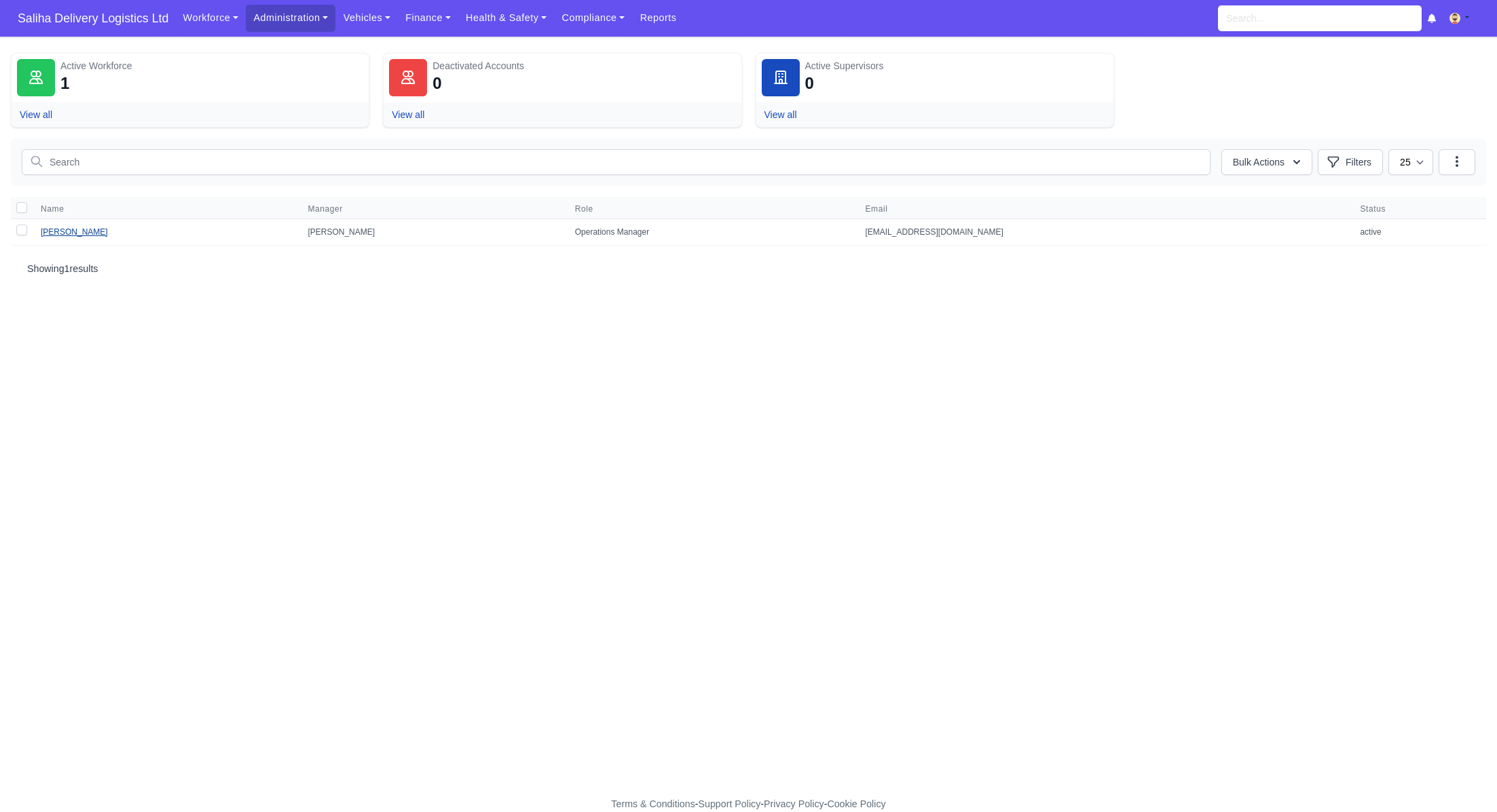
click at [69, 230] on link "[PERSON_NAME]" at bounding box center [74, 232] width 67 height 9
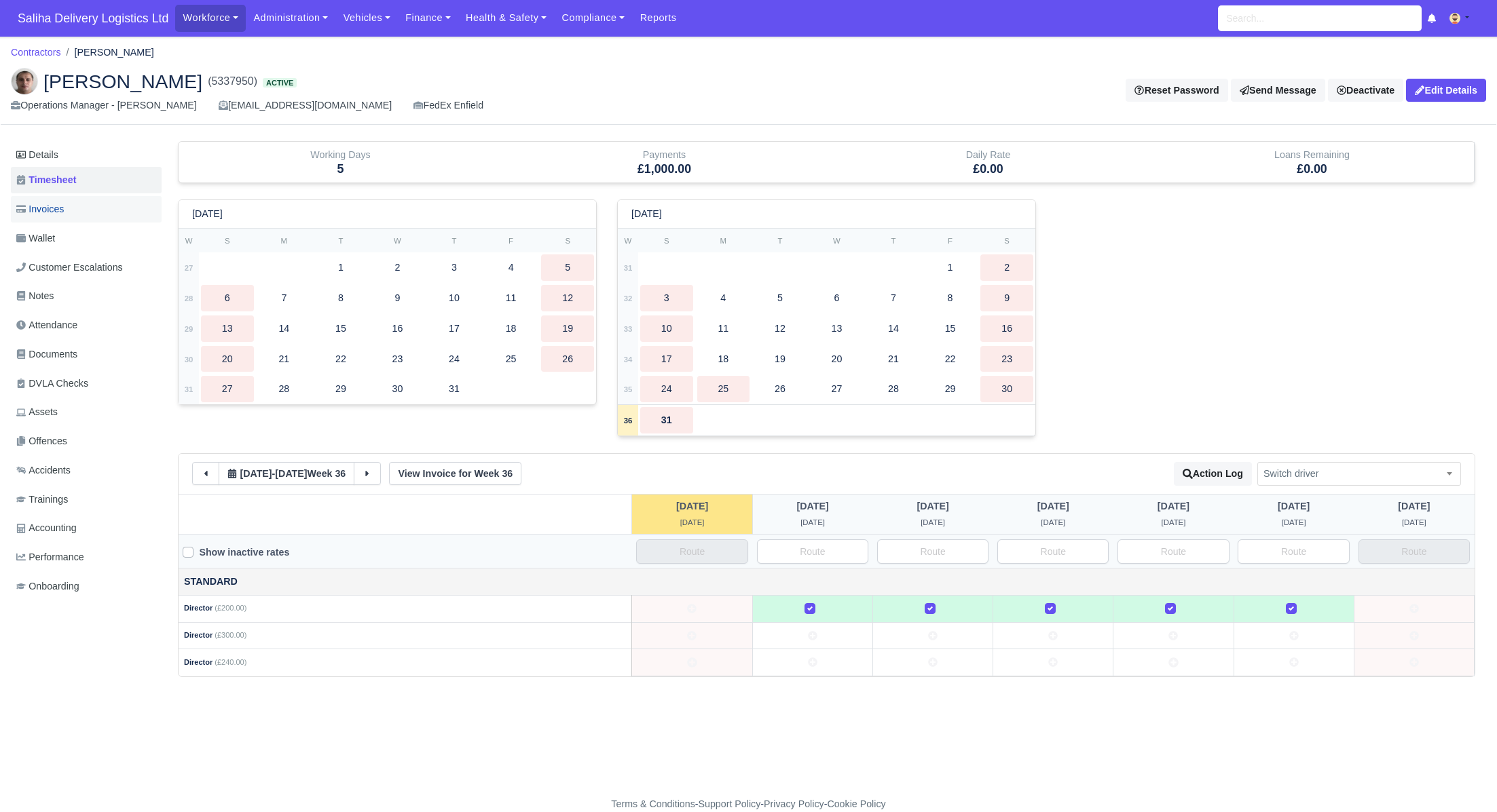
click at [71, 209] on link "Invoices" at bounding box center [86, 209] width 151 height 27
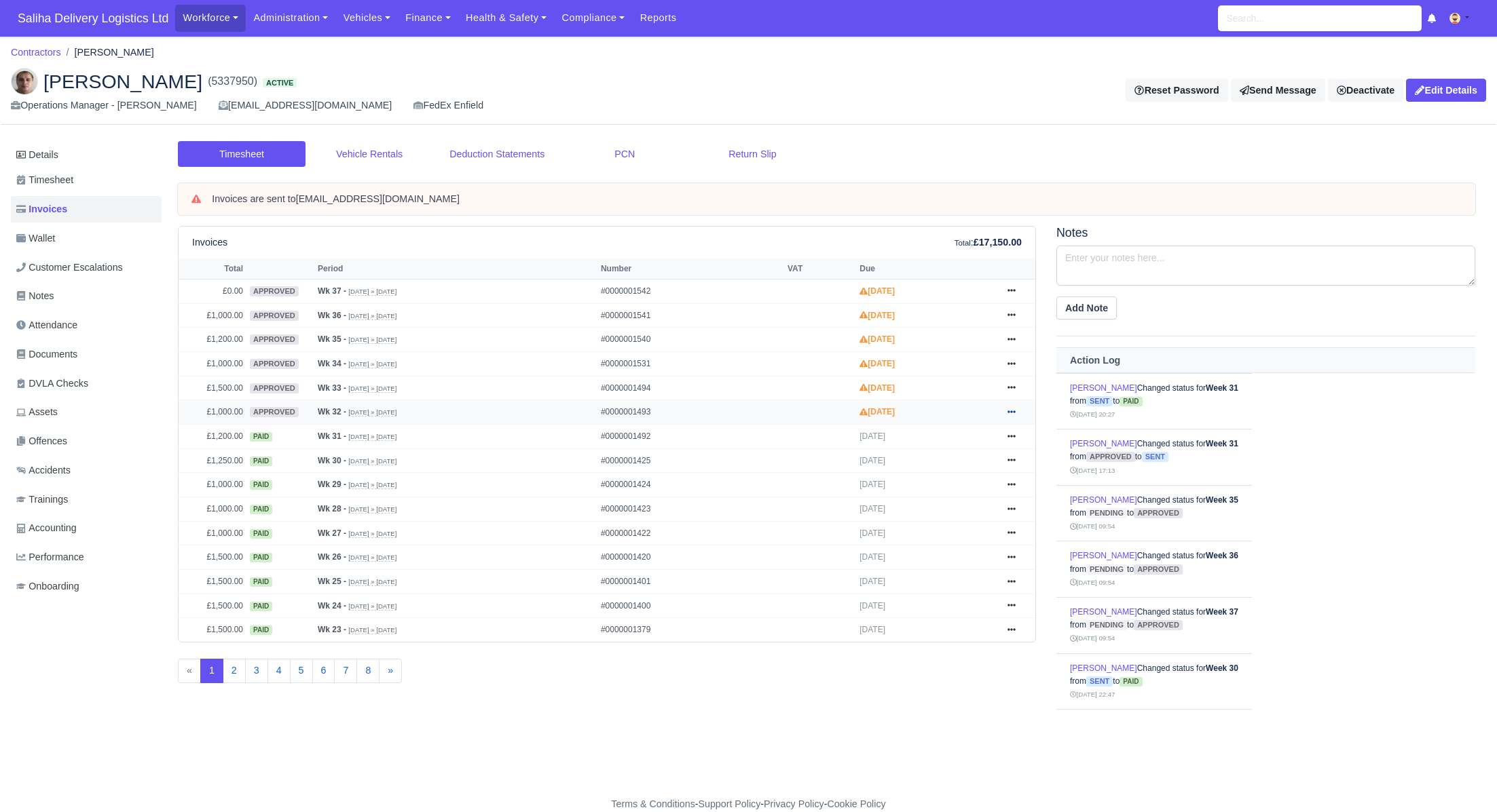
click at [1010, 411] on icon at bounding box center [1012, 411] width 8 height 2
click at [955, 466] on link "Send" at bounding box center [960, 466] width 121 height 28
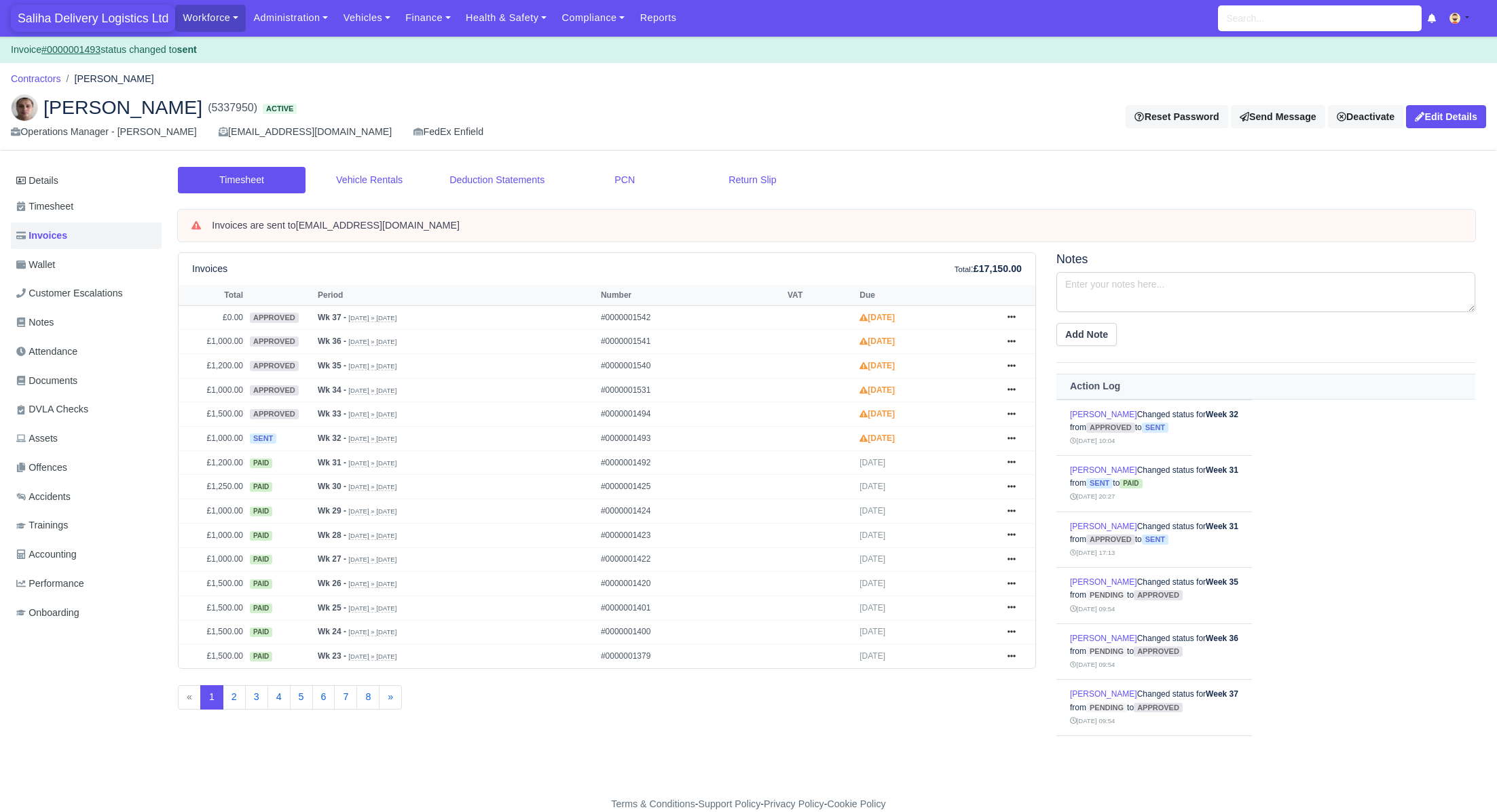
click at [97, 24] on span "Saliha Delivery Logistics Ltd" at bounding box center [93, 18] width 165 height 27
